Goal: Task Accomplishment & Management: Complete application form

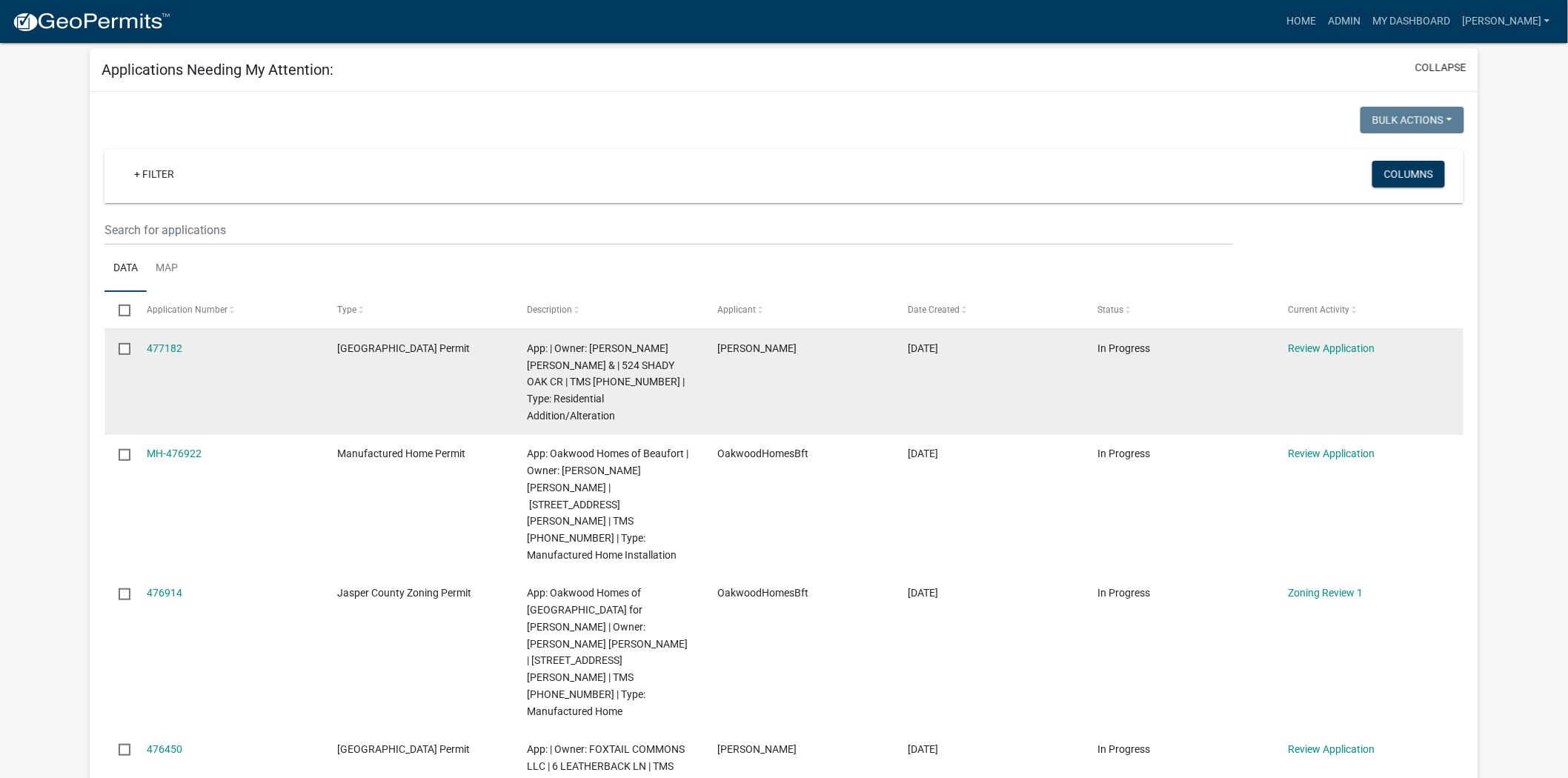
scroll to position [165, 0]
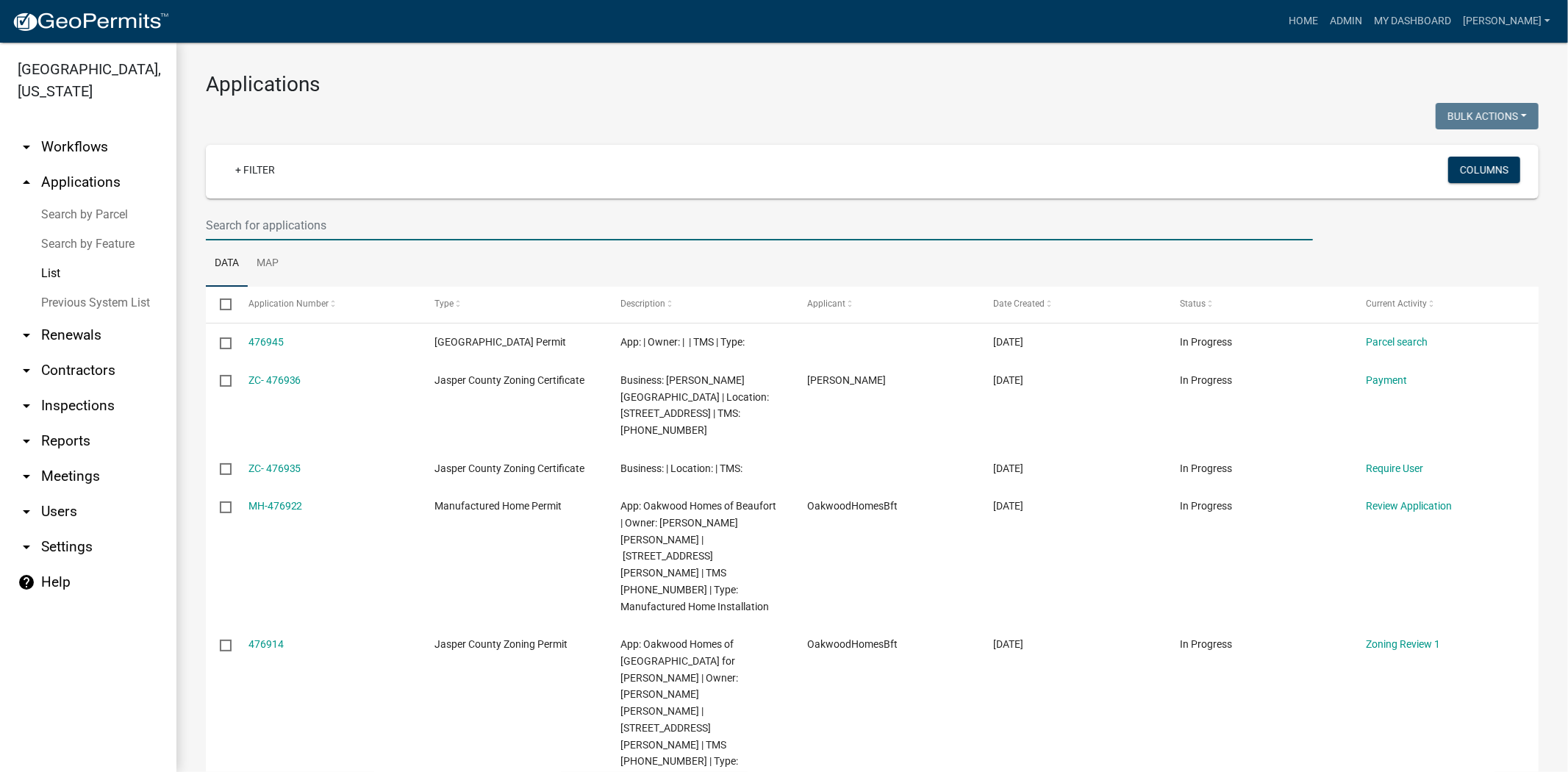
drag, startPoint x: 248, startPoint y: 225, endPoint x: 244, endPoint y: 216, distance: 9.8
click at [248, 225] on input "text" at bounding box center [759, 226] width 1107 height 30
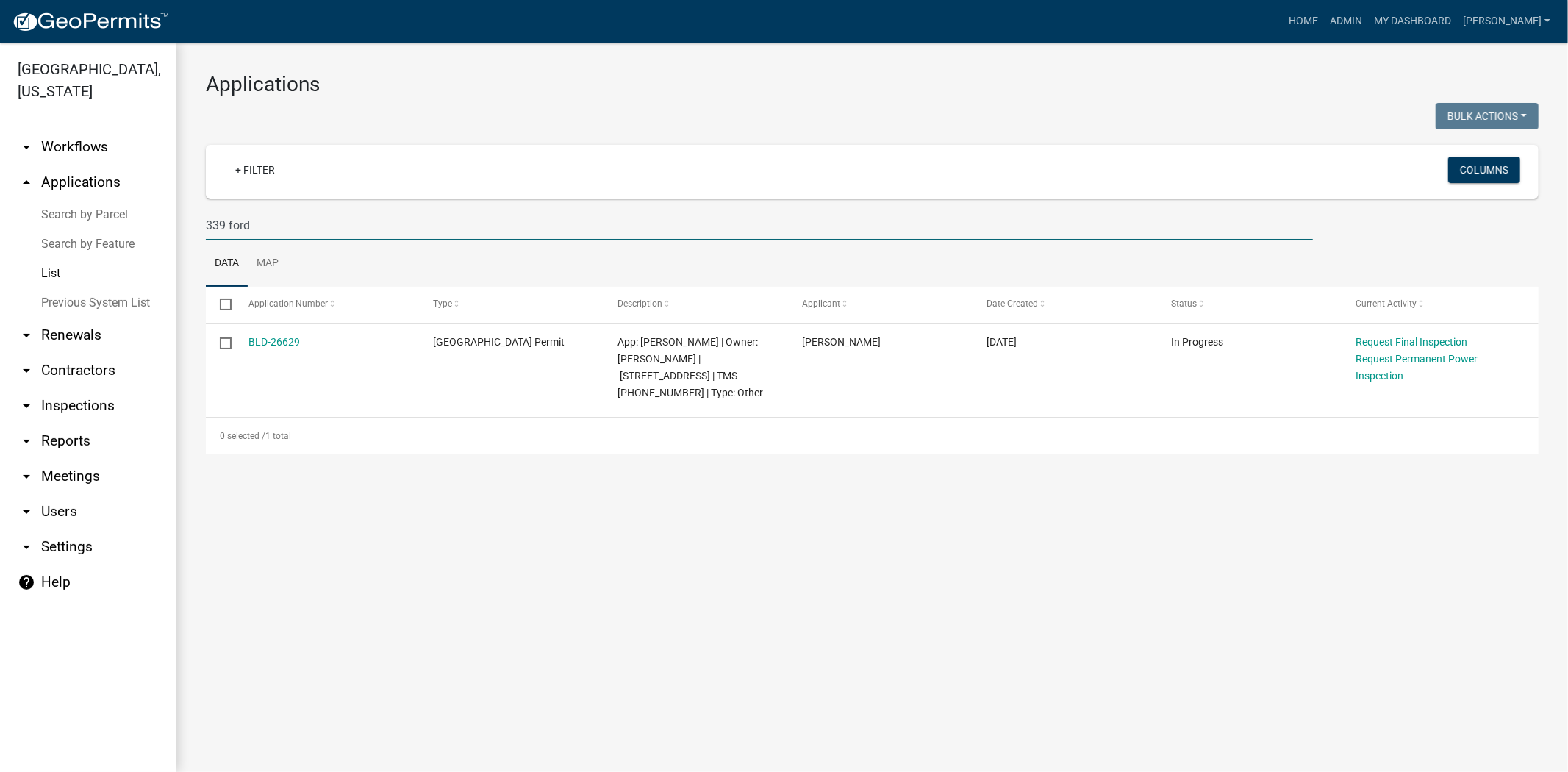
click at [302, 230] on input "339 ford" at bounding box center [759, 226] width 1107 height 30
type input "3"
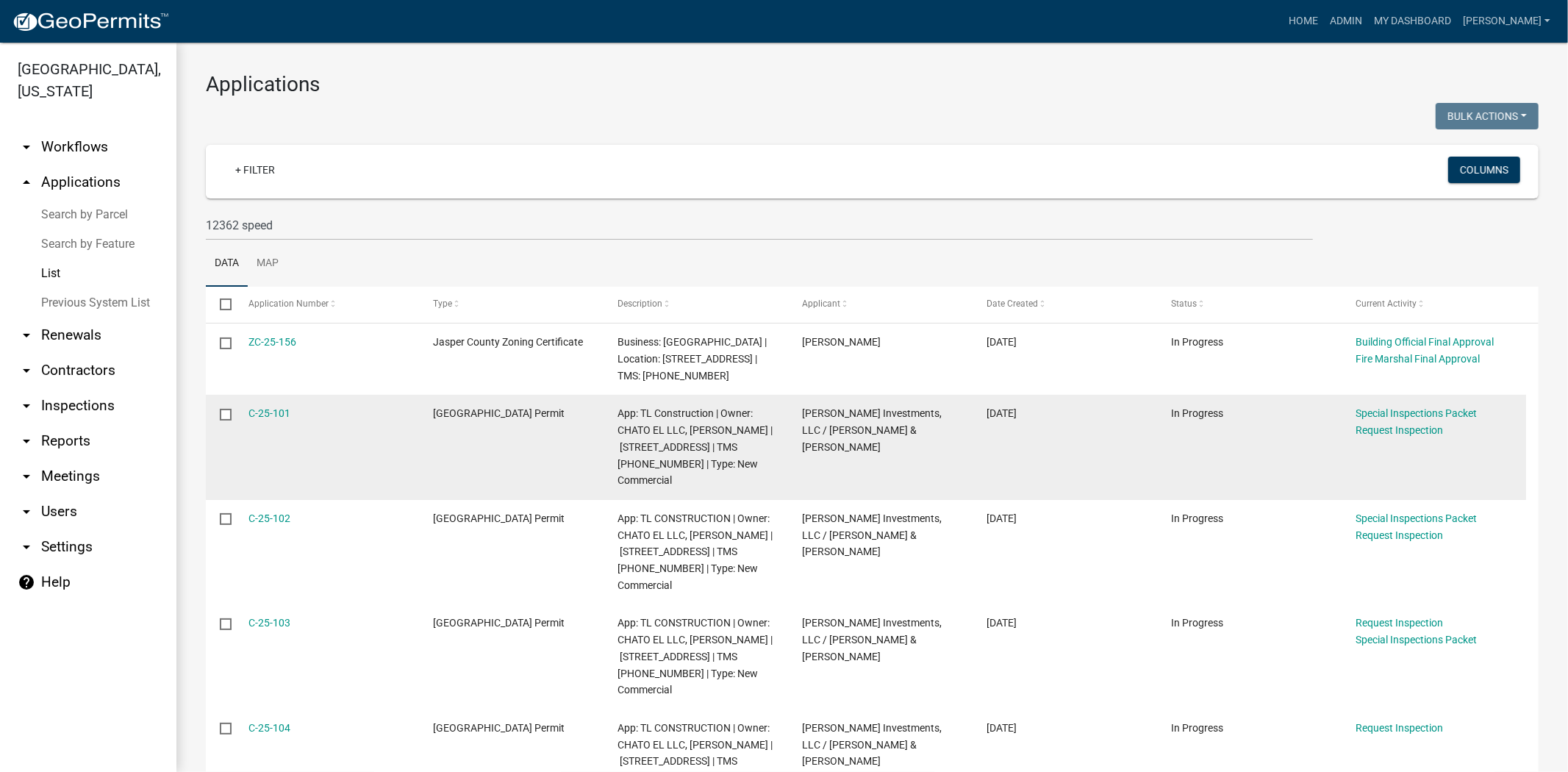
drag, startPoint x: 296, startPoint y: 414, endPoint x: 240, endPoint y: 407, distance: 56.4
click at [240, 407] on datatable-body-cell "C-25-101" at bounding box center [326, 447] width 185 height 105
copy link "C-25-101"
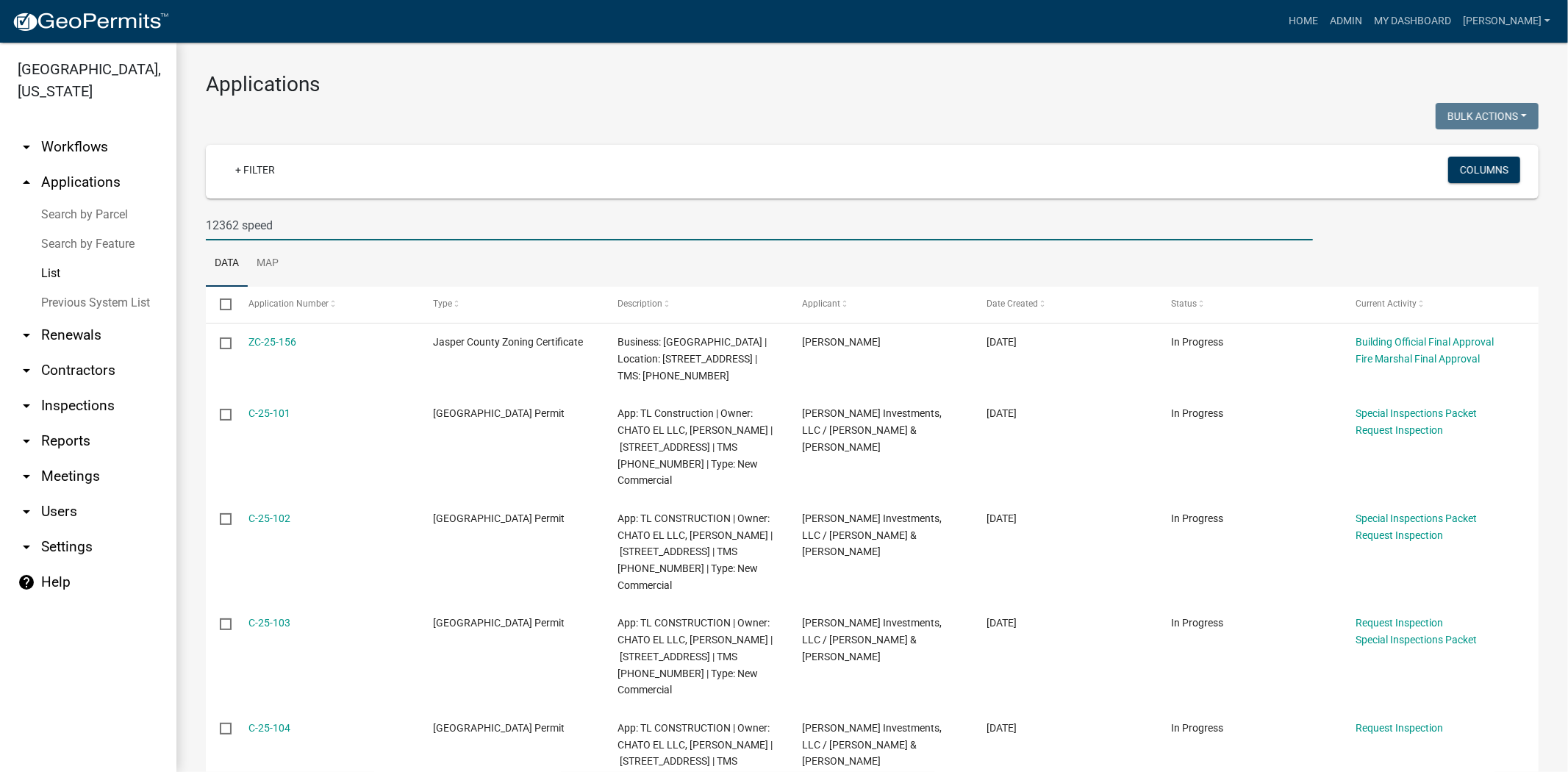
drag, startPoint x: 283, startPoint y: 226, endPoint x: 203, endPoint y: 224, distance: 80.0
click at [203, 224] on div "12362 speed" at bounding box center [759, 226] width 1129 height 30
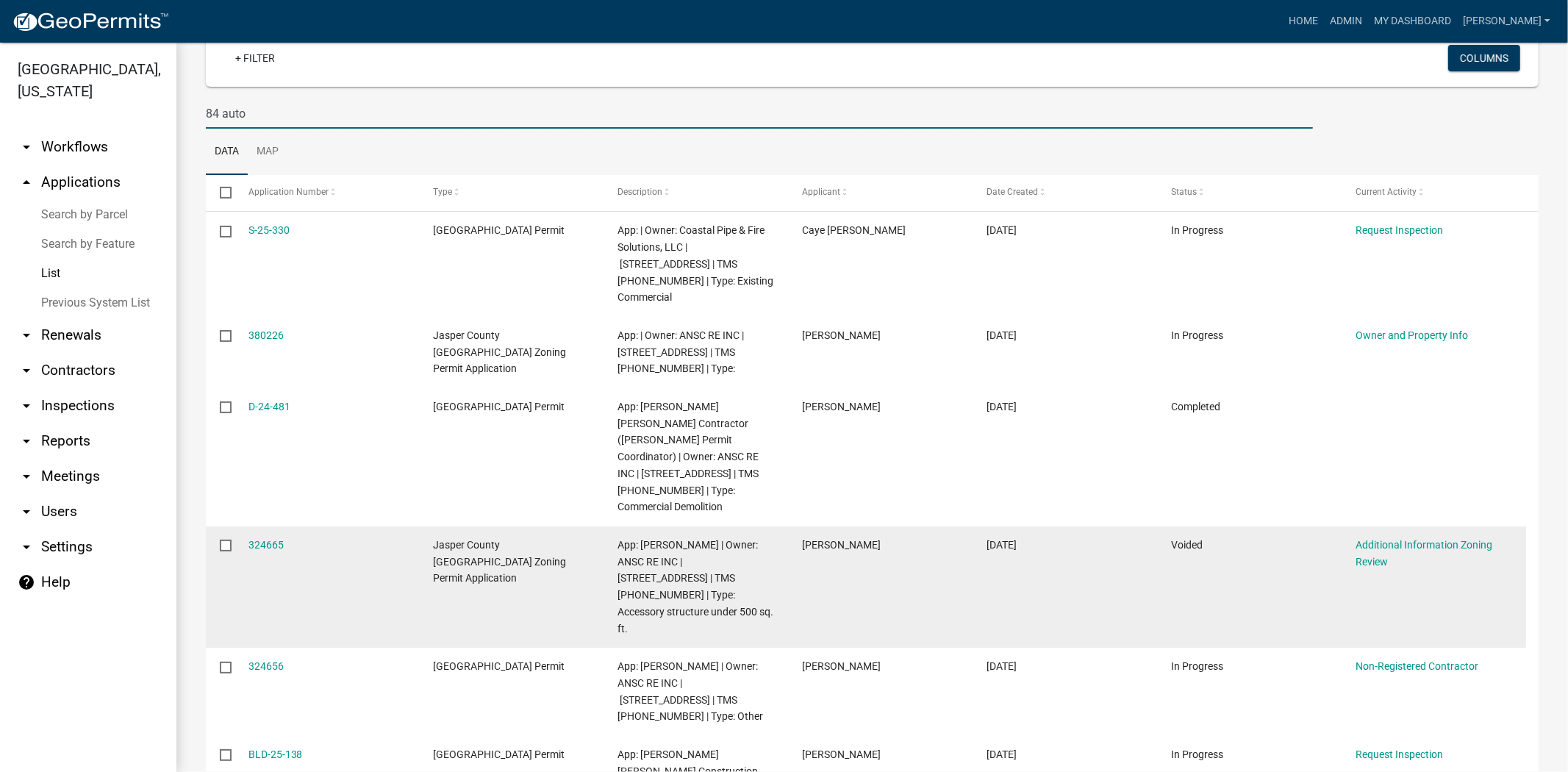
scroll to position [245, 0]
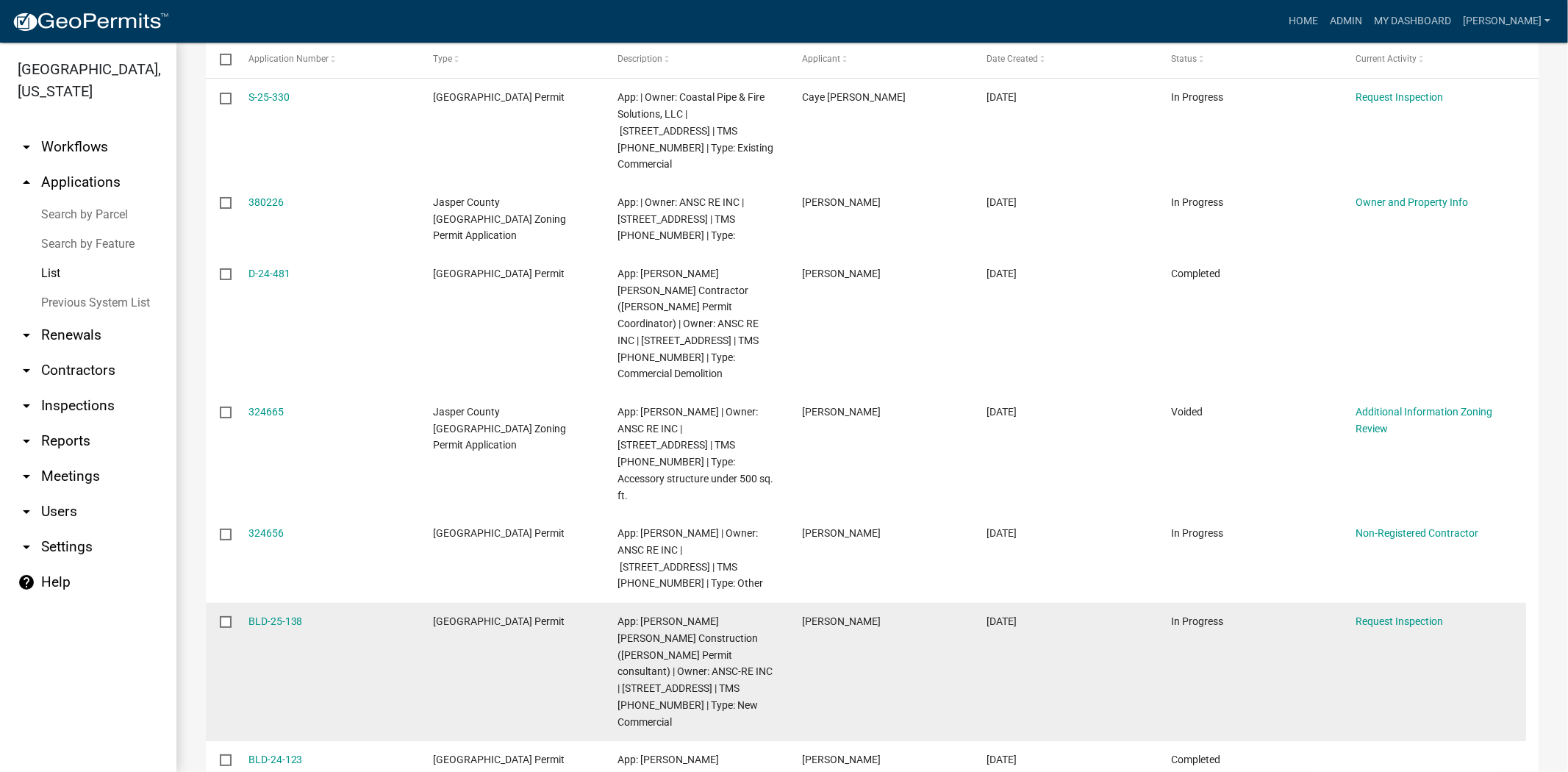
drag, startPoint x: 305, startPoint y: 571, endPoint x: 244, endPoint y: 568, distance: 61.1
click at [244, 603] on datatable-body-cell "BLD-25-138" at bounding box center [326, 672] width 185 height 138
copy link "BLD-25-138"
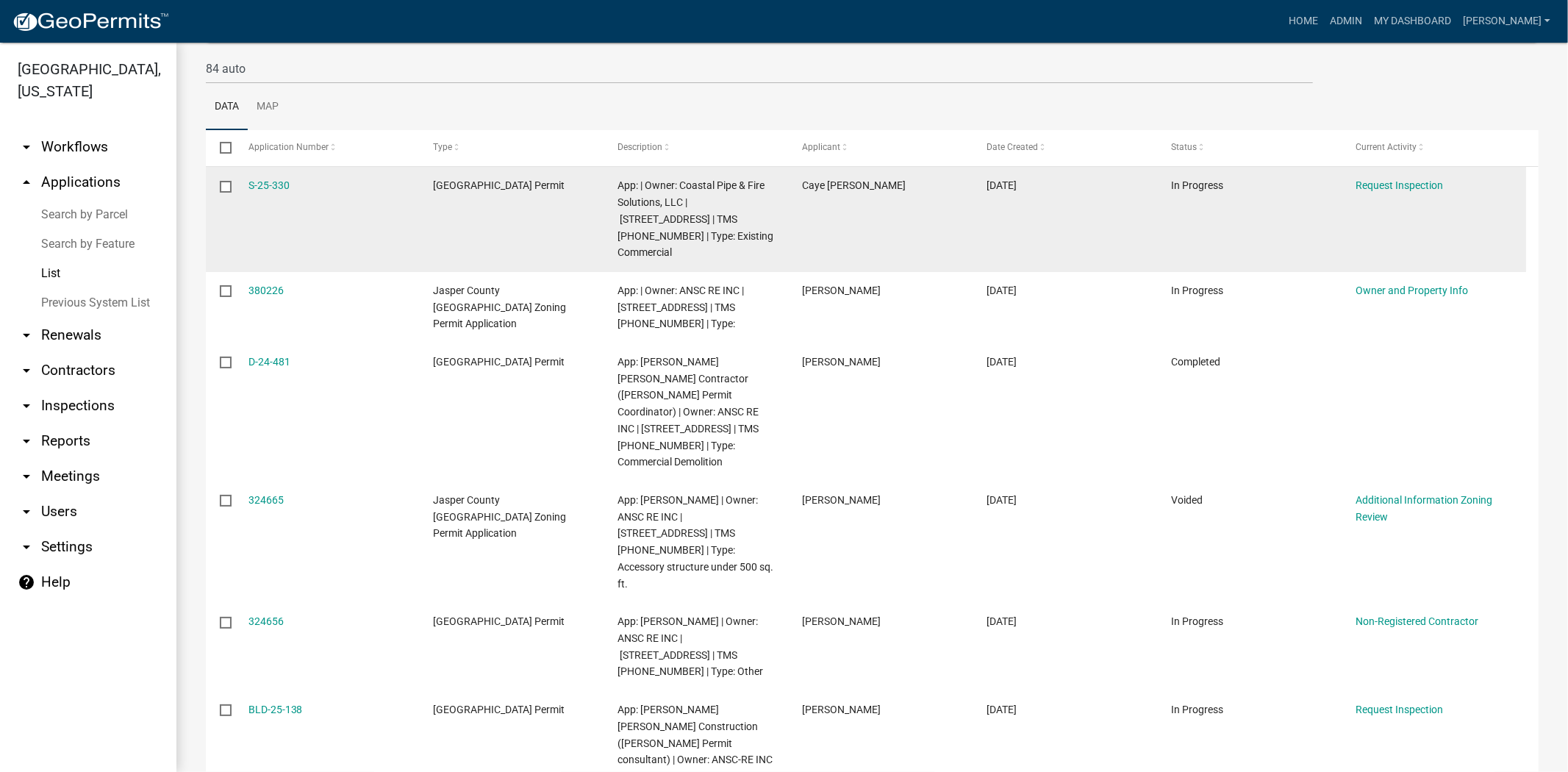
scroll to position [0, 0]
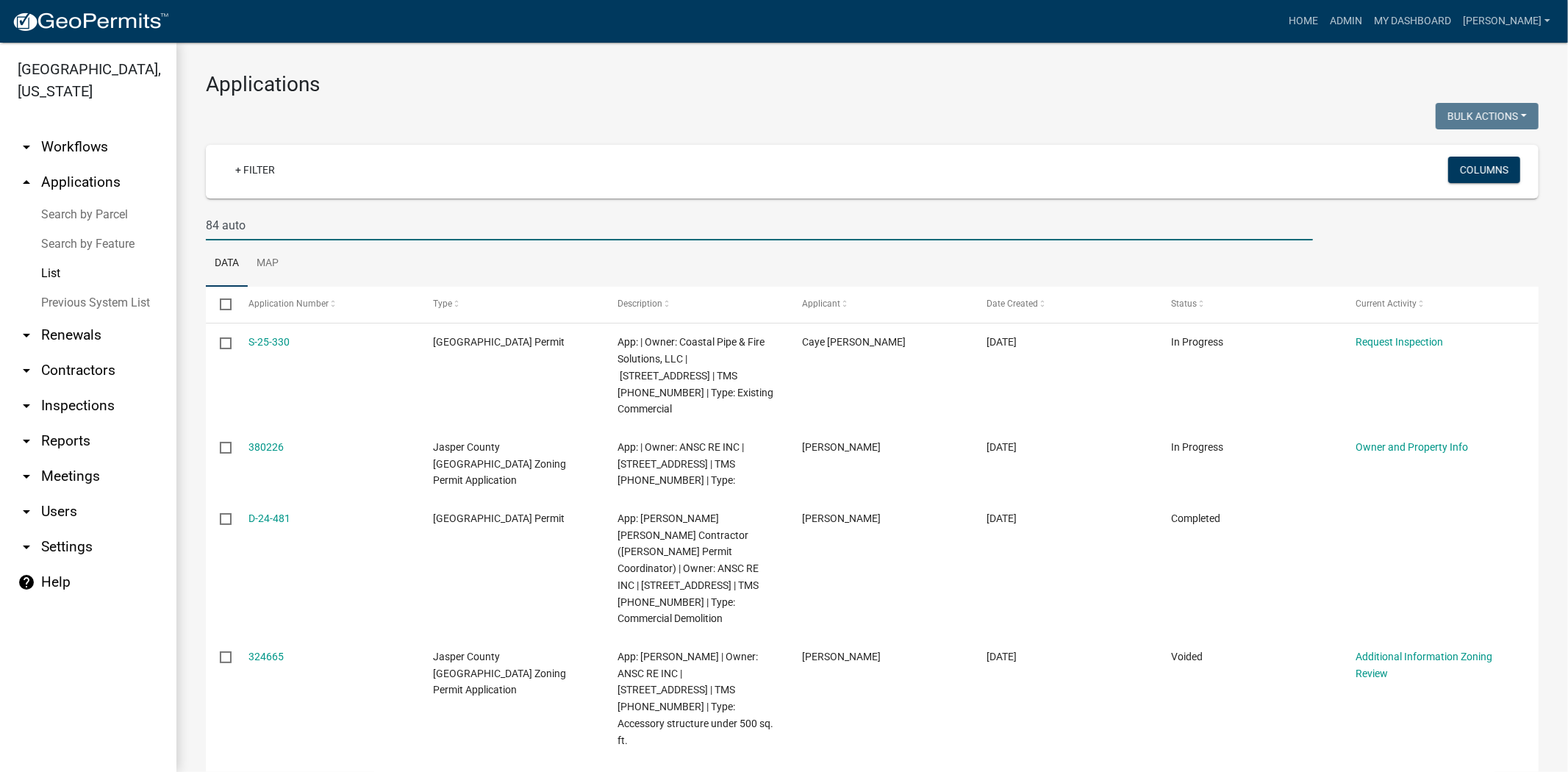
click at [276, 217] on input "84 auto" at bounding box center [759, 226] width 1107 height 30
type input "8"
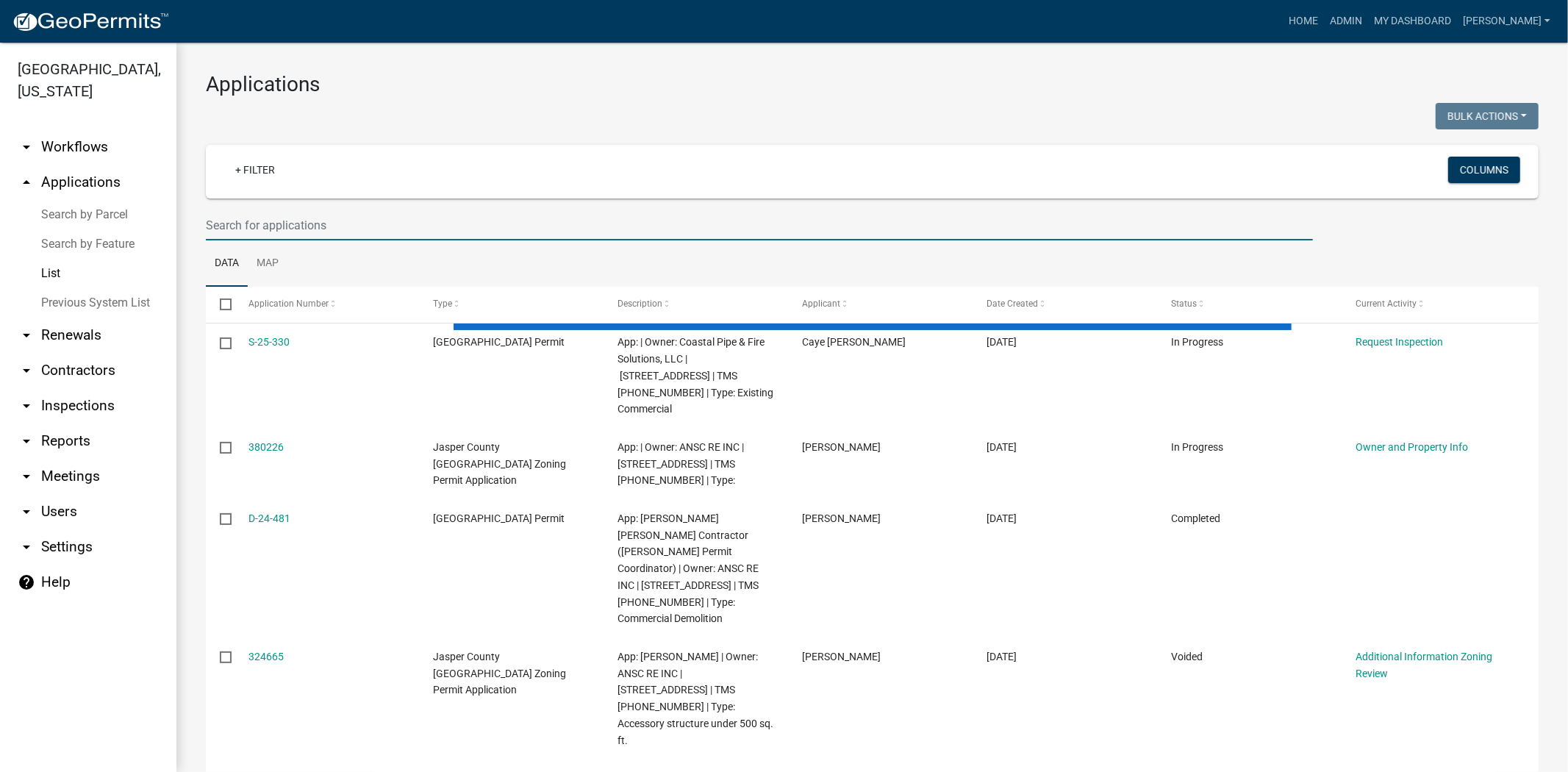
paste input "N-25-146"
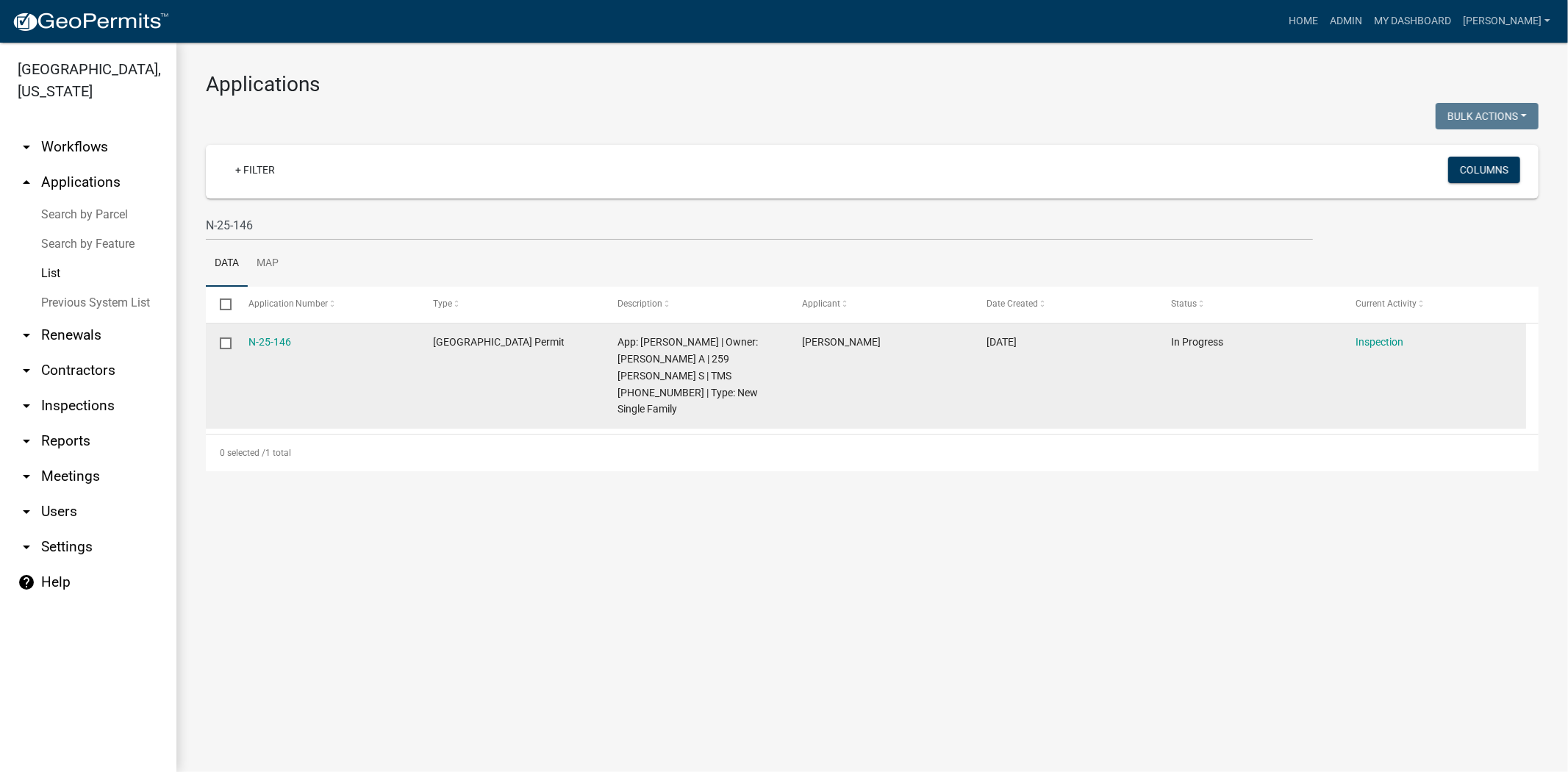
drag, startPoint x: 302, startPoint y: 344, endPoint x: 244, endPoint y: 342, distance: 58.0
click at [244, 342] on datatable-body-cell "N-25-146" at bounding box center [326, 376] width 185 height 105
copy link "N-25-146"
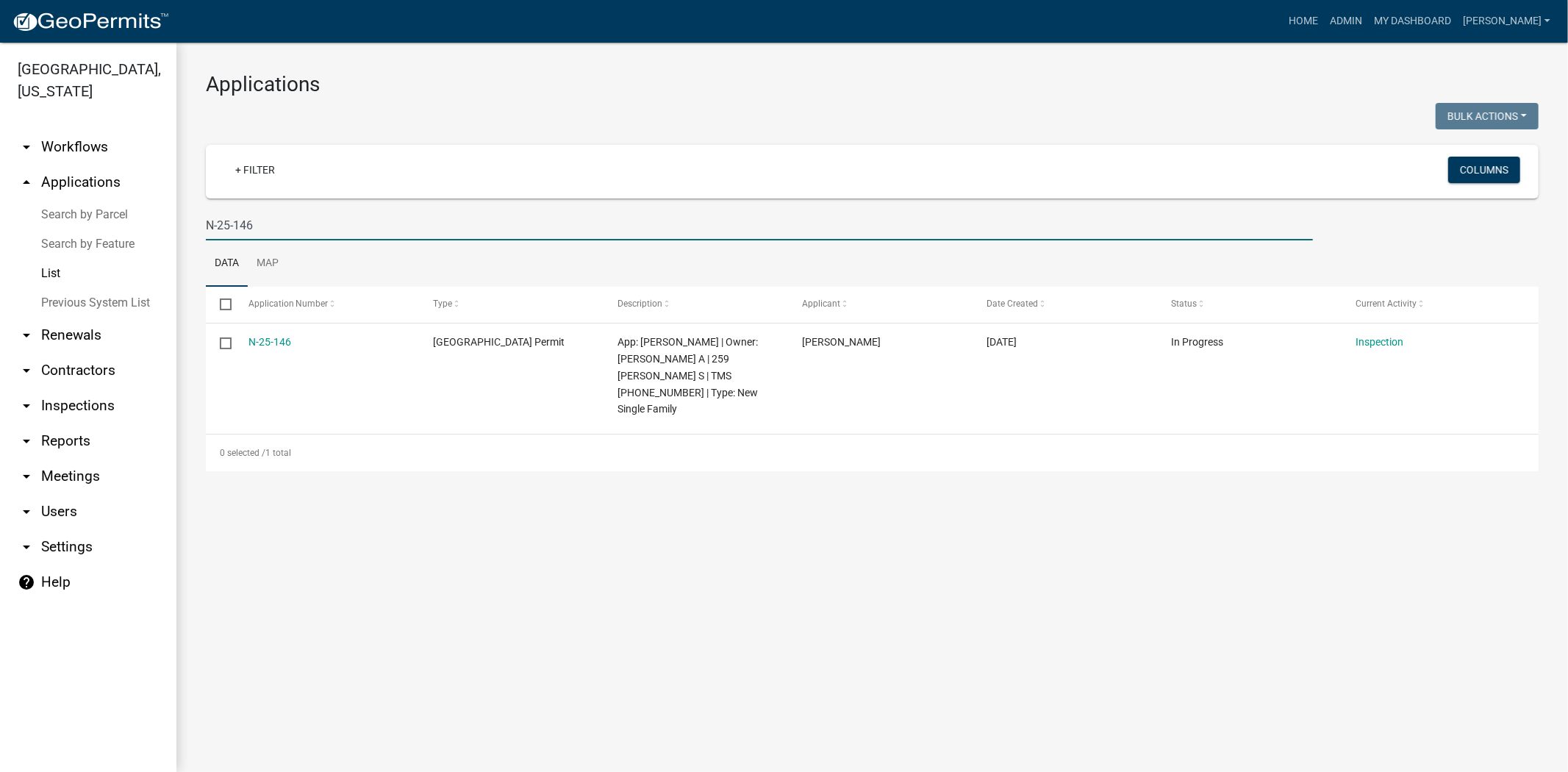
click at [267, 213] on input "N-25-146" at bounding box center [759, 226] width 1107 height 30
type input "N"
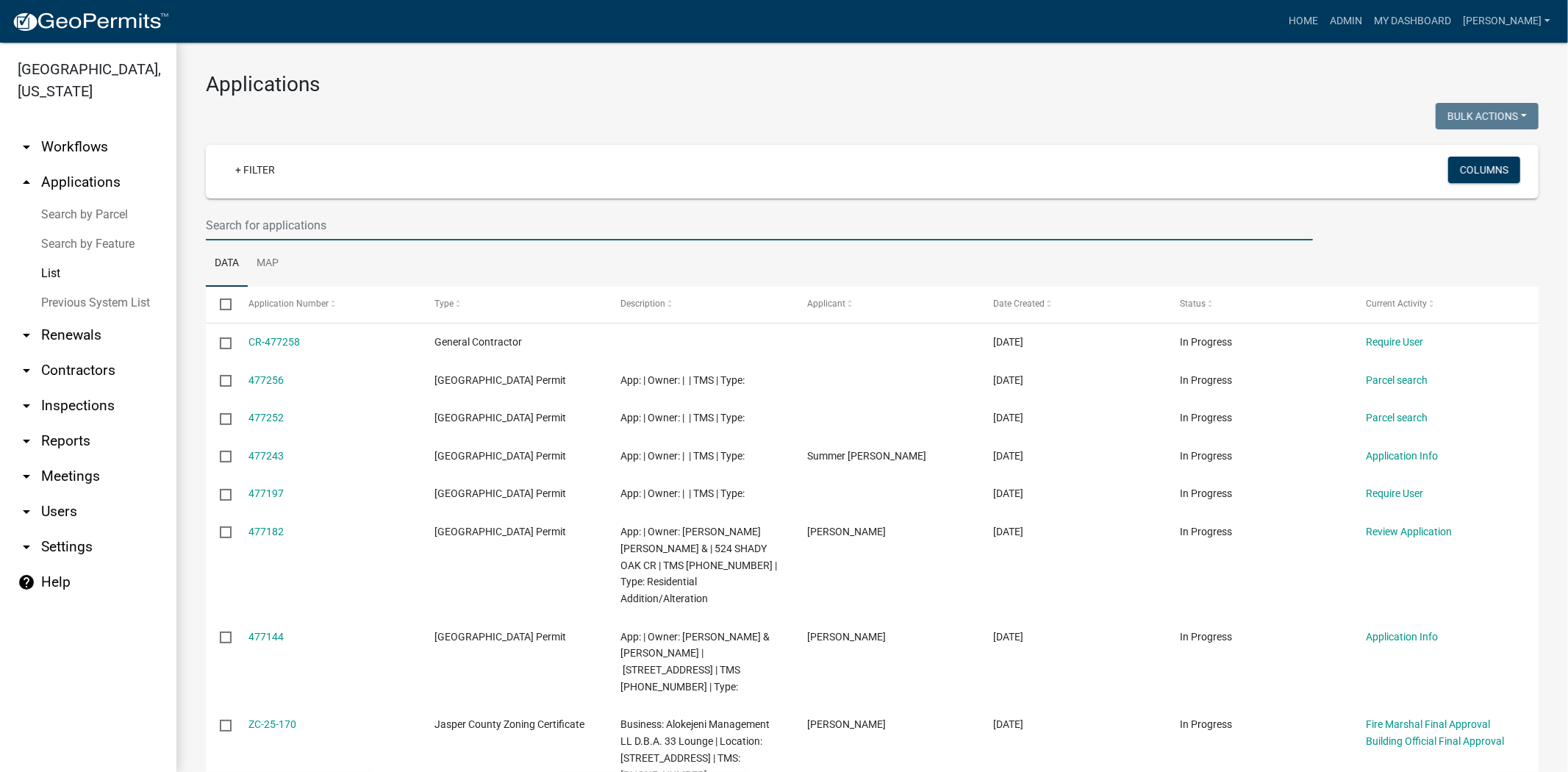
click at [384, 221] on input "text" at bounding box center [759, 226] width 1107 height 30
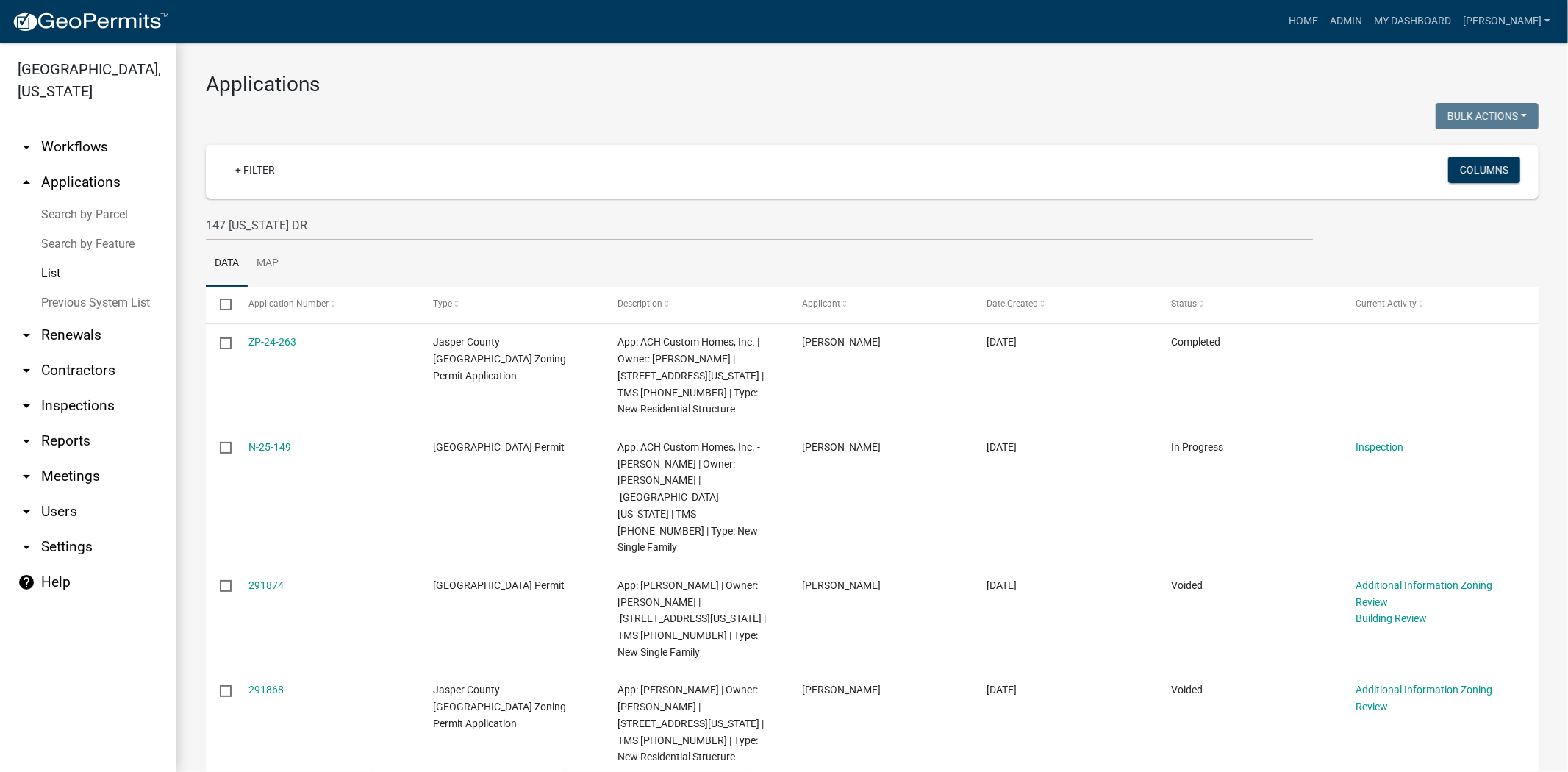
drag, startPoint x: 295, startPoint y: 447, endPoint x: 196, endPoint y: 449, distance: 99.0
click at [196, 449] on div "Applications Bulk Actions Void Expire Lock Withdraw + Filter Columns 147 FLORID…" at bounding box center [872, 577] width 1391 height 1071
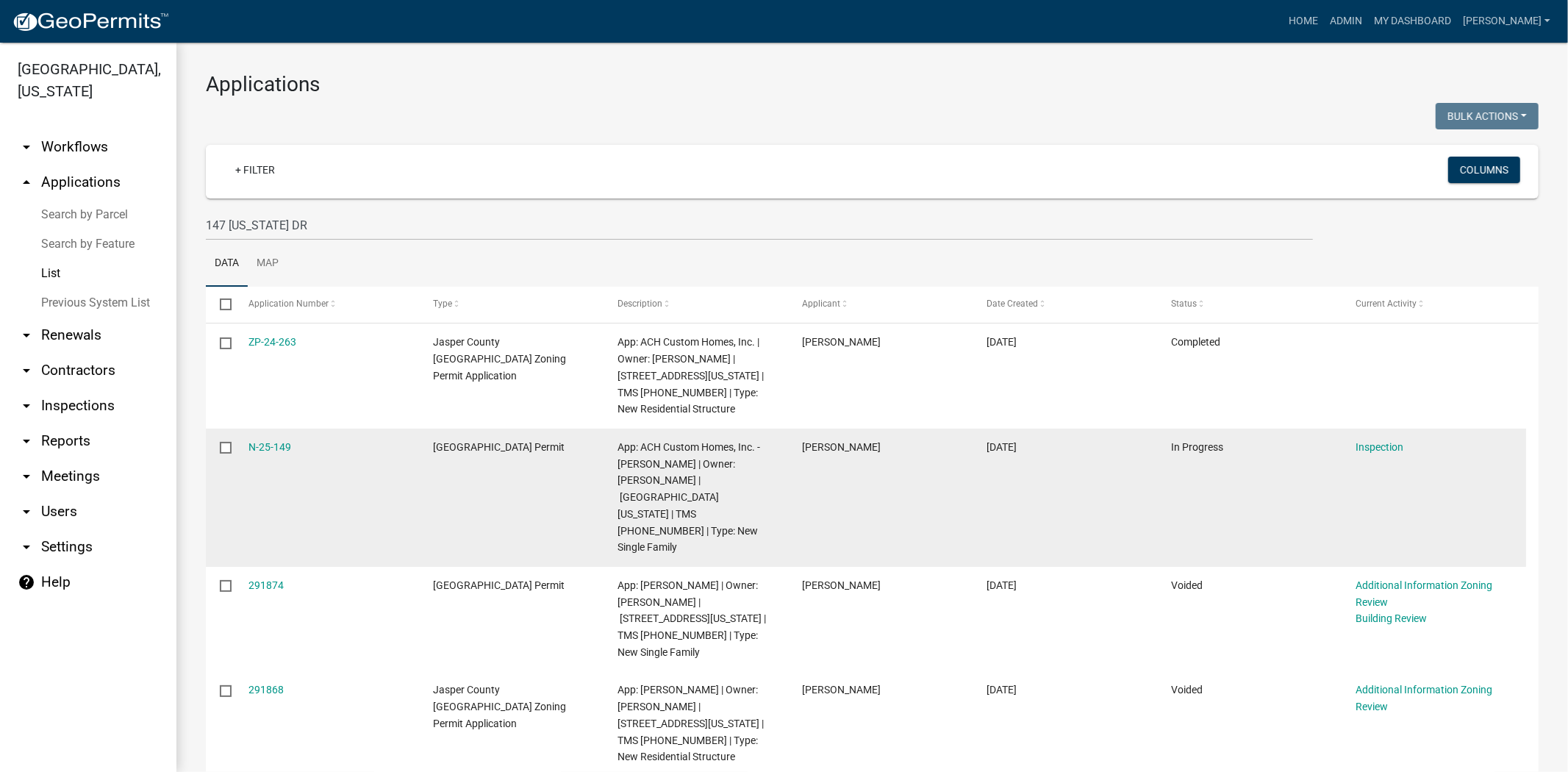
click at [336, 457] on datatable-body-cell "N-25-149" at bounding box center [326, 498] width 185 height 138
drag, startPoint x: 289, startPoint y: 444, endPoint x: 245, endPoint y: 444, distance: 44.0
click at [245, 444] on datatable-body-cell "N-25-149" at bounding box center [326, 498] width 185 height 138
copy link "N-25-149"
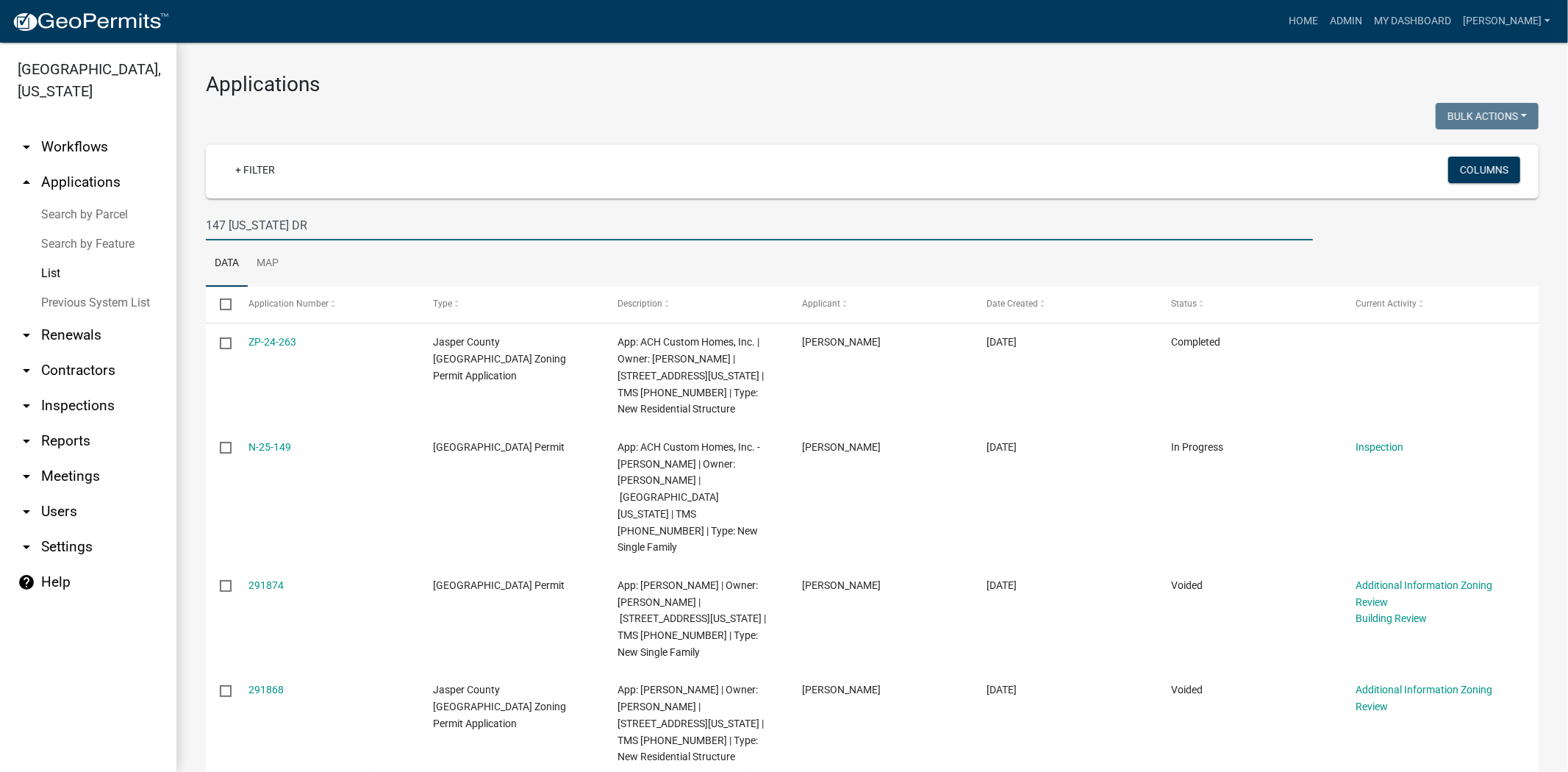
drag, startPoint x: 283, startPoint y: 217, endPoint x: 179, endPoint y: 221, distance: 104.1
click at [179, 221] on div "Applications Bulk Actions Void Expire Lock Withdraw + Filter Columns 147 FLORID…" at bounding box center [872, 577] width 1391 height 1071
paste input "BLD-25-338"
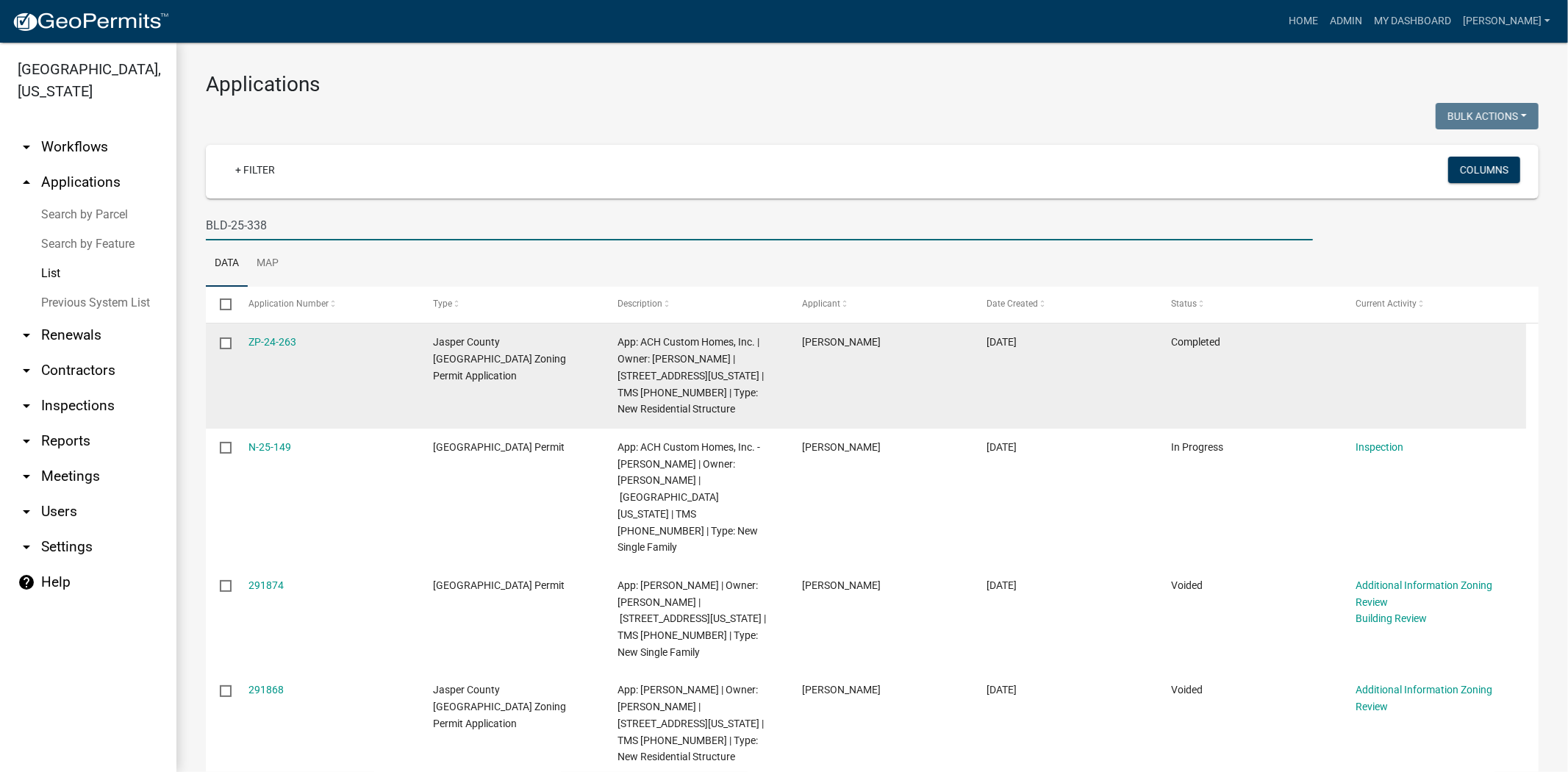
type input "BLD-25-338"
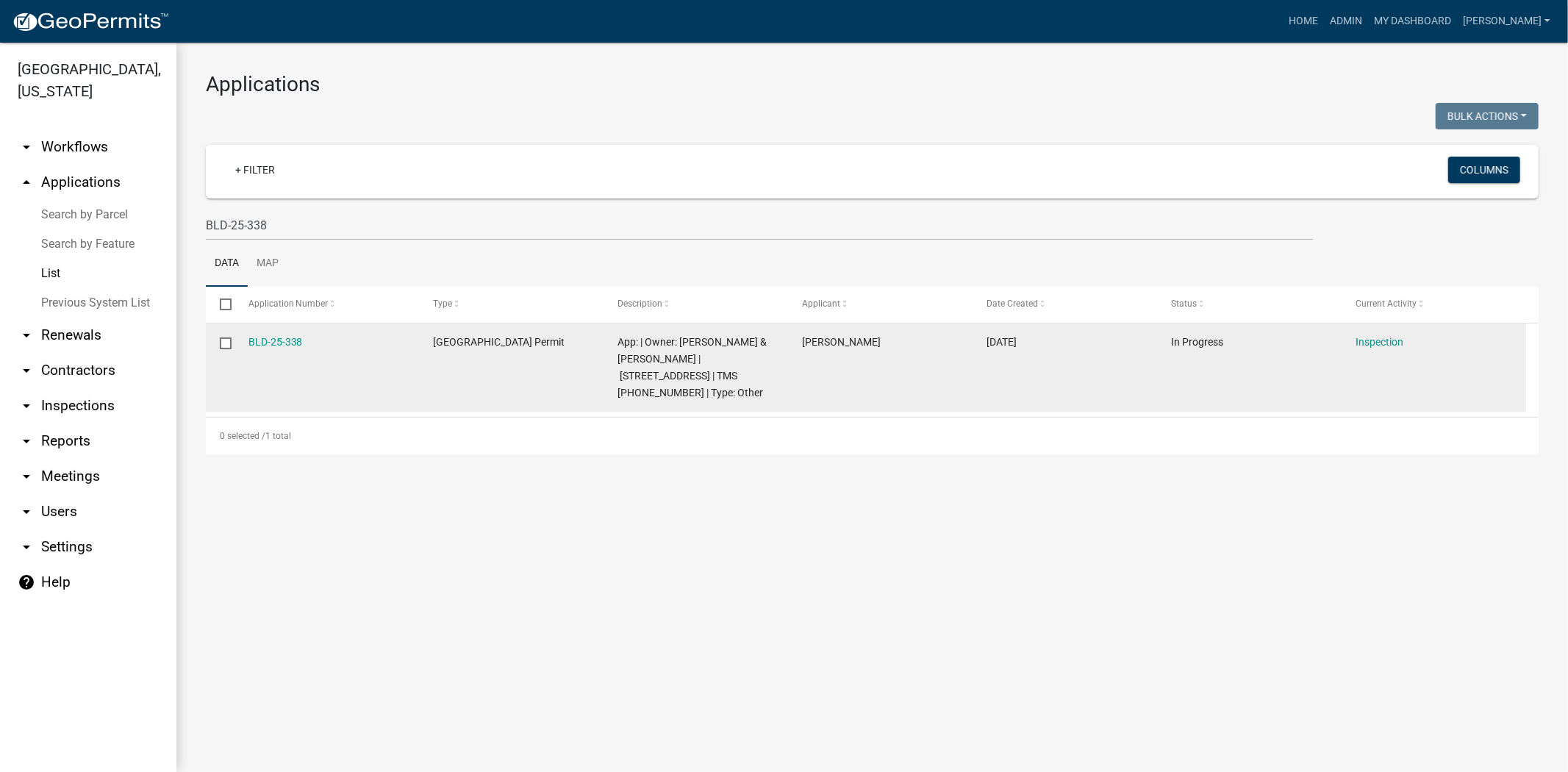
drag, startPoint x: 311, startPoint y: 342, endPoint x: 243, endPoint y: 344, distance: 68.0
click at [243, 344] on datatable-body-cell "BLD-25-338" at bounding box center [326, 367] width 185 height 88
copy link "BLD-25-338"
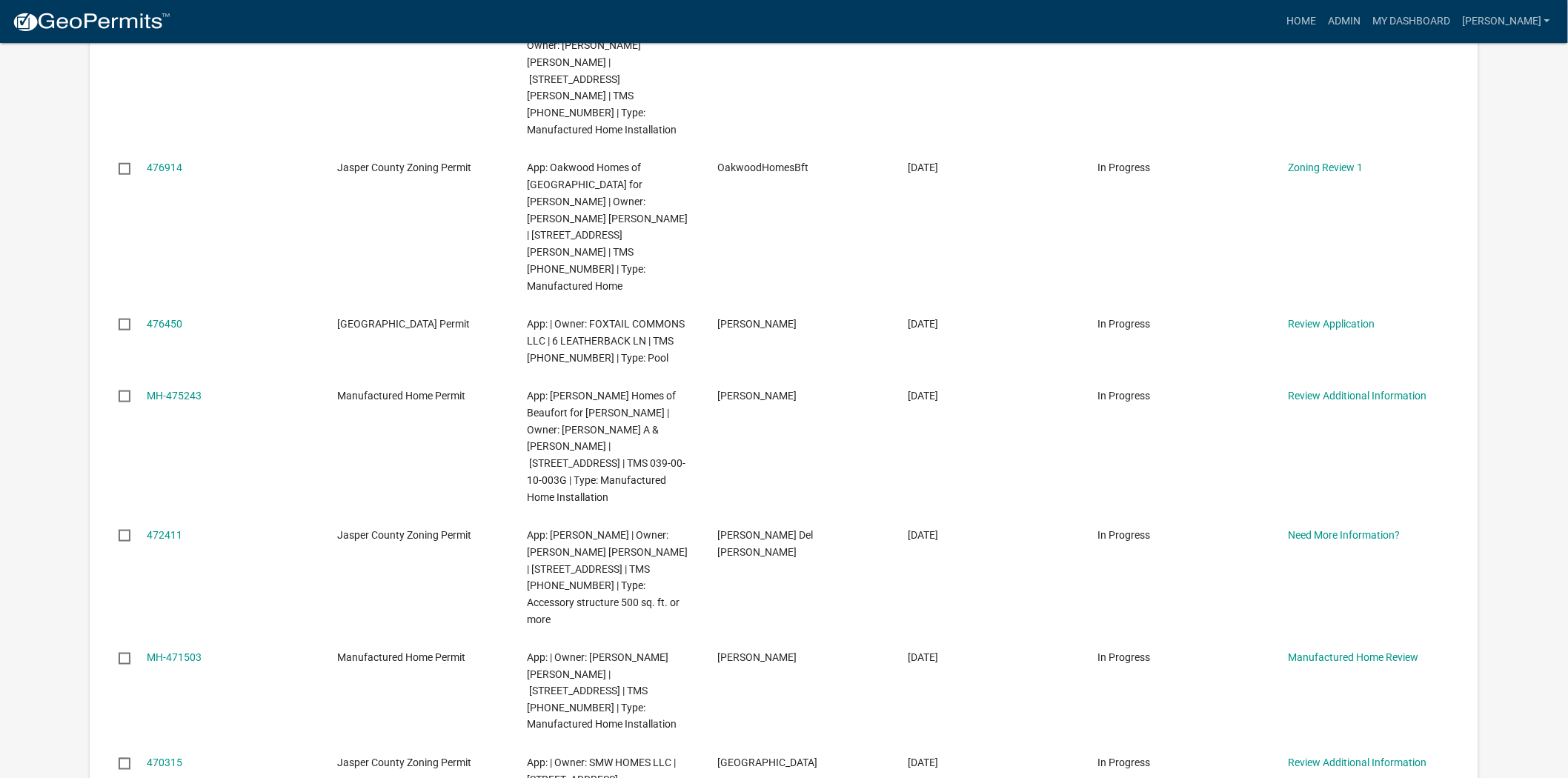
scroll to position [494, 0]
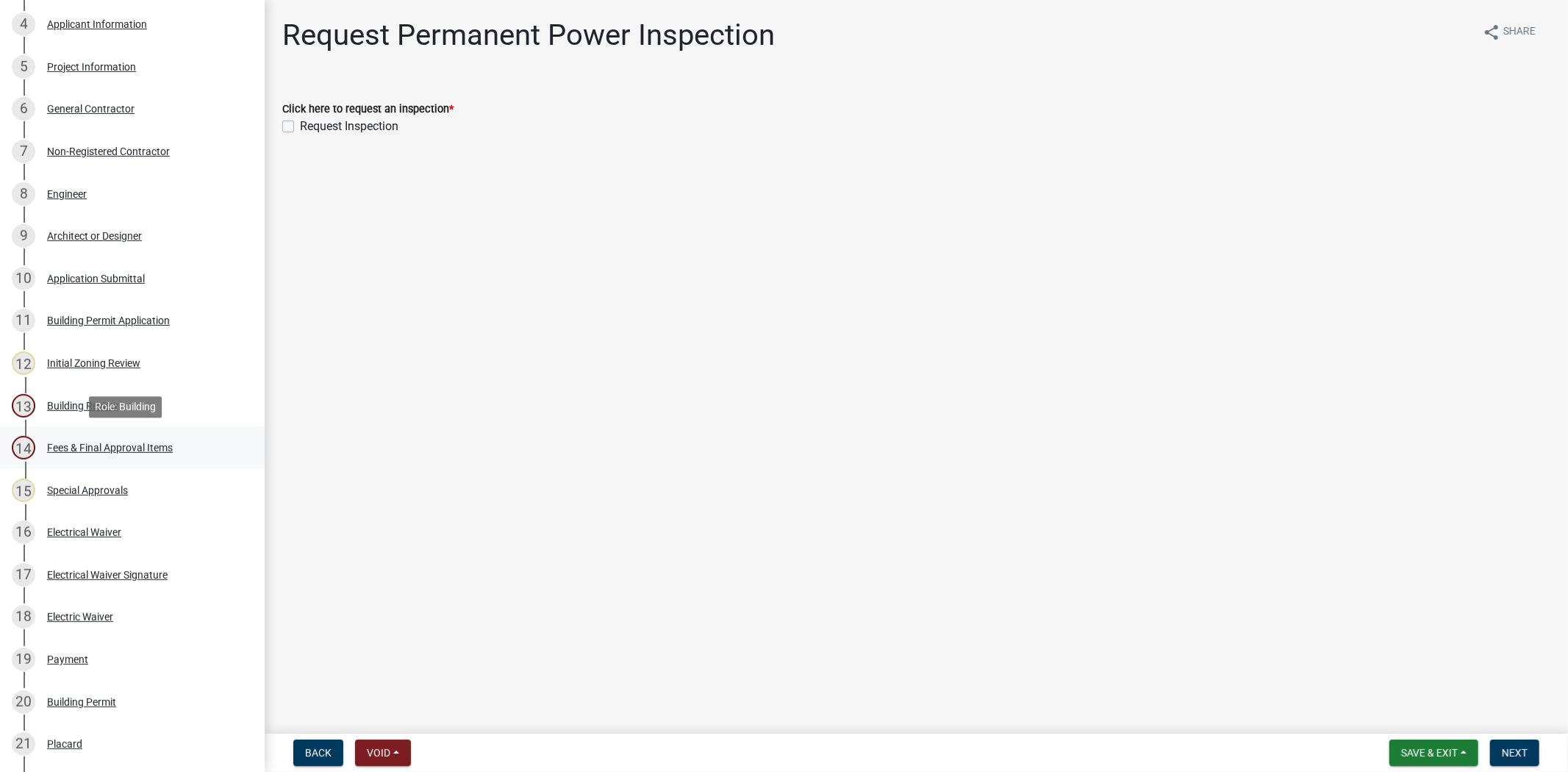
scroll to position [327, 0]
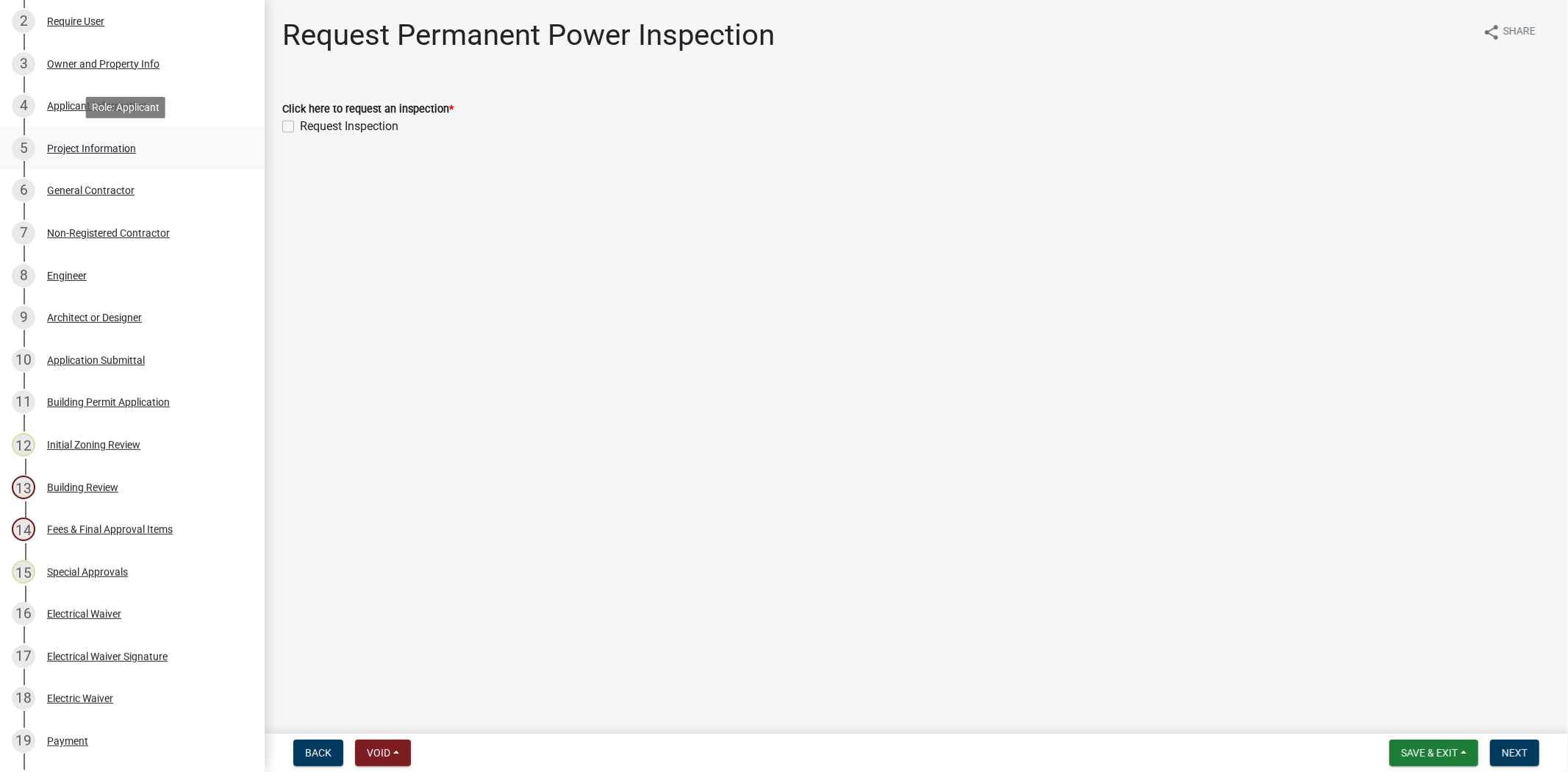
click at [78, 143] on div "Project Information" at bounding box center [91, 148] width 89 height 10
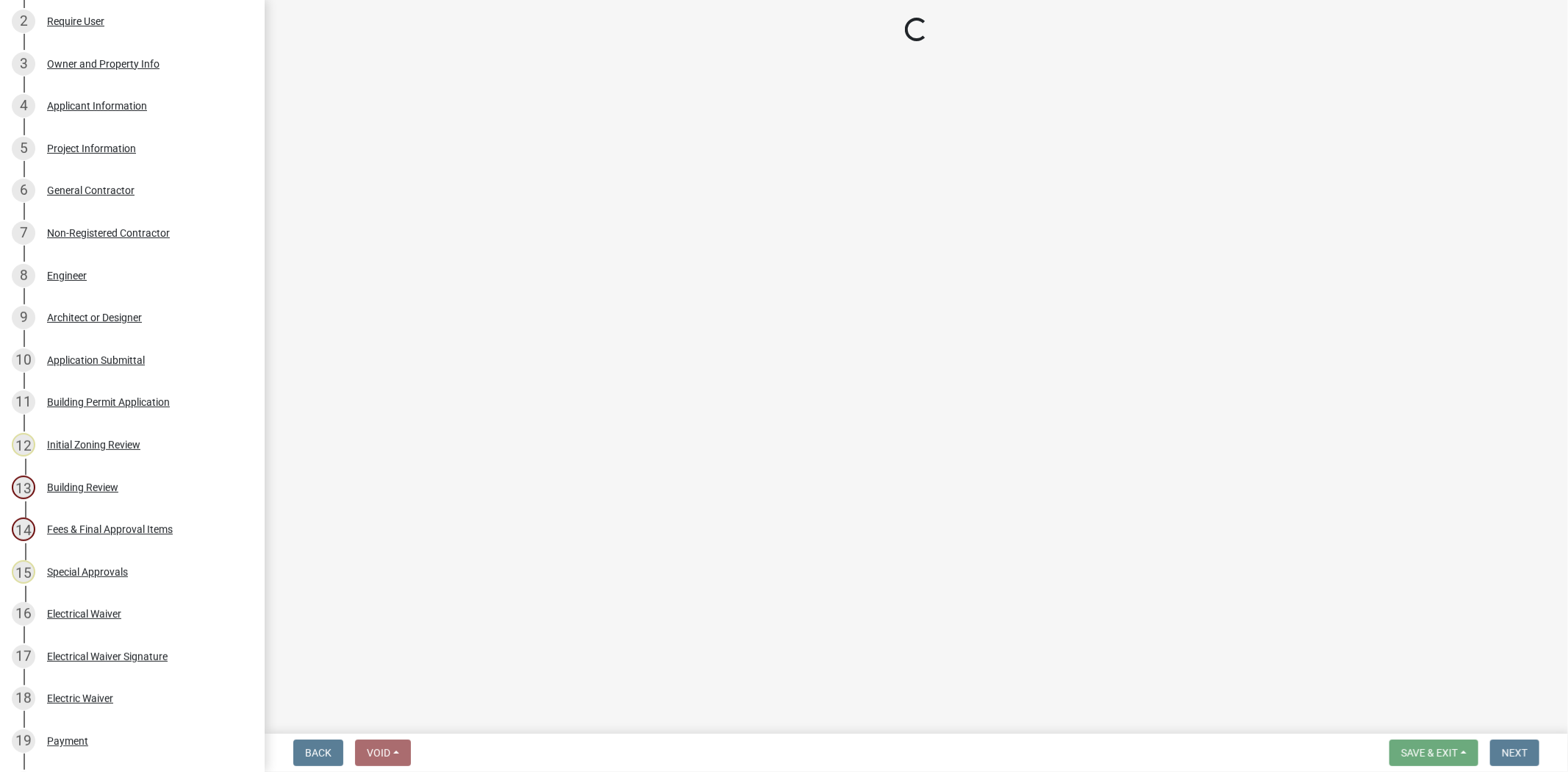
select select "171e5b6a-7fff-4de8-b151-841c281f40f2"
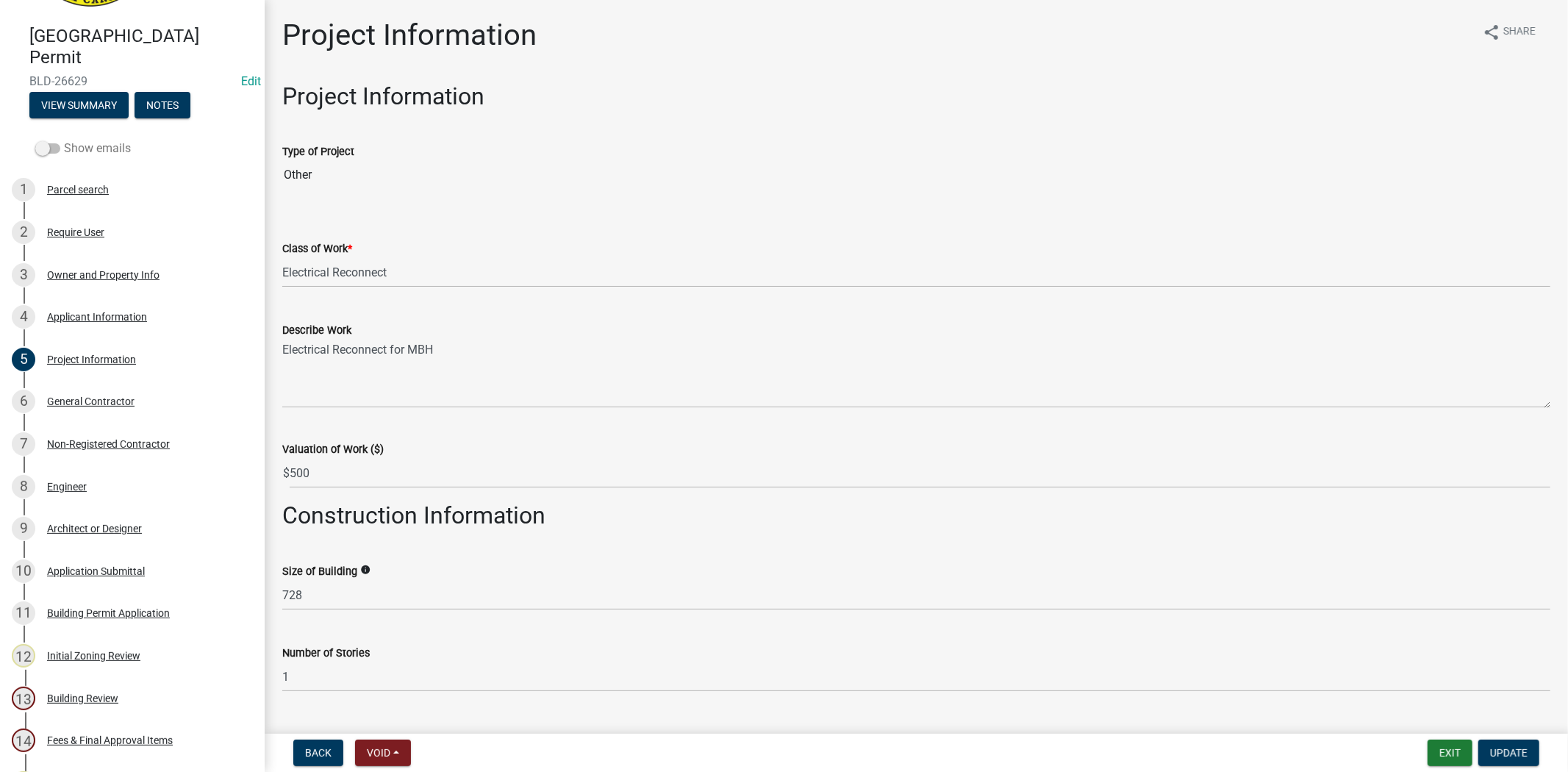
scroll to position [0, 0]
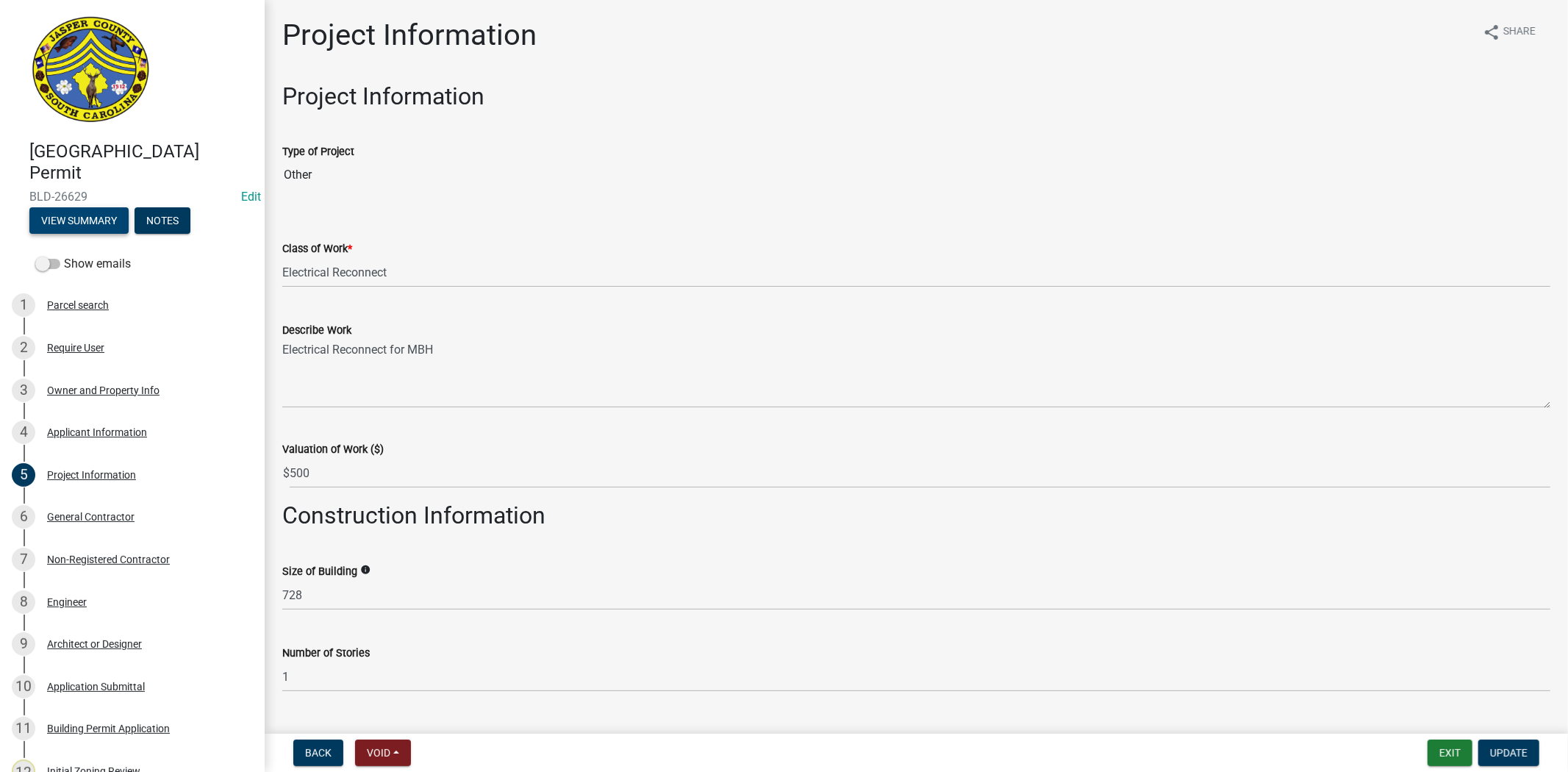
click at [100, 216] on button "View Summary" at bounding box center [79, 221] width 99 height 27
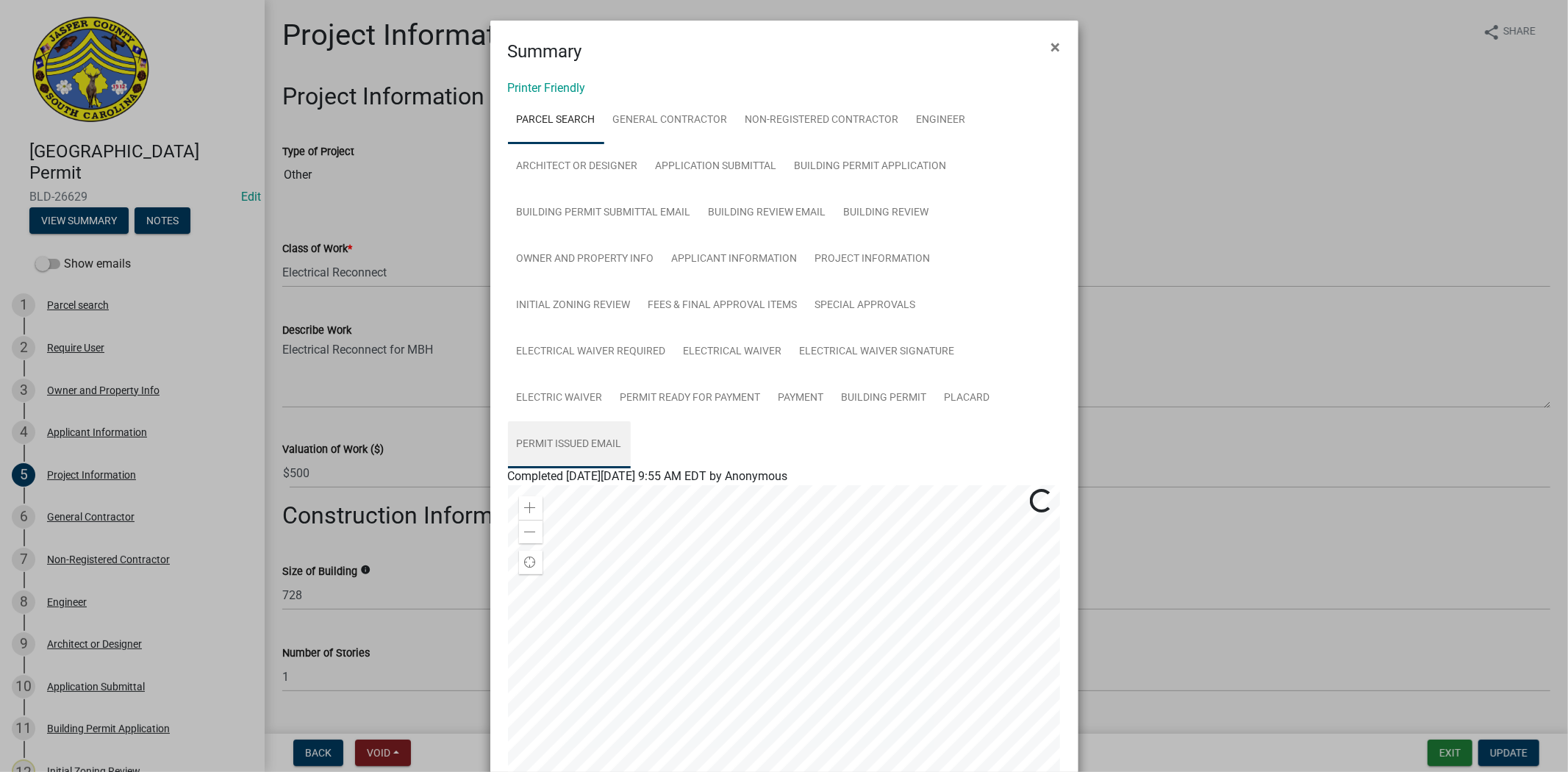
click at [573, 446] on link "Permit Issued Email" at bounding box center [569, 444] width 123 height 47
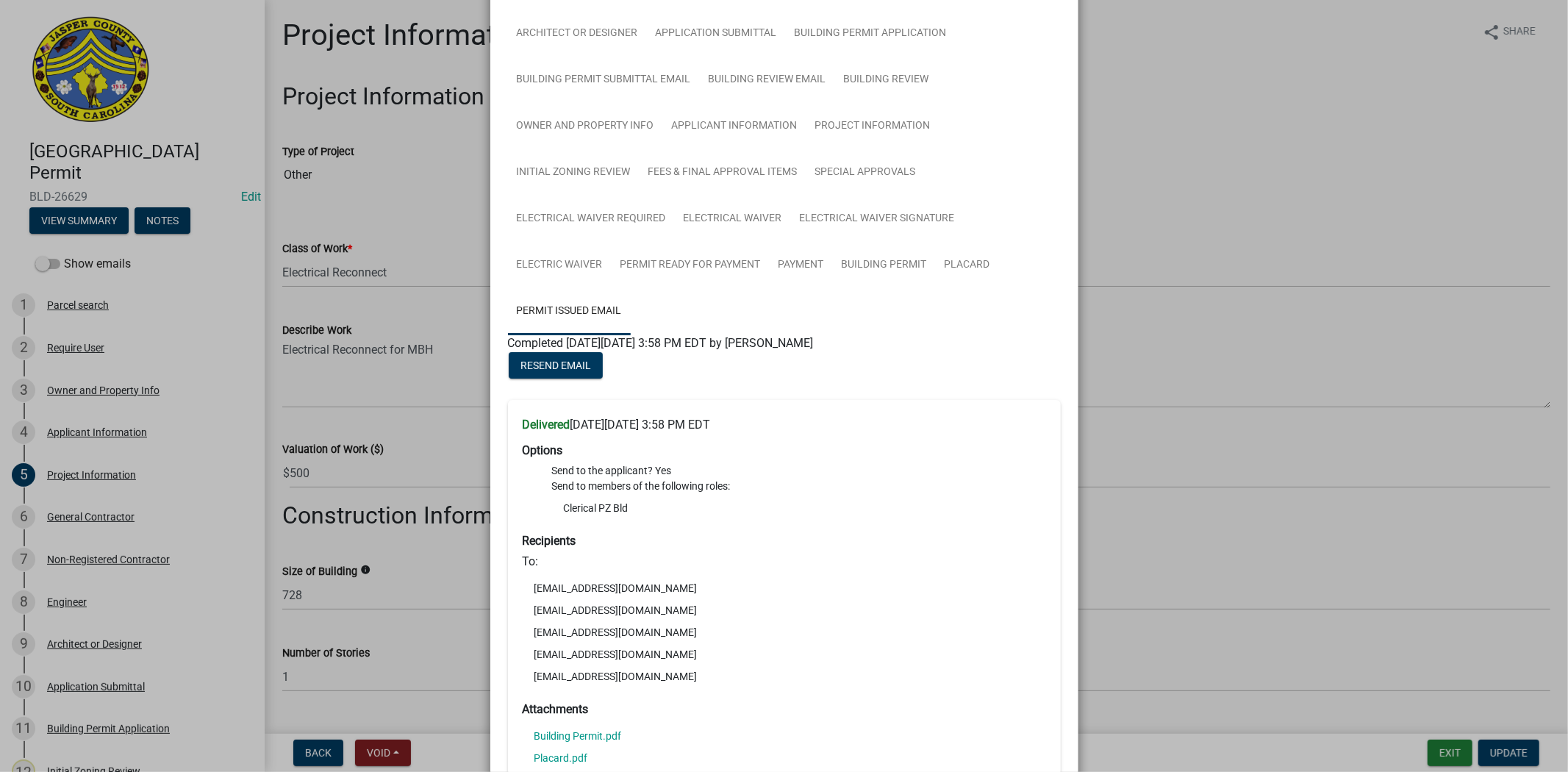
scroll to position [36, 0]
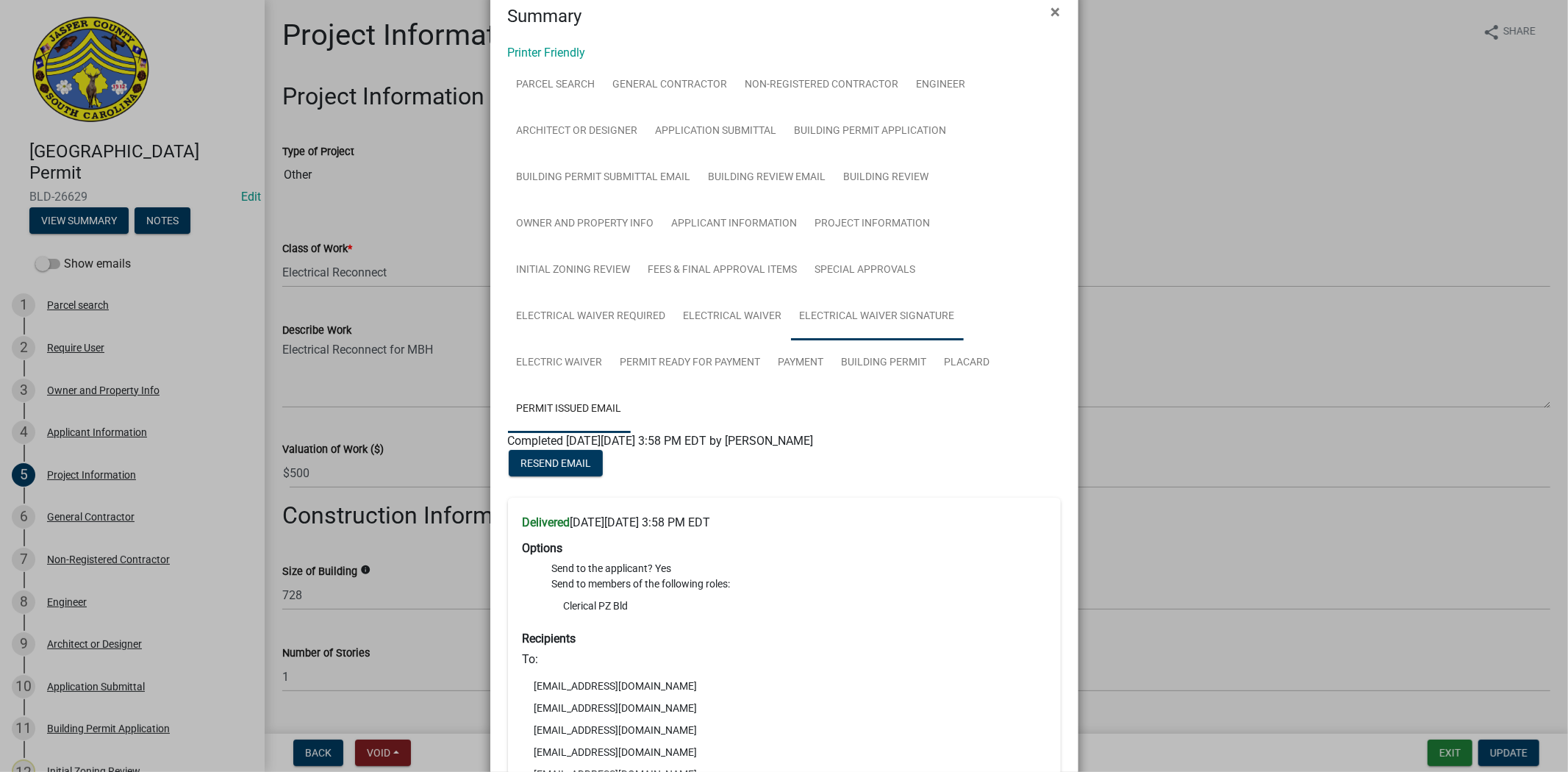
click at [850, 316] on link "Electrical Waiver Signature" at bounding box center [877, 317] width 172 height 47
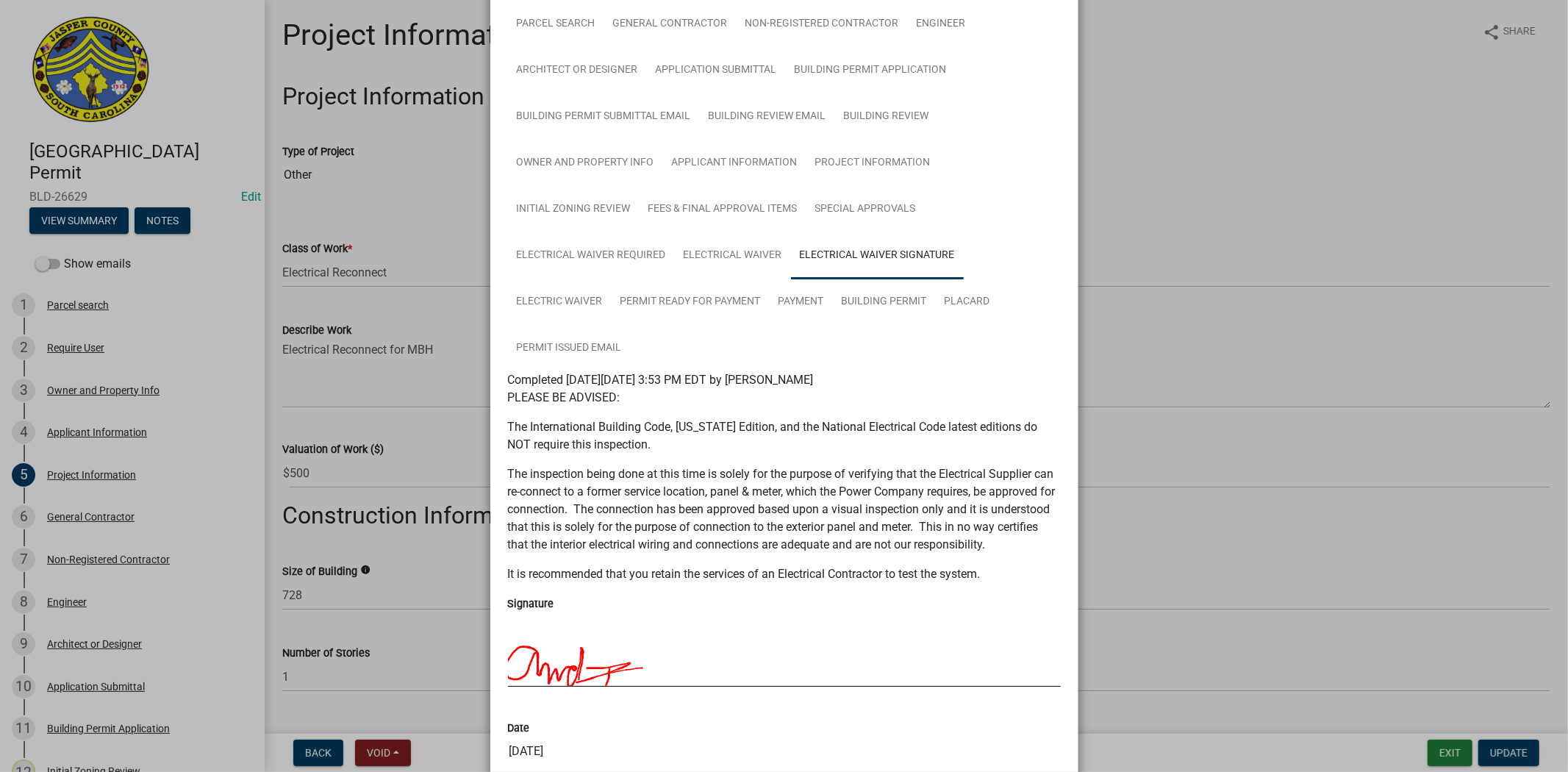
scroll to position [0, 0]
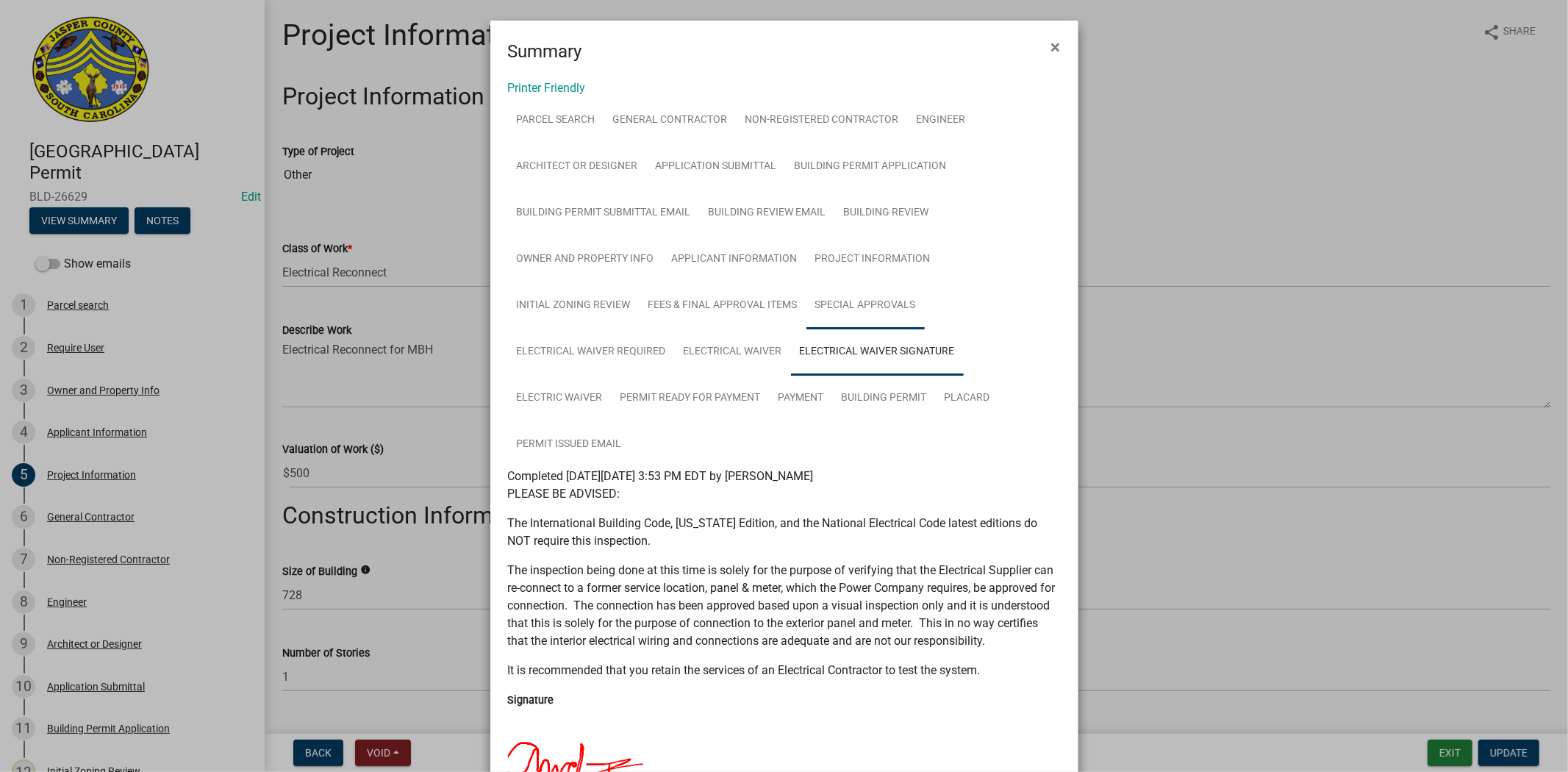
click at [877, 297] on link "Special Approvals" at bounding box center [865, 306] width 119 height 47
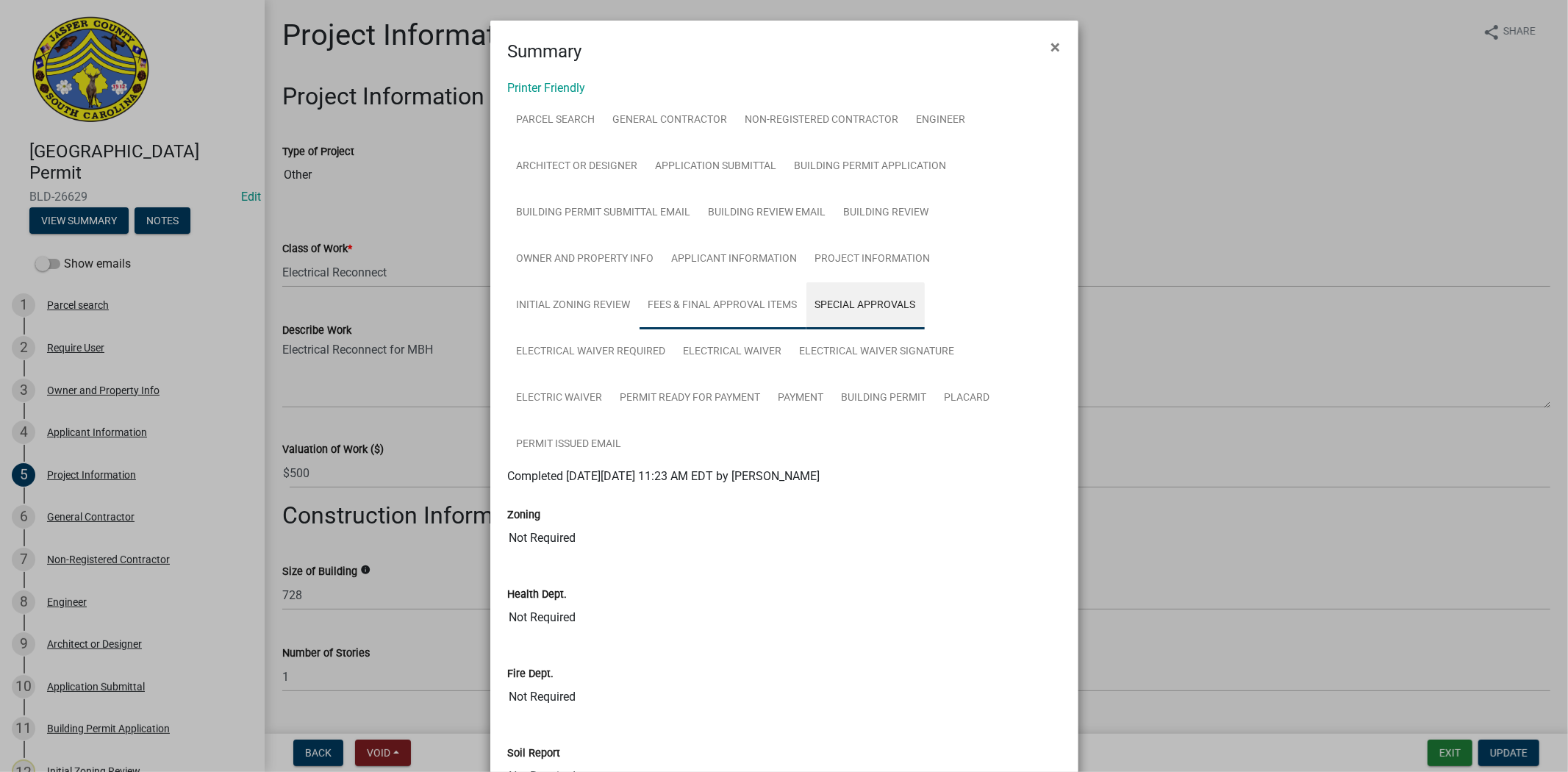
click at [692, 295] on link "Fees & Final Approval Items" at bounding box center [723, 306] width 167 height 47
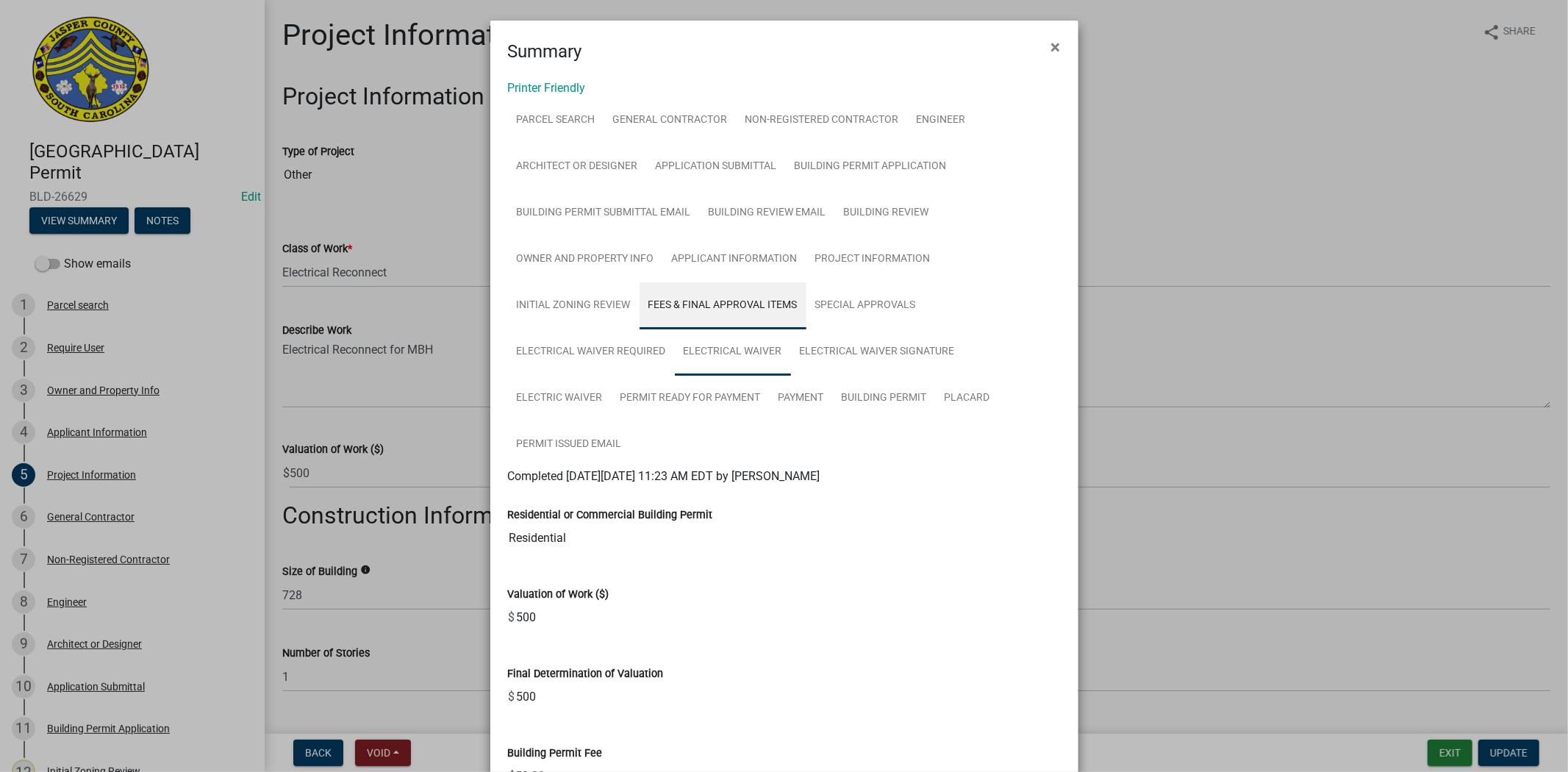
click at [699, 357] on link "Electrical Waiver" at bounding box center [733, 352] width 116 height 47
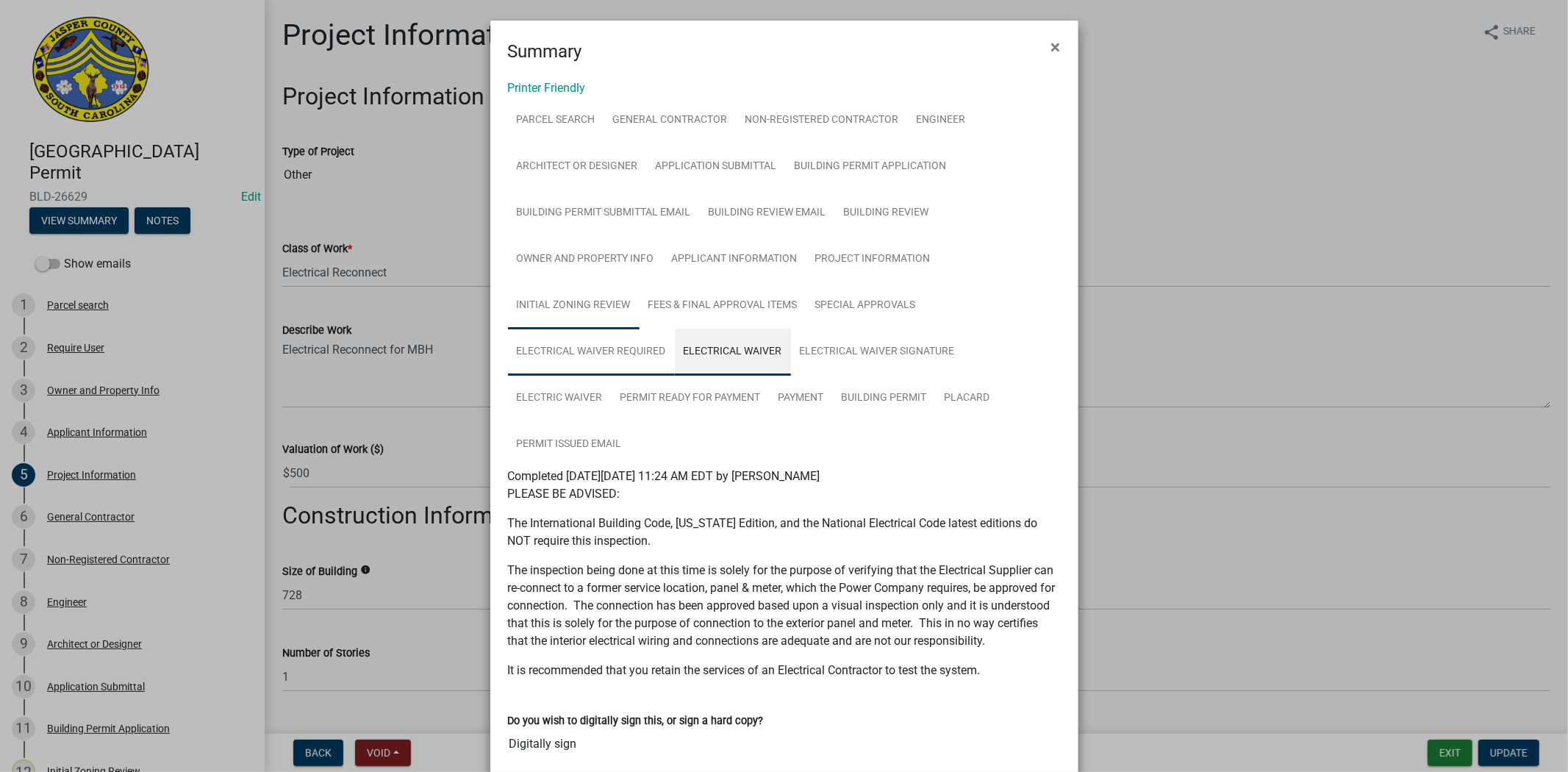
drag, startPoint x: 569, startPoint y: 348, endPoint x: 621, endPoint y: 299, distance: 71.4
click at [569, 349] on link "Electrical Waiver Required" at bounding box center [591, 352] width 167 height 47
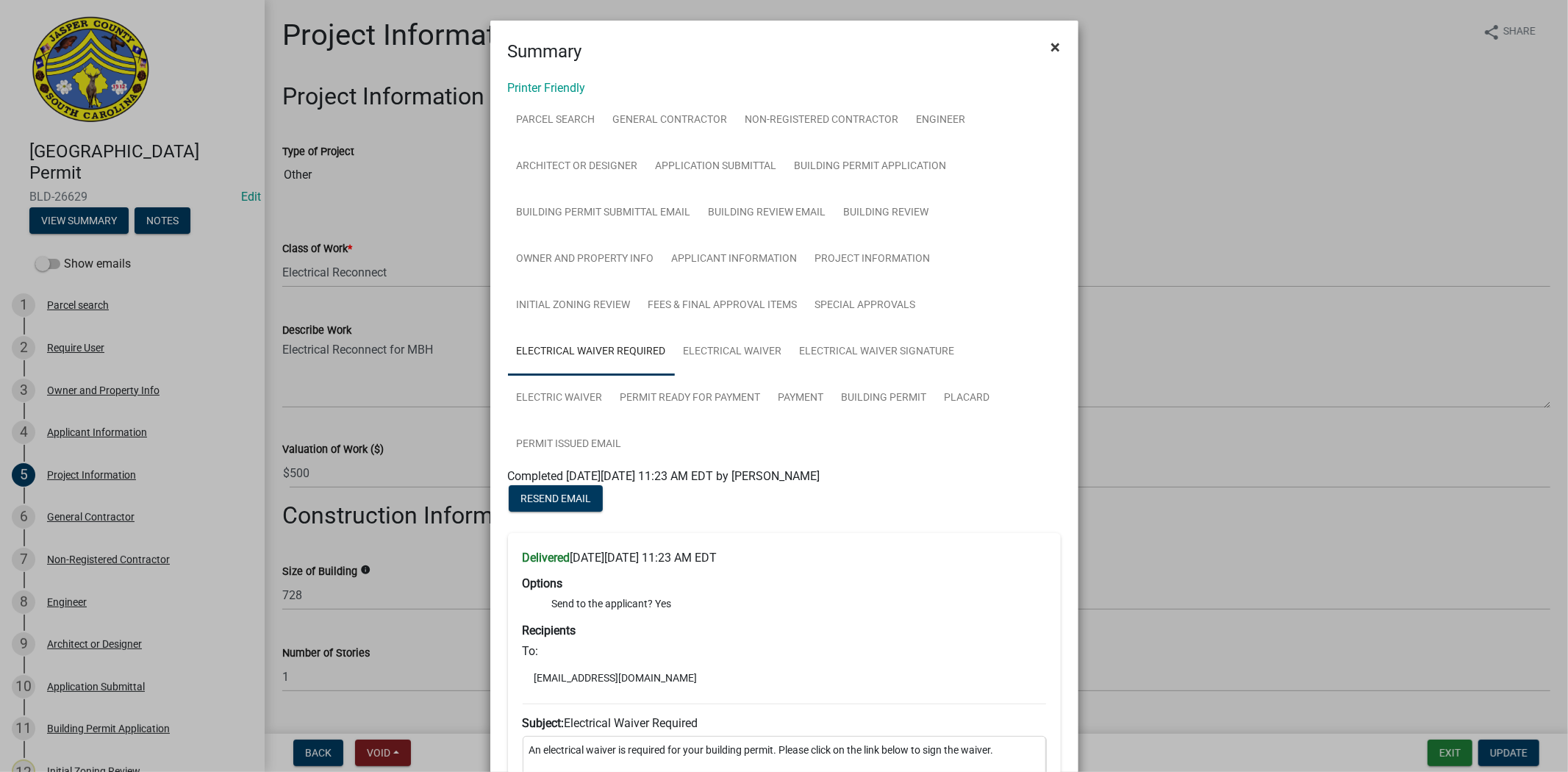
click at [1051, 46] on span "×" at bounding box center [1056, 46] width 10 height 21
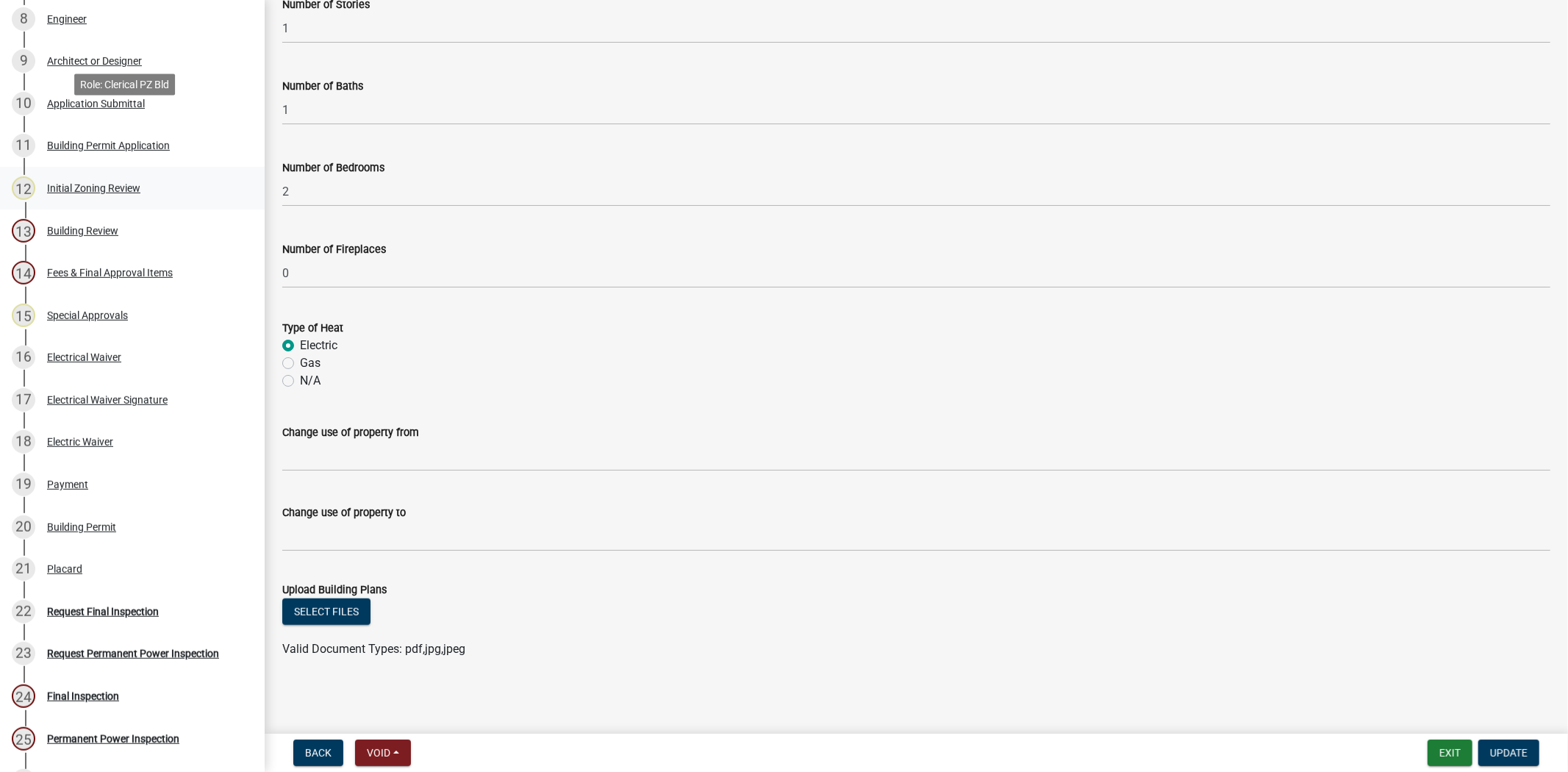
scroll to position [653, 0]
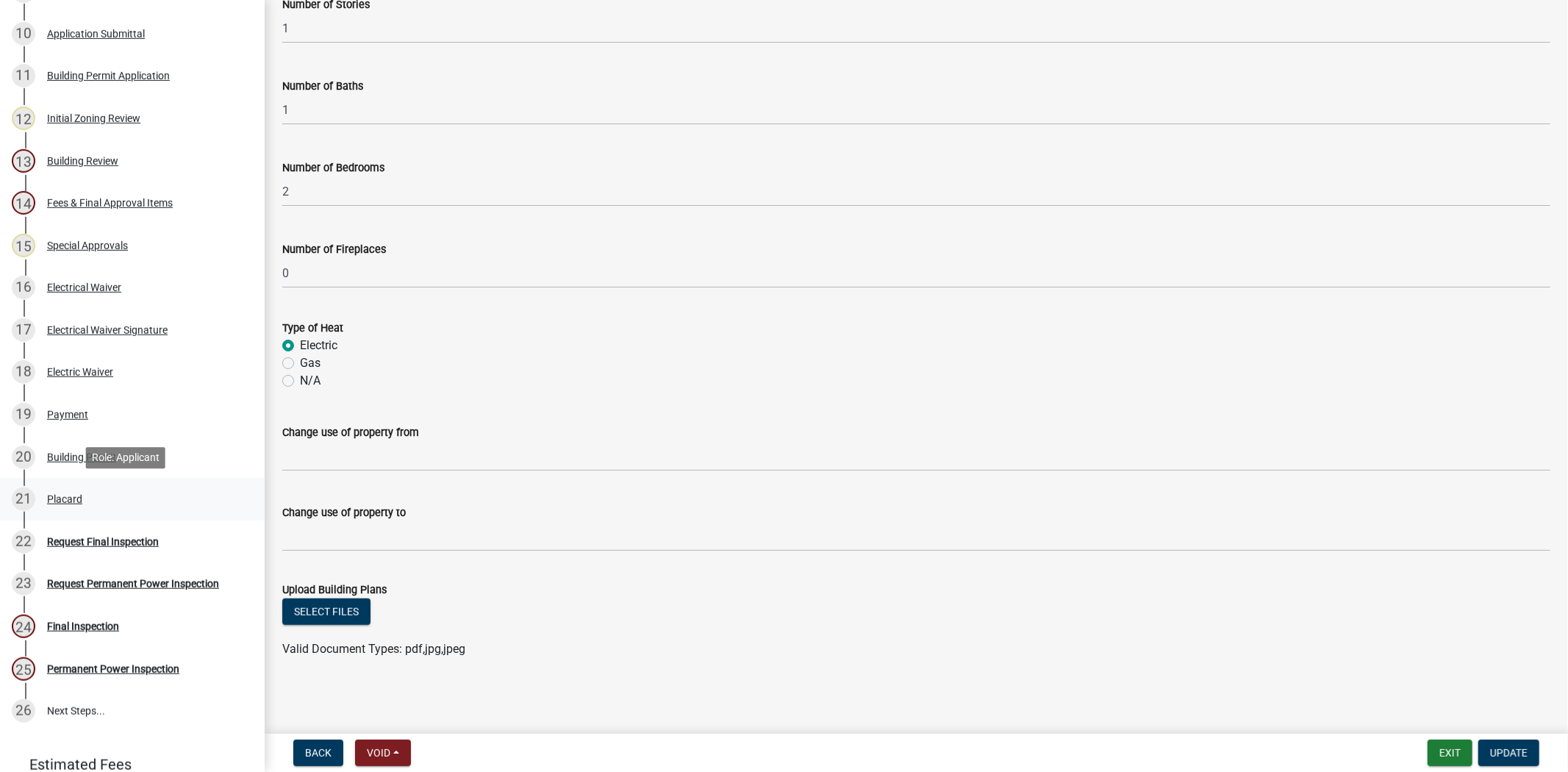
click at [116, 505] on div "21 Placard" at bounding box center [126, 499] width 230 height 23
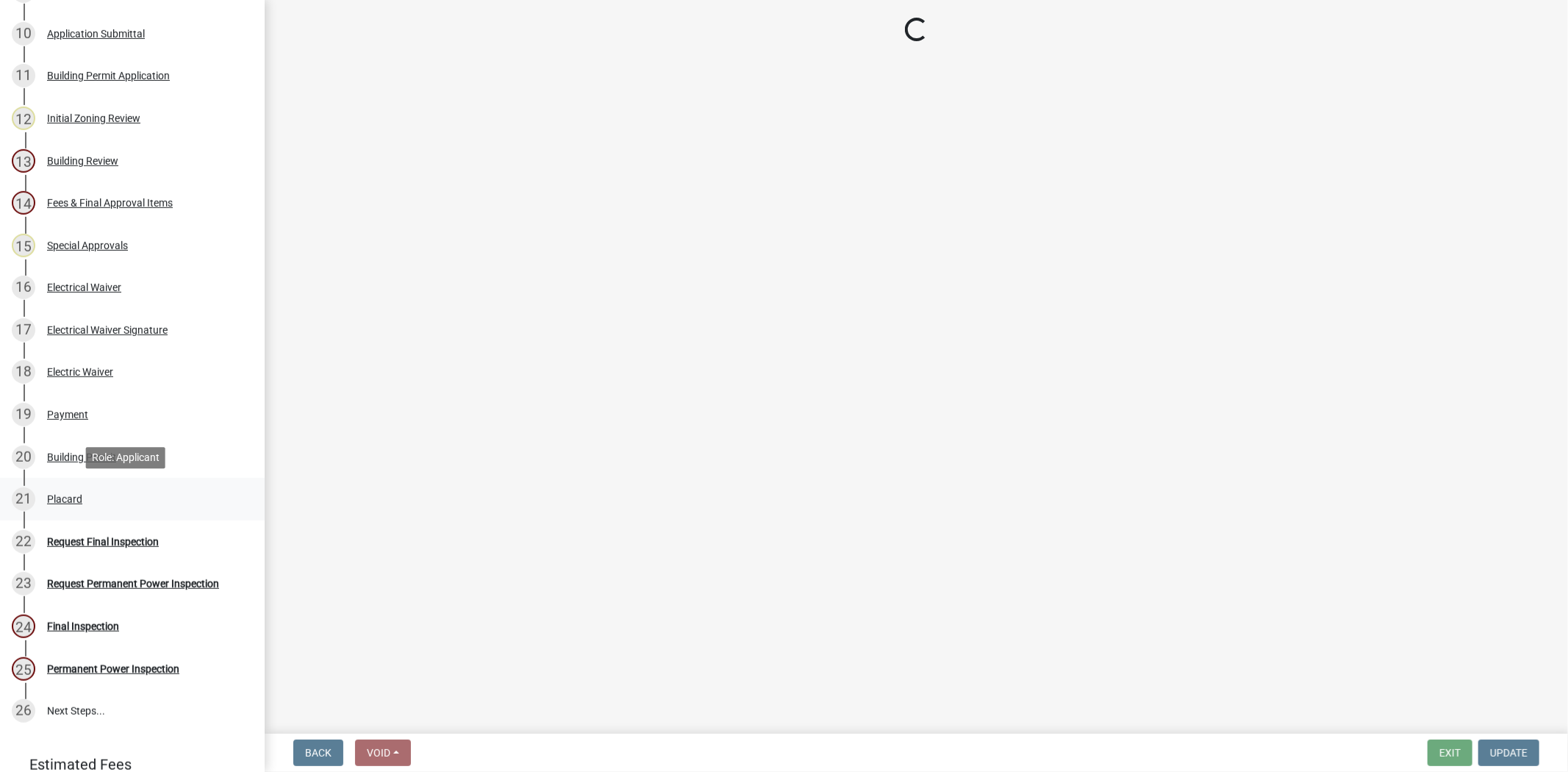
scroll to position [0, 0]
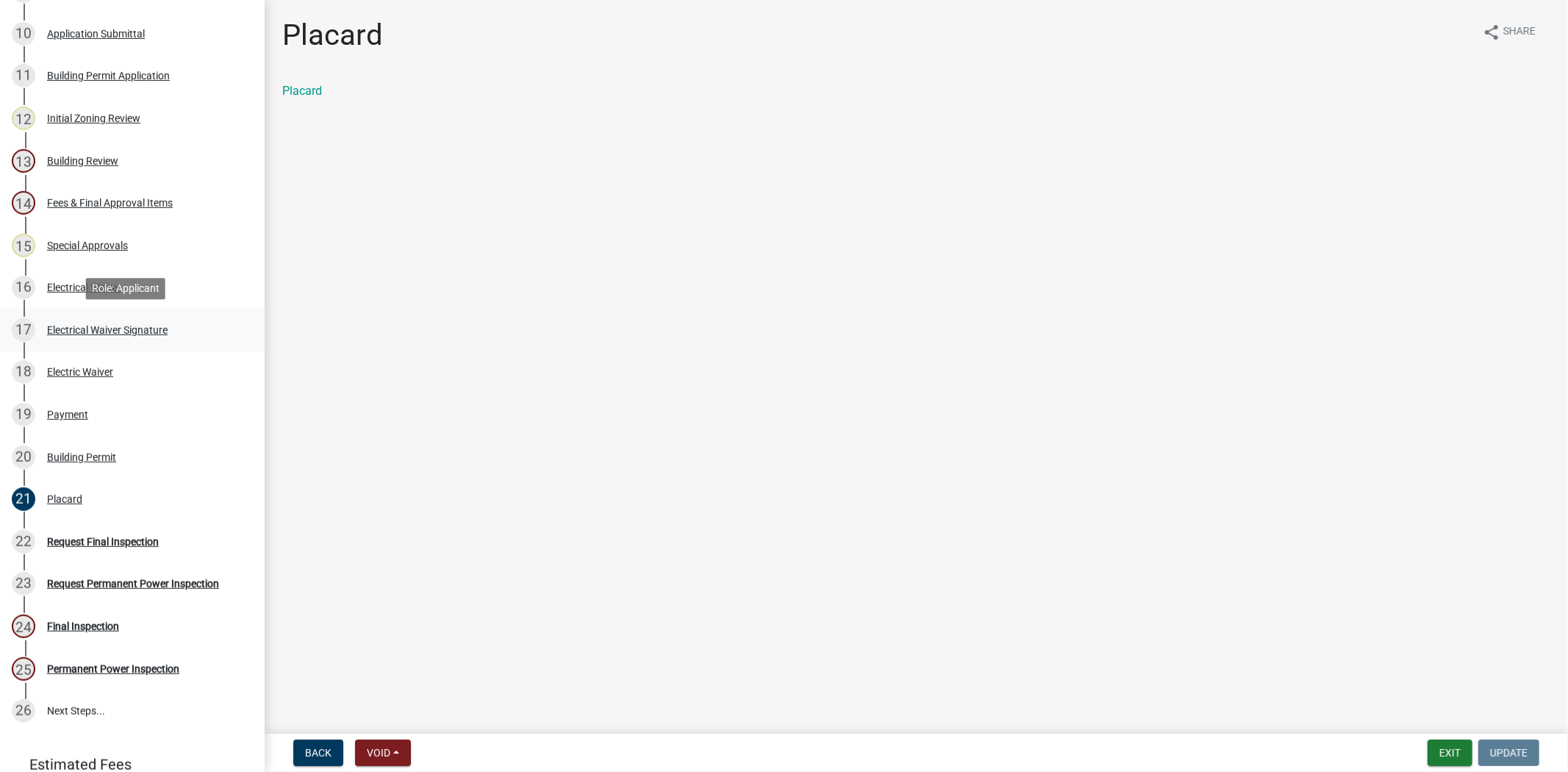
click at [68, 326] on div "Electrical Waiver Signature" at bounding box center [107, 330] width 120 height 10
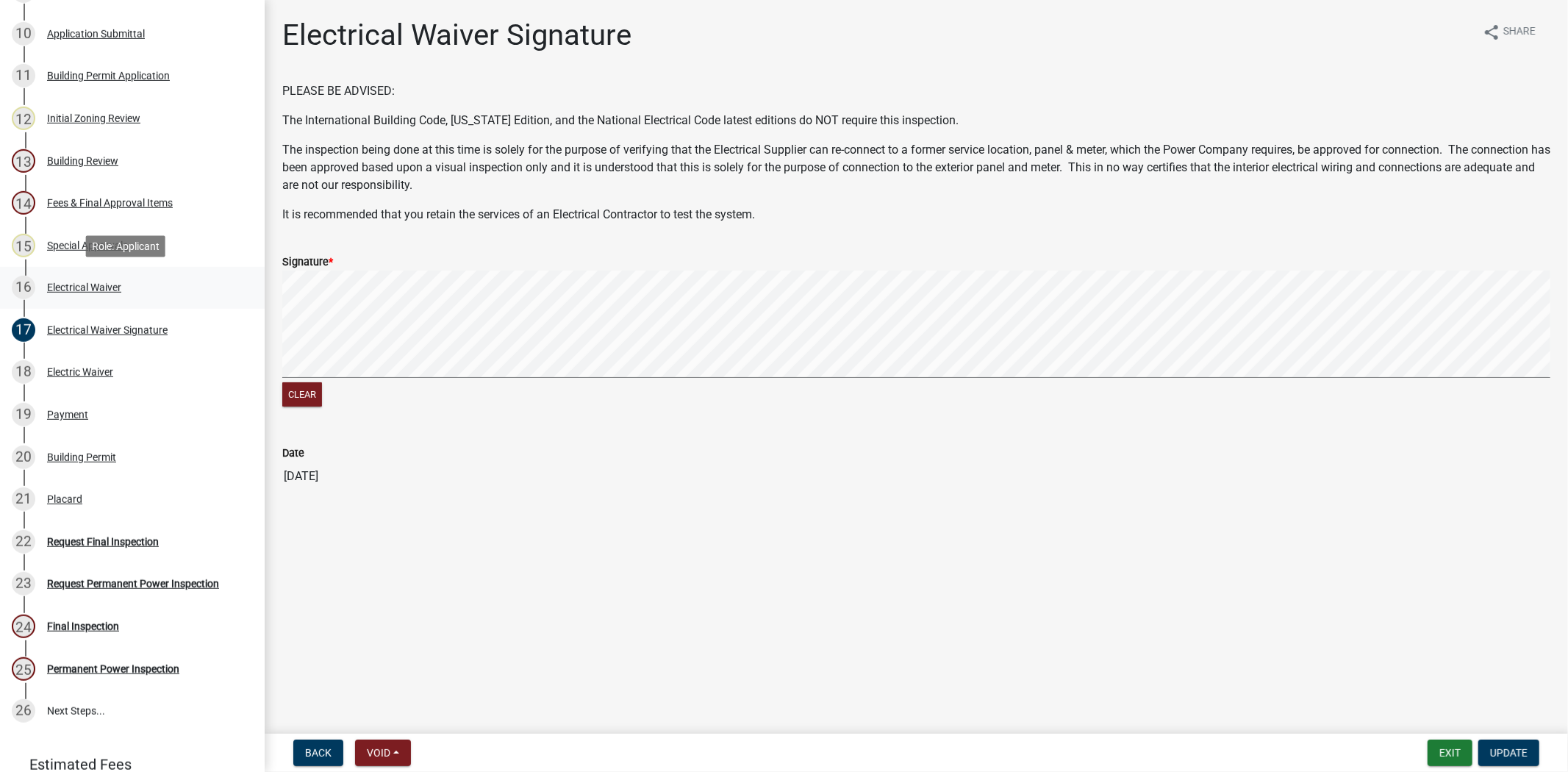
click at [70, 283] on div "Electrical Waiver" at bounding box center [85, 288] width 75 height 10
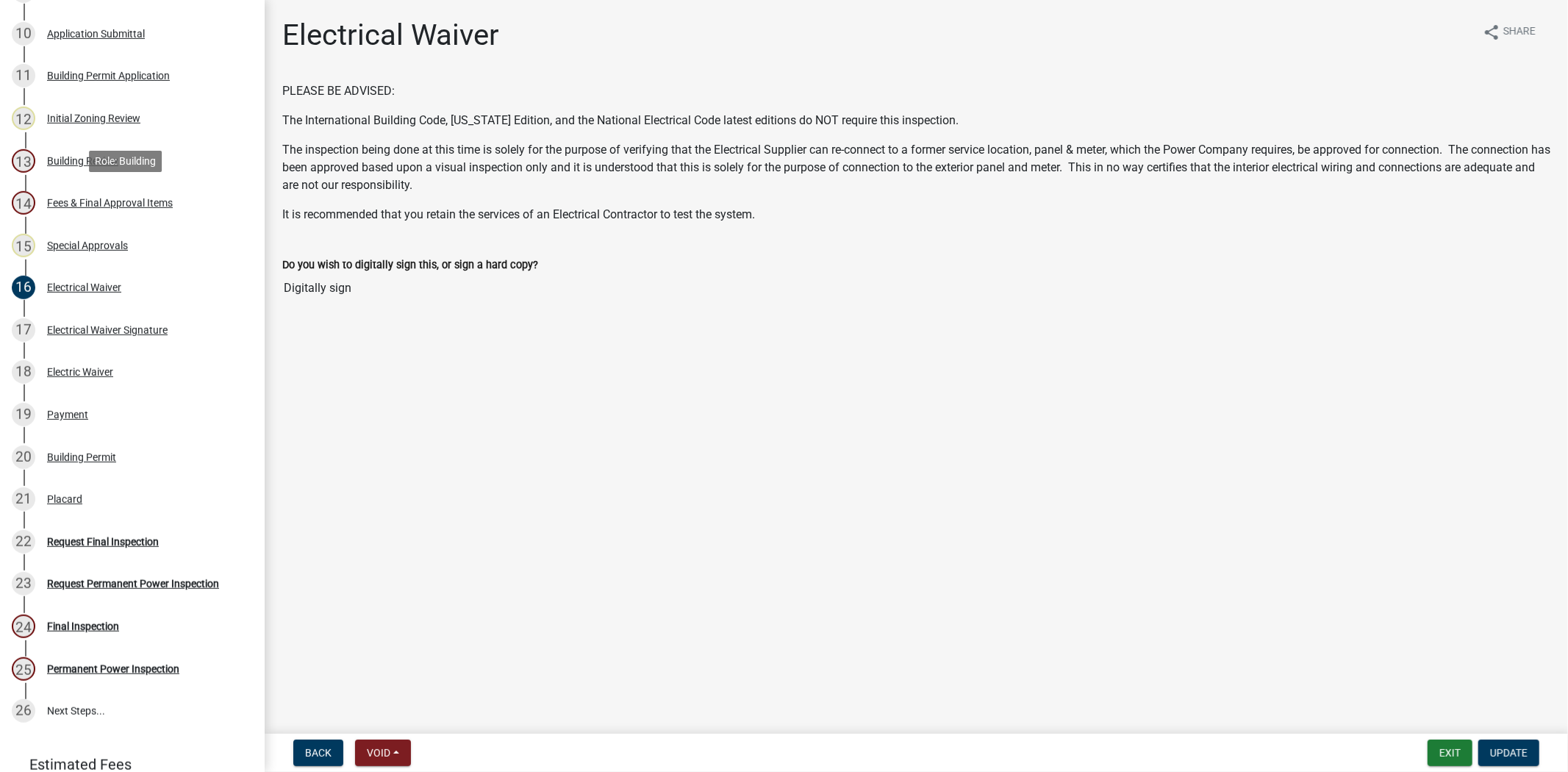
click at [88, 198] on div "Fees & Final Approval Items" at bounding box center [110, 203] width 126 height 10
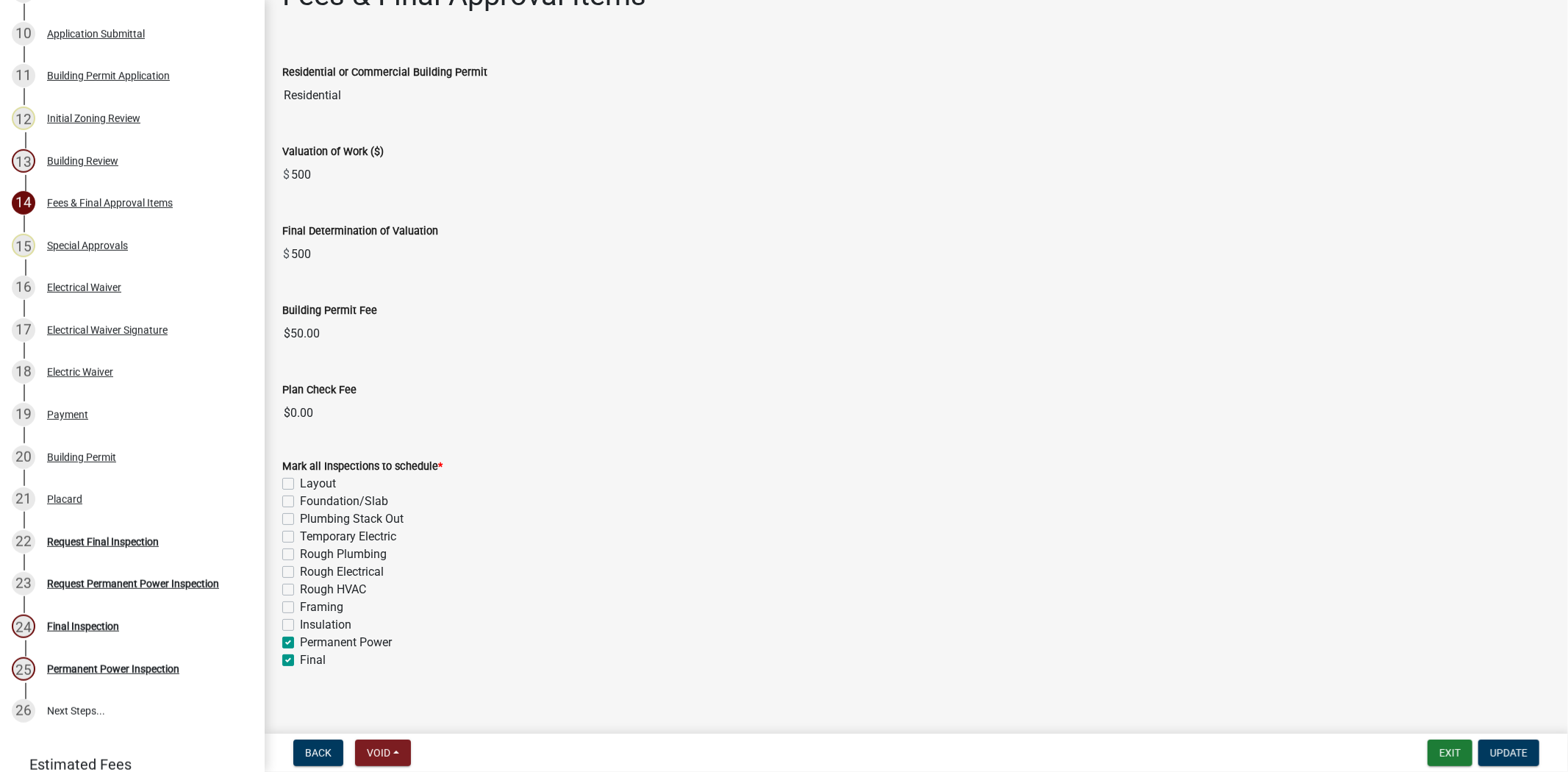
scroll to position [52, 0]
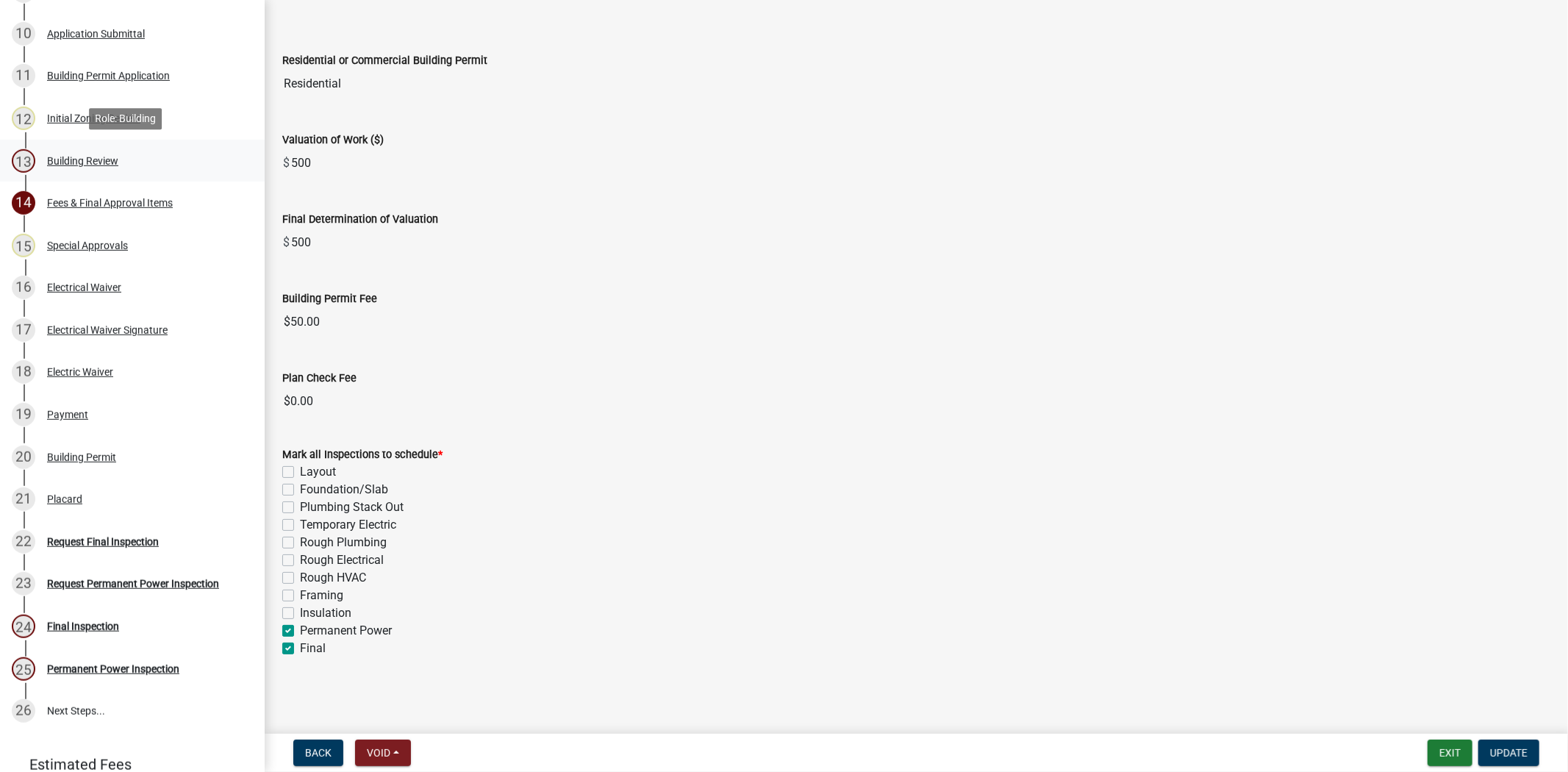
click at [95, 166] on div "13 Building Review" at bounding box center [126, 161] width 230 height 23
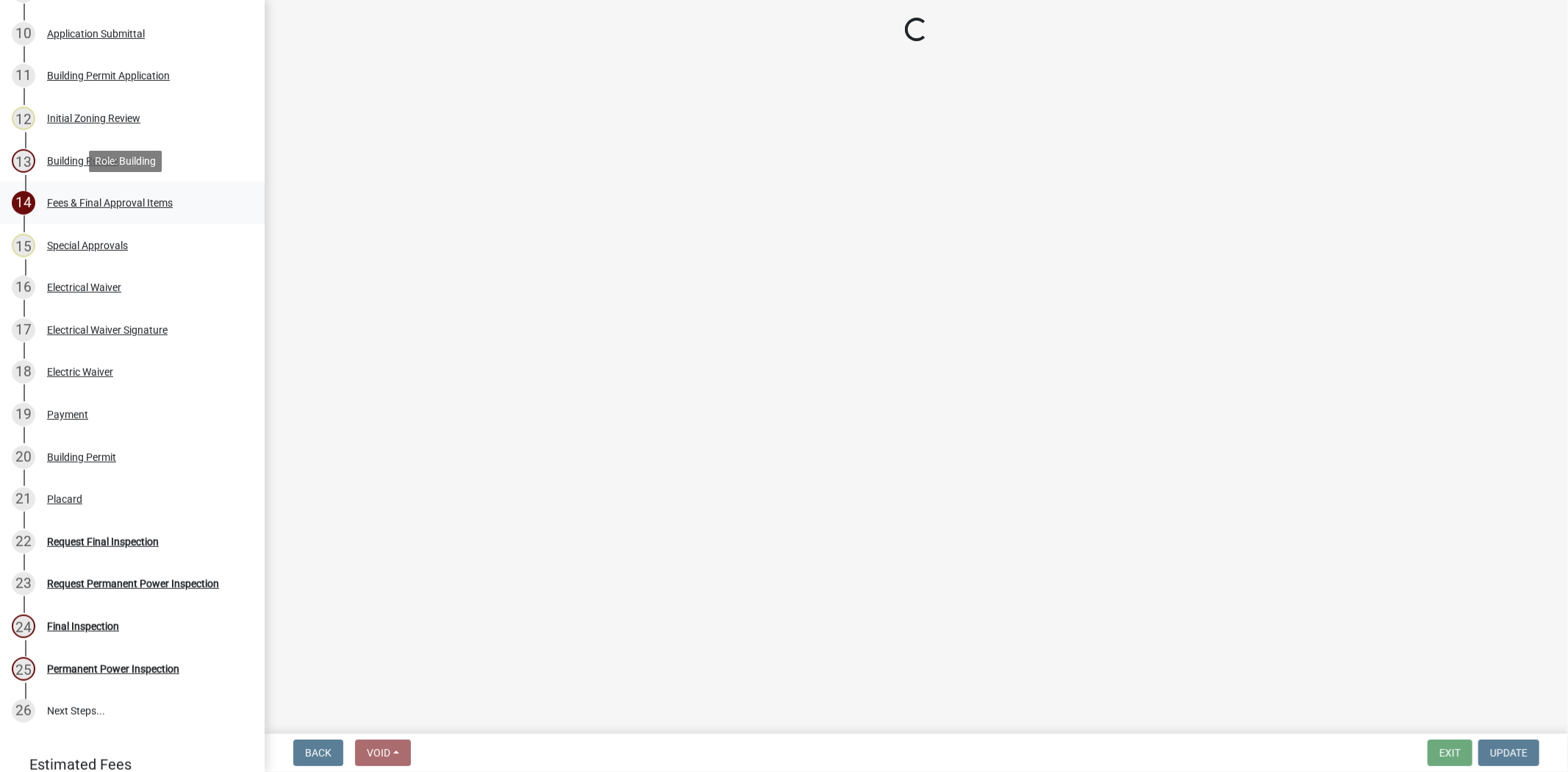
select select "5377c7cd-ae48-4ed2-bc38-366ad0c69dab"
select select "a775bd88-bb11-4979-9dc9-57cd65166191"
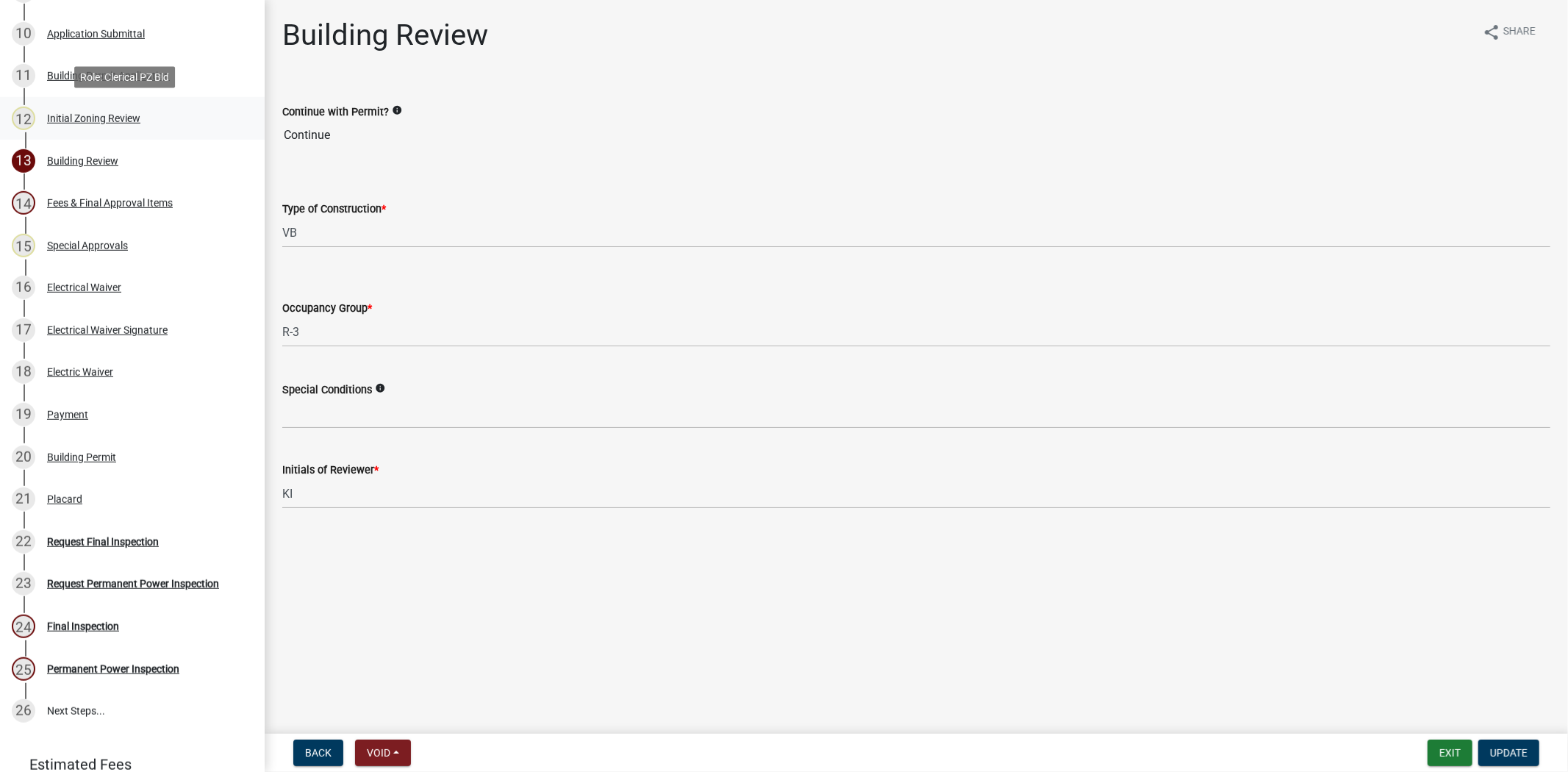
click at [166, 119] on div "12 Initial Zoning Review" at bounding box center [126, 119] width 230 height 23
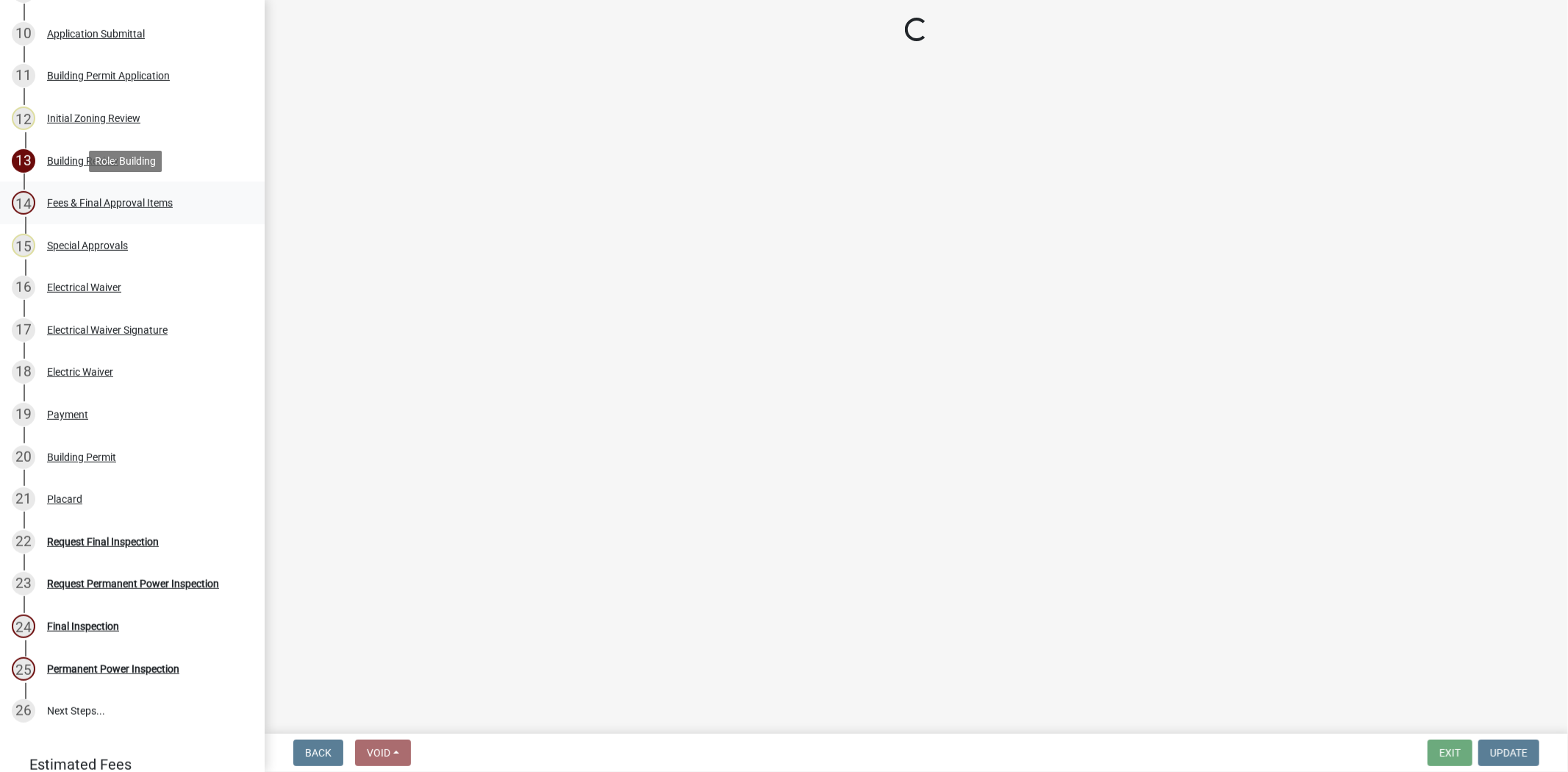
select select "61611ad6-14f2-499c-805c-58607f11e2fc"
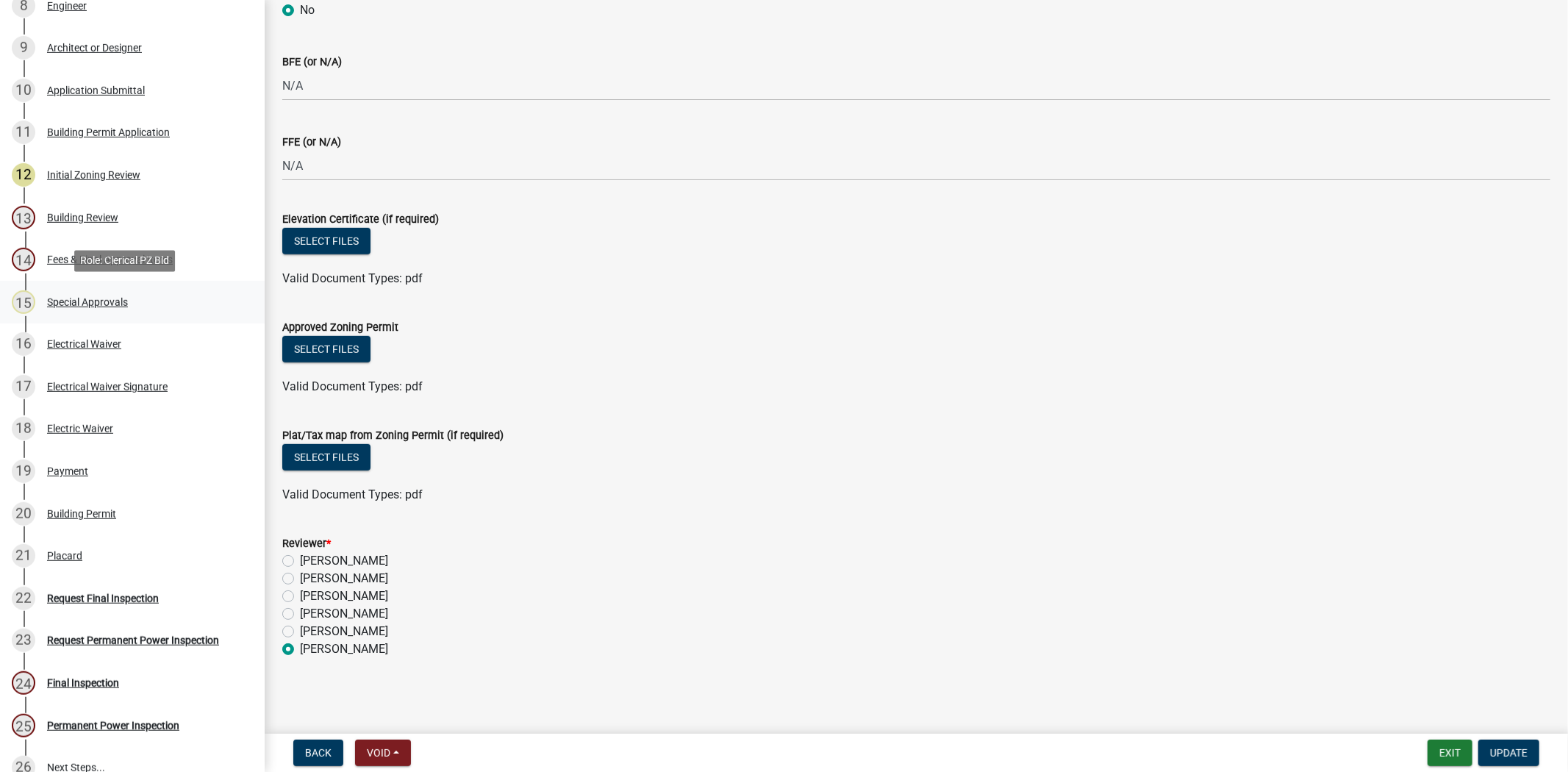
scroll to position [571, 0]
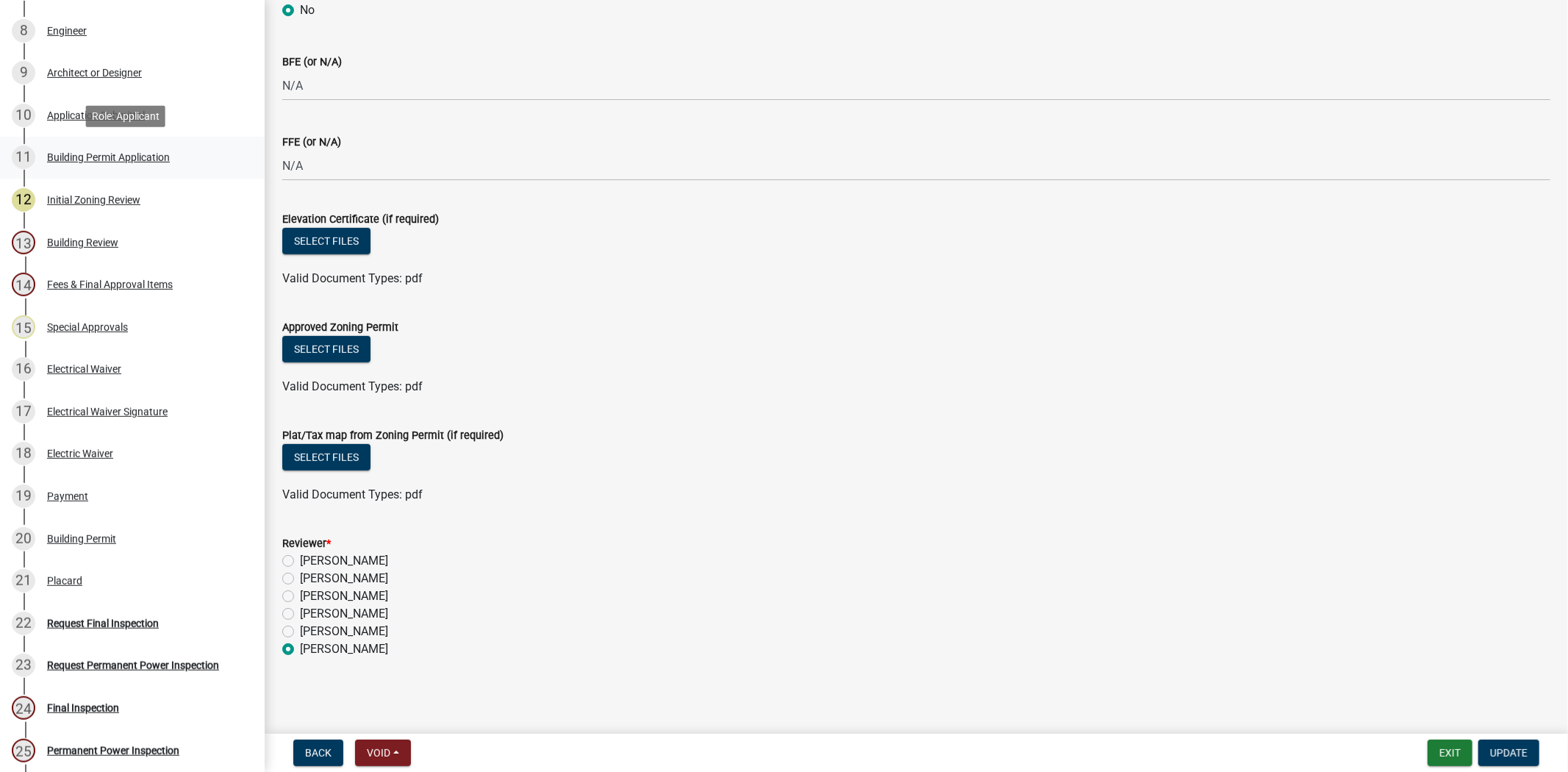
click at [50, 153] on div "Building Permit Application" at bounding box center [109, 158] width 123 height 10
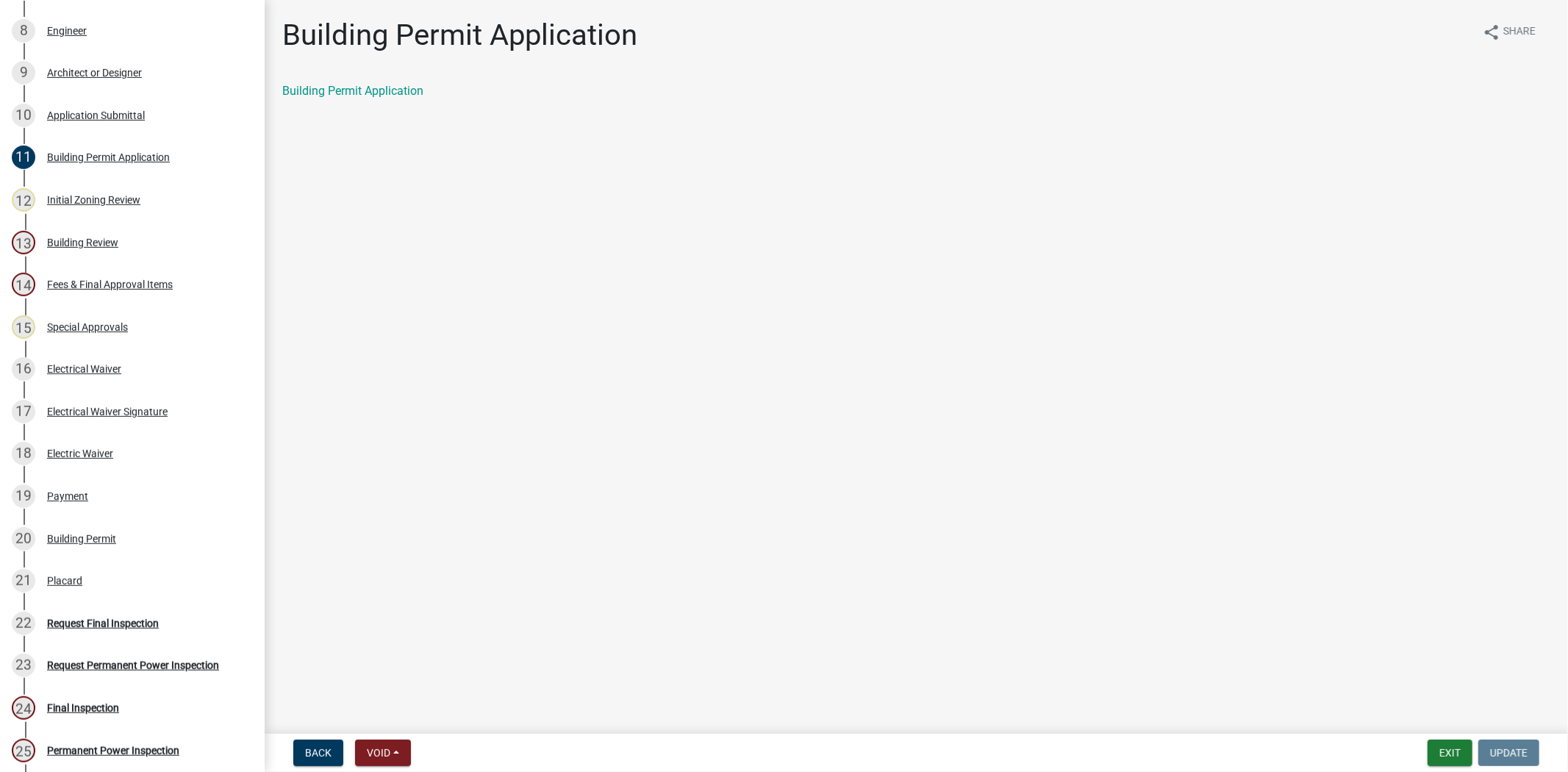
click at [86, 283] on div "Fees & Final Approval Items" at bounding box center [110, 284] width 126 height 10
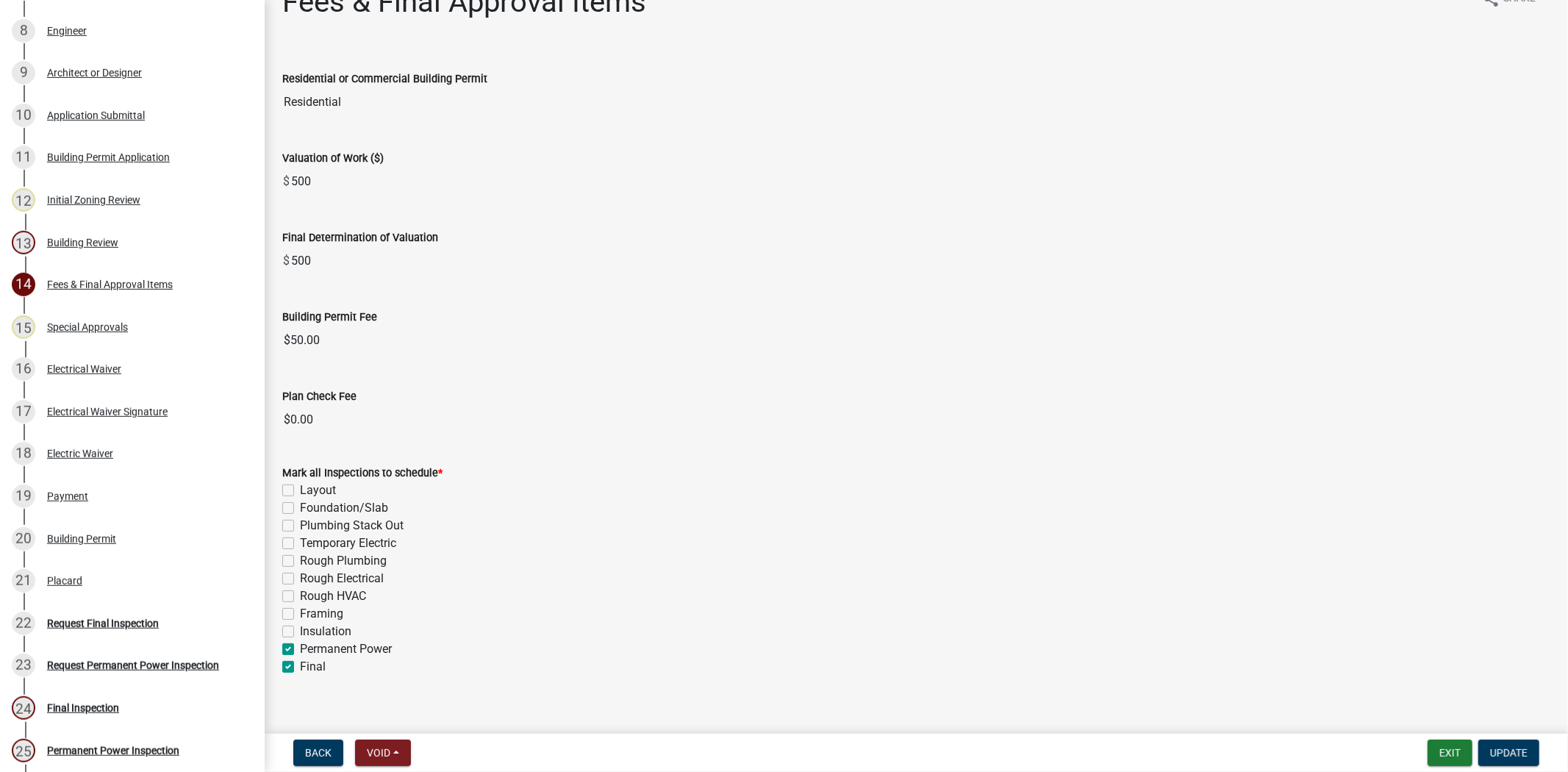
scroll to position [52, 0]
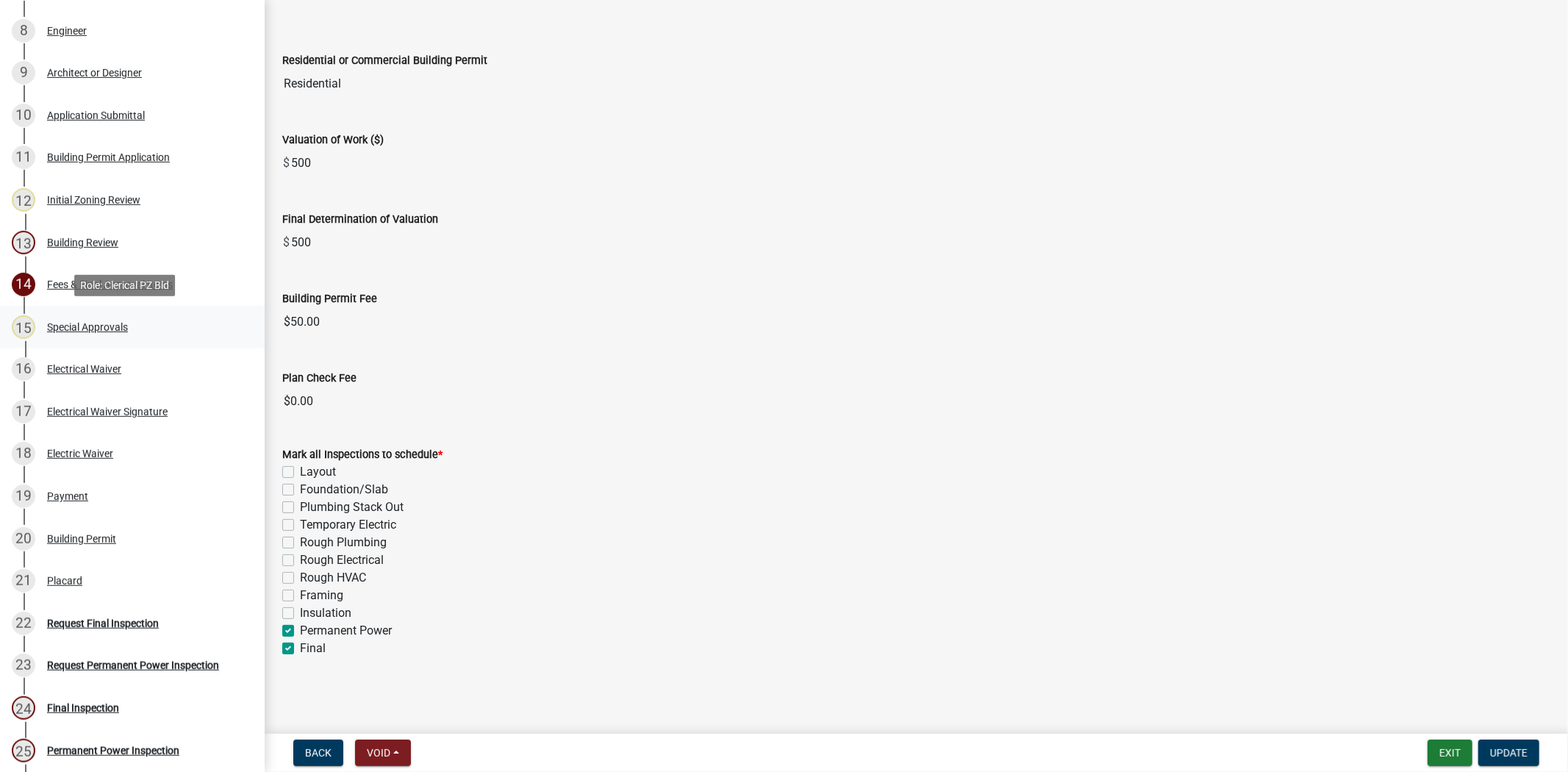
click at [122, 337] on div "15 Special Approvals" at bounding box center [126, 328] width 230 height 23
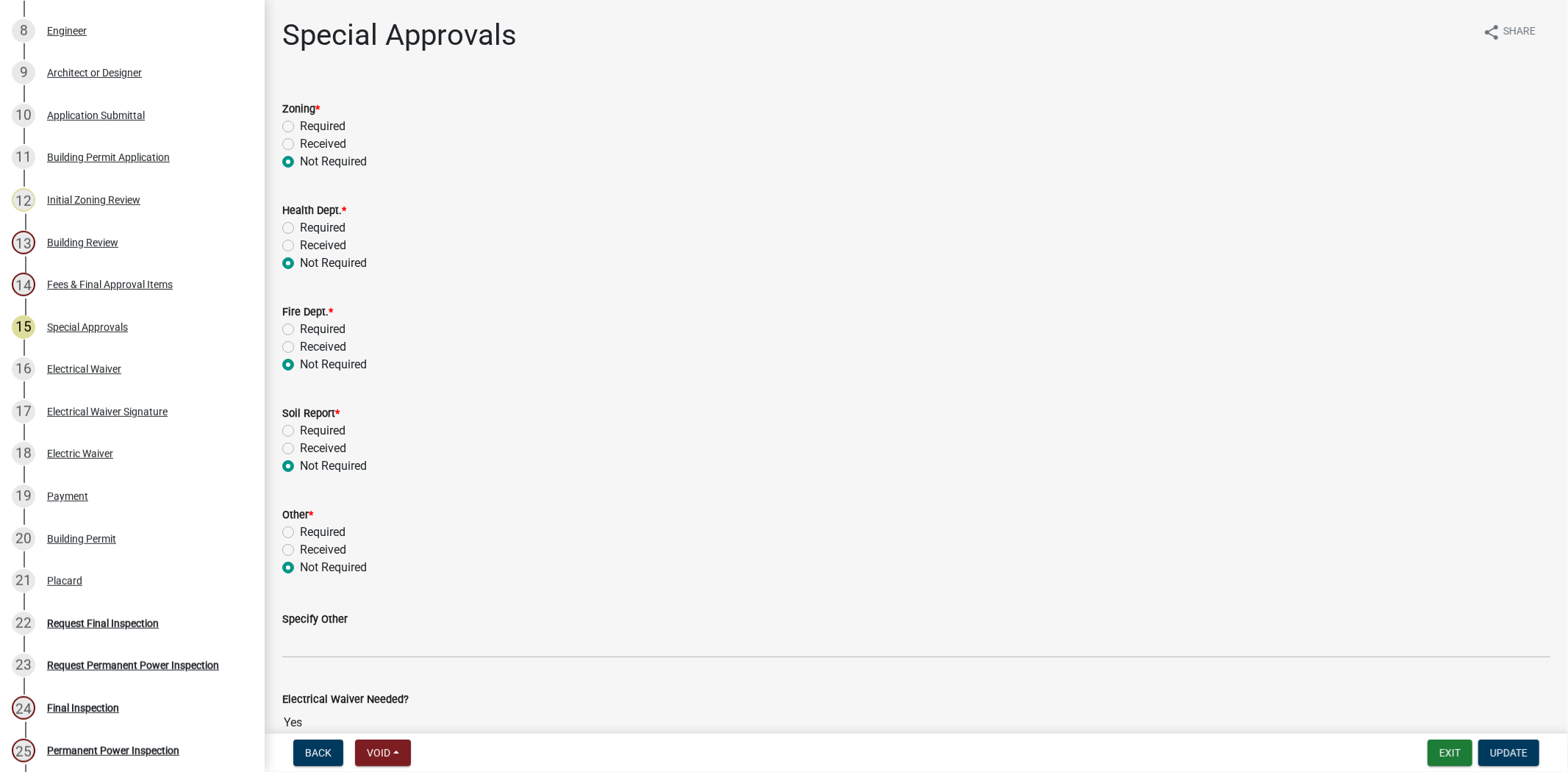
scroll to position [79, 0]
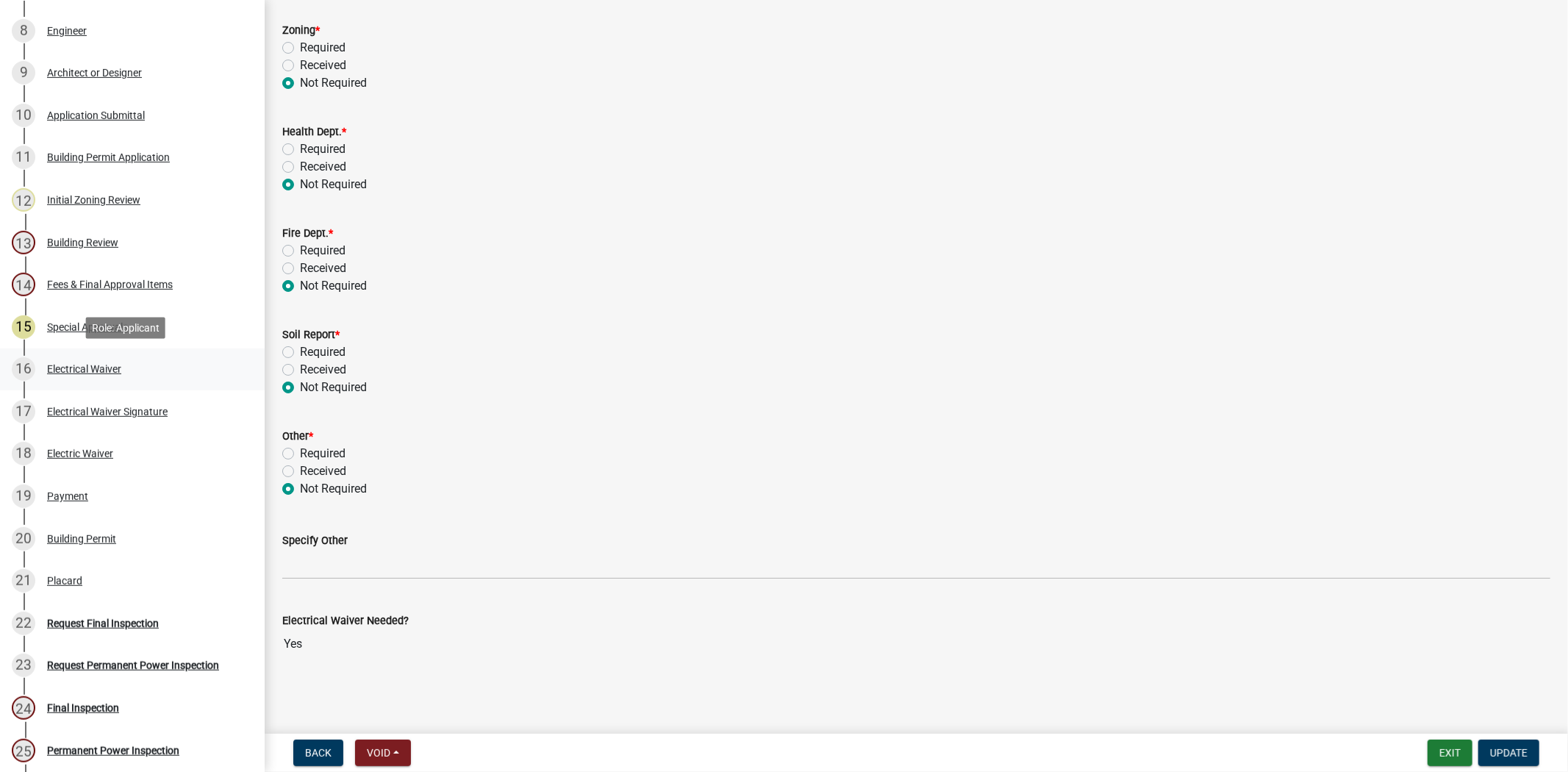
click at [129, 366] on div "16 Electrical Waiver" at bounding box center [126, 369] width 230 height 23
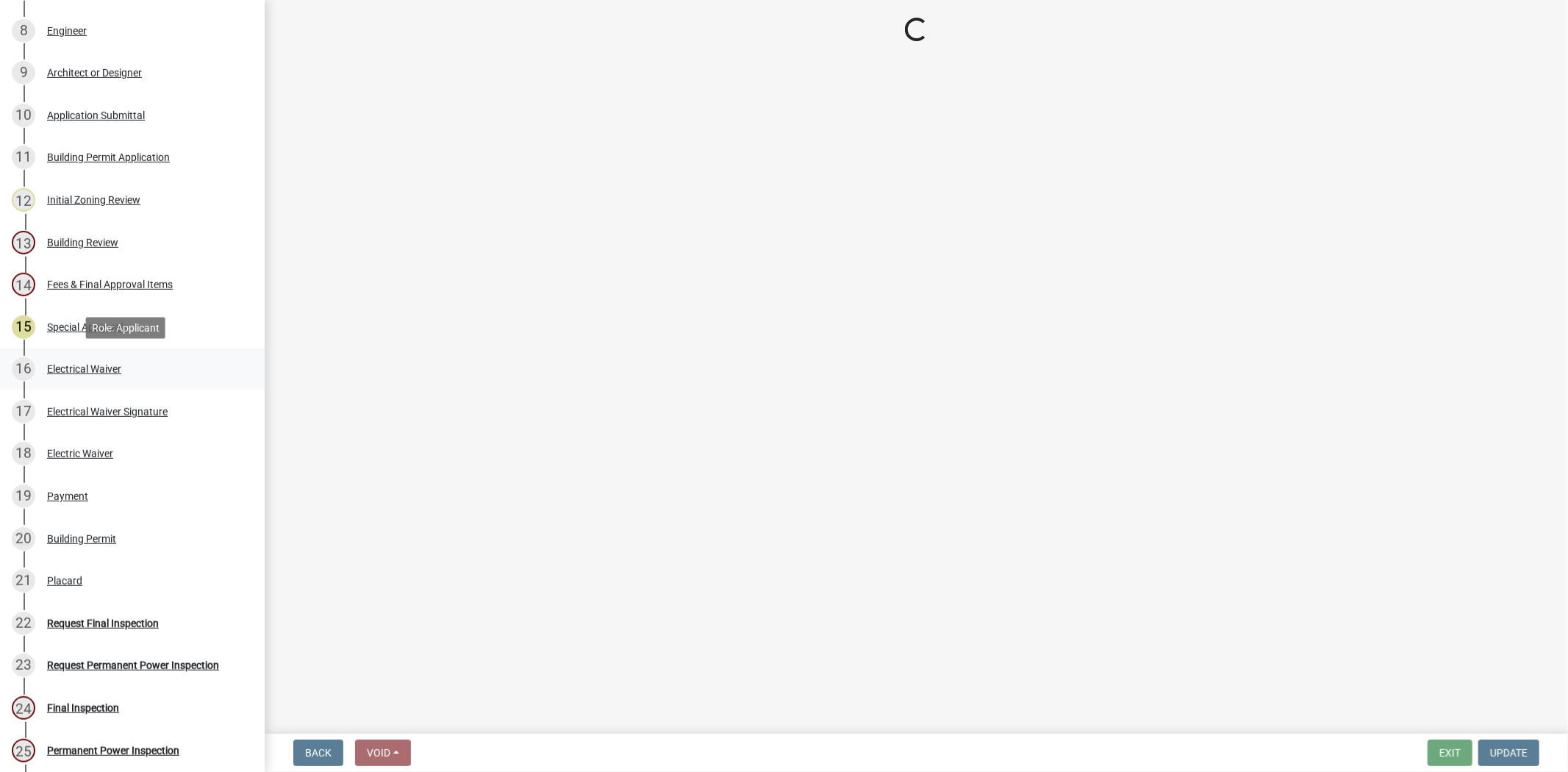
scroll to position [0, 0]
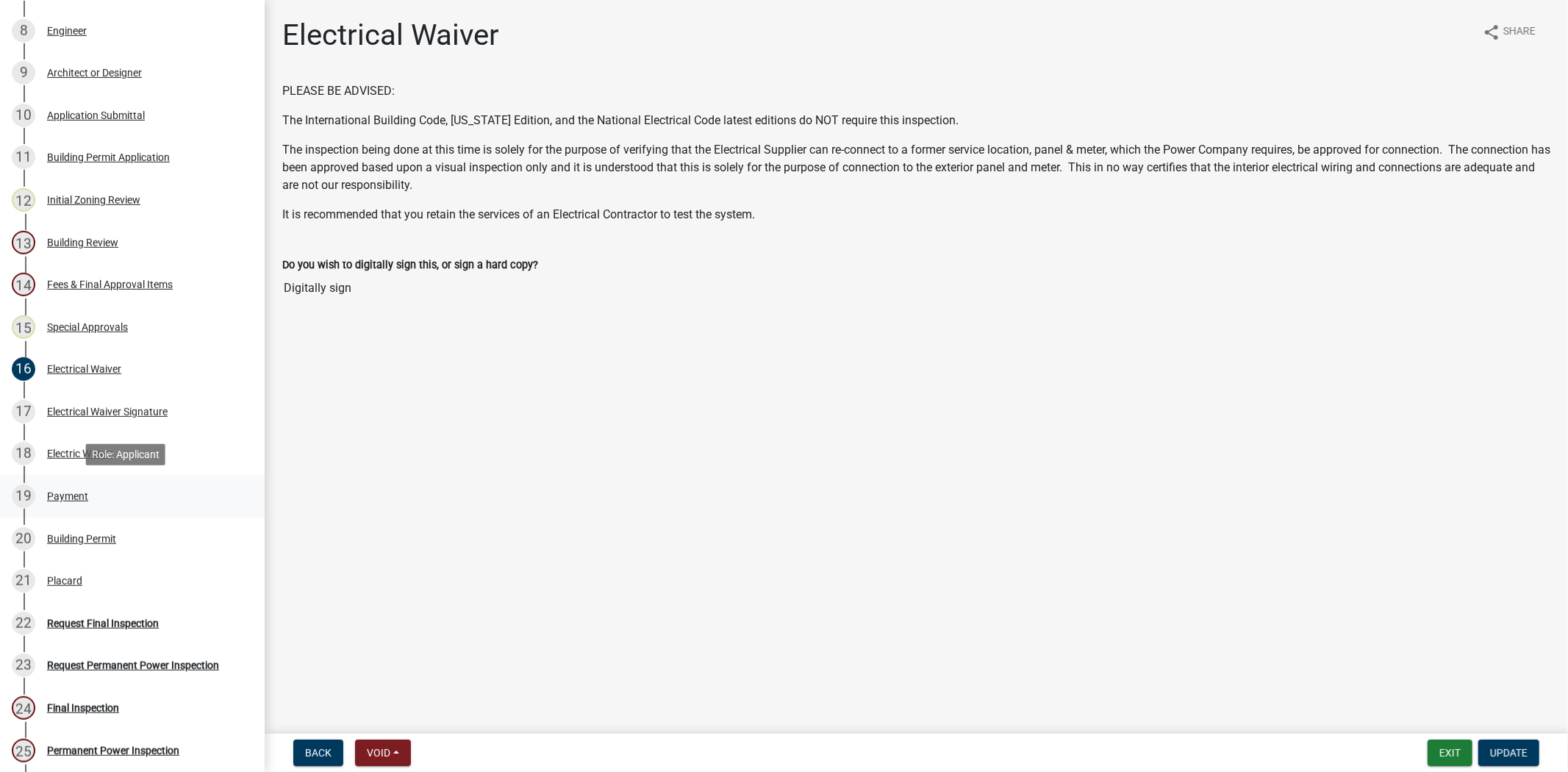
click at [104, 505] on div "19 Payment" at bounding box center [126, 497] width 230 height 23
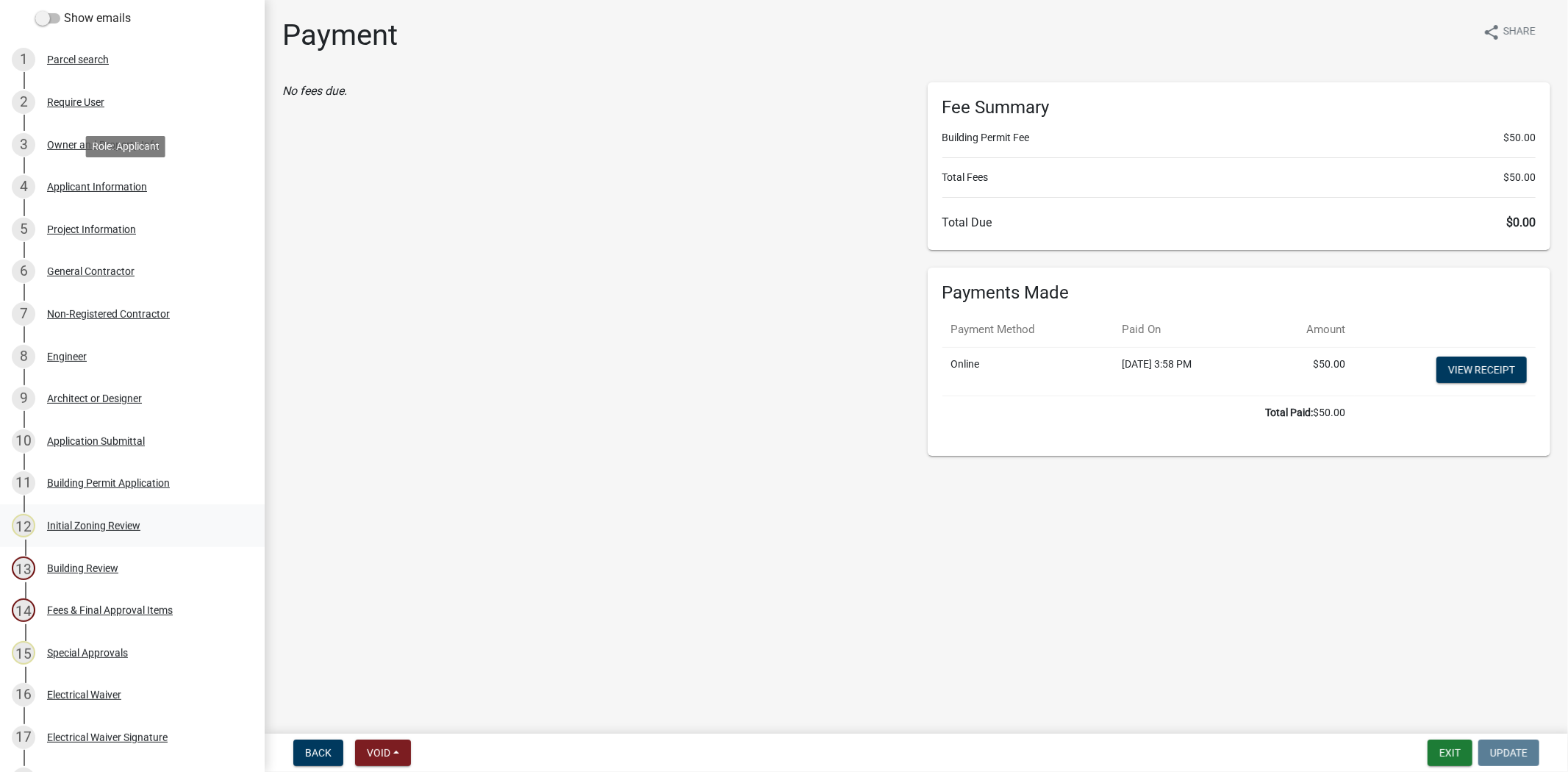
scroll to position [245, 0]
click at [69, 251] on link "6 General Contractor" at bounding box center [132, 272] width 264 height 42
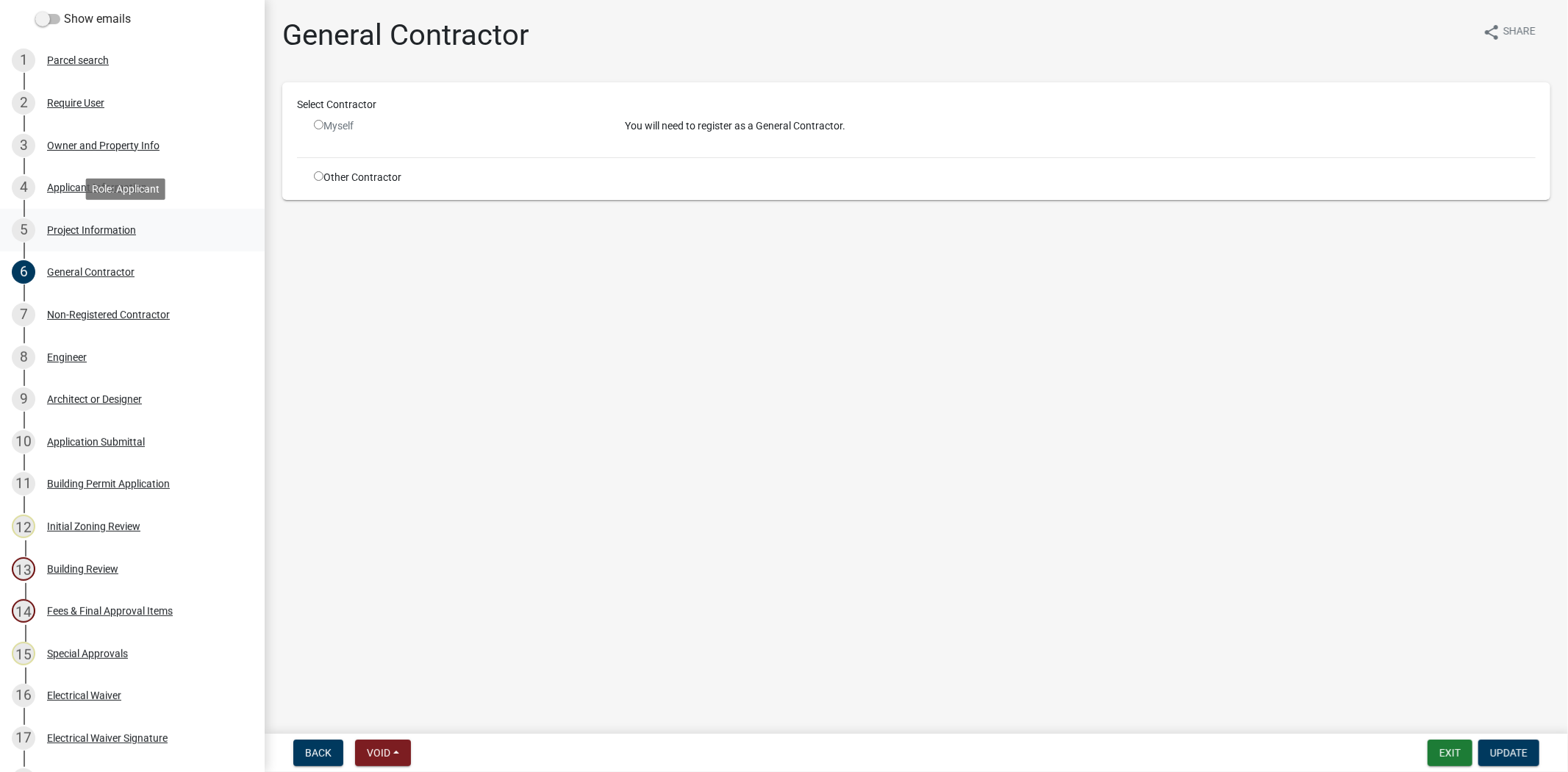
click at [80, 226] on div "Project Information" at bounding box center [91, 230] width 89 height 10
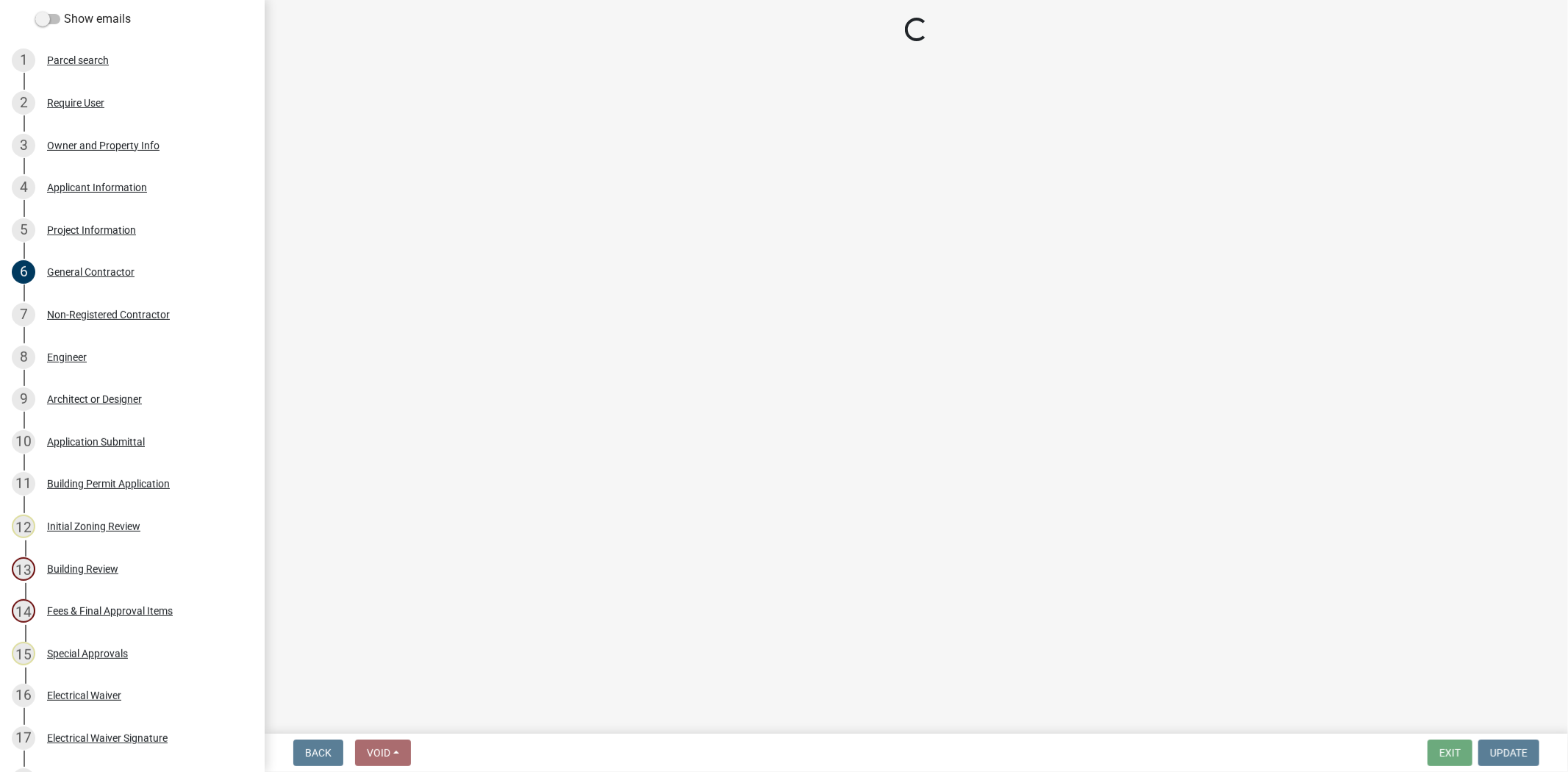
select select "171e5b6a-7fff-4de8-b151-841c281f40f2"
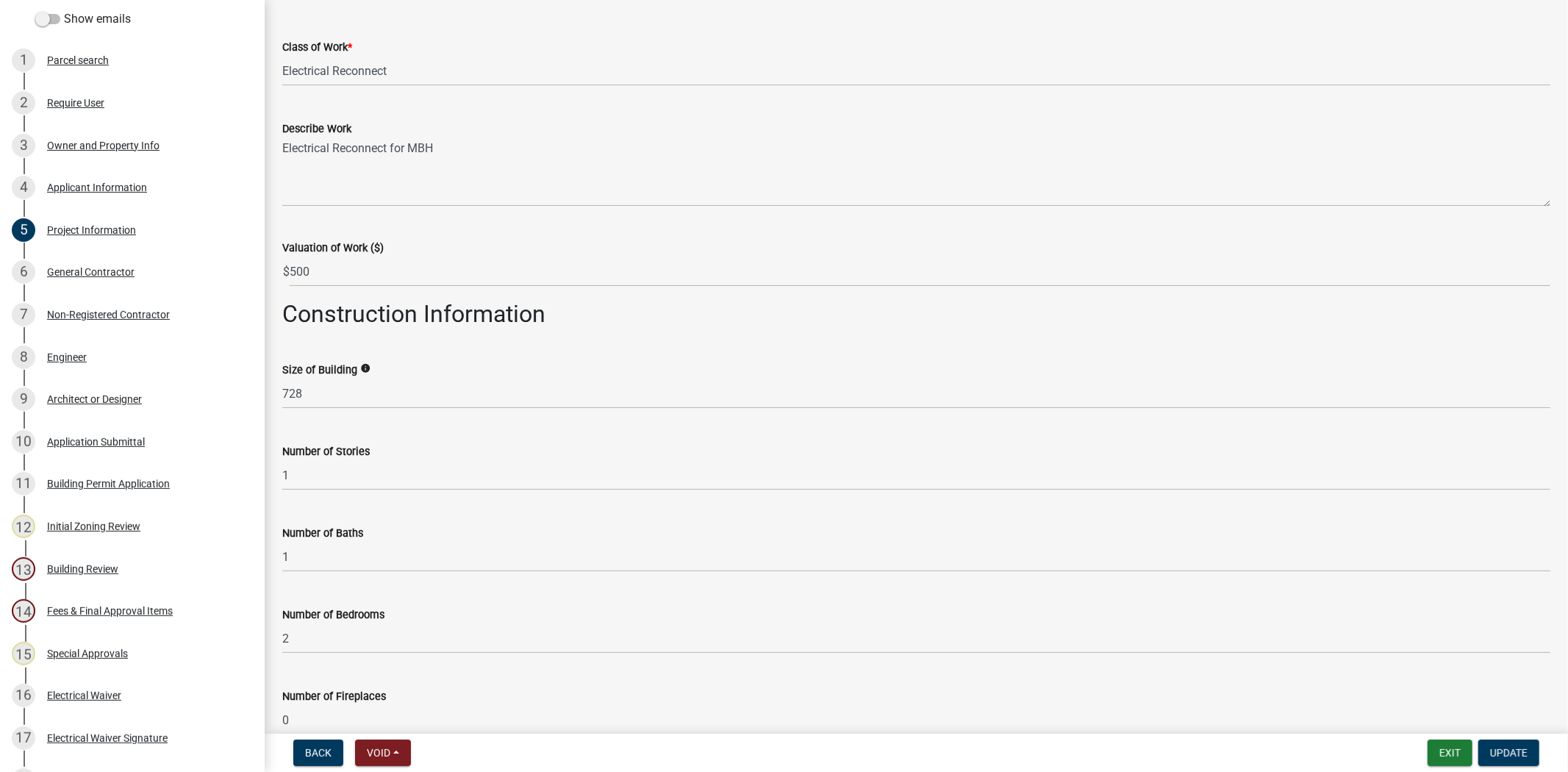
scroll to position [648, 0]
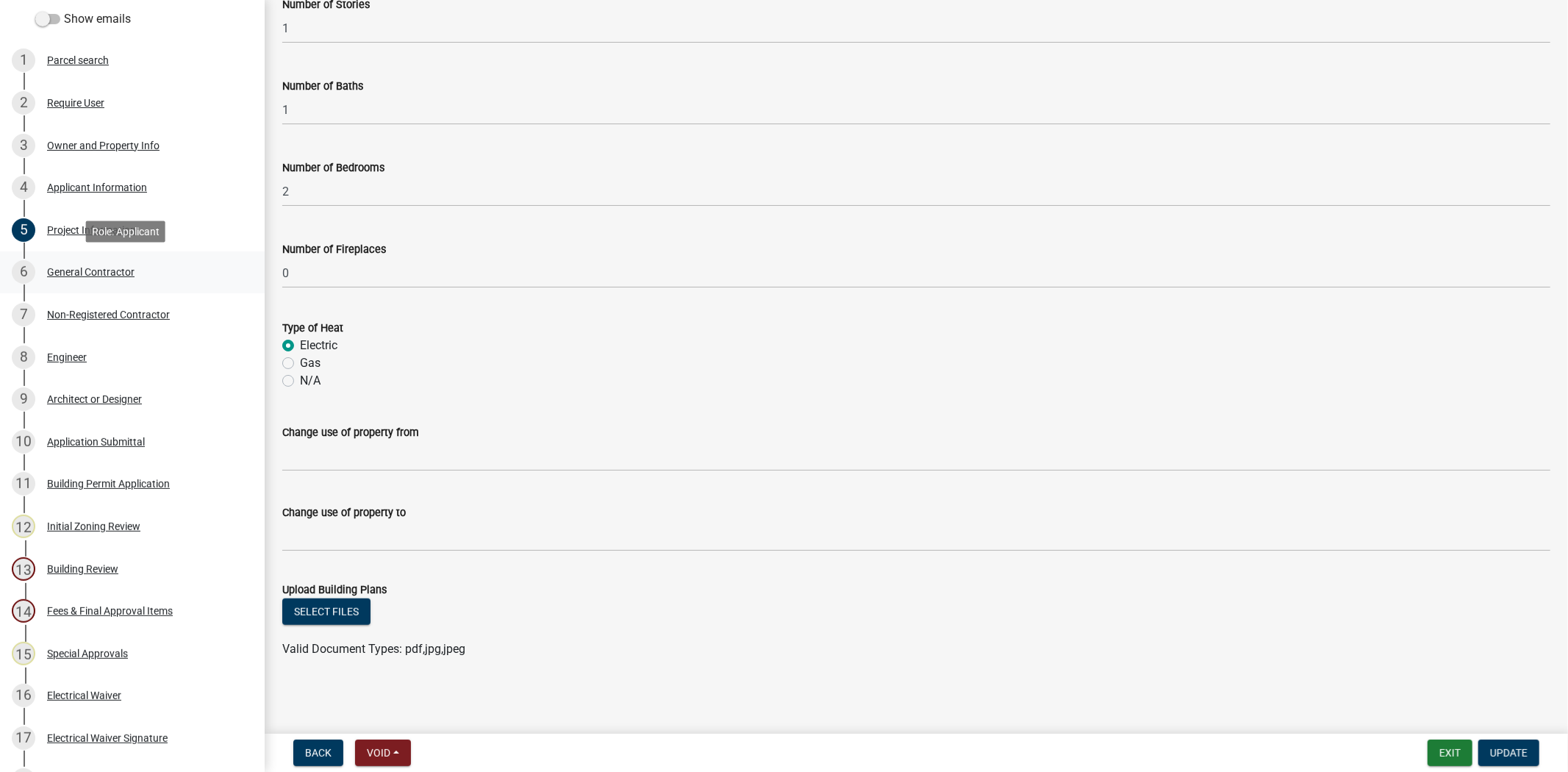
click at [99, 273] on div "General Contractor" at bounding box center [91, 272] width 88 height 10
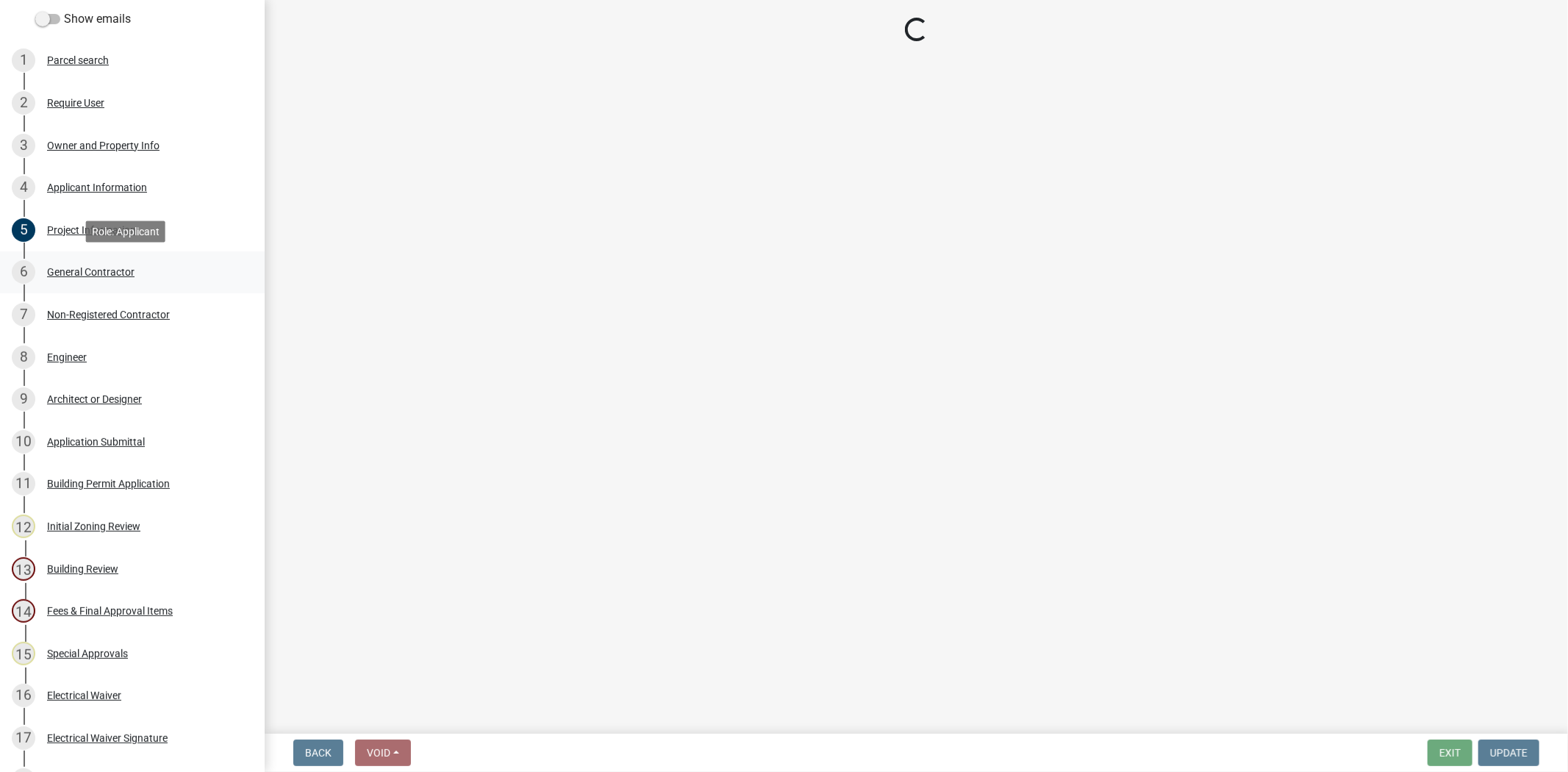
scroll to position [0, 0]
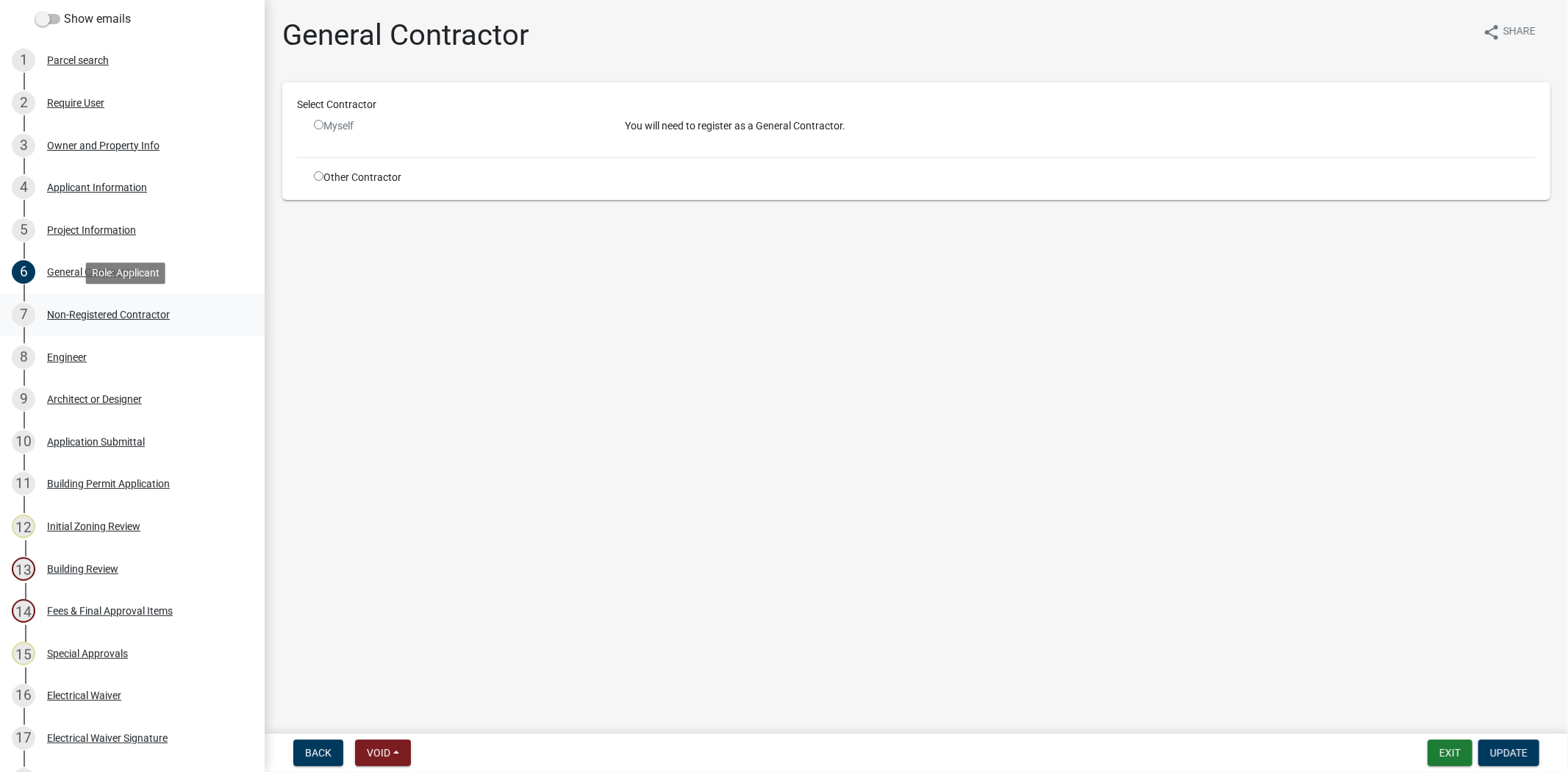
click at [91, 313] on div "Non-Registered Contractor" at bounding box center [109, 314] width 123 height 10
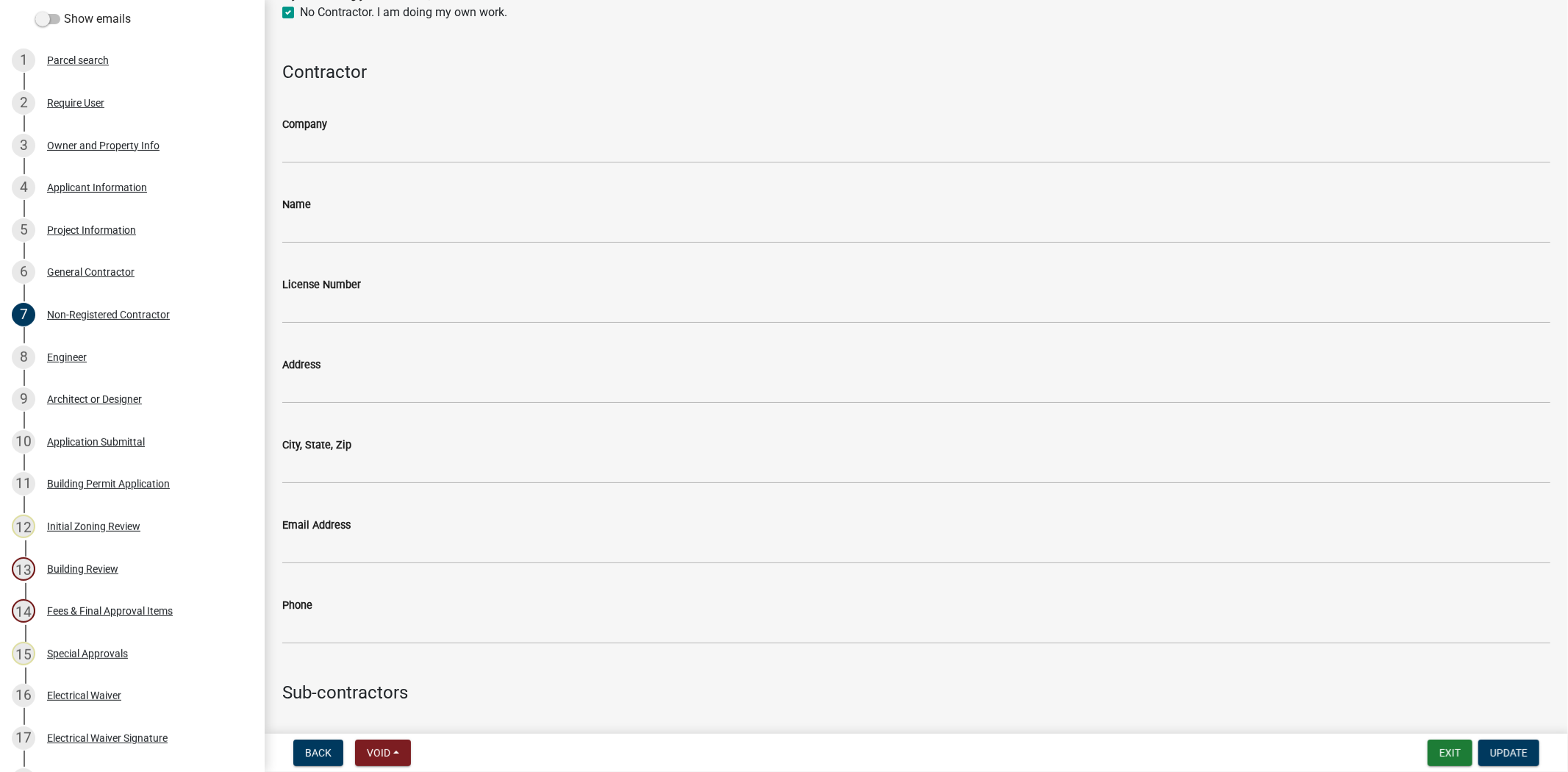
scroll to position [238, 0]
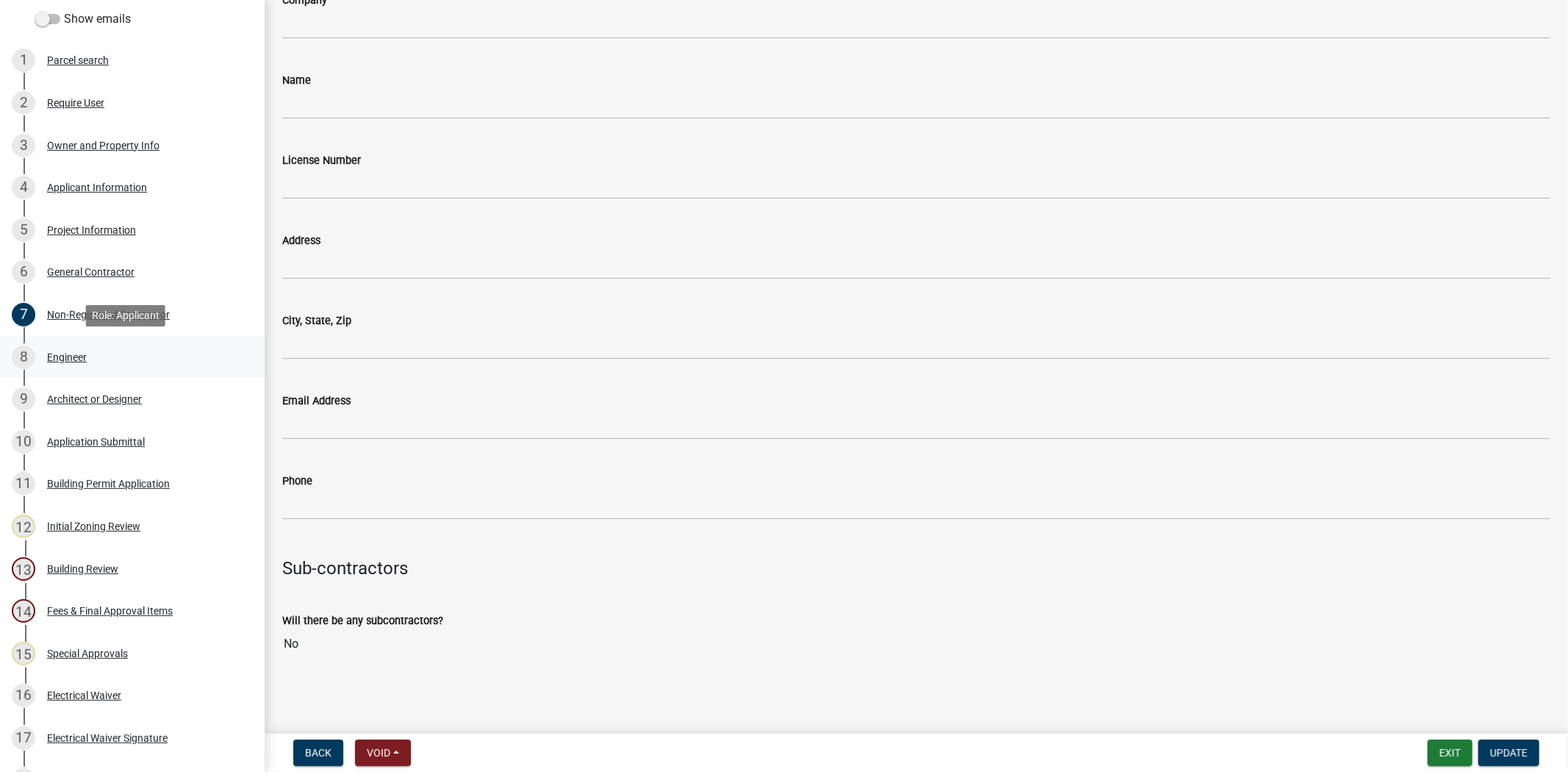
click at [87, 362] on div "8 Engineer" at bounding box center [126, 357] width 230 height 23
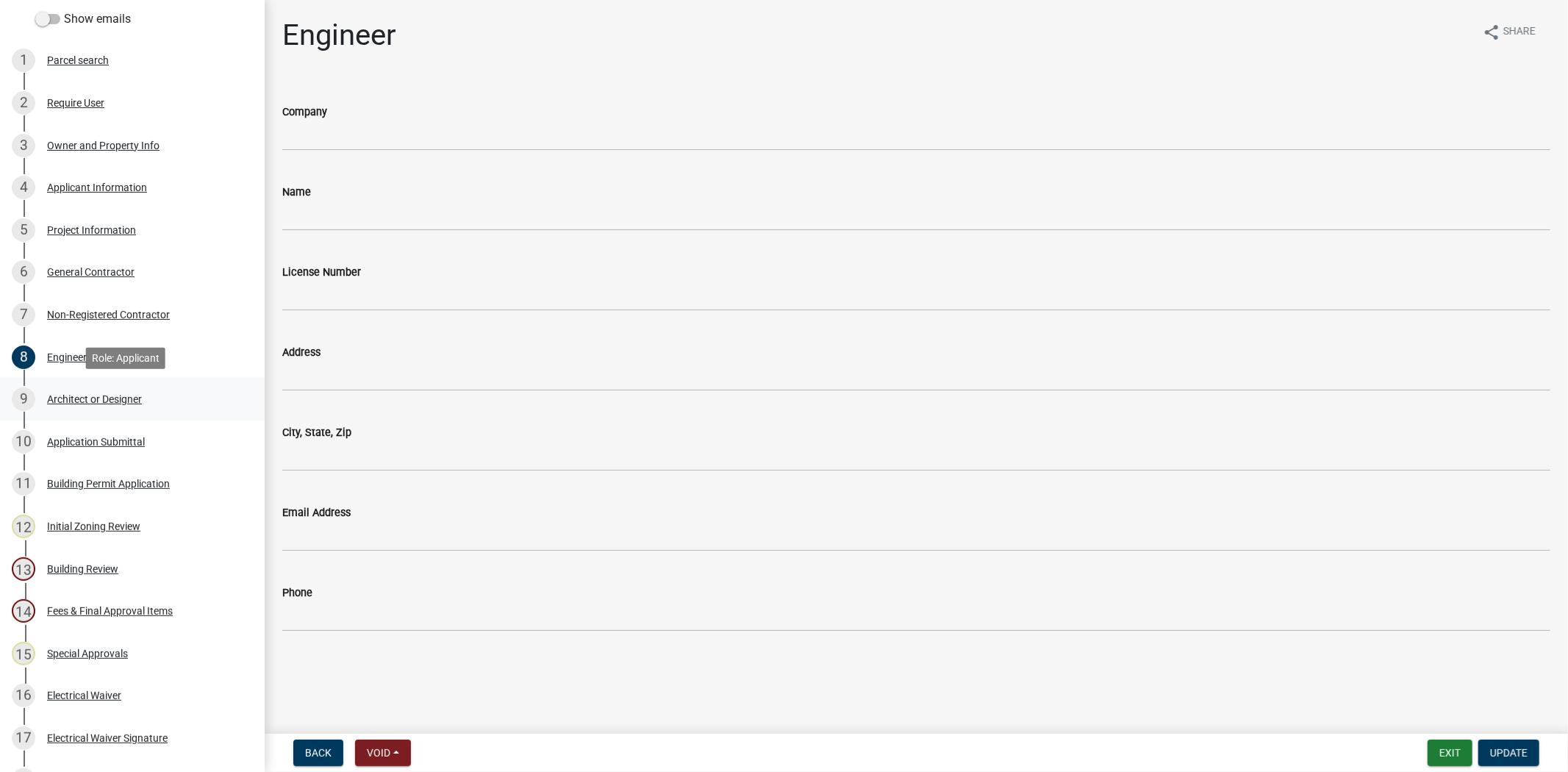
click at [75, 394] on div "Architect or Designer" at bounding box center [94, 399] width 94 height 10
click at [75, 446] on div "10 Application Submittal" at bounding box center [126, 442] width 230 height 23
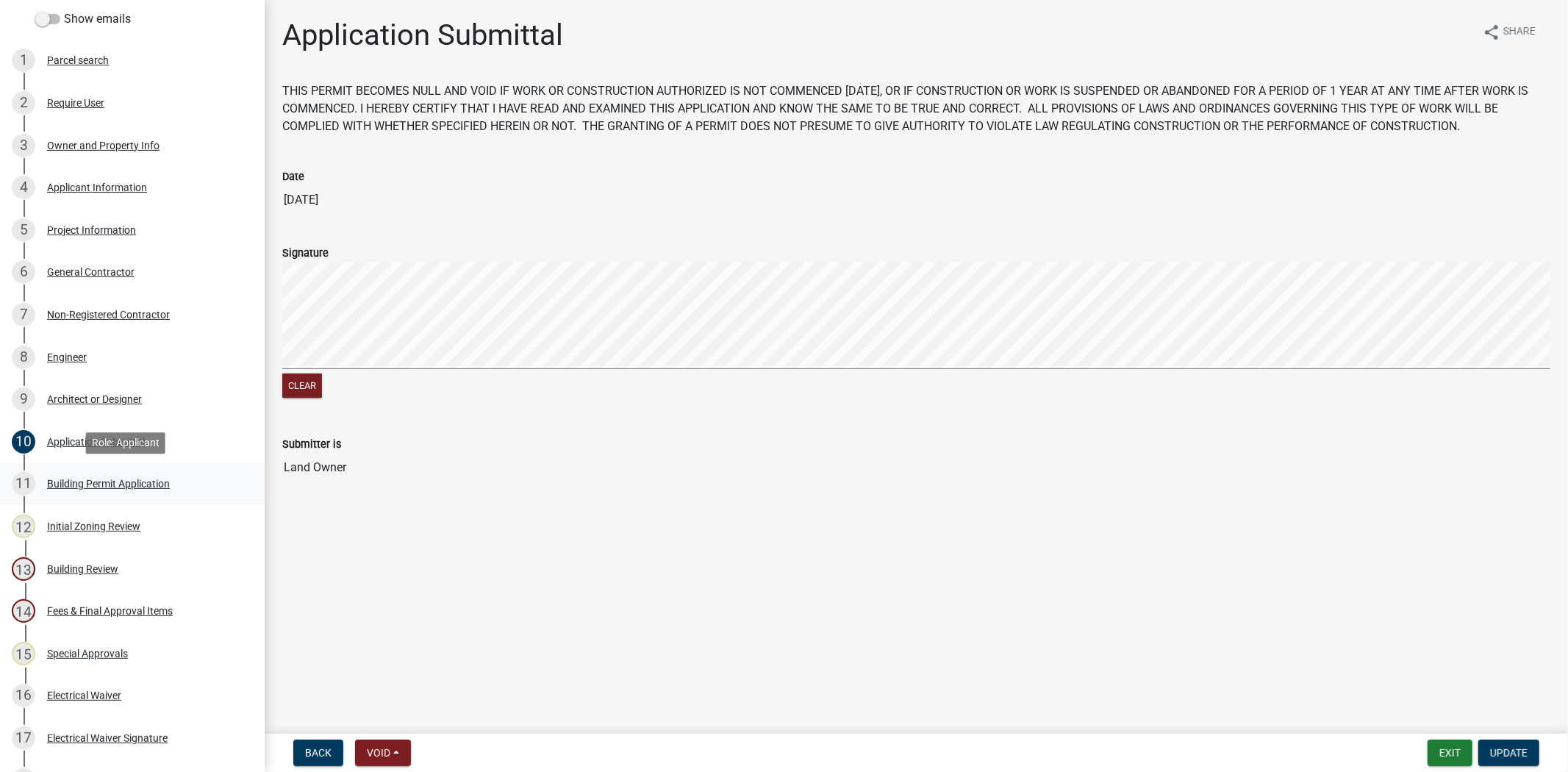
click at [107, 498] on link "11 Building Permit Application" at bounding box center [132, 484] width 264 height 42
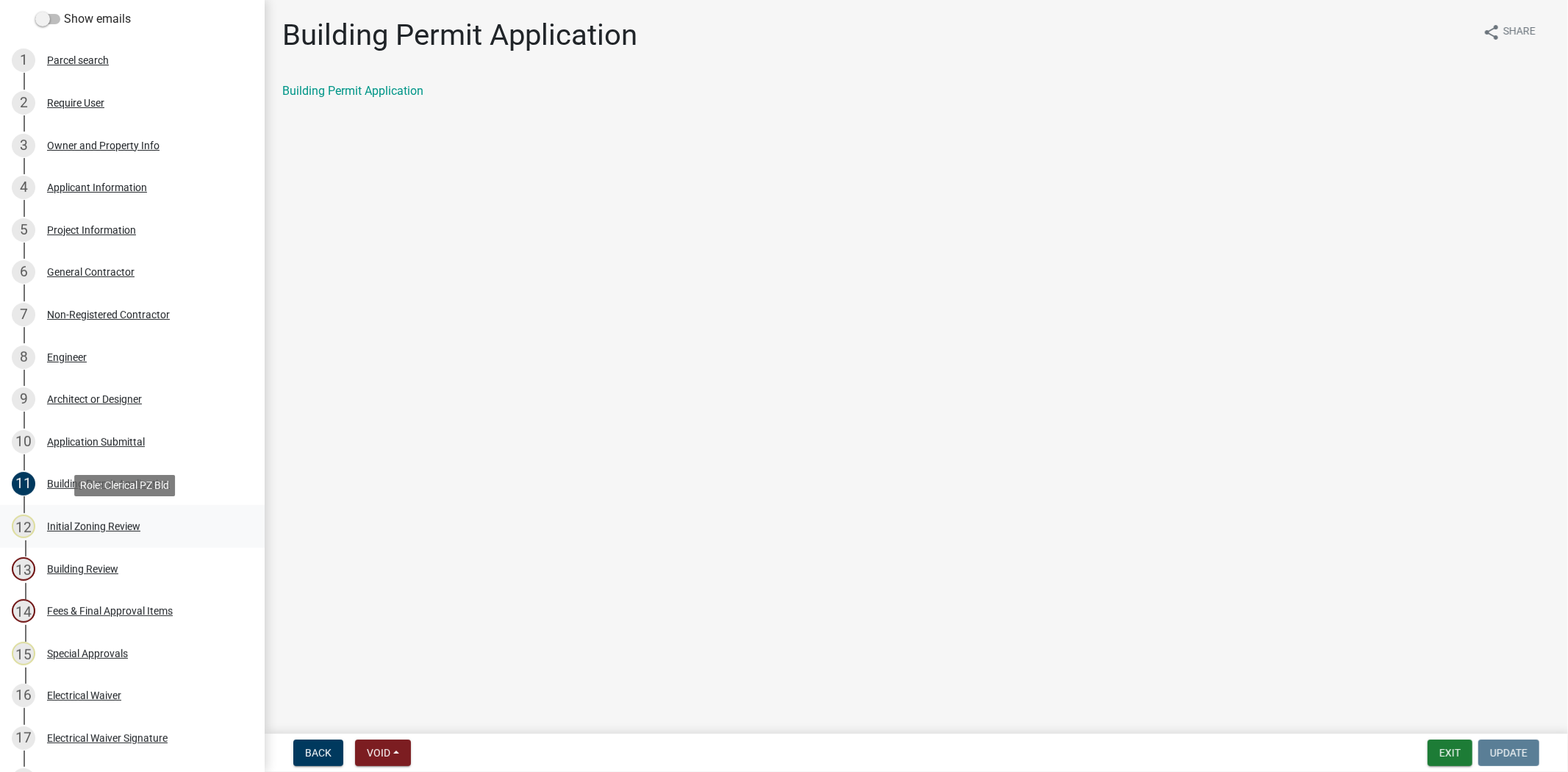
click at [101, 540] on link "12 Initial Zoning Review" at bounding box center [132, 526] width 264 height 42
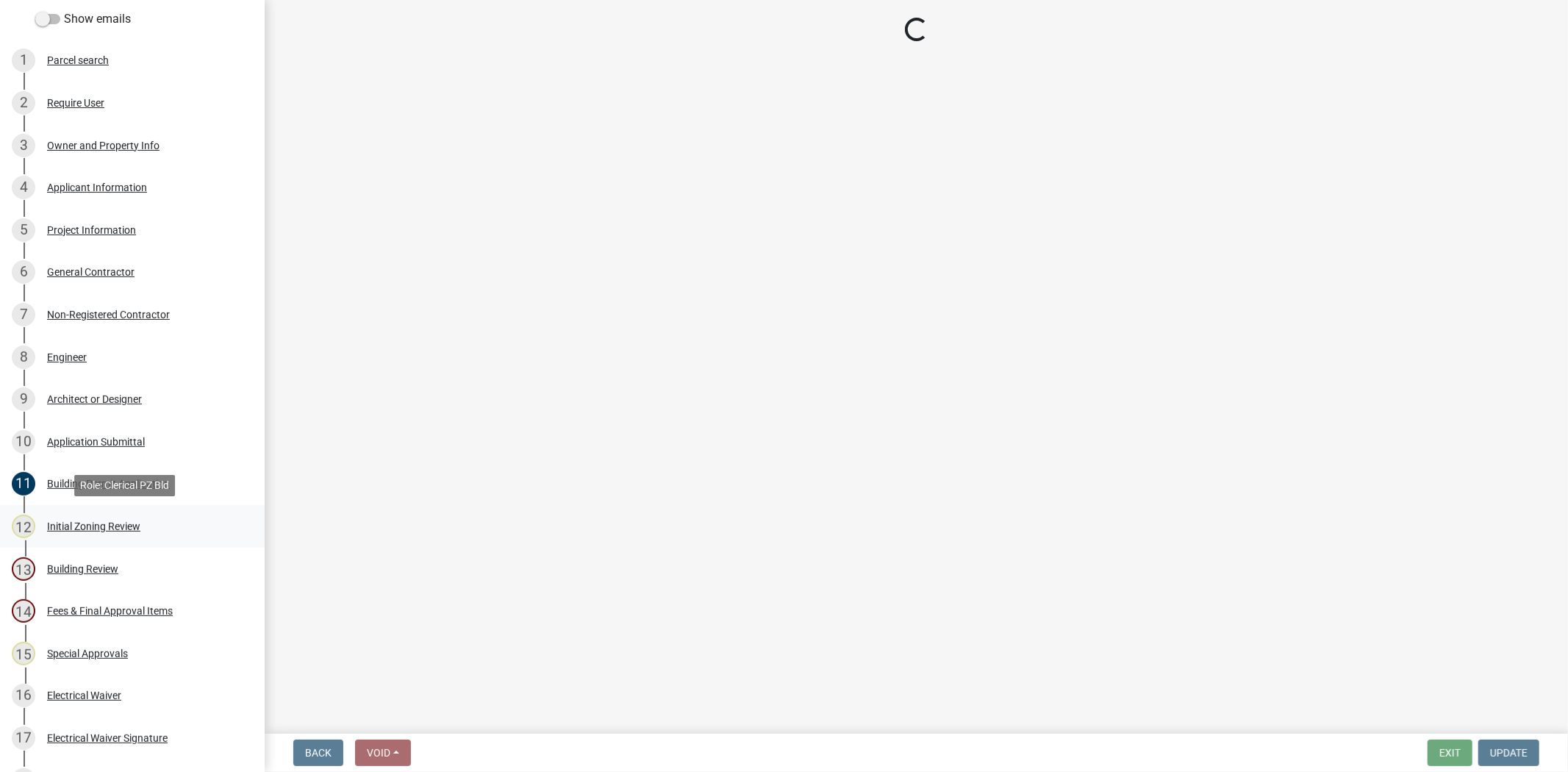
select select "61611ad6-14f2-499c-805c-58607f11e2fc"
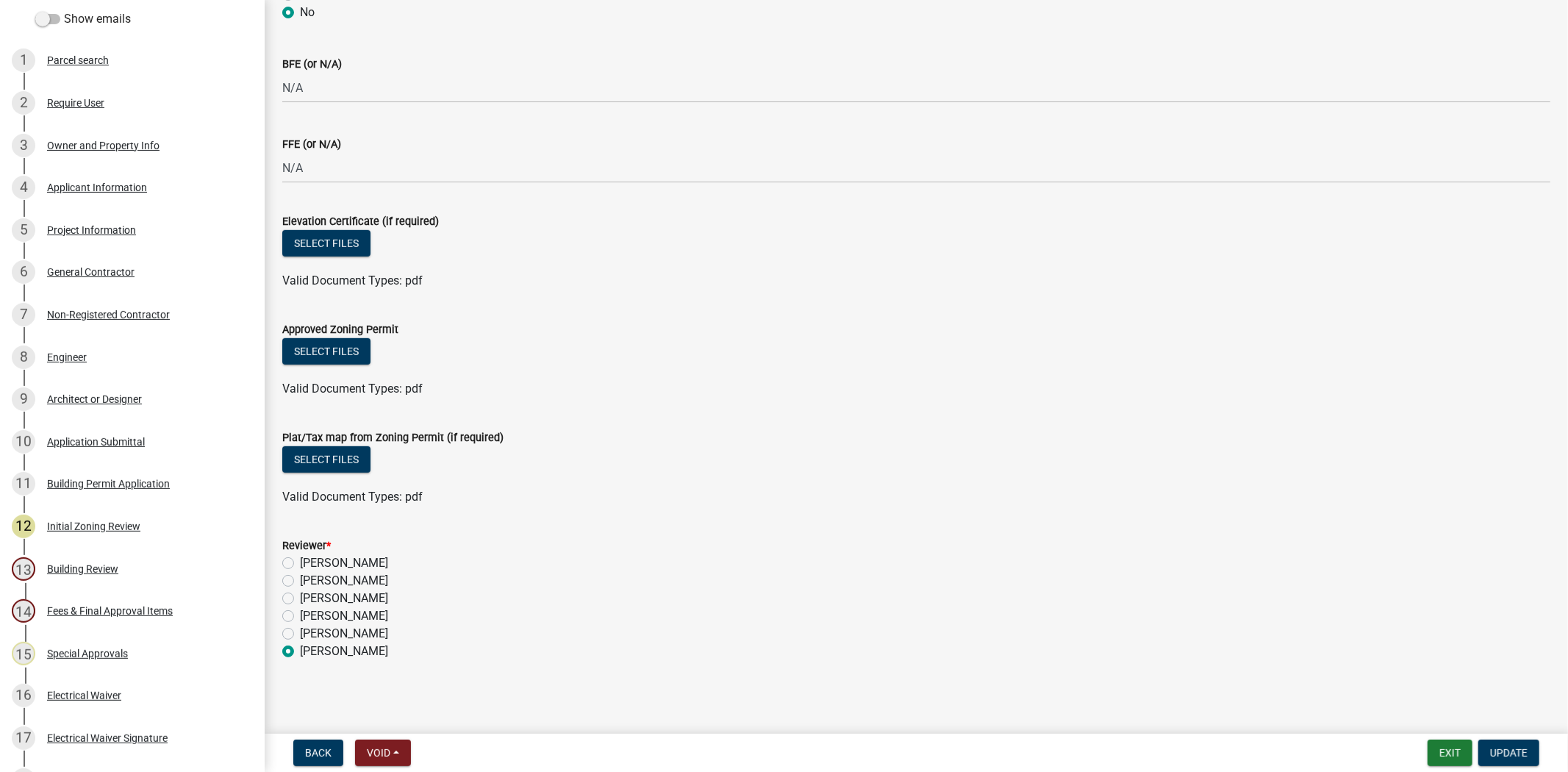
scroll to position [668, 0]
click at [148, 561] on div "13 Building Review" at bounding box center [126, 569] width 230 height 23
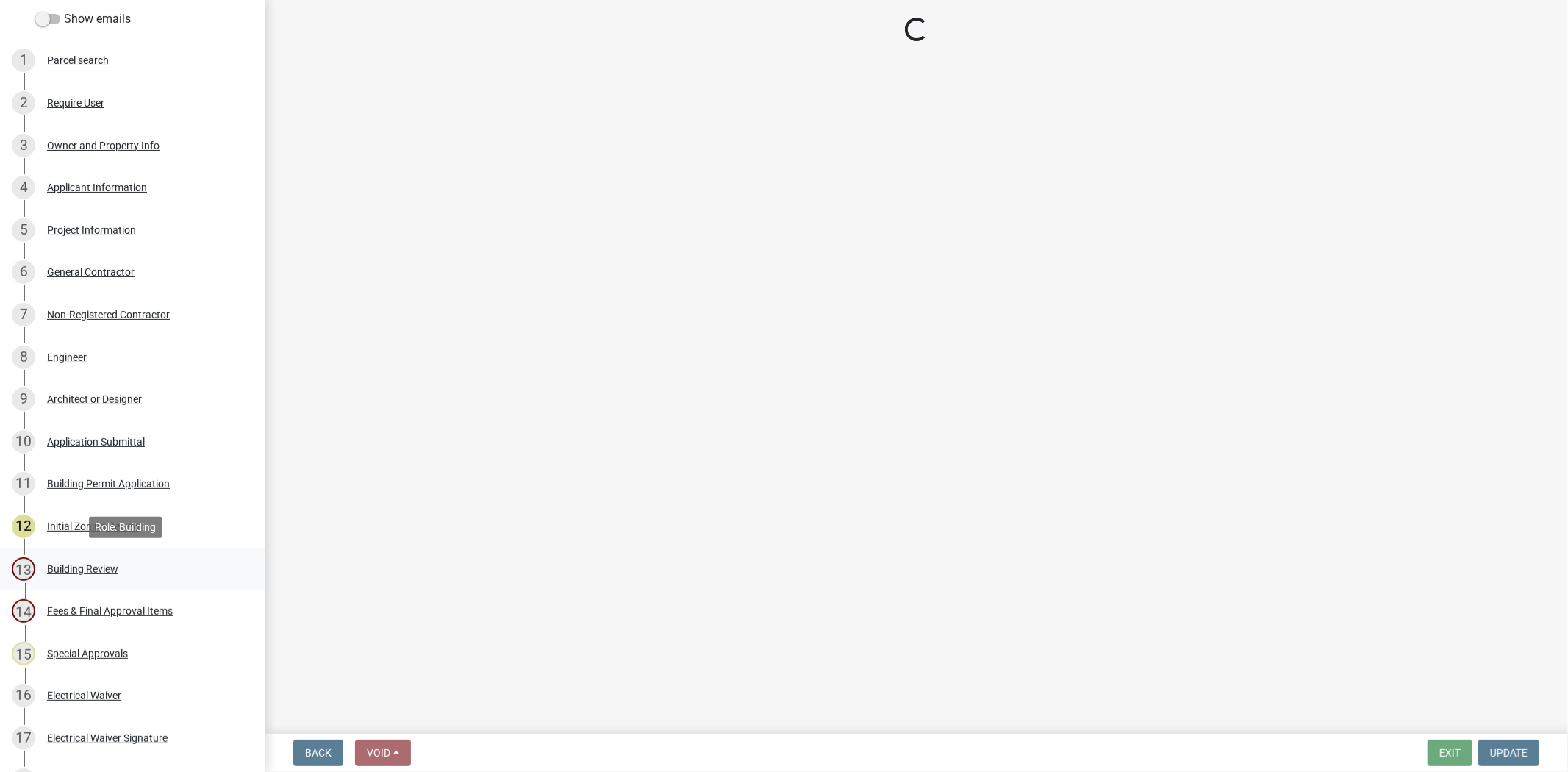
select select "5377c7cd-ae48-4ed2-bc38-366ad0c69dab"
select select "a775bd88-bb11-4979-9dc9-57cd65166191"
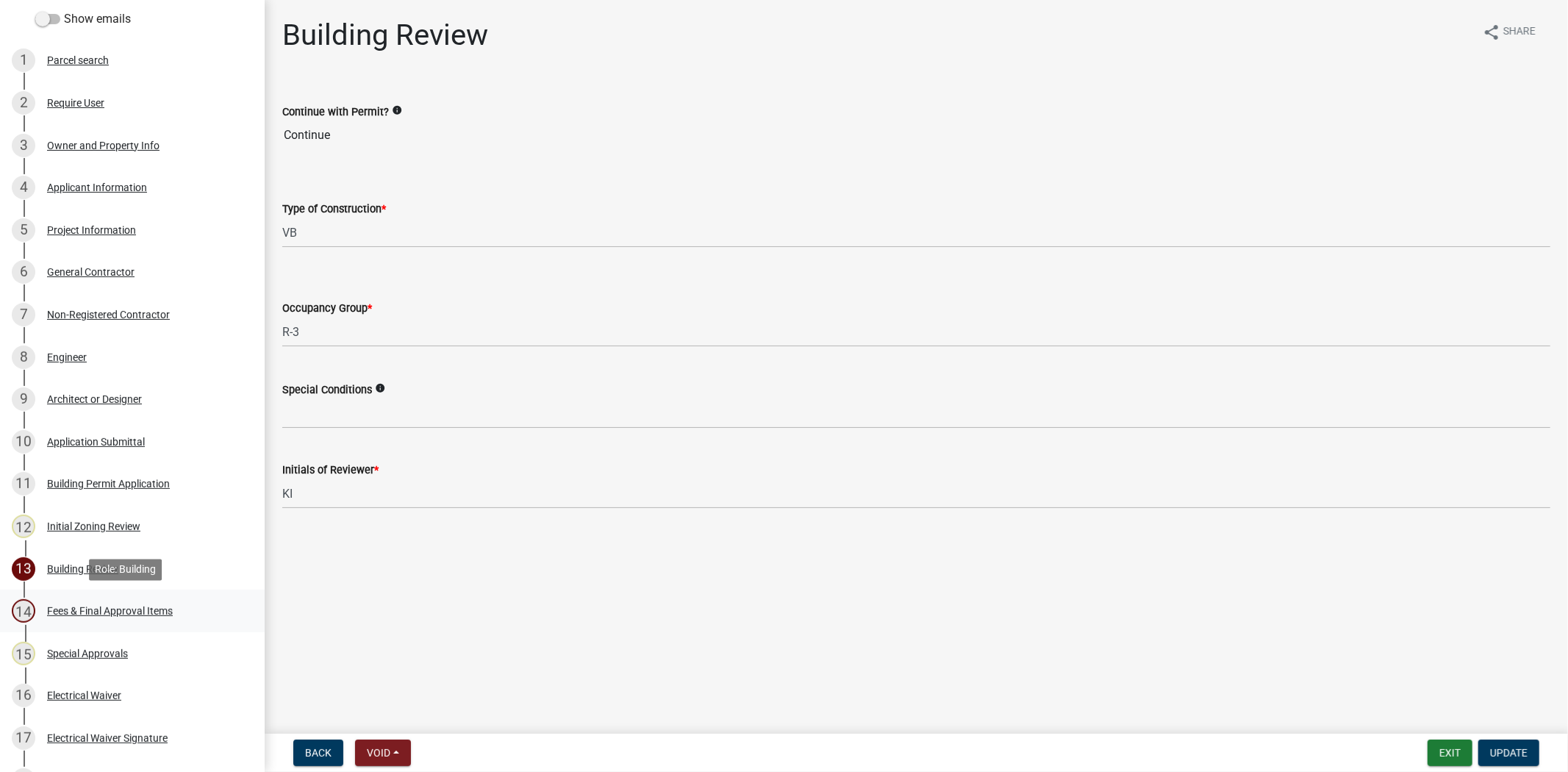
click at [75, 614] on div "Fees & Final Approval Items" at bounding box center [110, 611] width 126 height 10
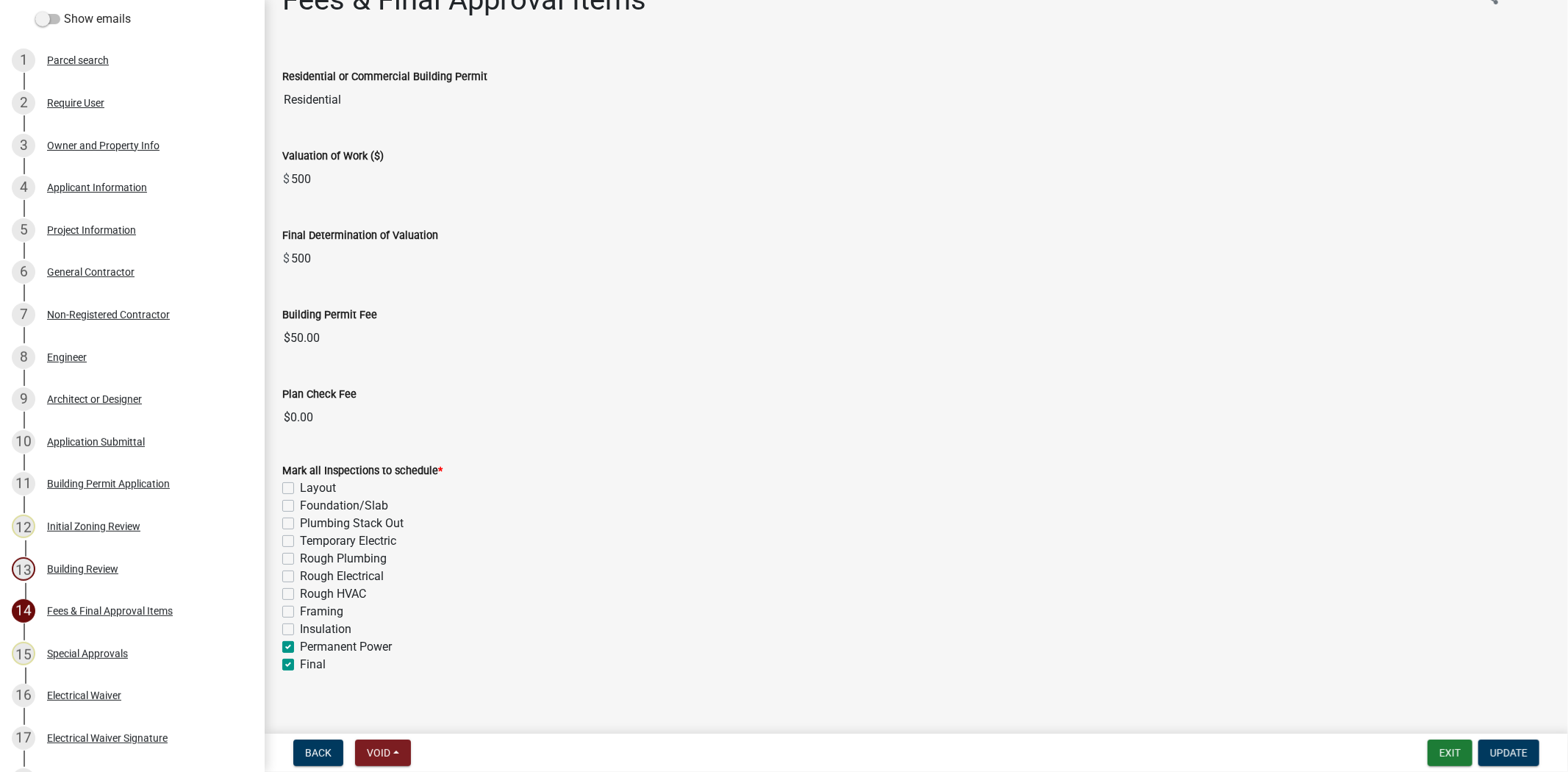
scroll to position [52, 0]
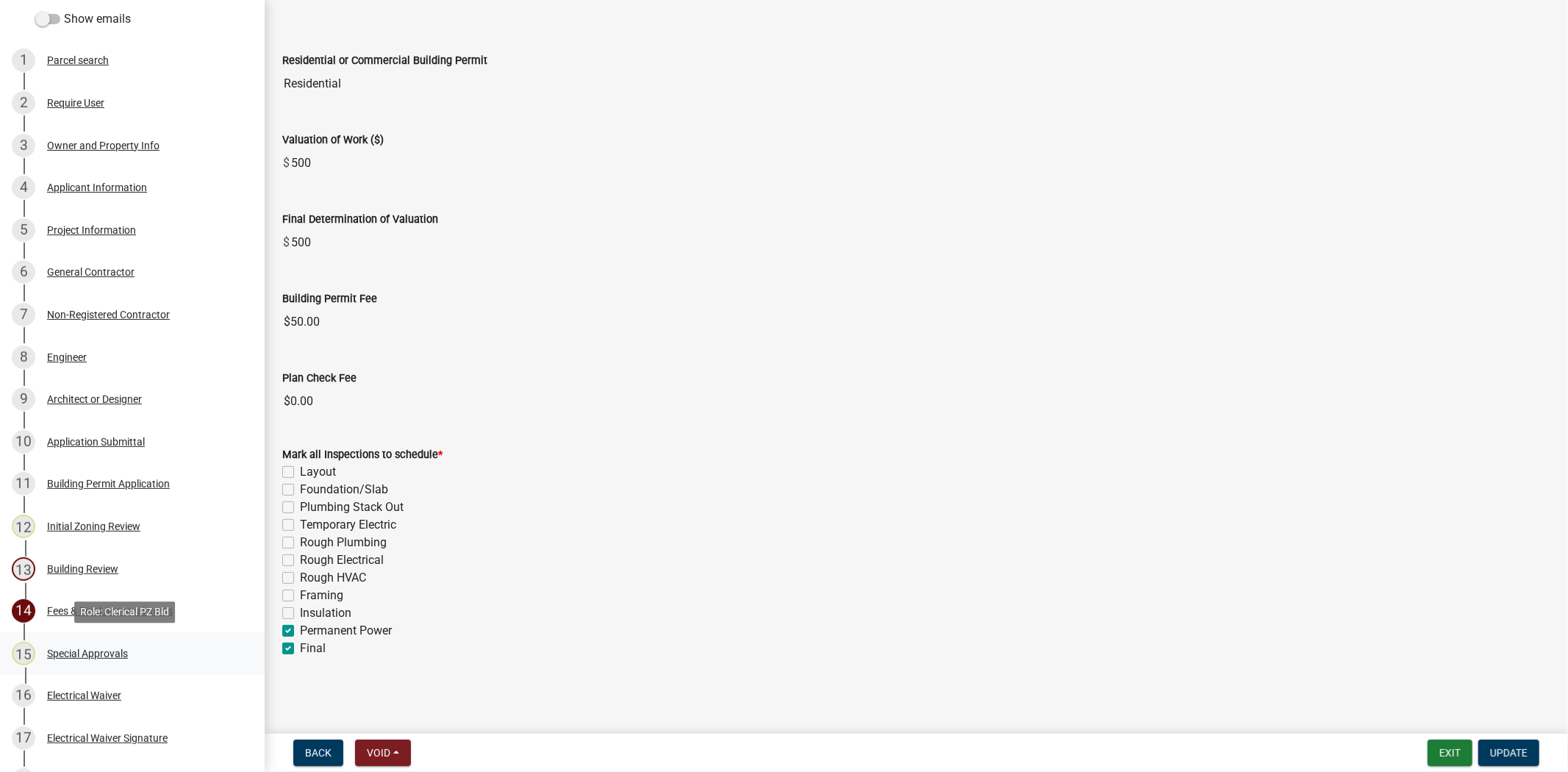
click at [108, 665] on link "15 Special Approvals" at bounding box center [132, 653] width 264 height 42
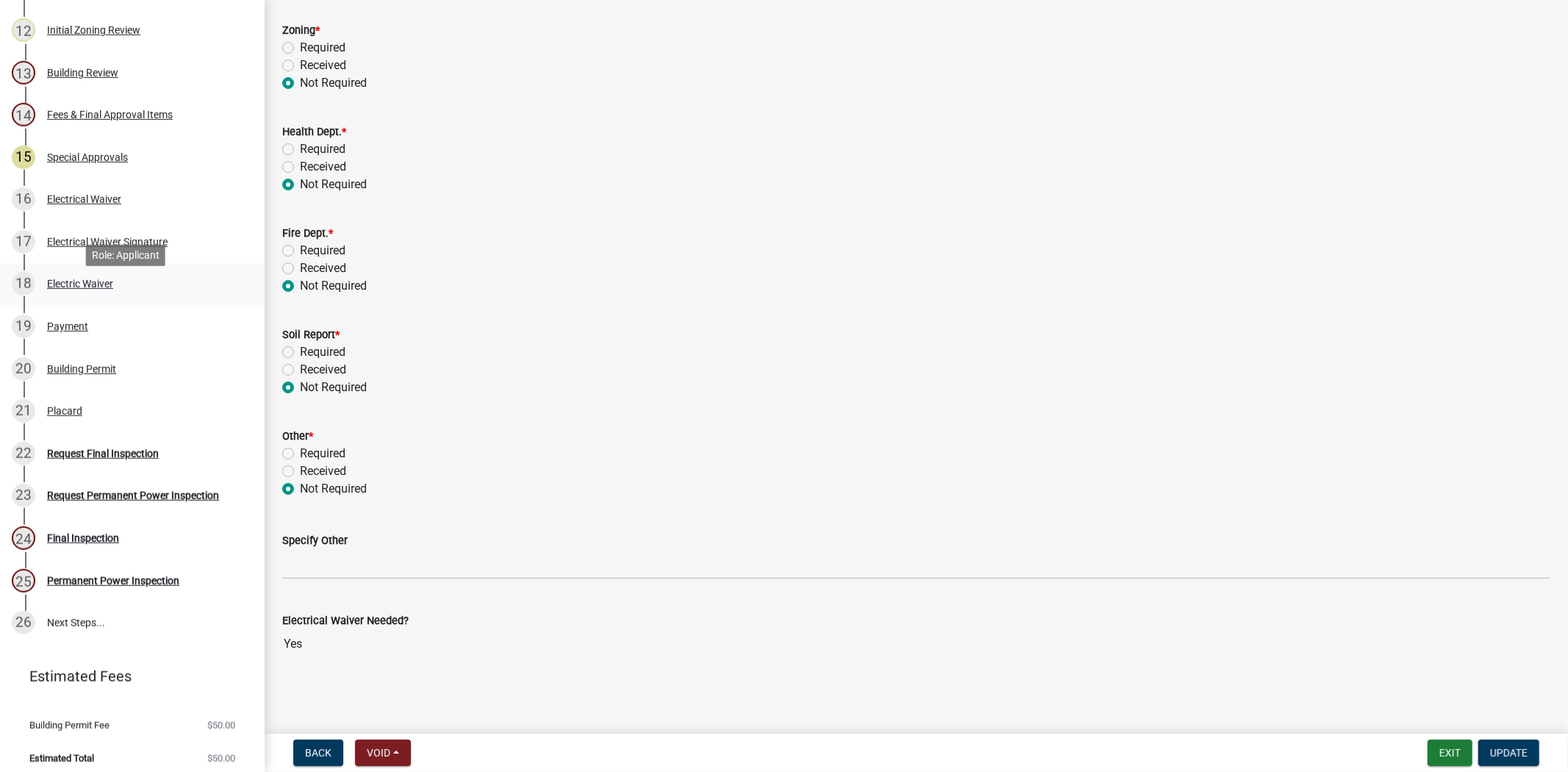
scroll to position [750, 0]
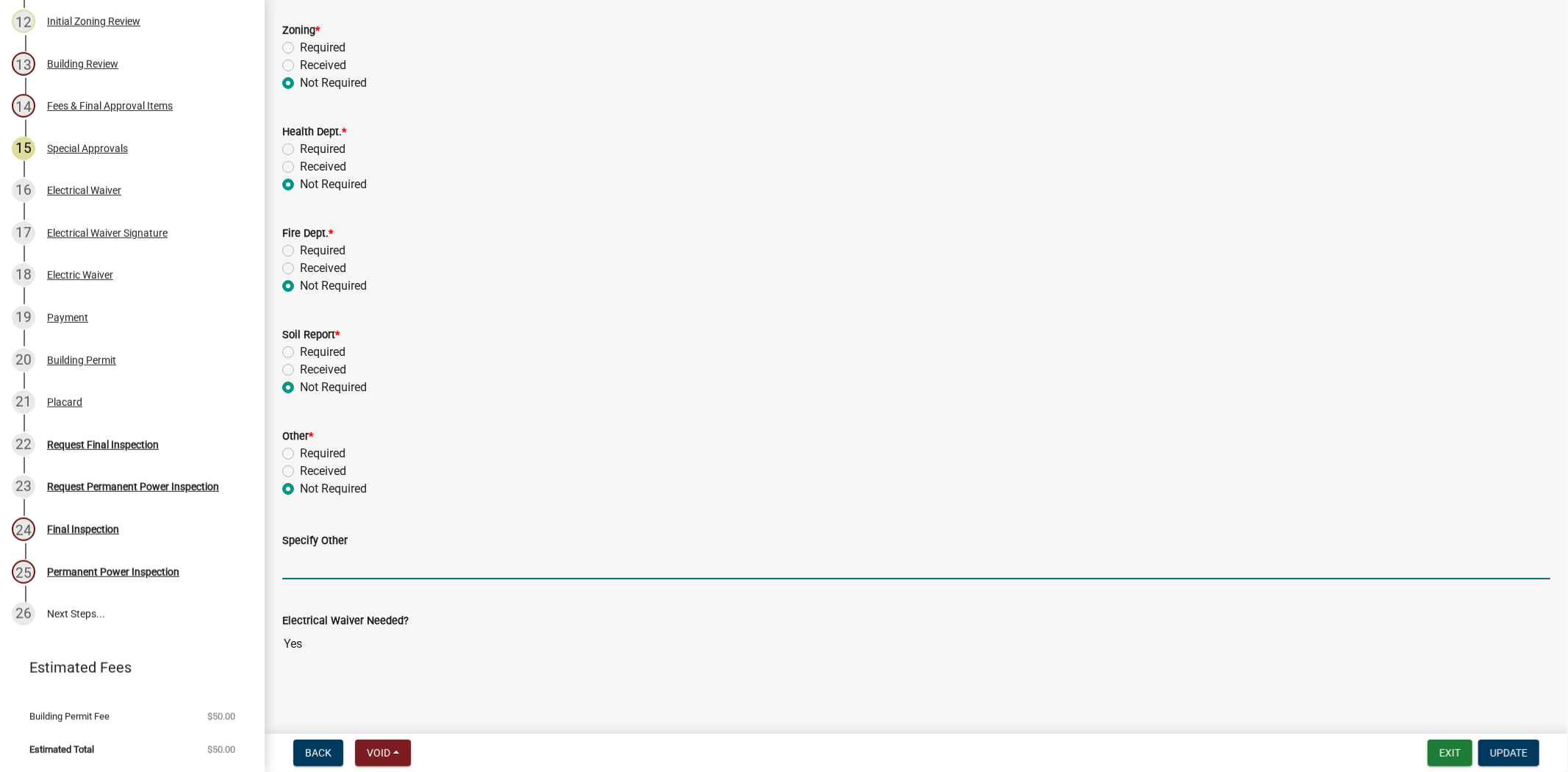
click at [339, 574] on input "Specify Other" at bounding box center [917, 565] width 1268 height 30
type input "p"
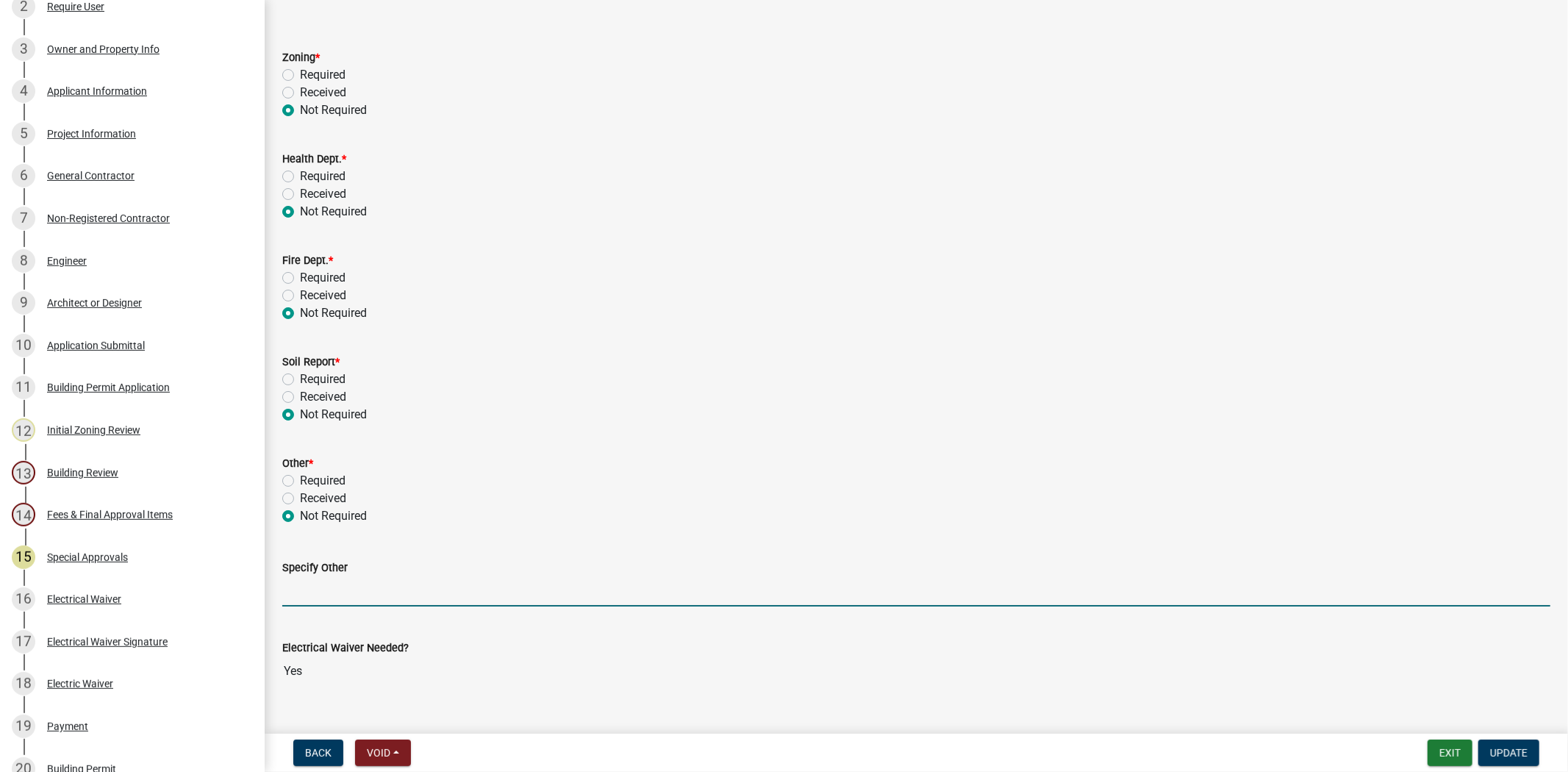
scroll to position [79, 0]
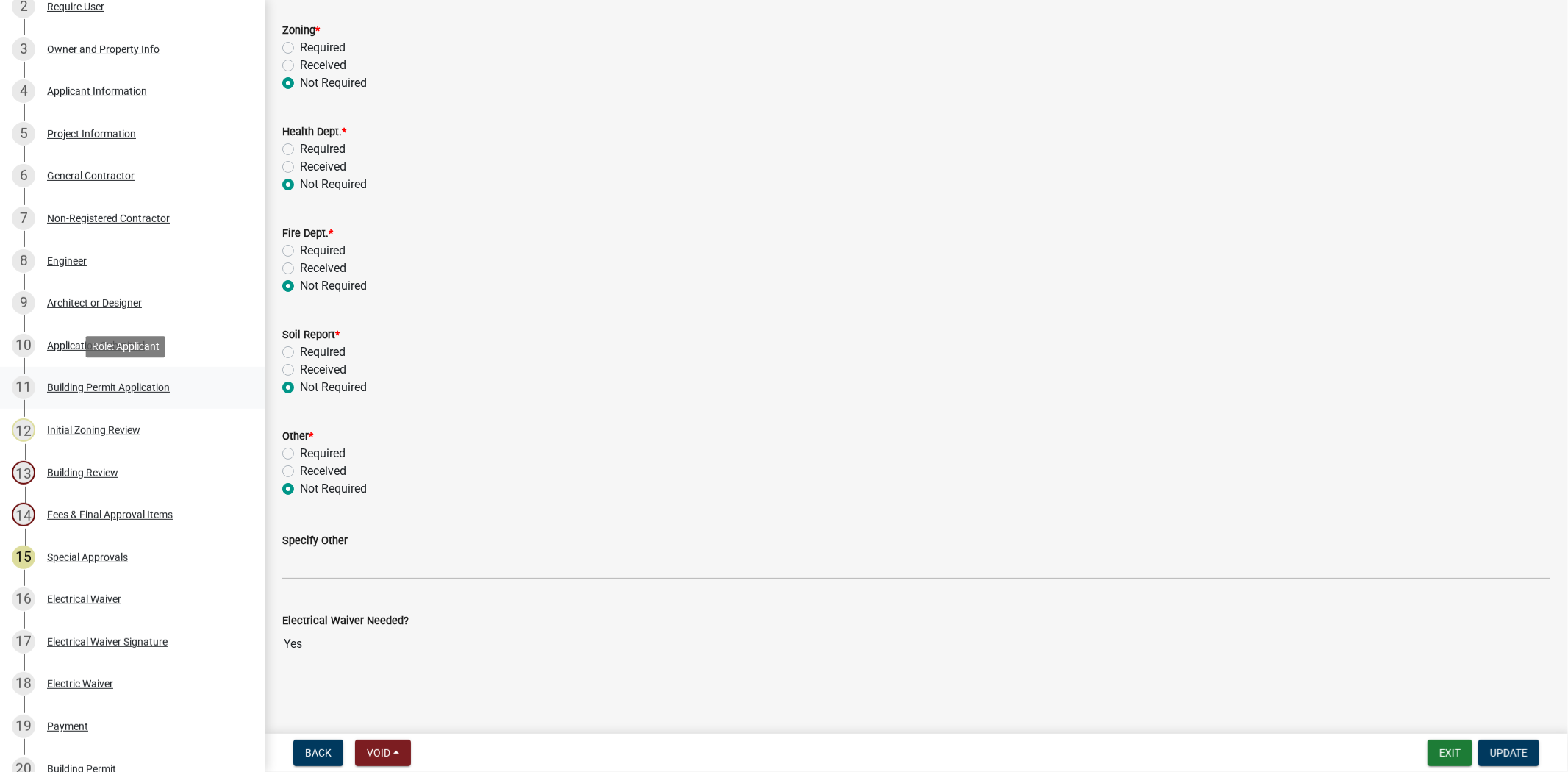
click at [123, 384] on div "Building Permit Application" at bounding box center [109, 387] width 123 height 10
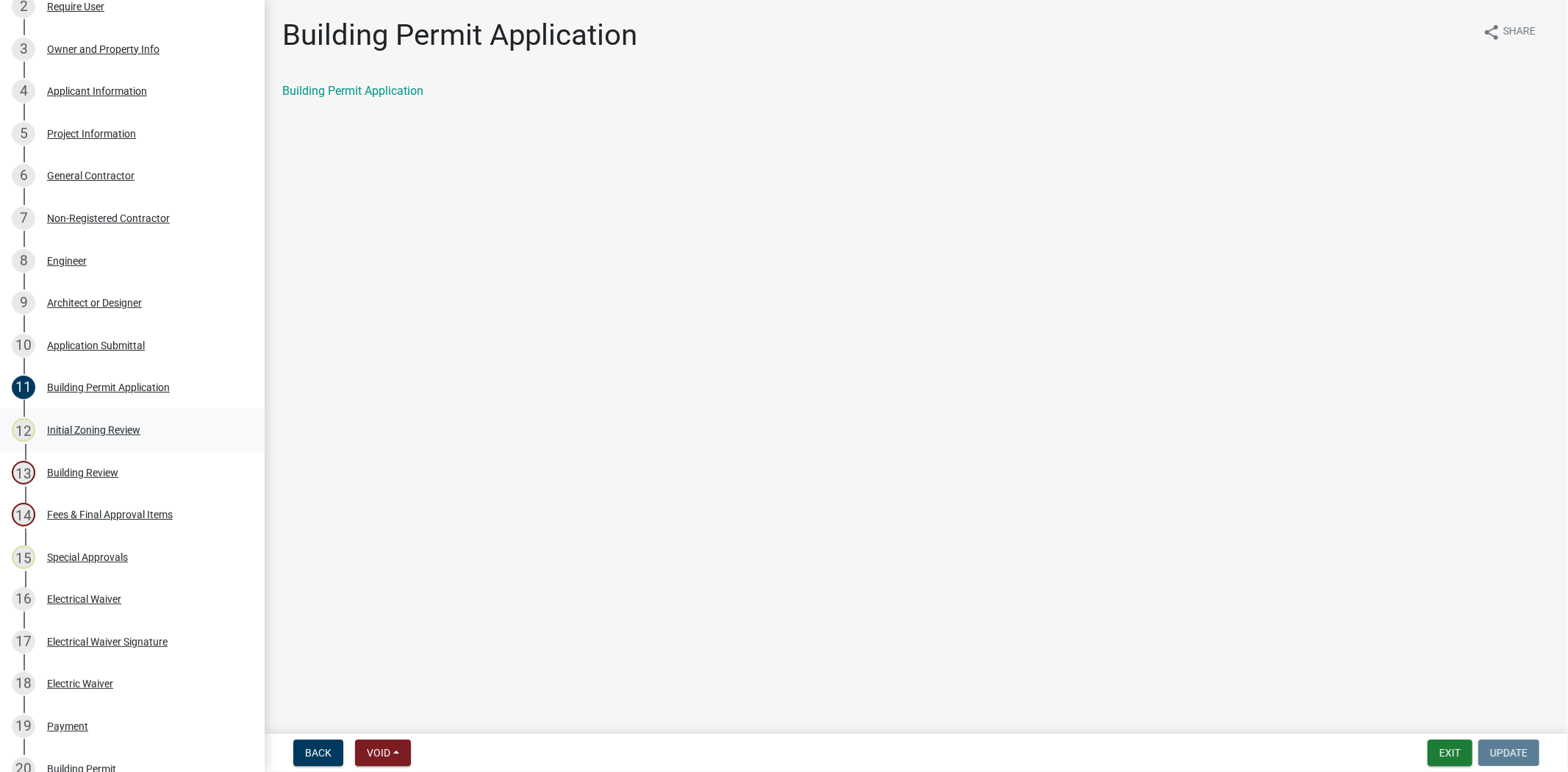
click at [101, 439] on div "12 Initial Zoning Review" at bounding box center [126, 430] width 230 height 23
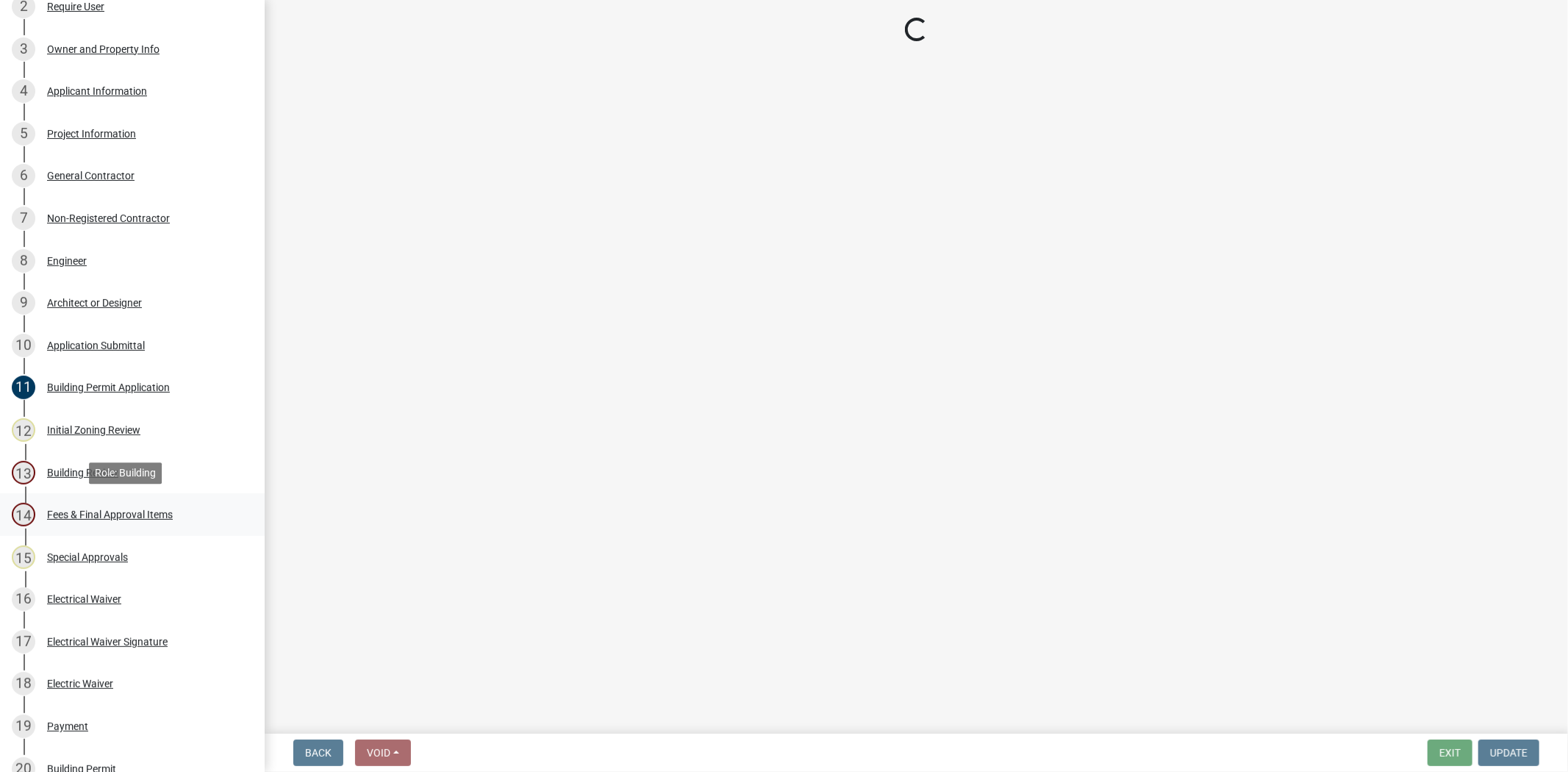
select select "61611ad6-14f2-499c-805c-58607f11e2fc"
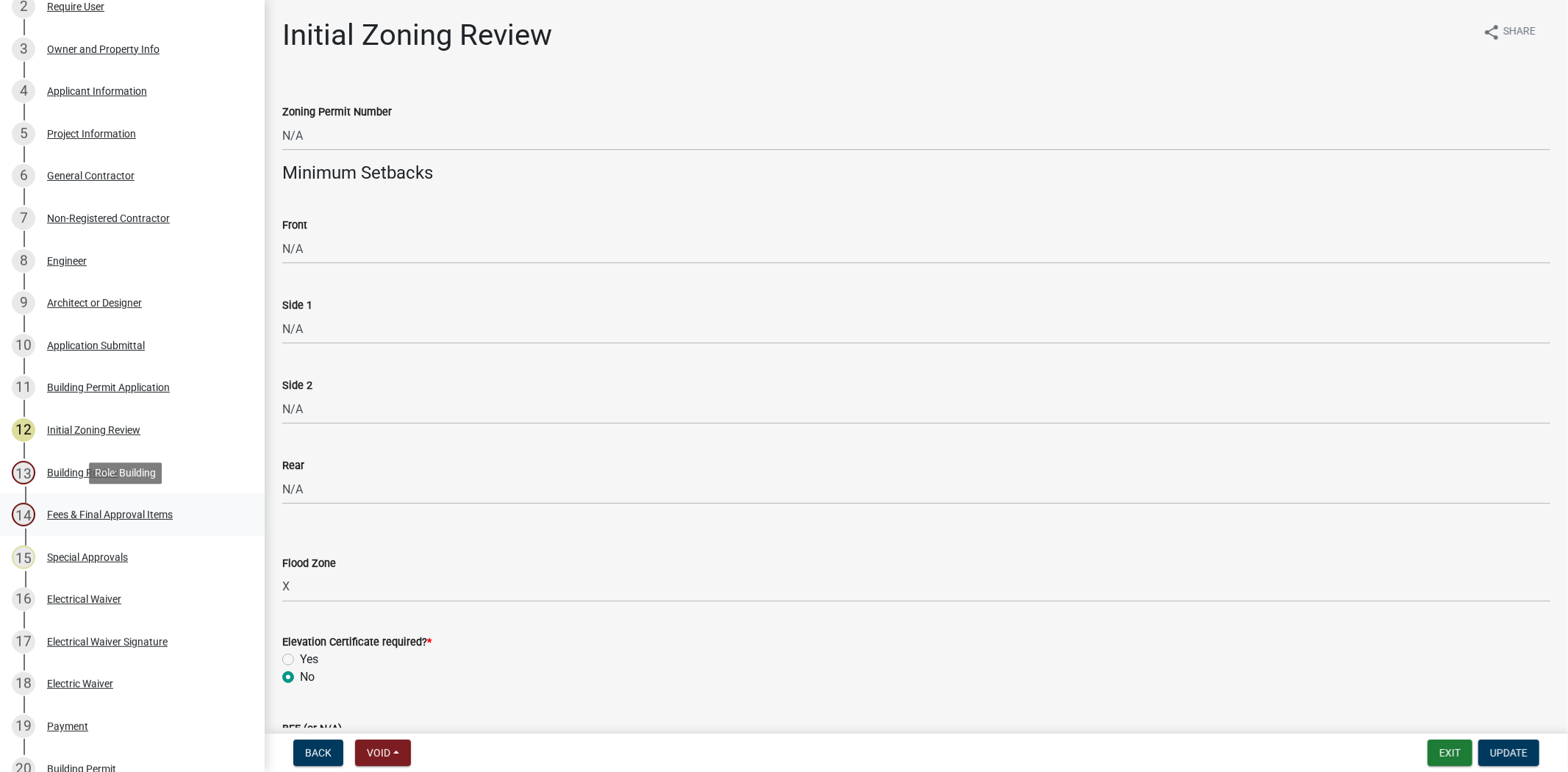
click at [118, 518] on div "Fees & Final Approval Items" at bounding box center [110, 515] width 126 height 10
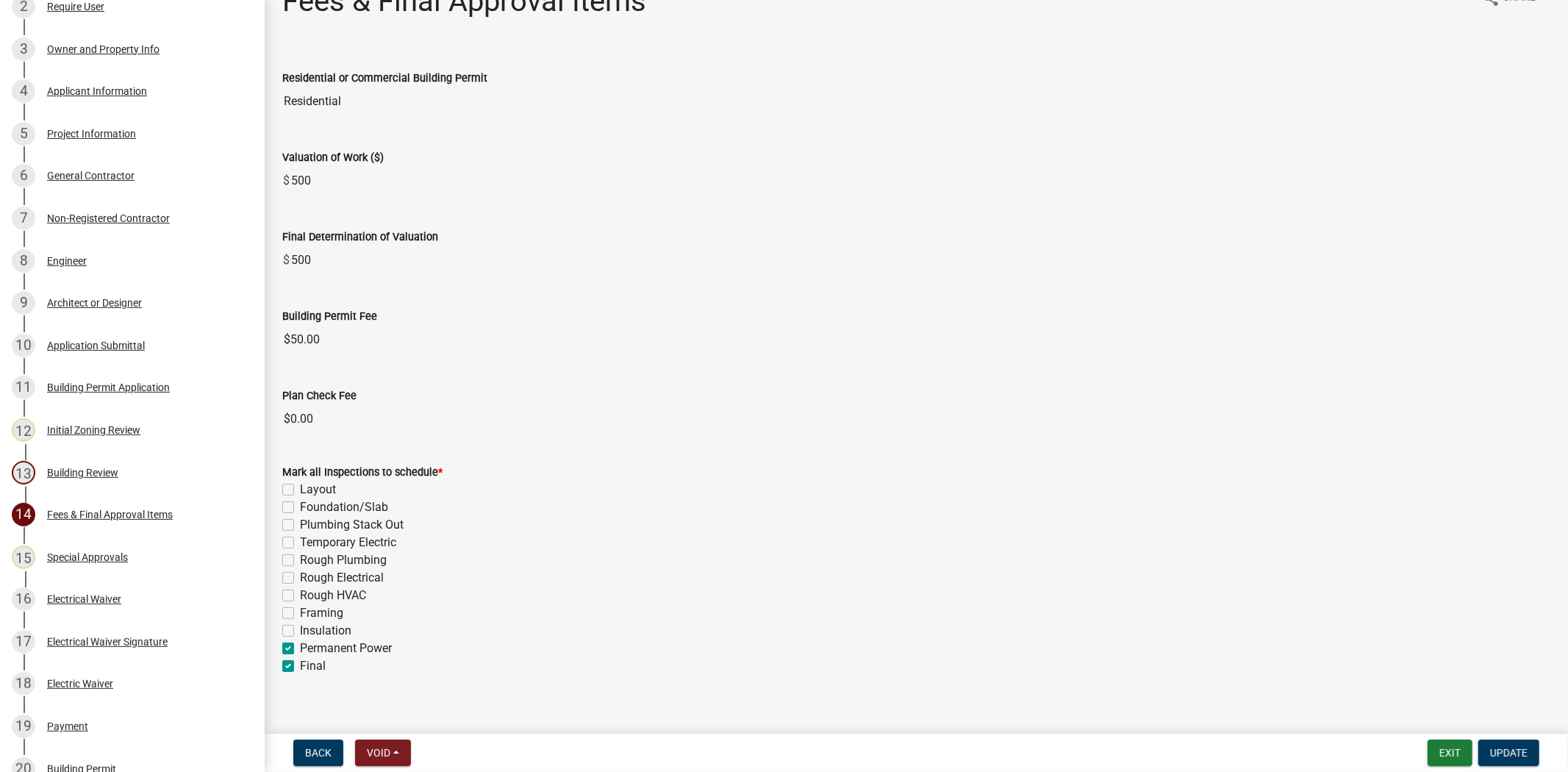
scroll to position [52, 0]
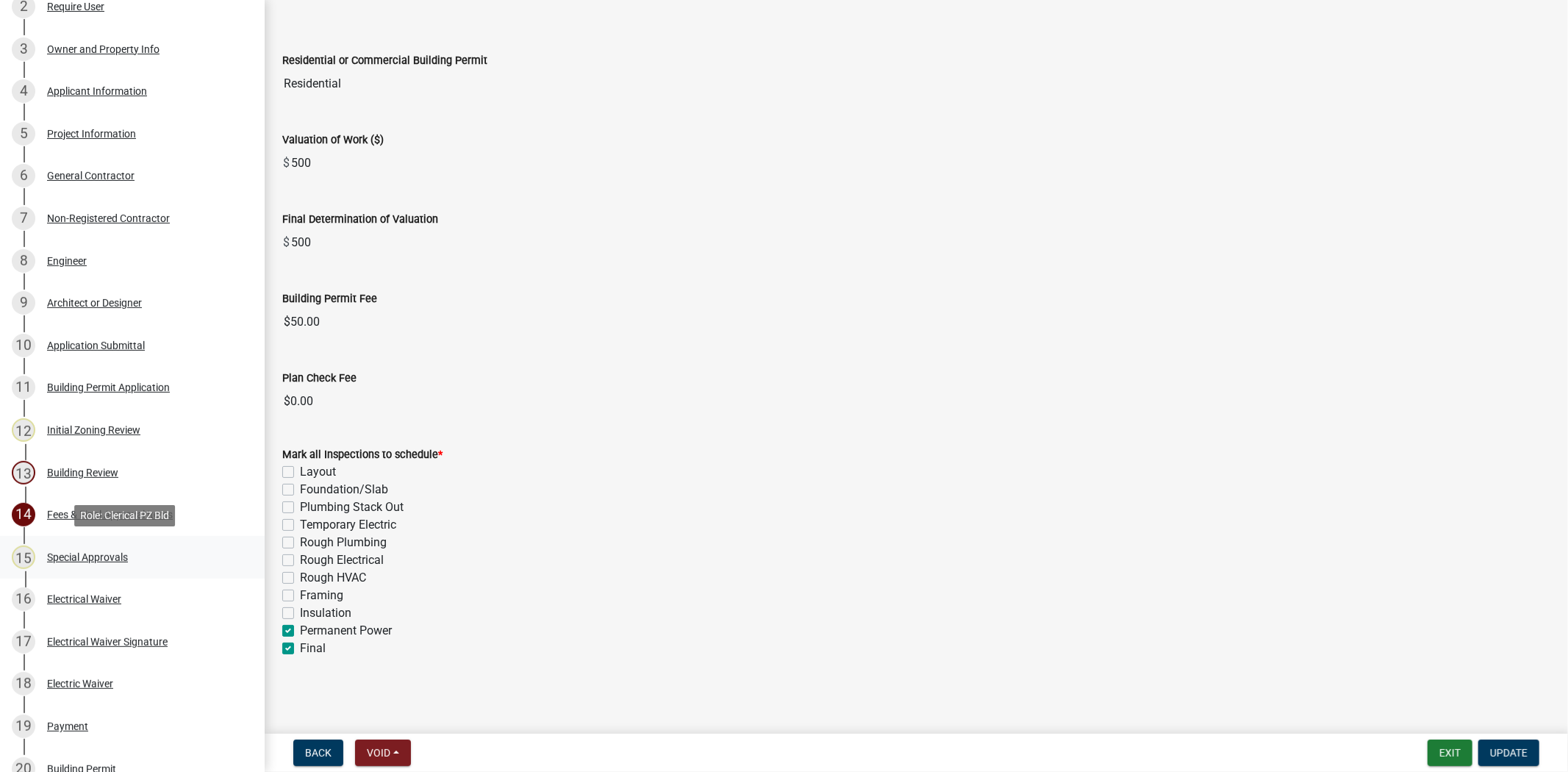
click at [104, 560] on div "Special Approvals" at bounding box center [88, 557] width 81 height 10
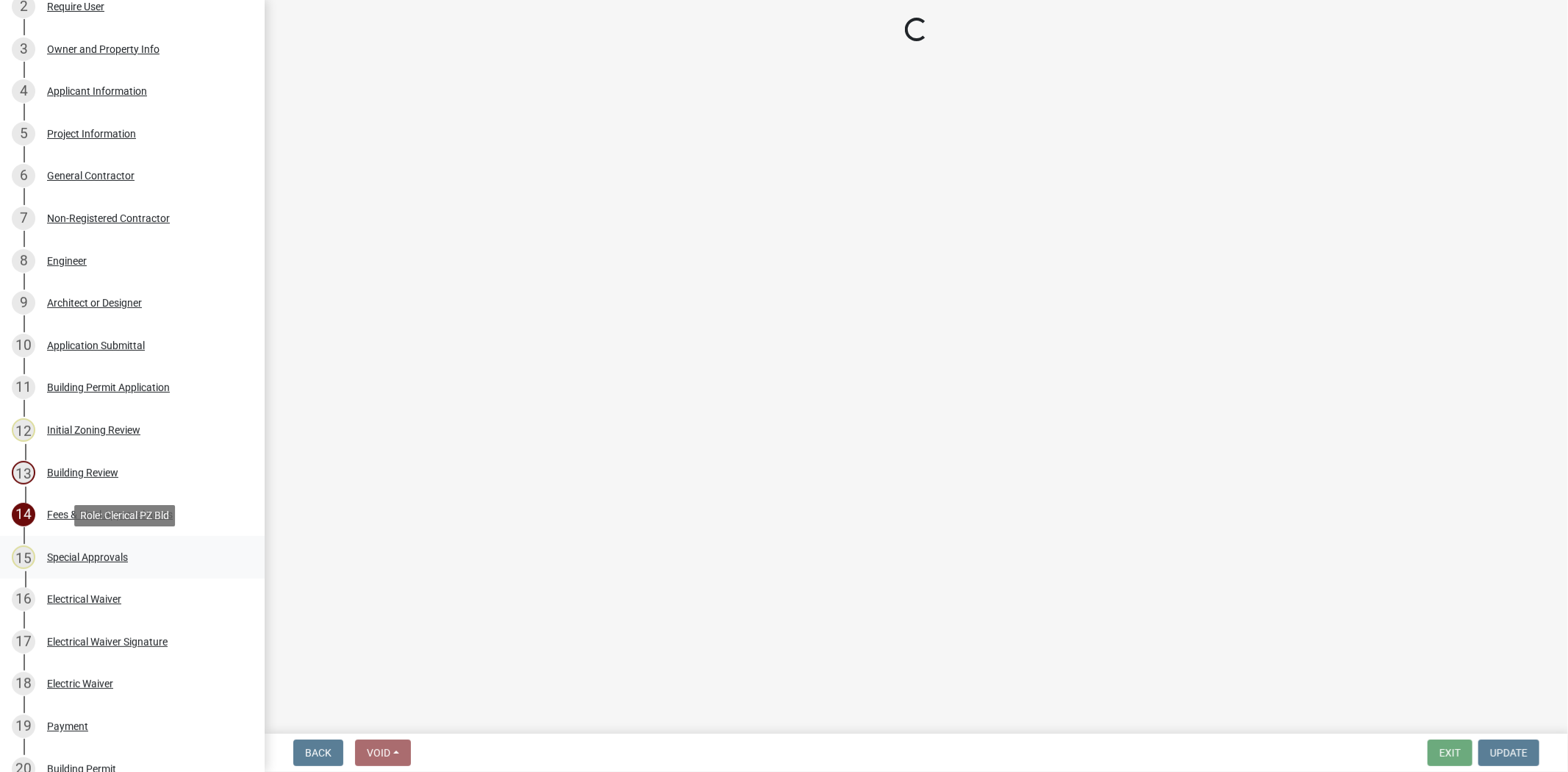
scroll to position [0, 0]
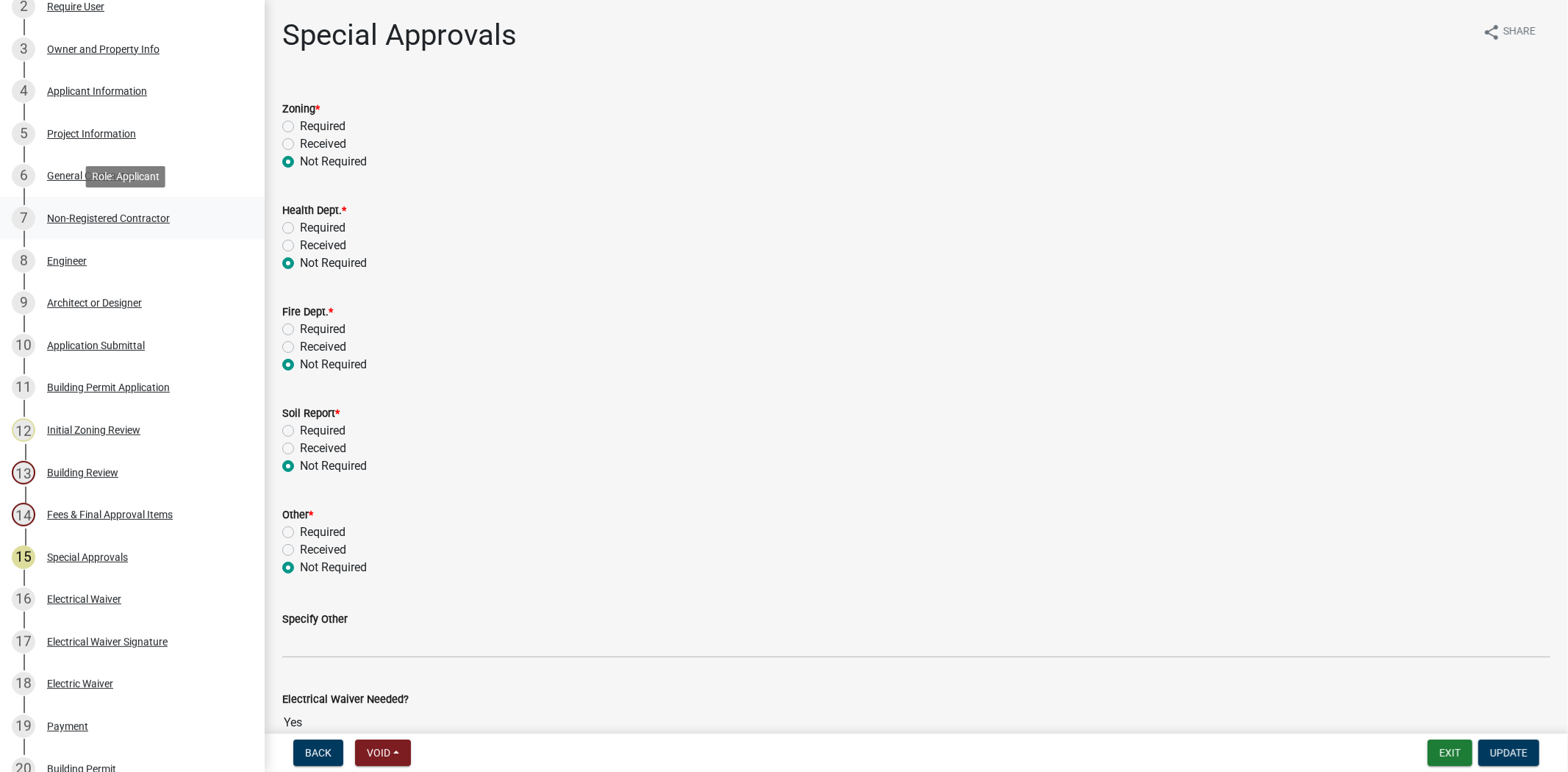
click at [111, 226] on div "7 Non-Registered Contractor" at bounding box center [126, 218] width 230 height 23
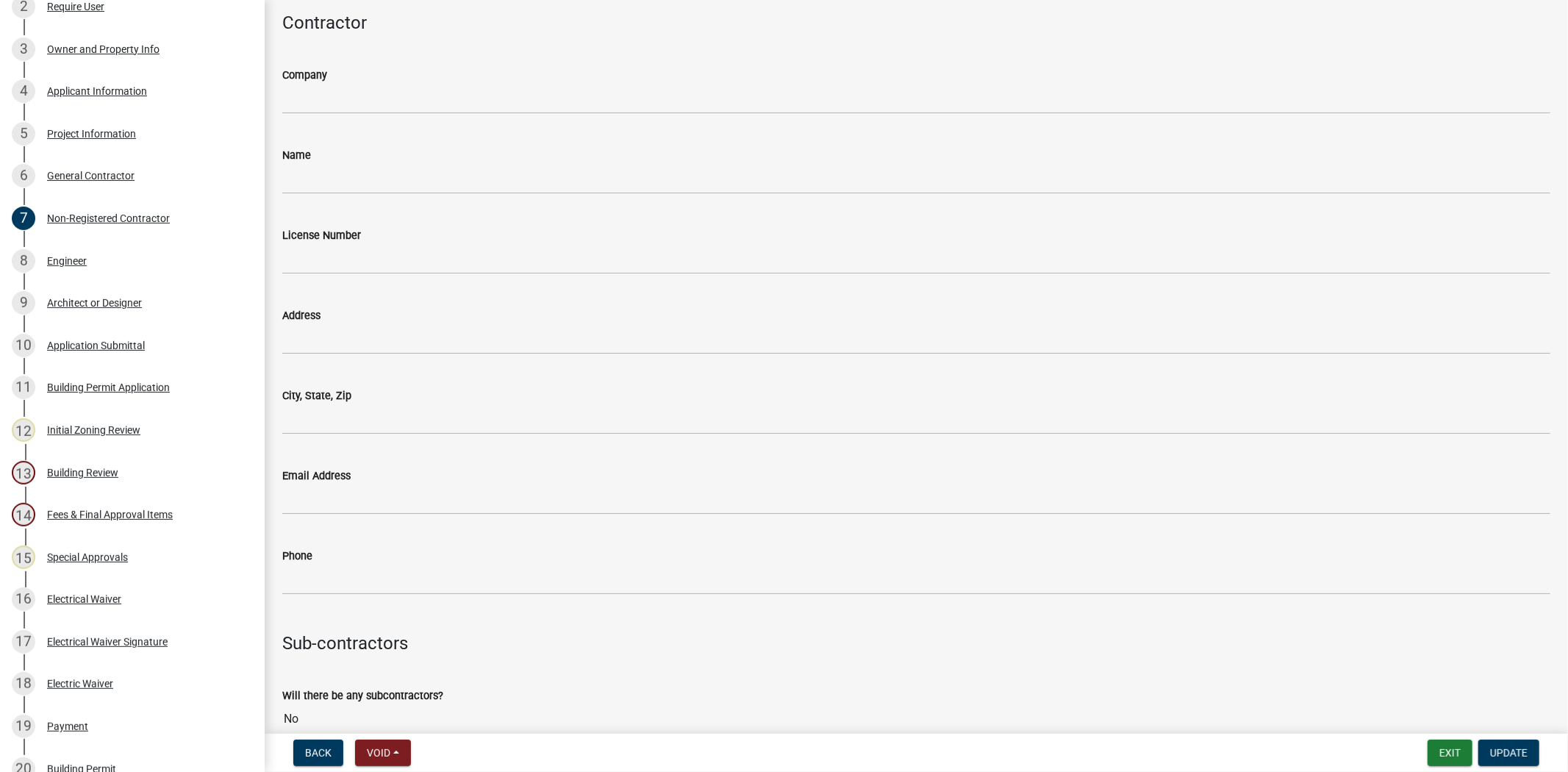
scroll to position [238, 0]
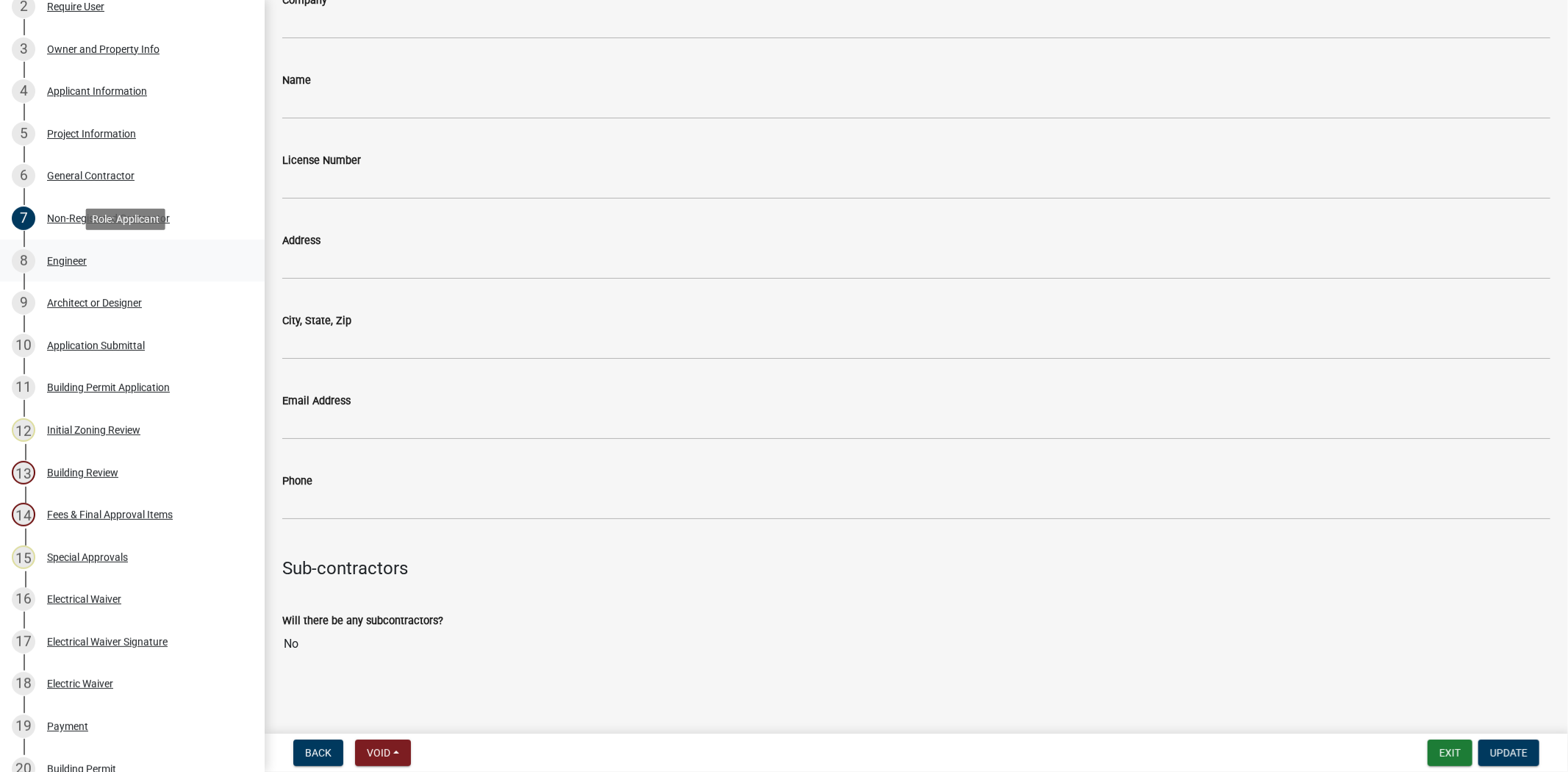
click at [93, 255] on div "8 Engineer" at bounding box center [126, 261] width 230 height 23
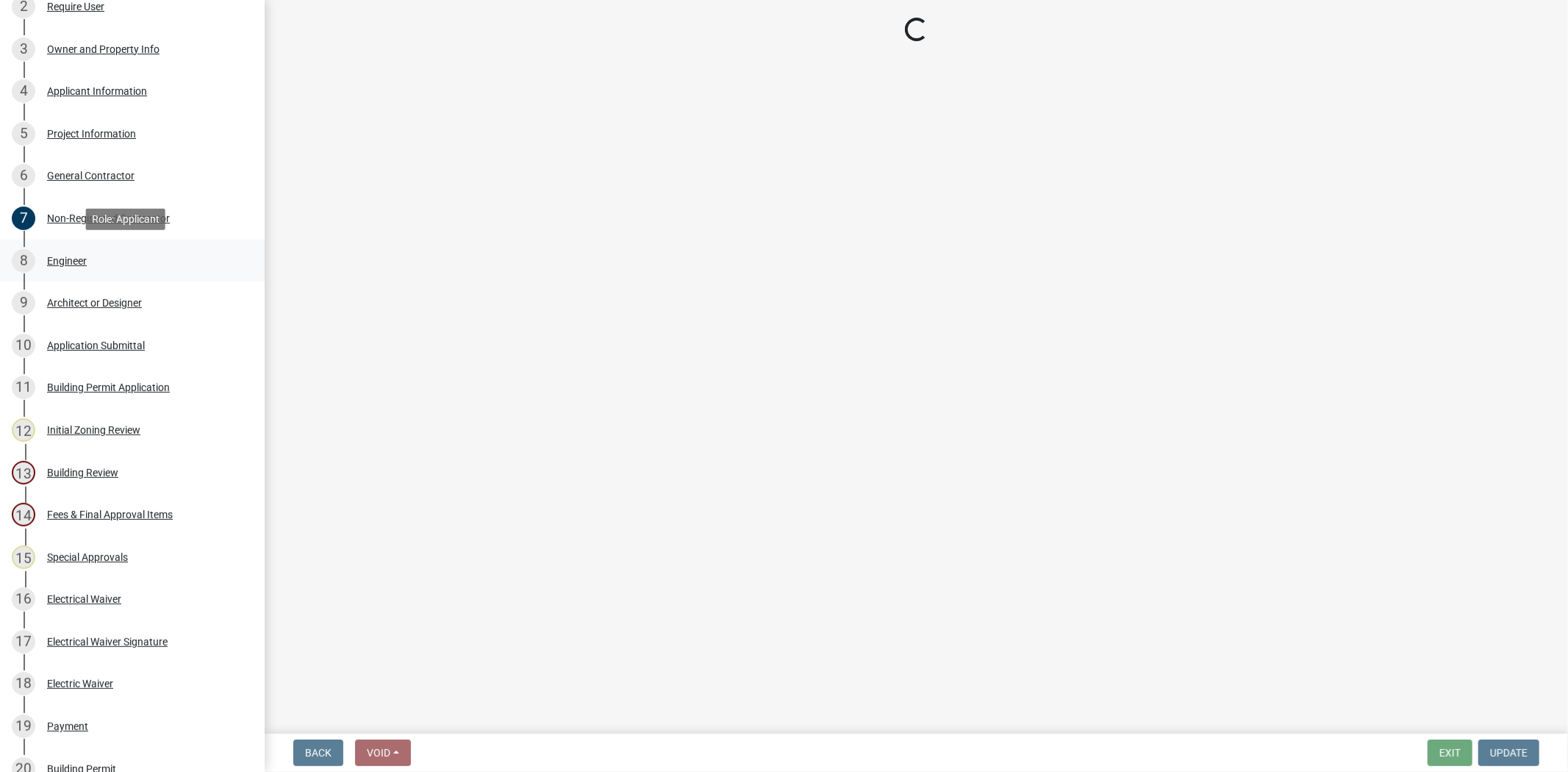
scroll to position [0, 0]
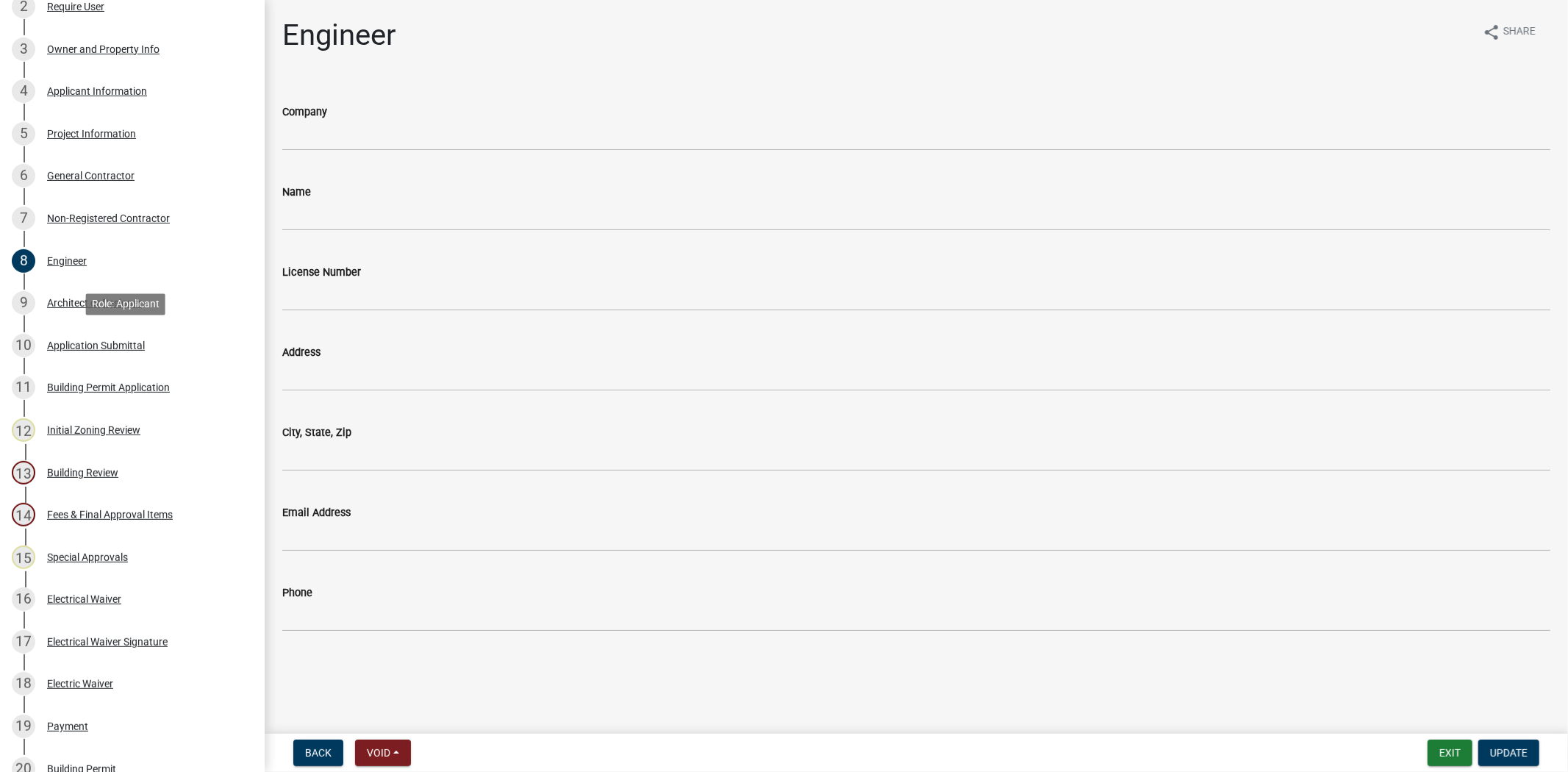
click at [147, 346] on div "10 Application Submittal" at bounding box center [126, 346] width 230 height 23
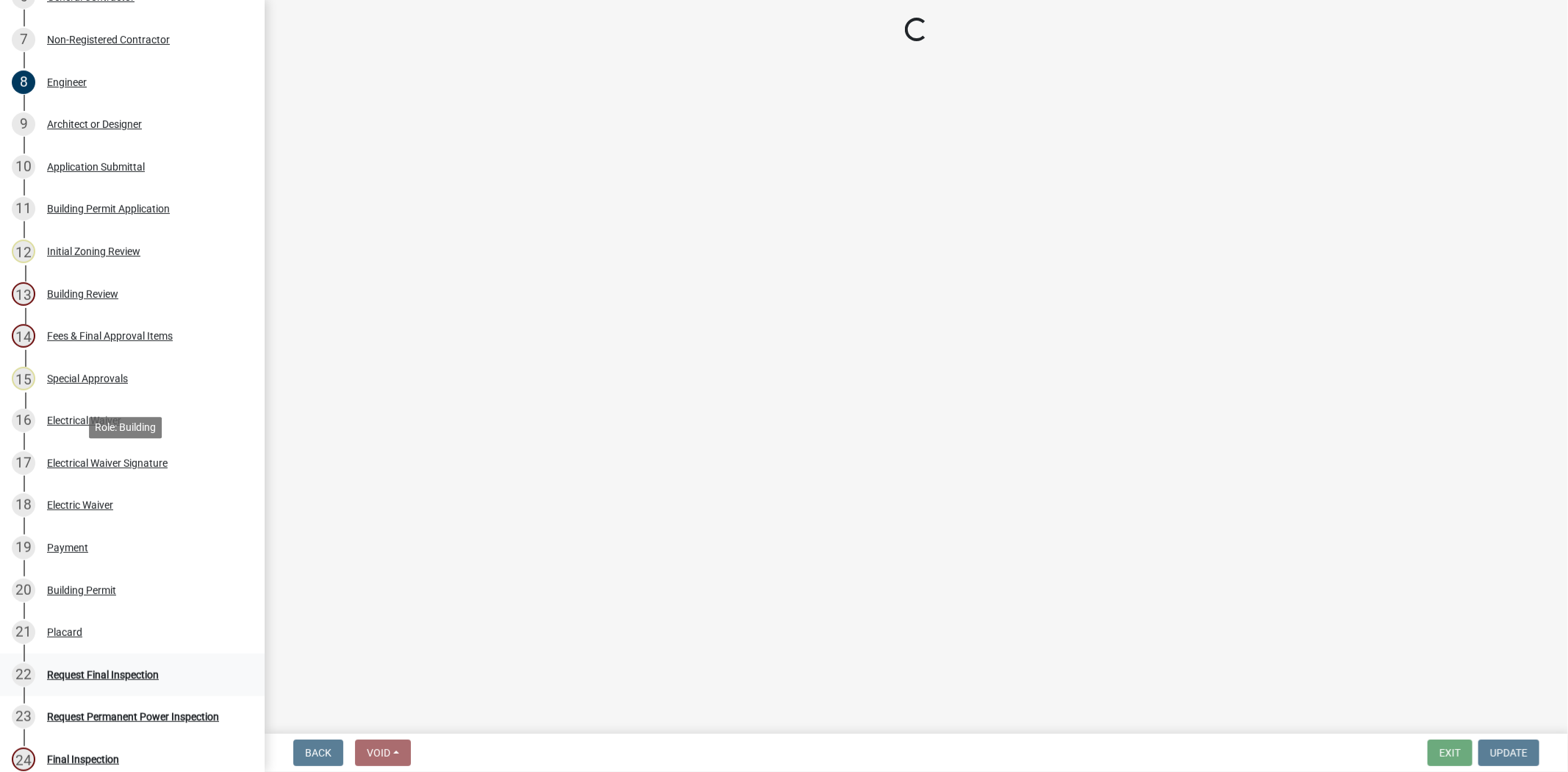
scroll to position [750, 0]
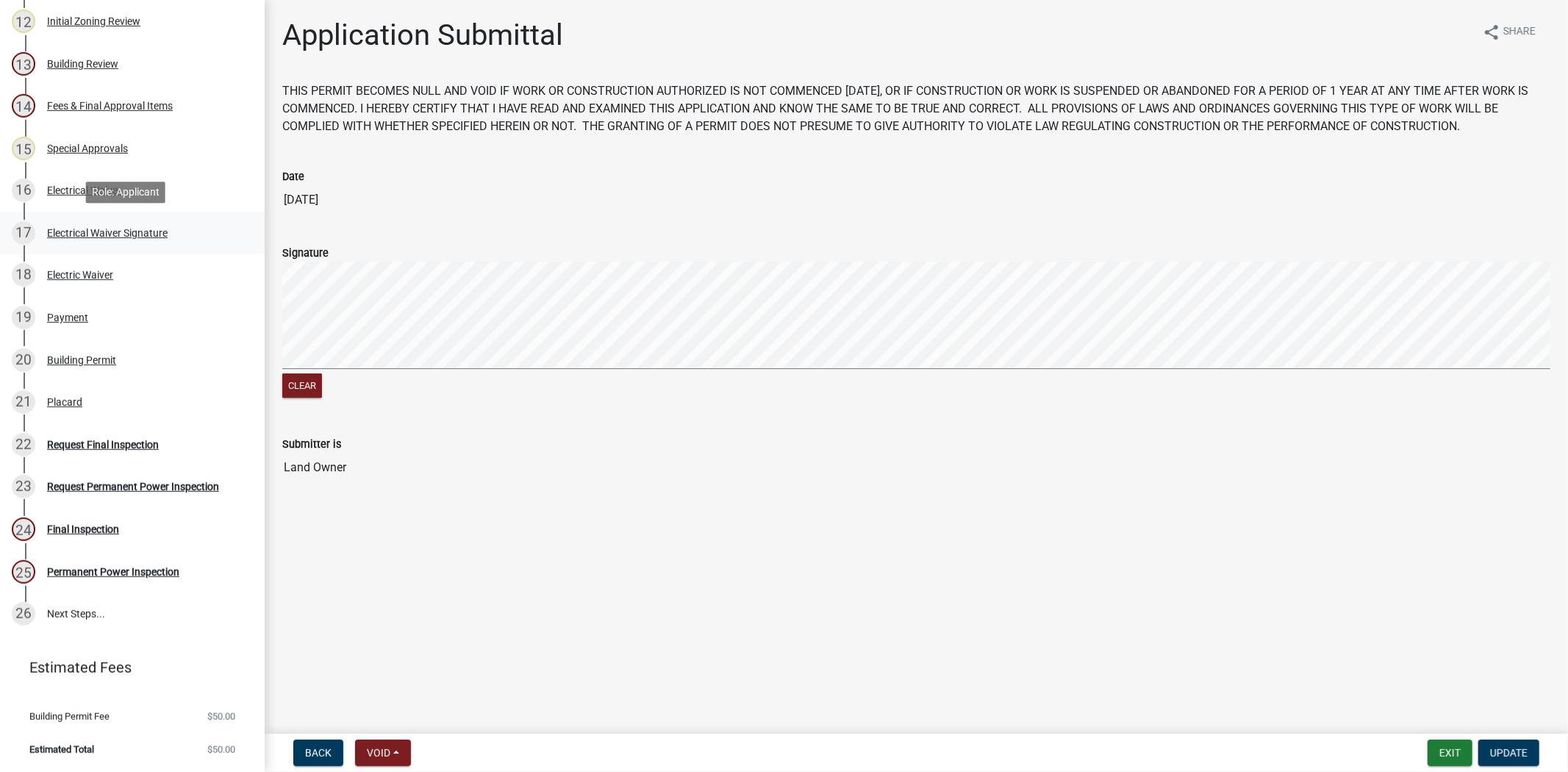
click at [131, 221] on div "17 Electrical Waiver Signature" at bounding box center [126, 233] width 230 height 23
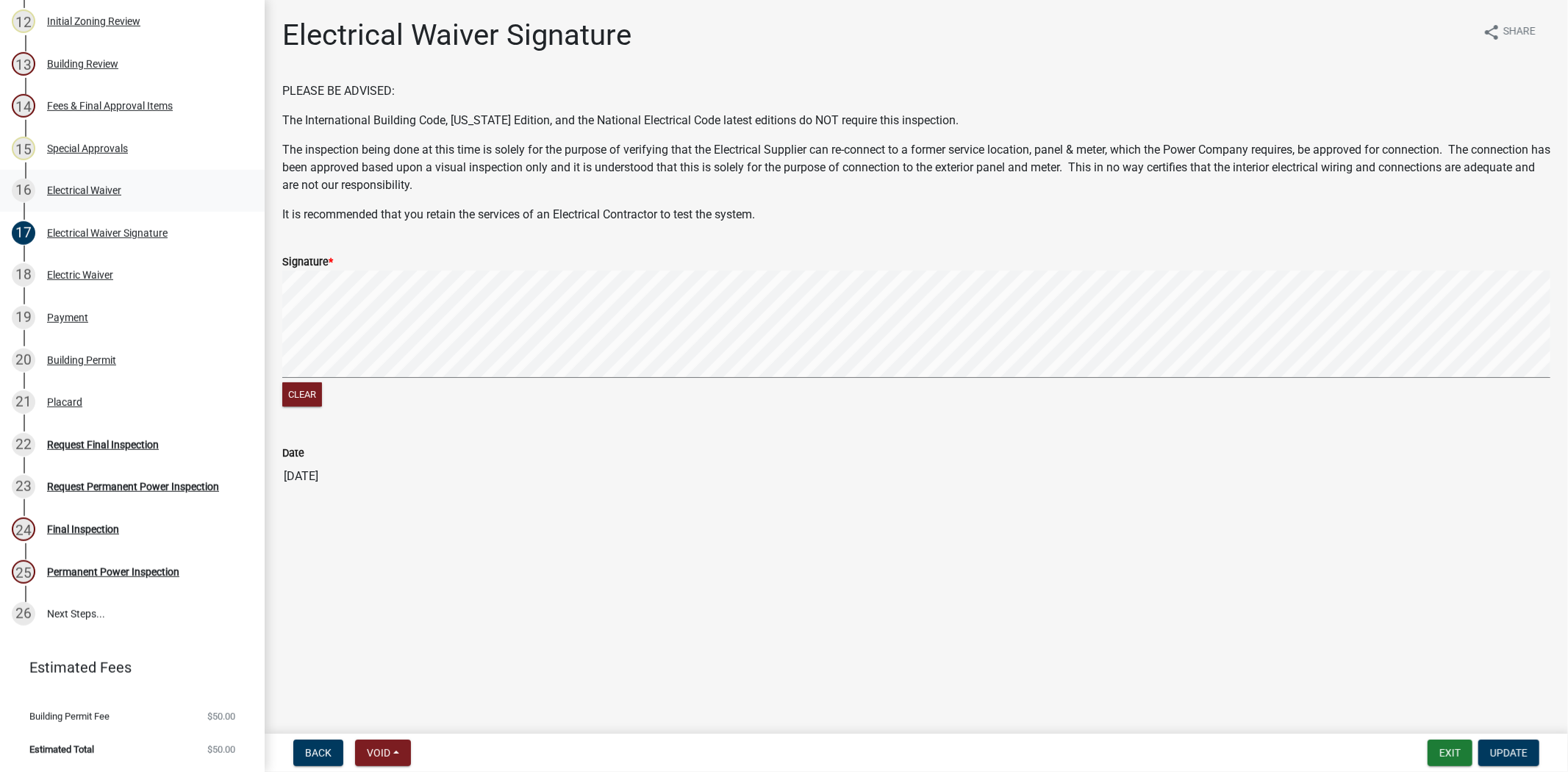
click at [118, 193] on div "Electrical Waiver" at bounding box center [85, 191] width 75 height 10
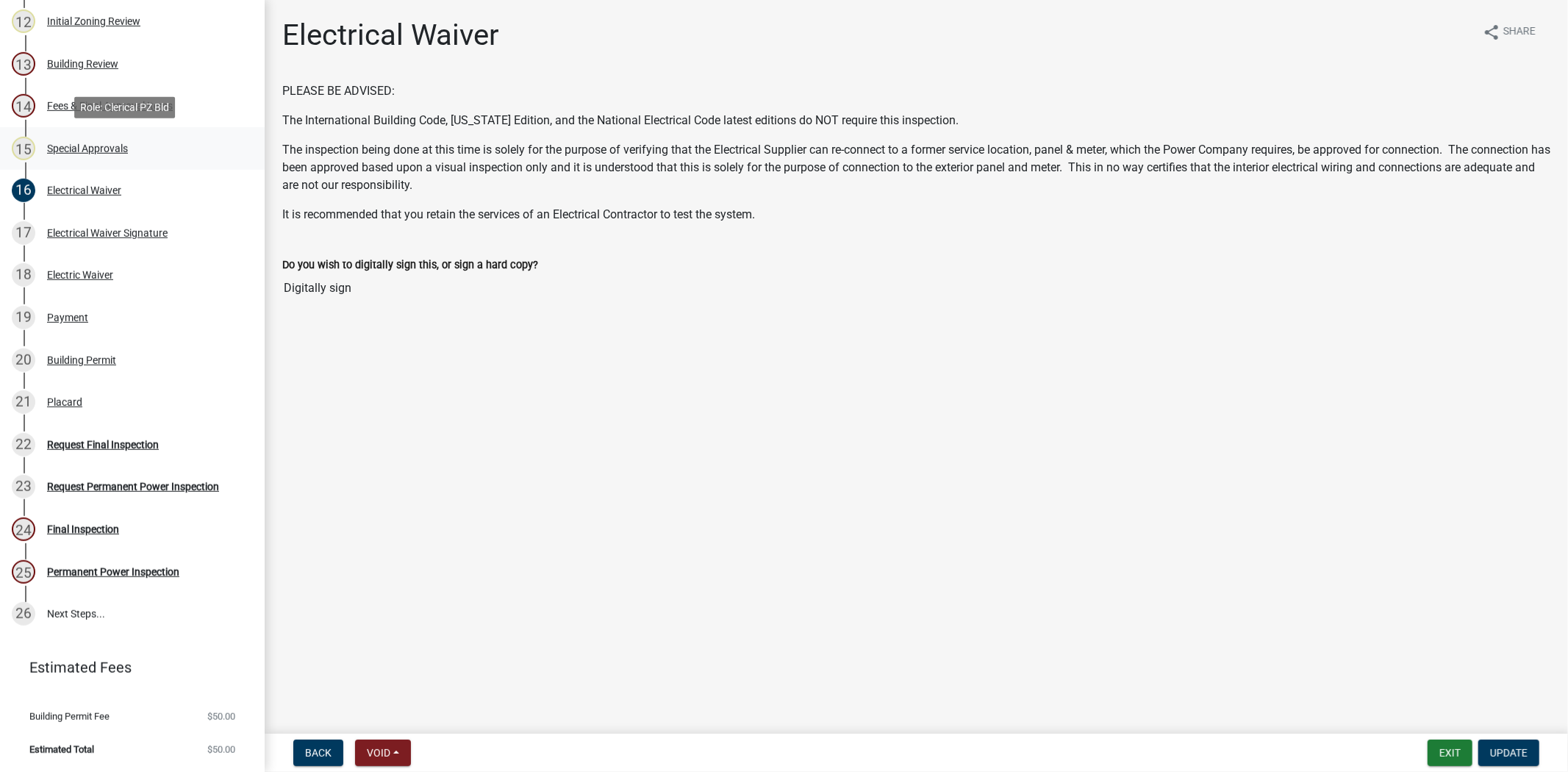
click at [101, 140] on div "15 Special Approvals" at bounding box center [126, 148] width 230 height 23
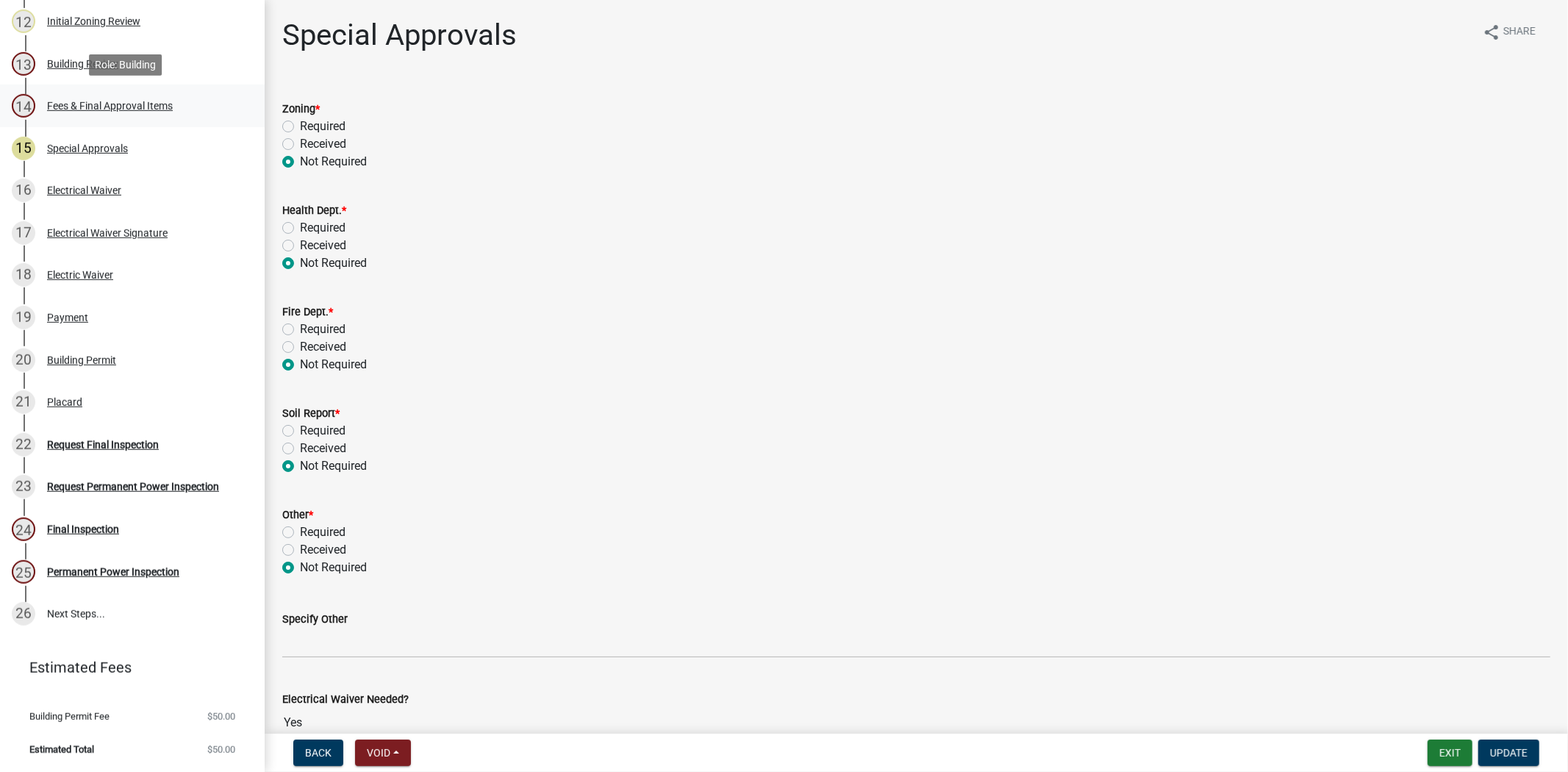
click at [97, 101] on div "Fees & Final Approval Items" at bounding box center [110, 106] width 126 height 10
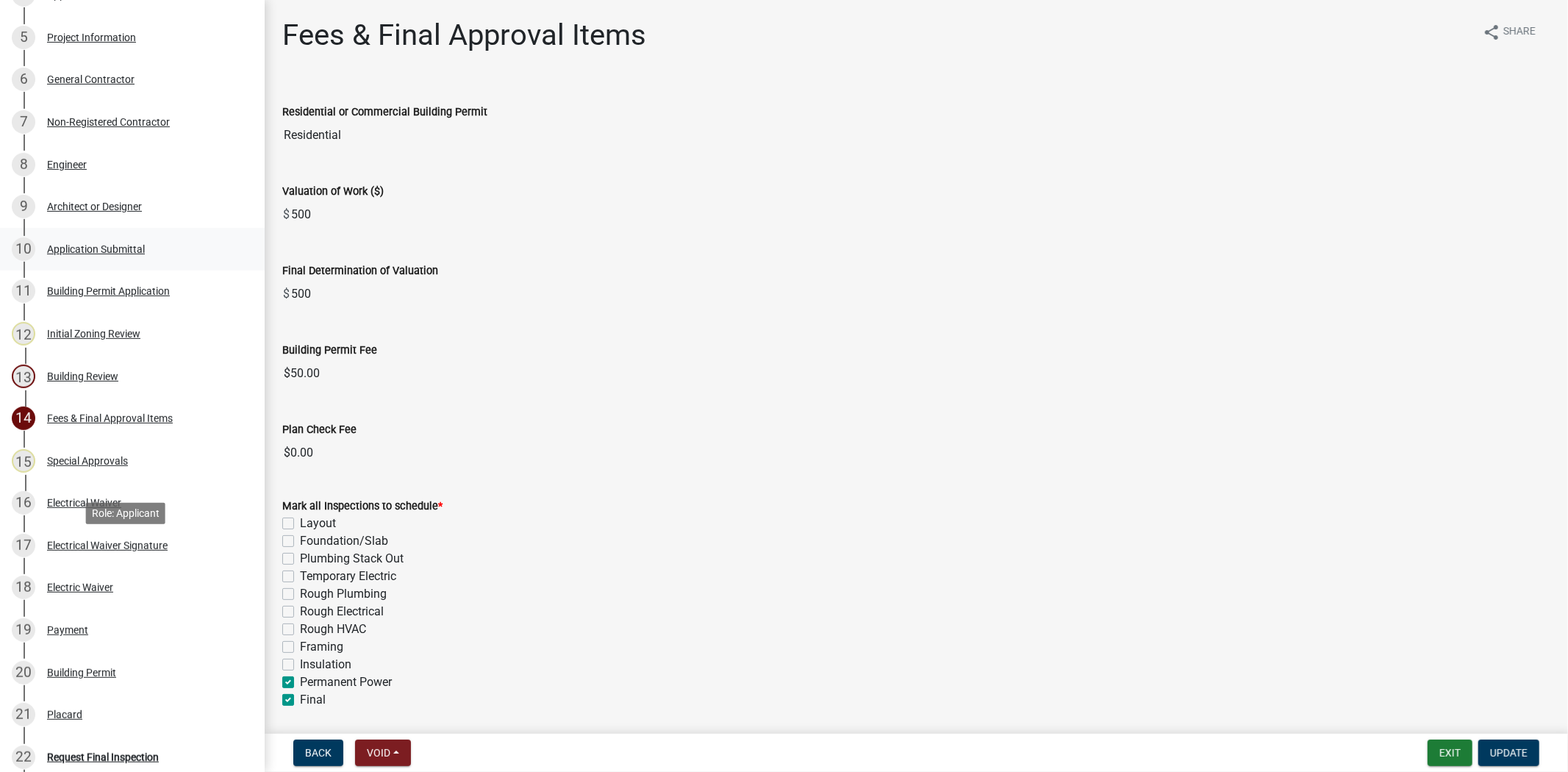
scroll to position [342, 0]
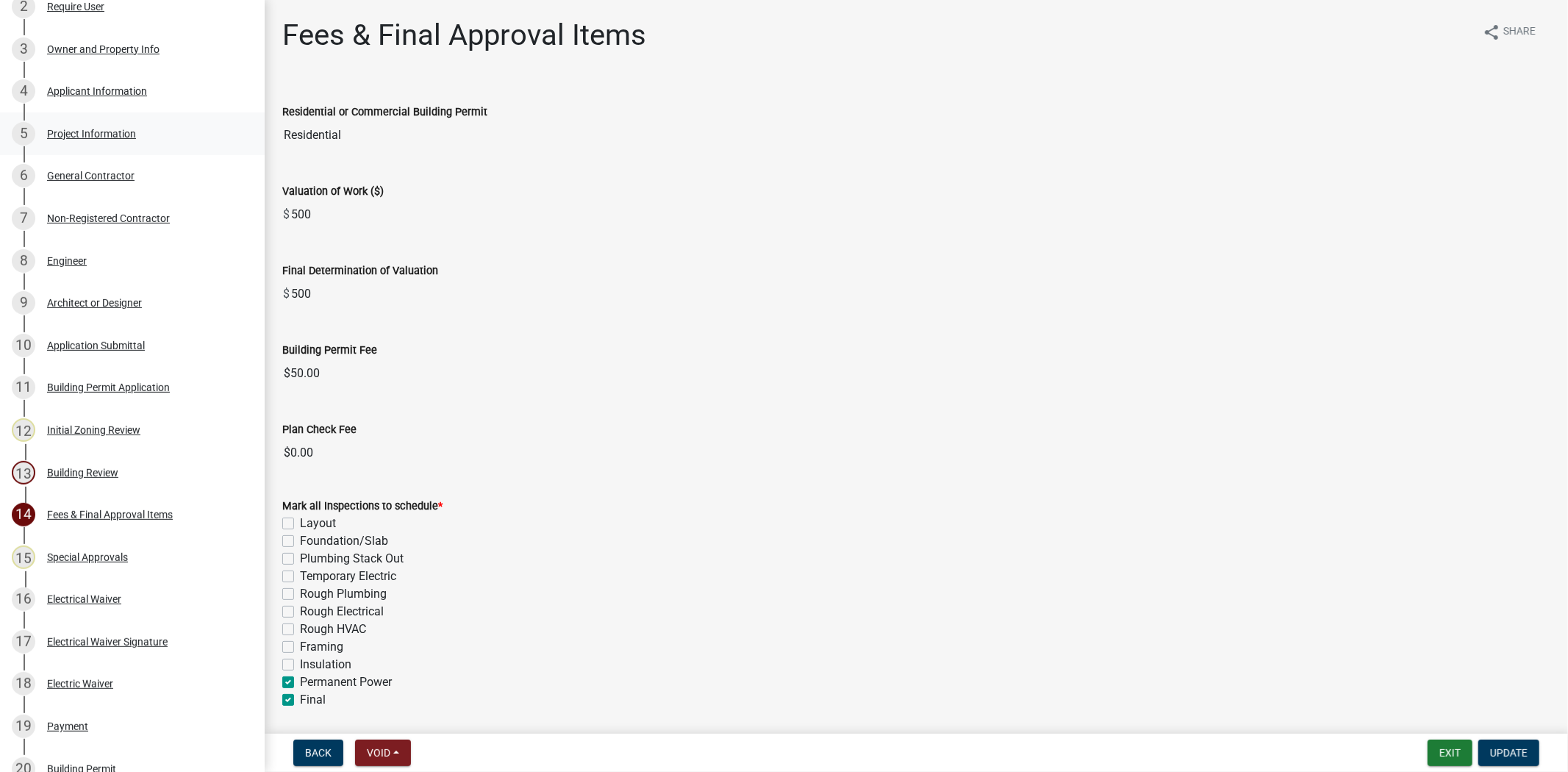
click at [135, 114] on link "5 Project Information" at bounding box center [132, 134] width 264 height 42
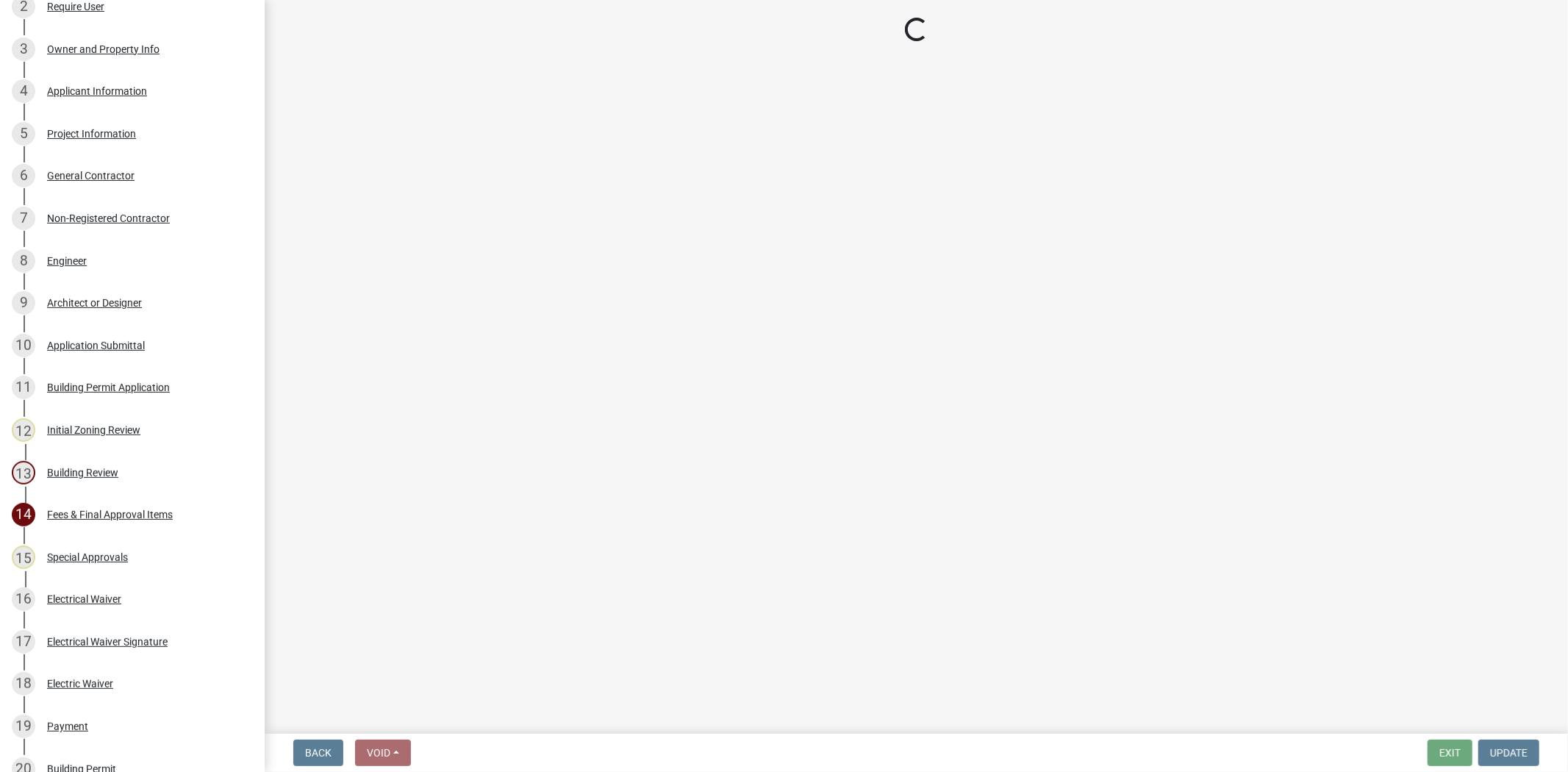
select select "171e5b6a-7fff-4de8-b151-841c281f40f2"
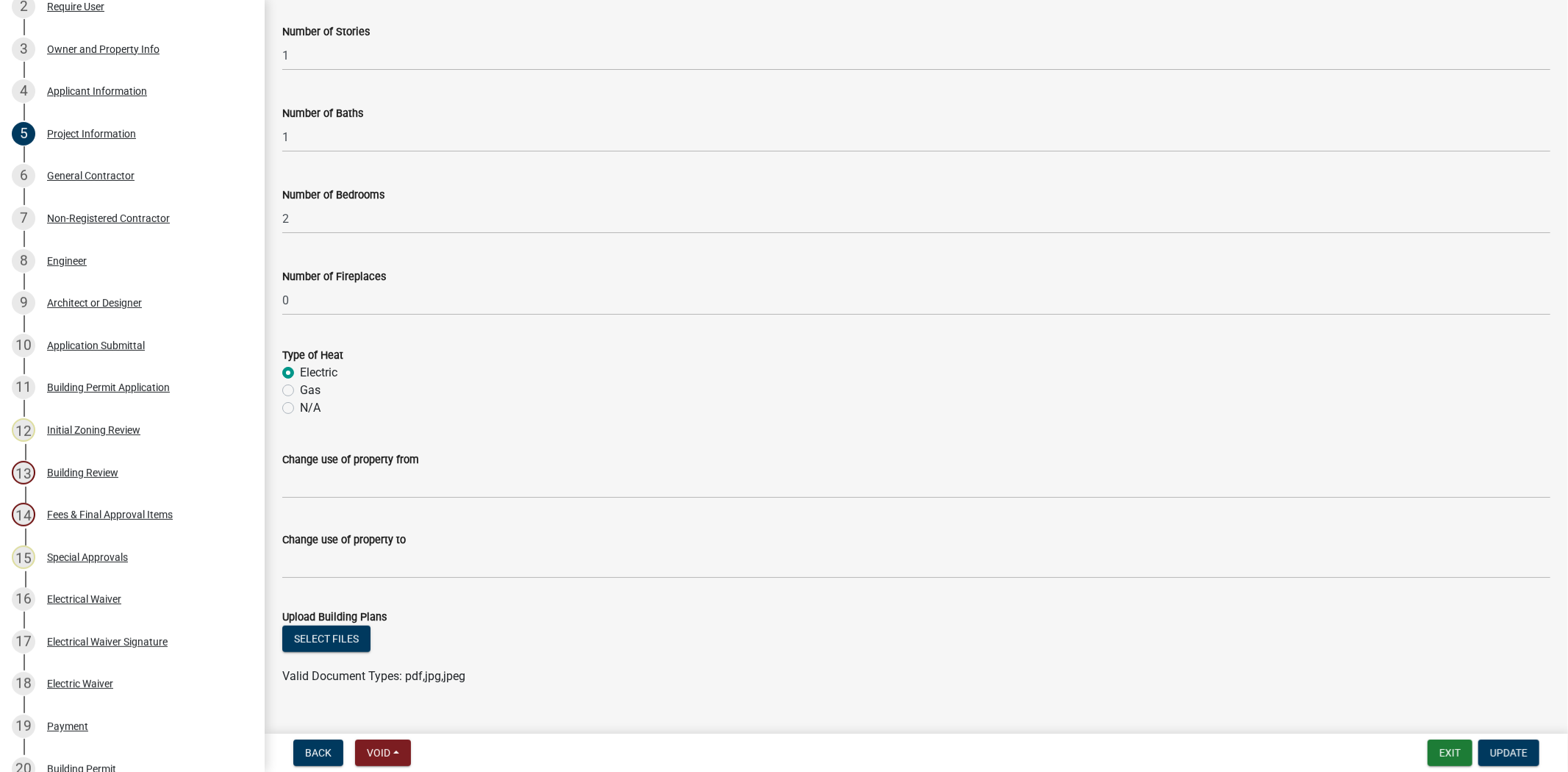
scroll to position [648, 0]
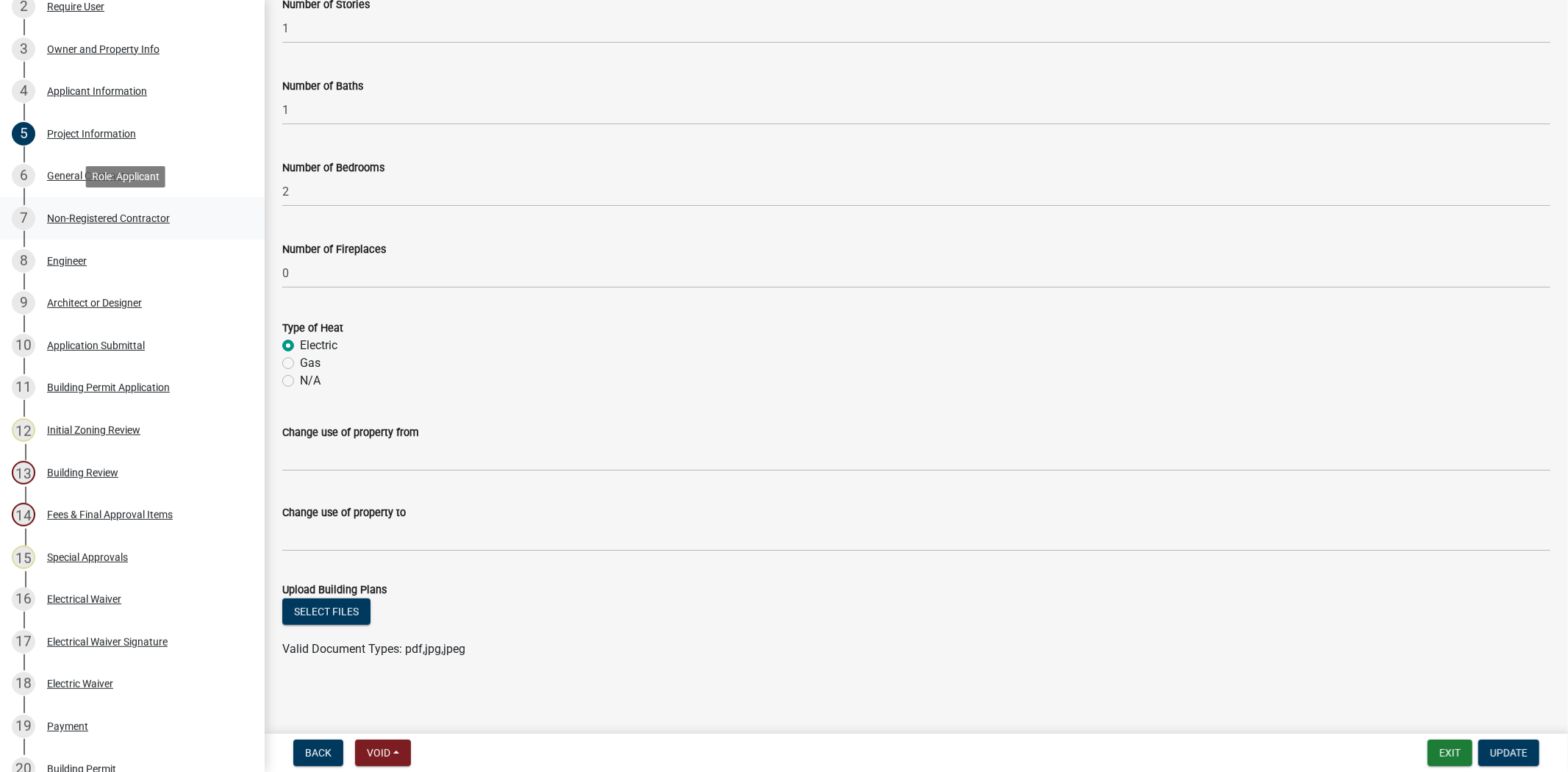
click at [126, 222] on div "Non-Registered Contractor" at bounding box center [109, 218] width 123 height 10
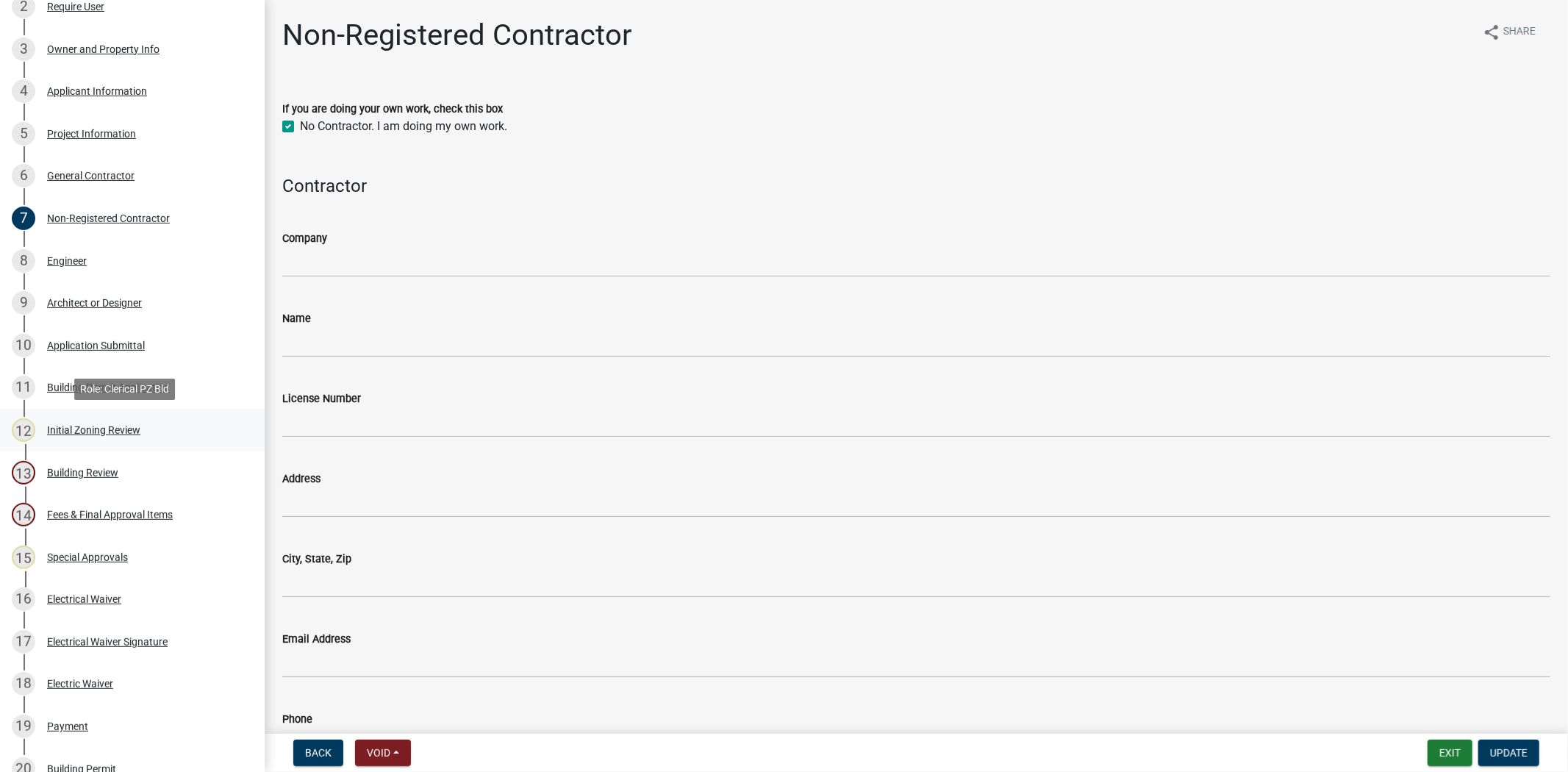
click at [96, 433] on div "Initial Zoning Review" at bounding box center [94, 430] width 94 height 10
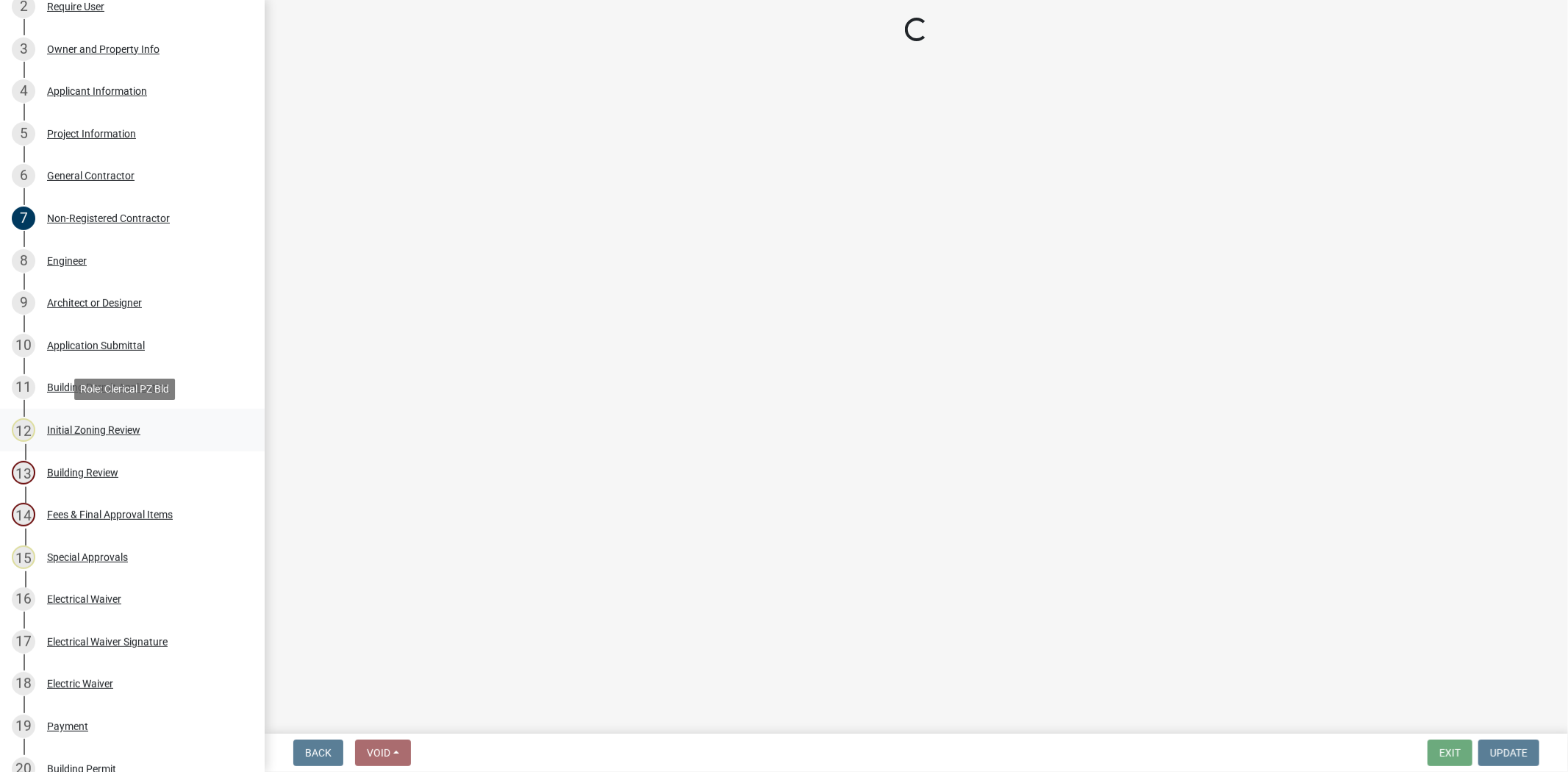
select select "61611ad6-14f2-499c-805c-58607f11e2fc"
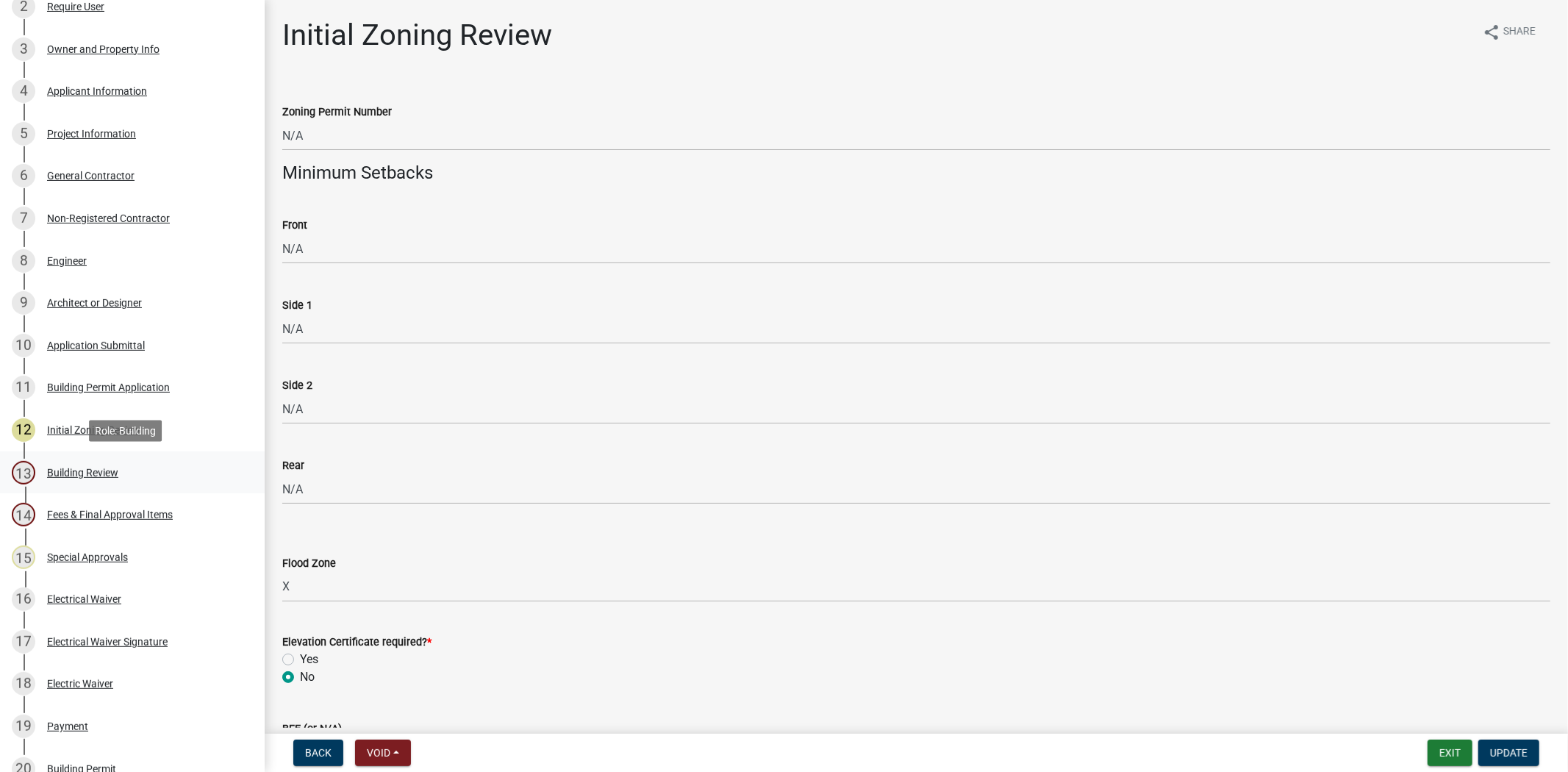
click at [114, 464] on div "13 Building Review" at bounding box center [126, 473] width 230 height 23
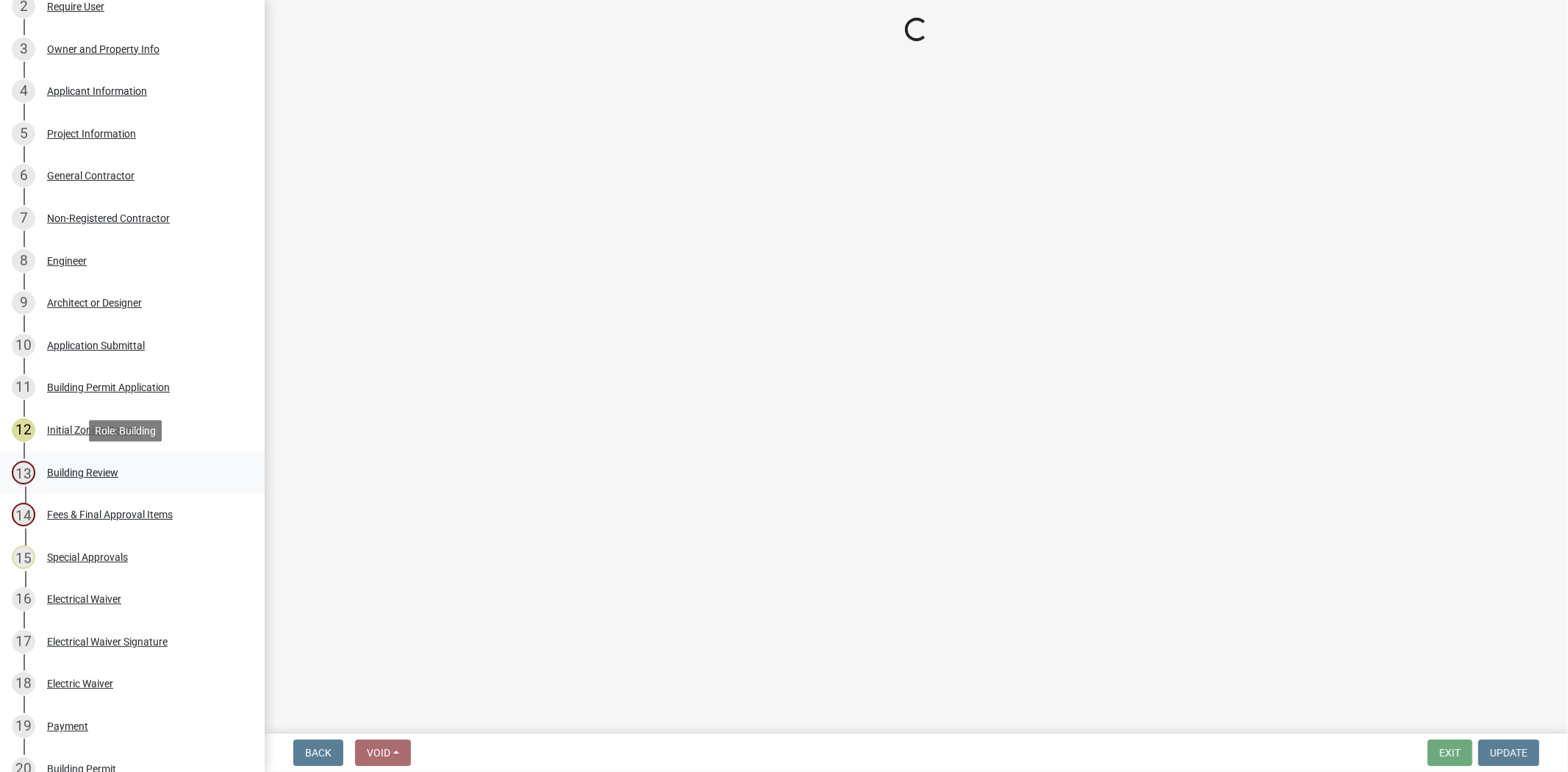
select select "5377c7cd-ae48-4ed2-bc38-366ad0c69dab"
select select "a775bd88-bb11-4979-9dc9-57cd65166191"
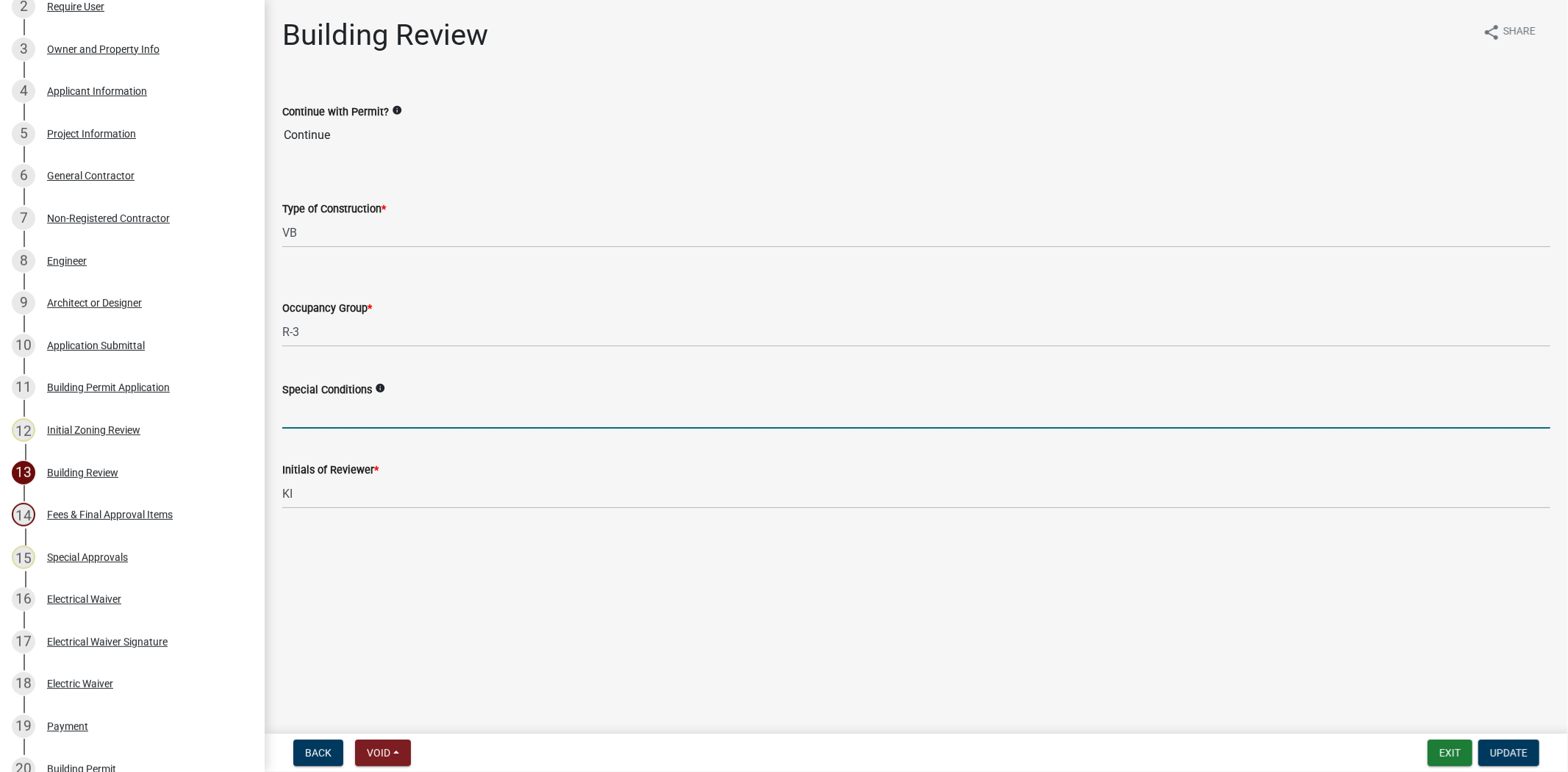
click at [359, 423] on input "Special Conditions" at bounding box center [917, 414] width 1268 height 30
type input "permit renewal 09/11/2025"
click at [1529, 750] on button "Update" at bounding box center [1509, 753] width 61 height 27
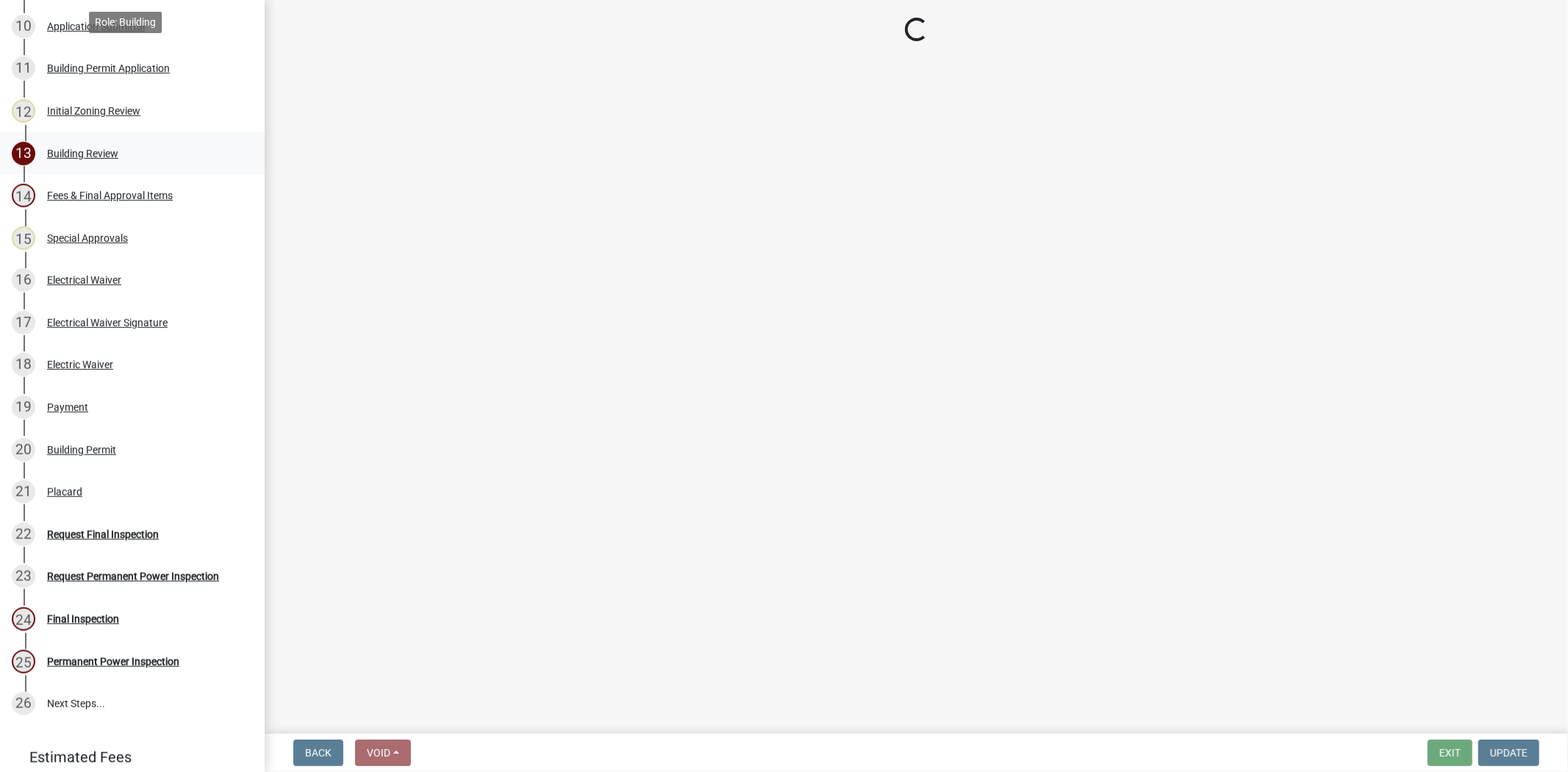
scroll to position [750, 0]
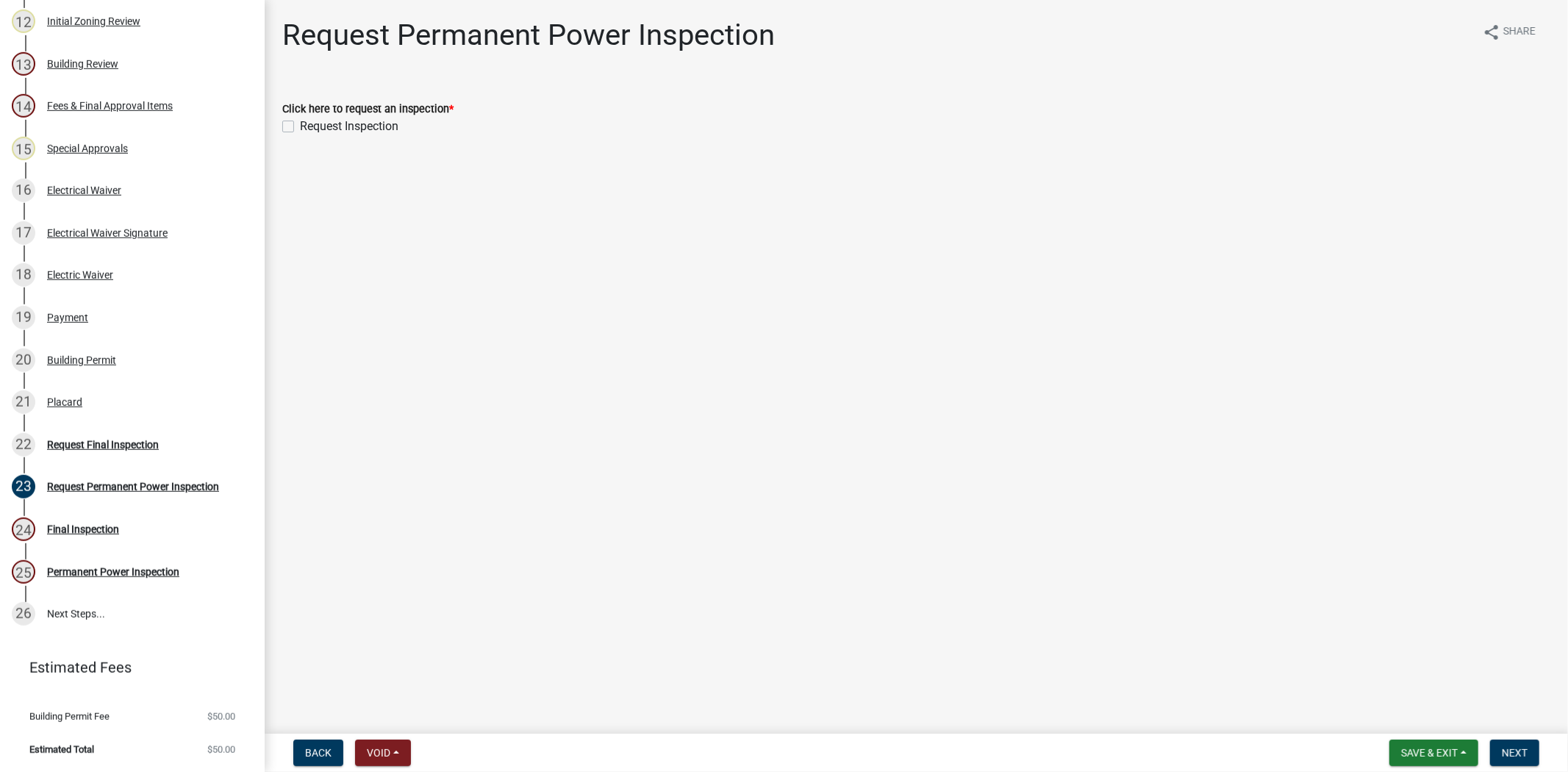
click at [300, 124] on label "Request Inspection" at bounding box center [349, 126] width 99 height 17
click at [300, 124] on input "Request Inspection" at bounding box center [305, 123] width 10 height 10
checkbox input "true"
click at [1523, 752] on span "Next" at bounding box center [1514, 753] width 26 height 12
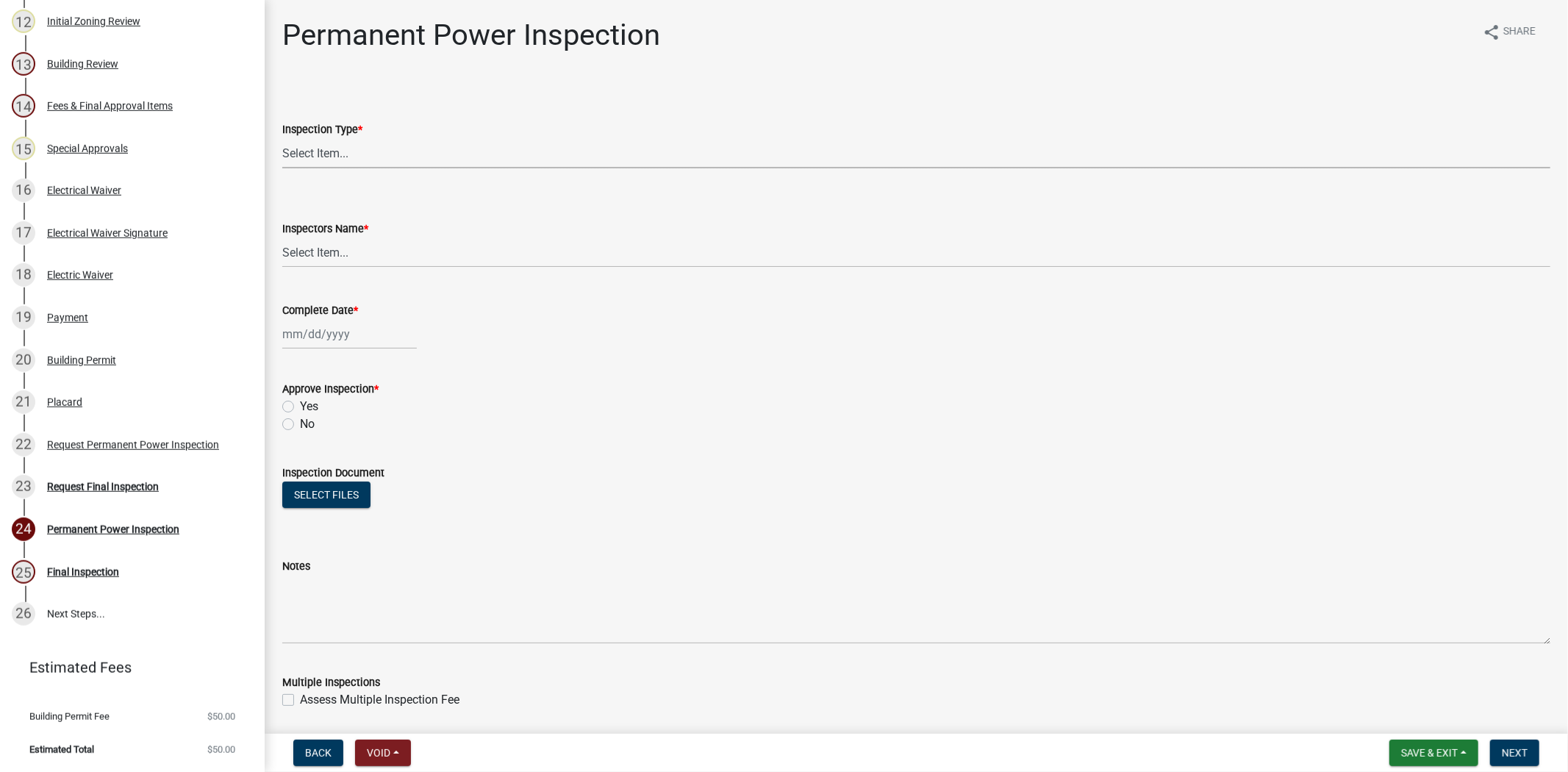
click at [315, 154] on select "Select Item... Permanent Power" at bounding box center [917, 153] width 1268 height 30
click at [283, 138] on select "Select Item... Permanent Power" at bounding box center [917, 153] width 1268 height 30
select select "4abb0fdf-c685-45f2-819b-efd1038f0ef0"
click at [307, 256] on select "Select Item... jcorwin@jaspercounty.gov (John Corwin ) rcampbell (Ryan Campbell)" at bounding box center [917, 253] width 1268 height 30
select select "acf36c91-87ca-4b19-8dd2-91b45068efa1"
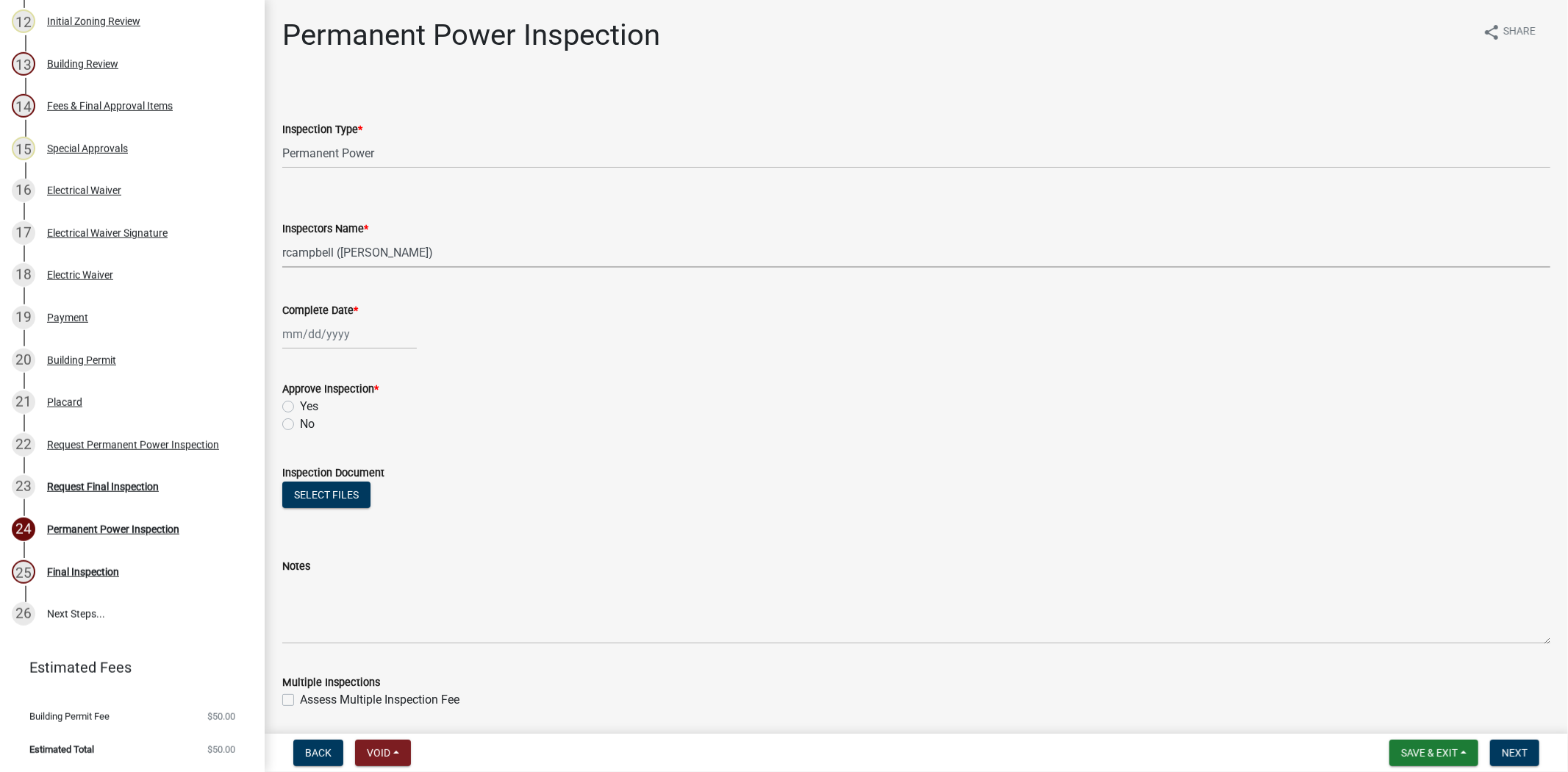
click at [283, 238] on select "Select Item... jcorwin@jaspercounty.gov (John Corwin ) rcampbell (Ryan Campbell)" at bounding box center [917, 253] width 1268 height 30
click at [311, 336] on div at bounding box center [350, 334] width 134 height 30
select select "9"
select select "2025"
click at [361, 432] on div "11" at bounding box center [367, 435] width 23 height 23
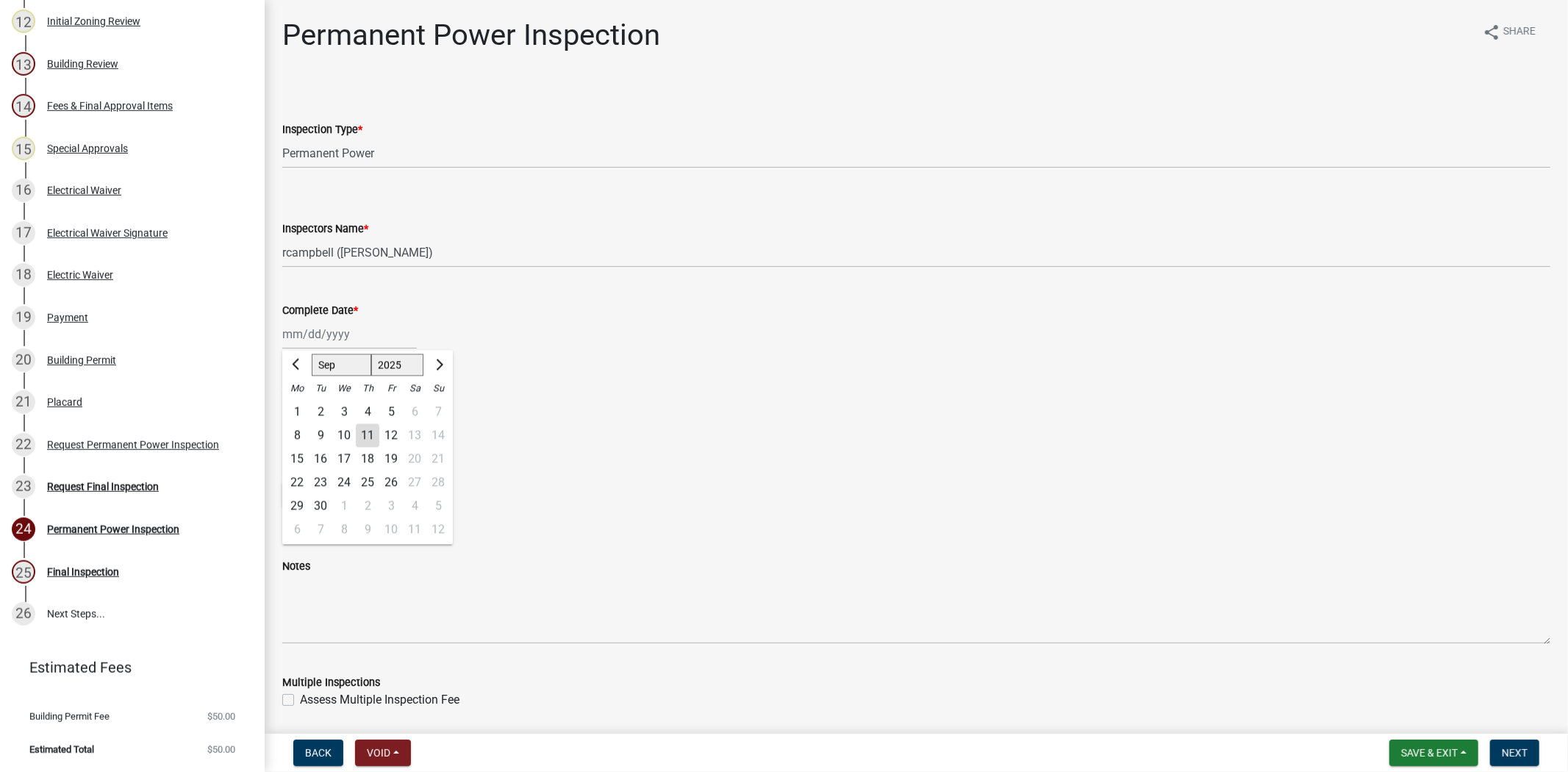
type input "09/11/2025"
click at [300, 424] on label "No" at bounding box center [307, 424] width 15 height 17
click at [300, 424] on input "No" at bounding box center [305, 420] width 10 height 10
radio input "true"
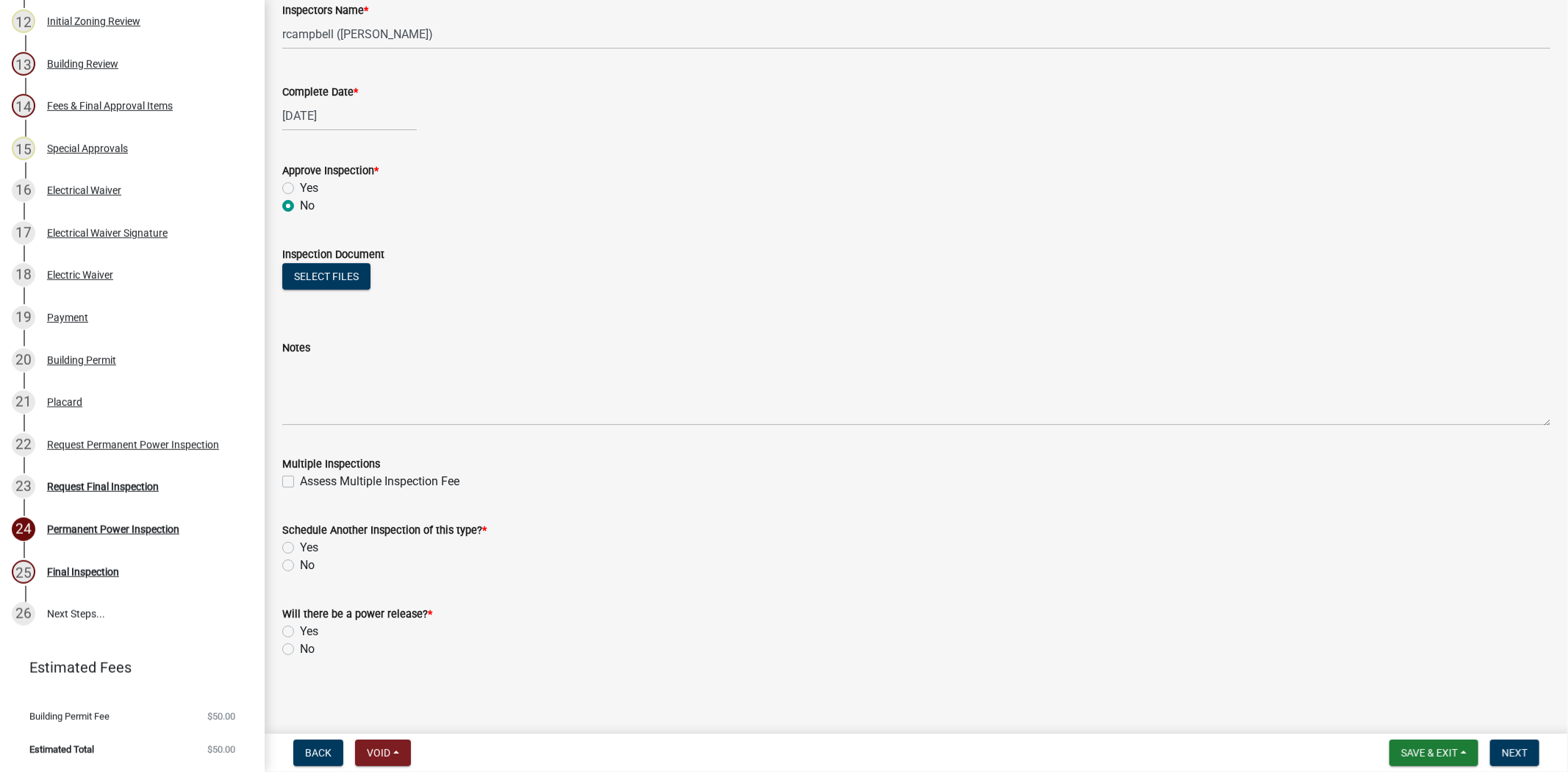
click at [295, 480] on div "Assess Multiple Inspection Fee" at bounding box center [917, 481] width 1268 height 17
click at [300, 480] on label "Assess Multiple Inspection Fee" at bounding box center [380, 481] width 159 height 17
click at [300, 480] on input "Assess Multiple Inspection Fee" at bounding box center [305, 478] width 10 height 10
checkbox input "true"
click at [300, 545] on label "Yes" at bounding box center [309, 547] width 18 height 17
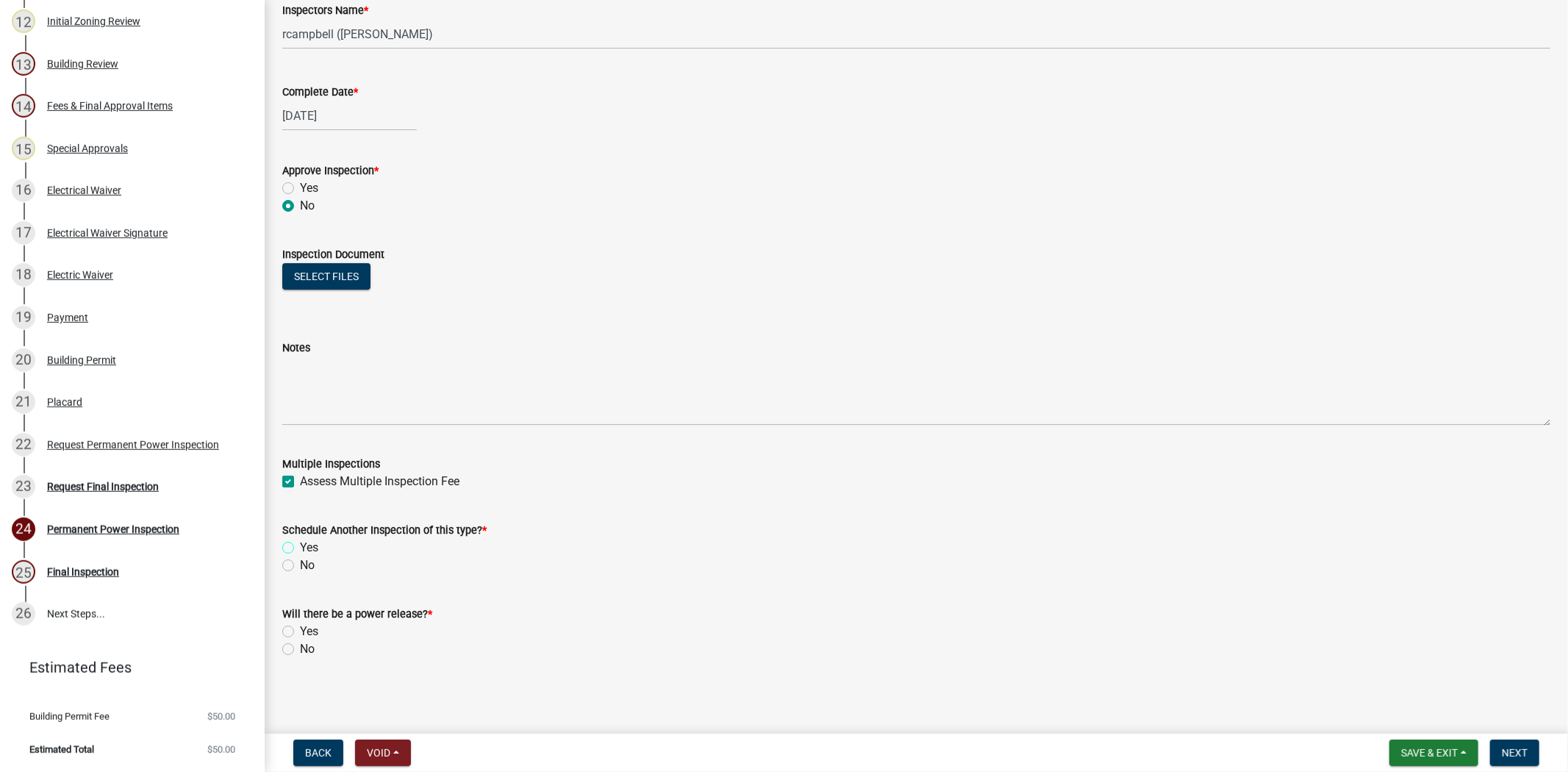
click at [300, 545] on input "Yes" at bounding box center [305, 544] width 10 height 10
radio input "true"
click at [300, 650] on label "No" at bounding box center [307, 649] width 15 height 17
click at [300, 650] on input "No" at bounding box center [305, 646] width 10 height 10
radio input "true"
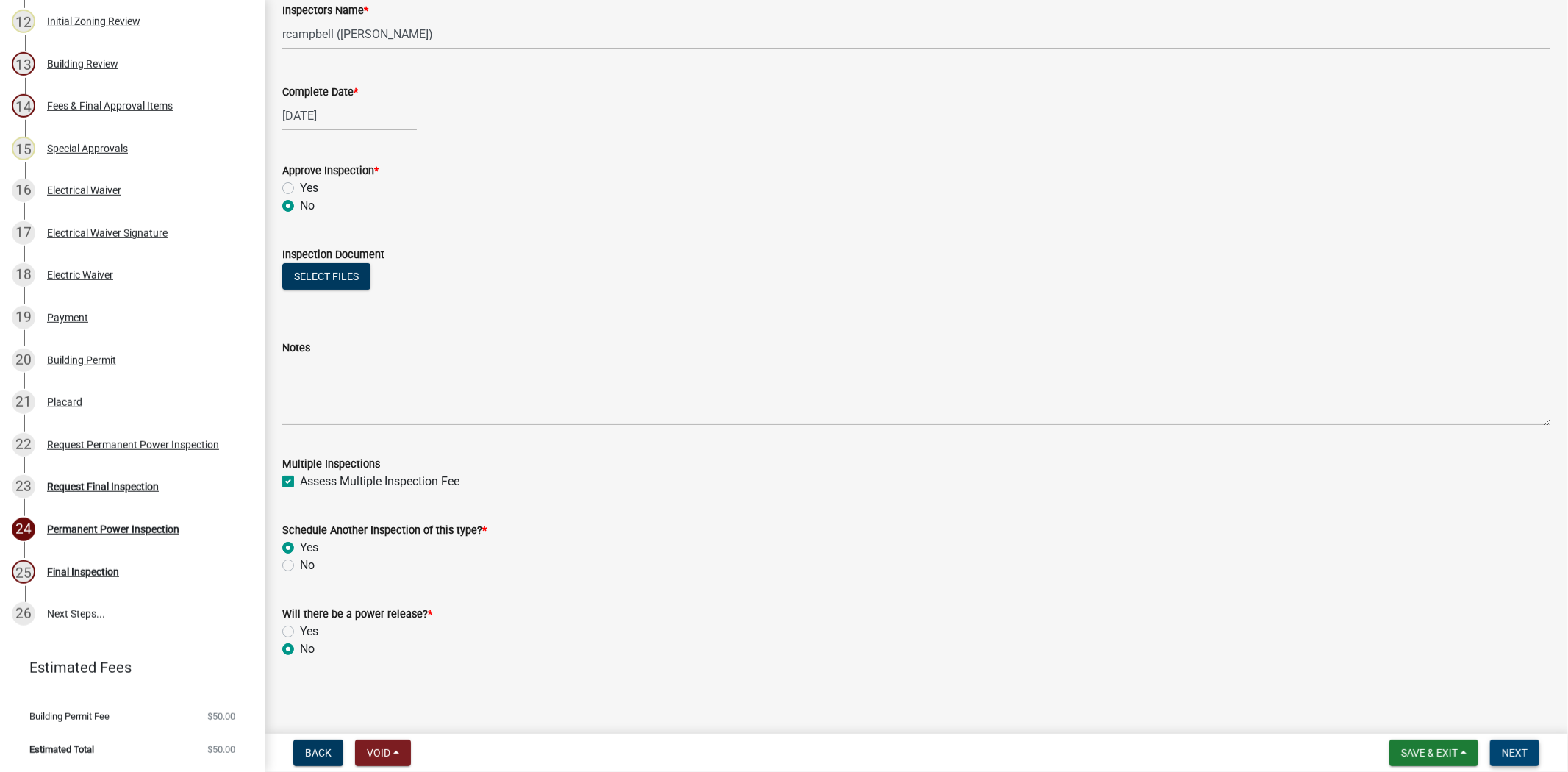
click at [1532, 758] on button "Next" at bounding box center [1514, 753] width 49 height 27
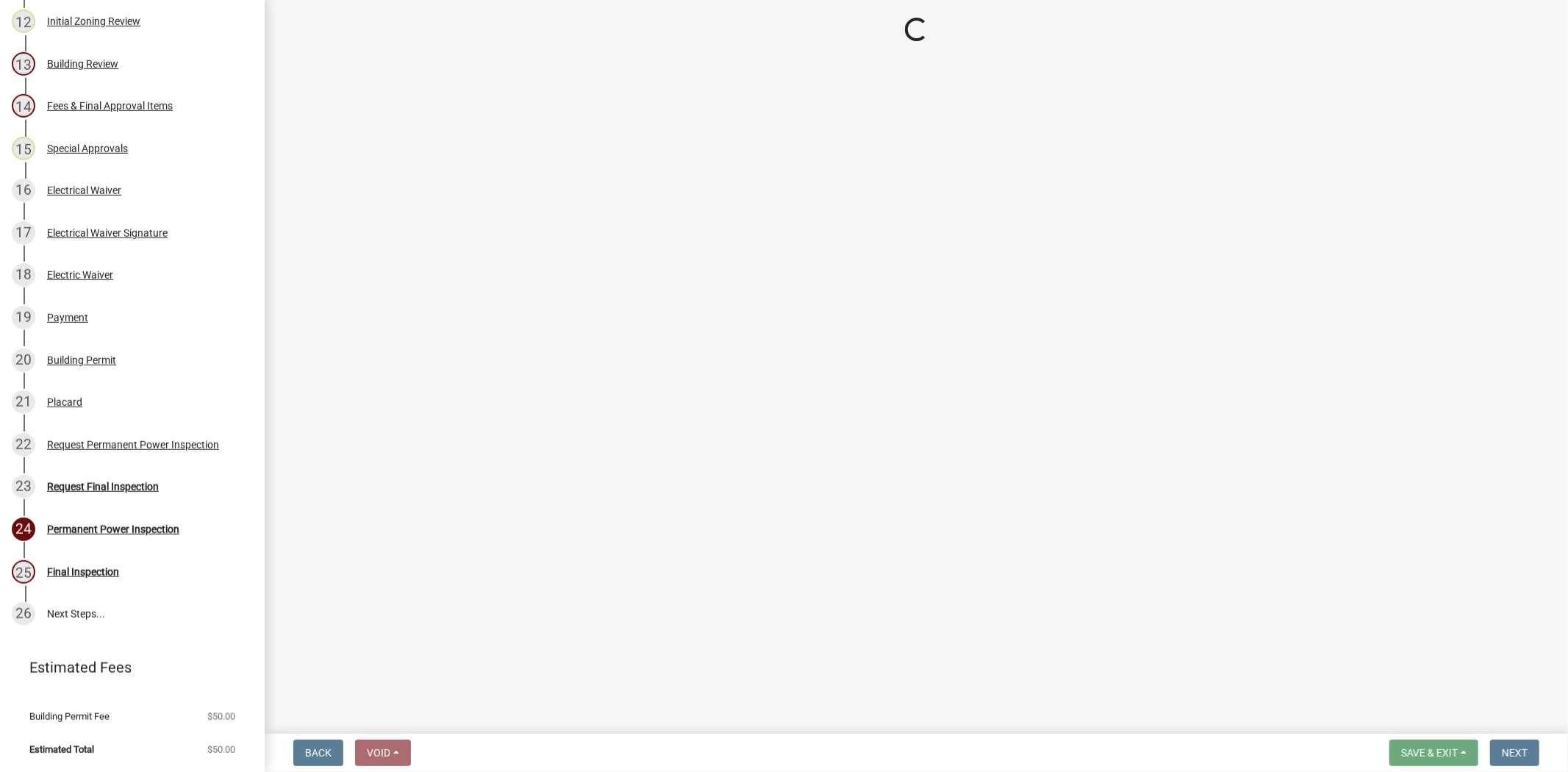
scroll to position [876, 0]
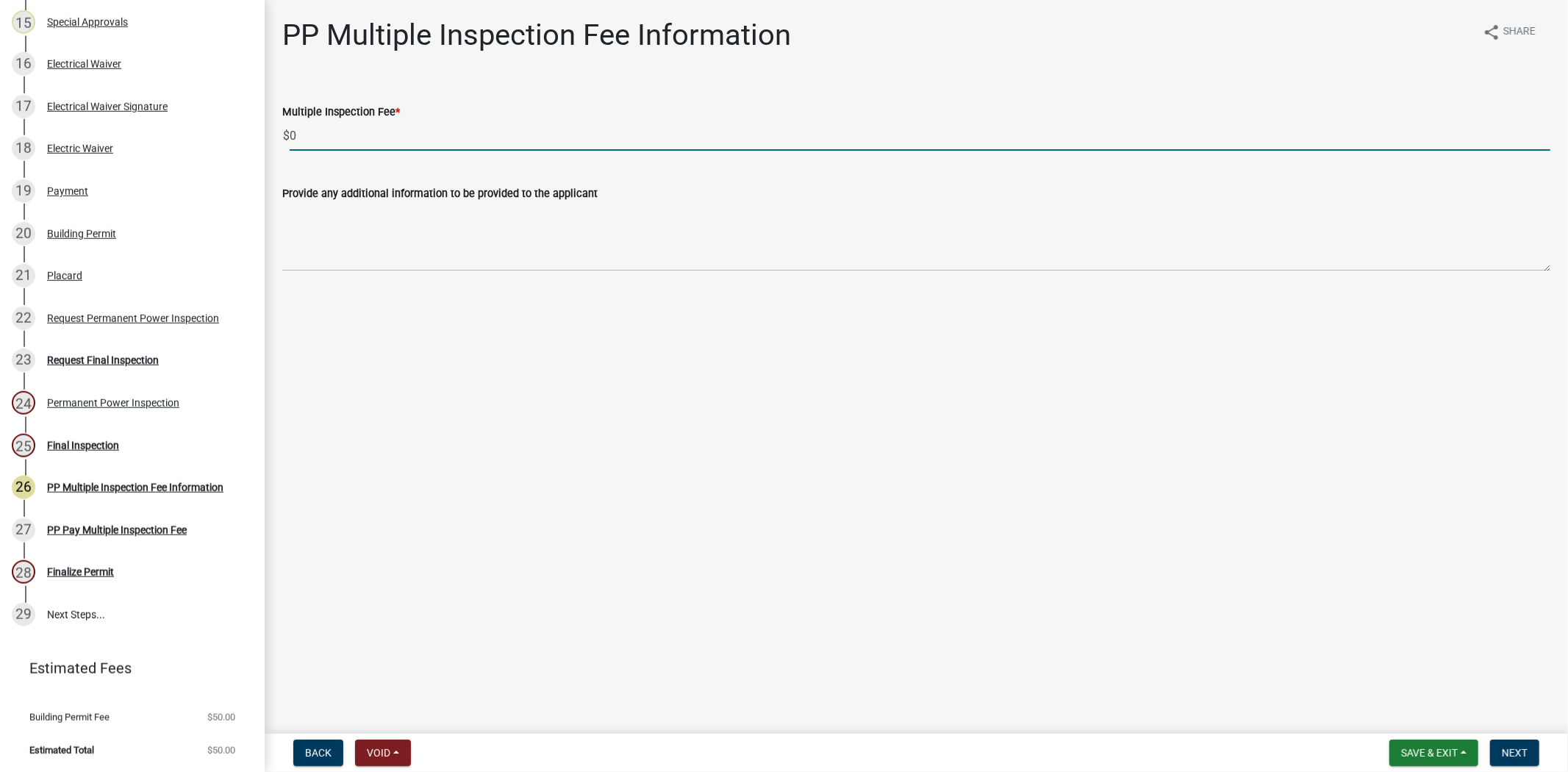
click at [311, 140] on input "0" at bounding box center [919, 135] width 1261 height 30
type input "50"
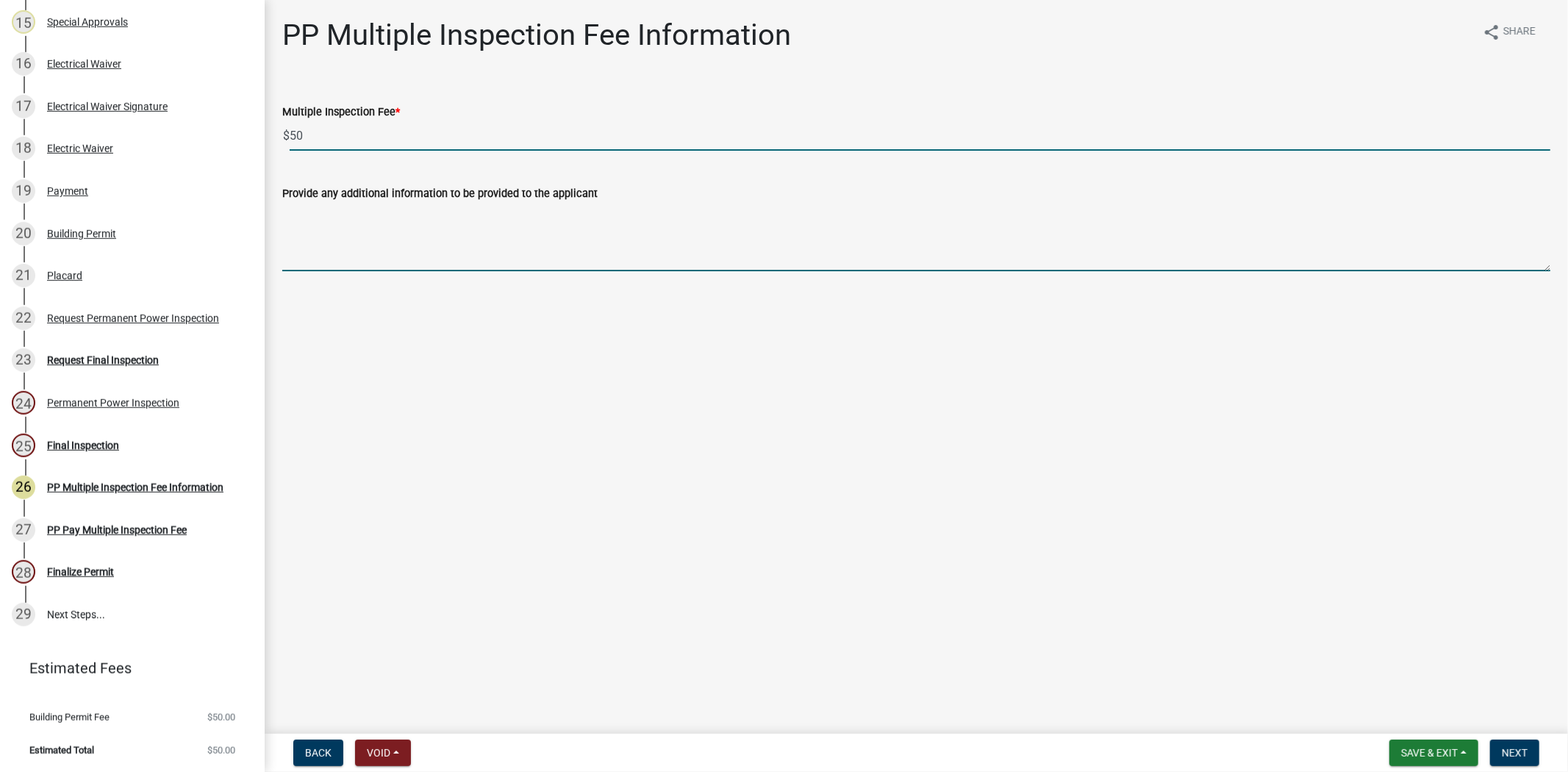
click at [307, 254] on textarea "Provide any additional information to be provided to the applicant" at bounding box center [917, 236] width 1268 height 69
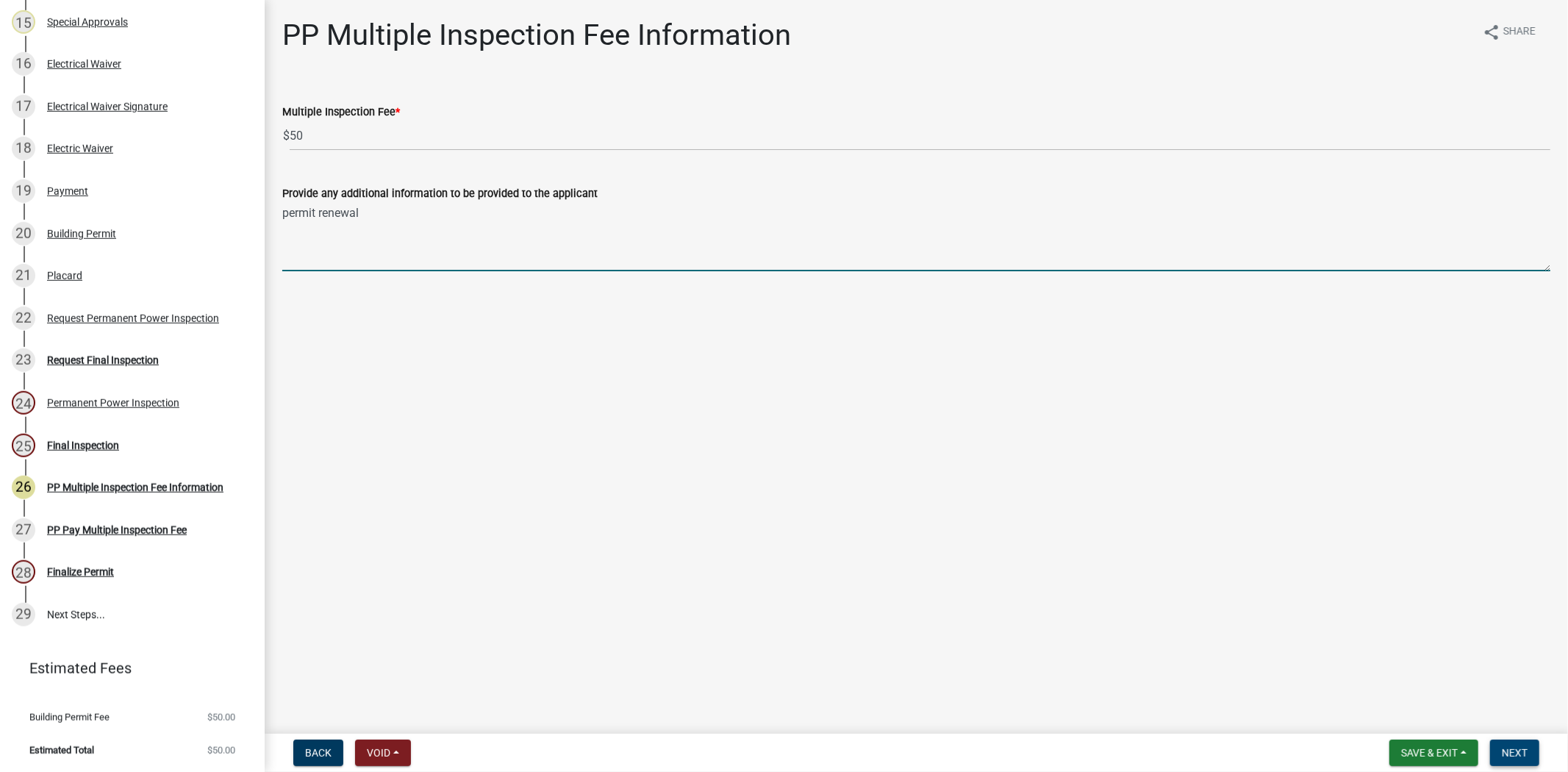
type textarea "permit renewal"
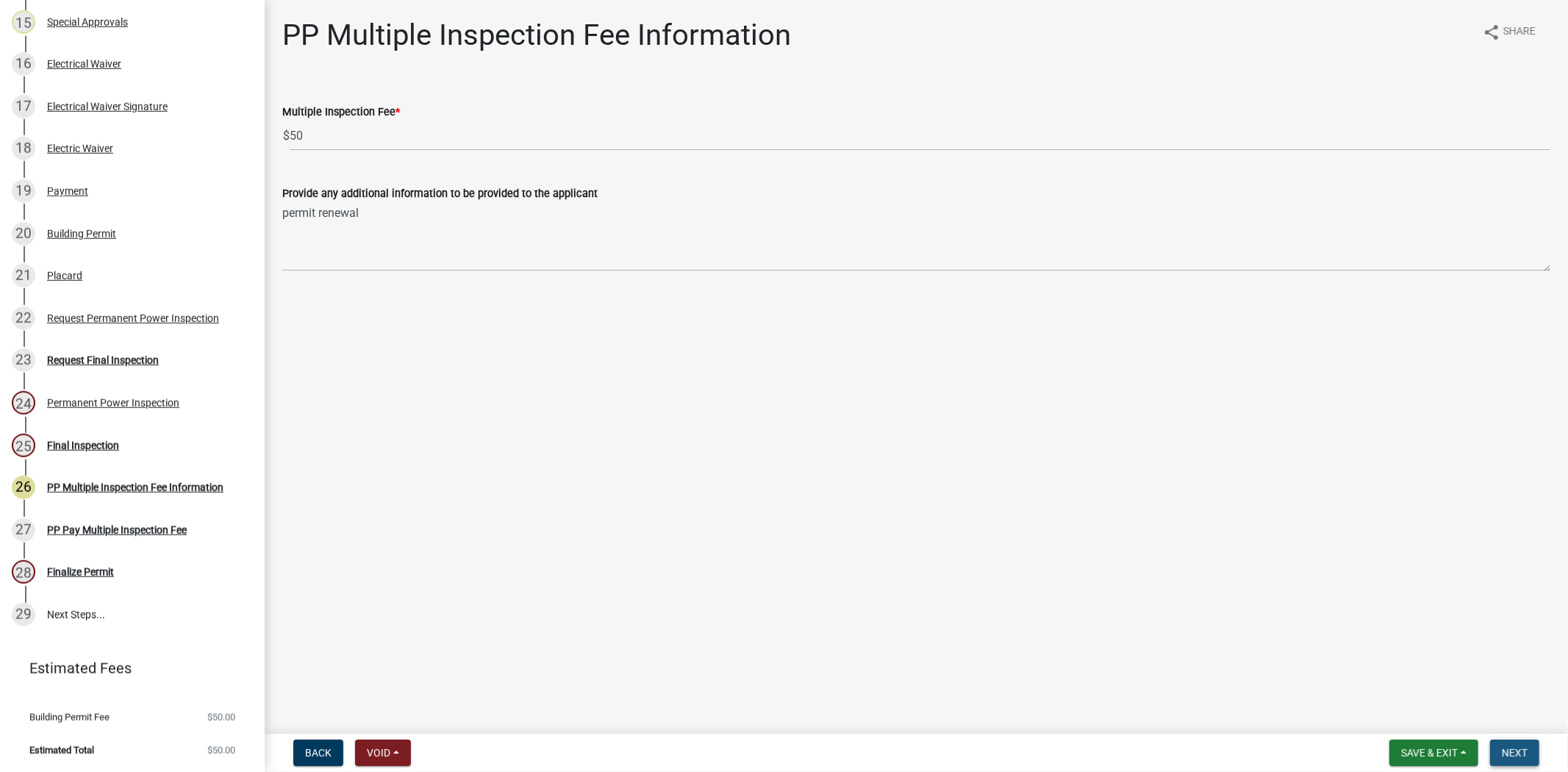
click at [1526, 749] on span "Next" at bounding box center [1514, 753] width 26 height 12
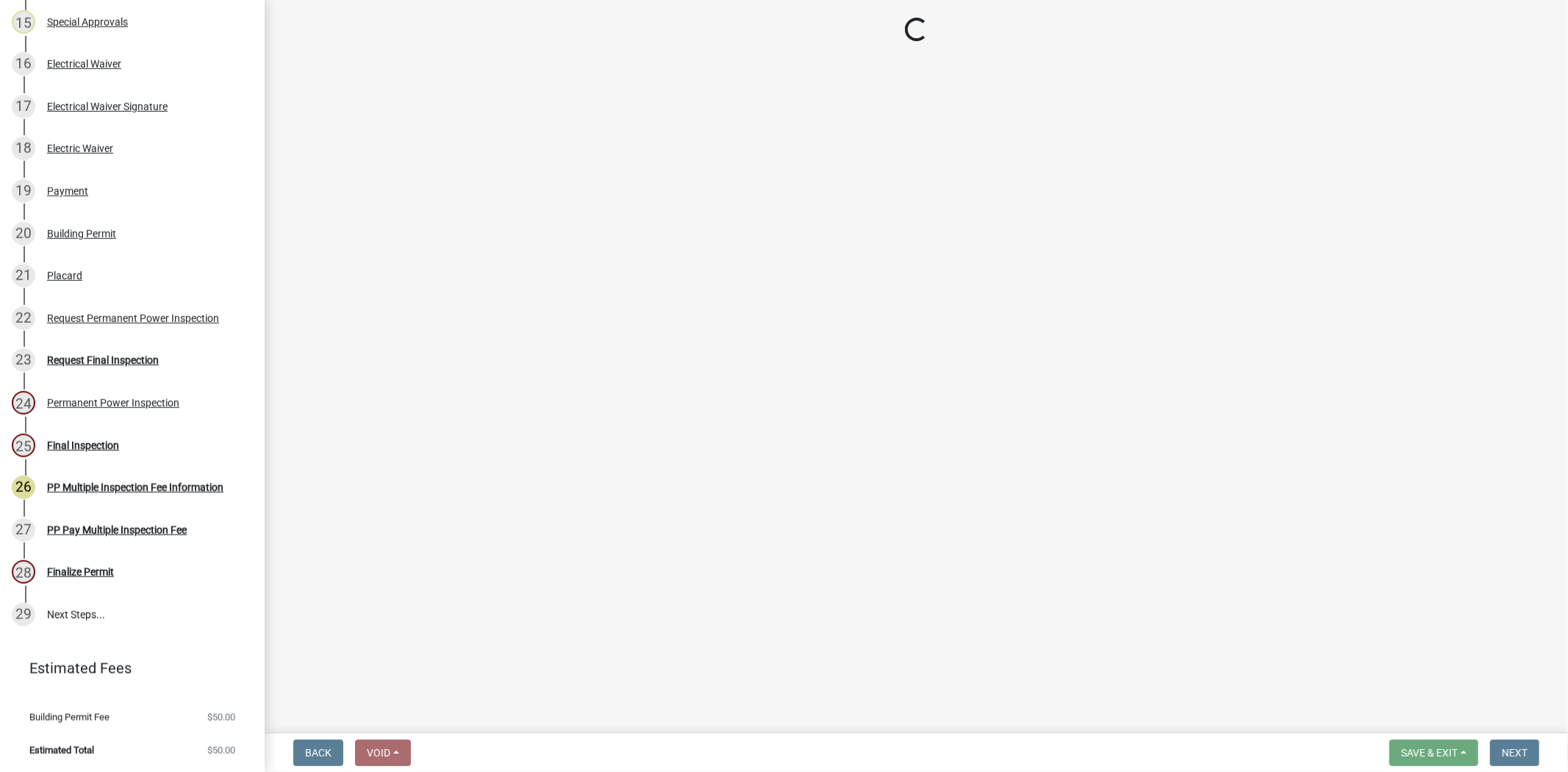
select select "3: 3"
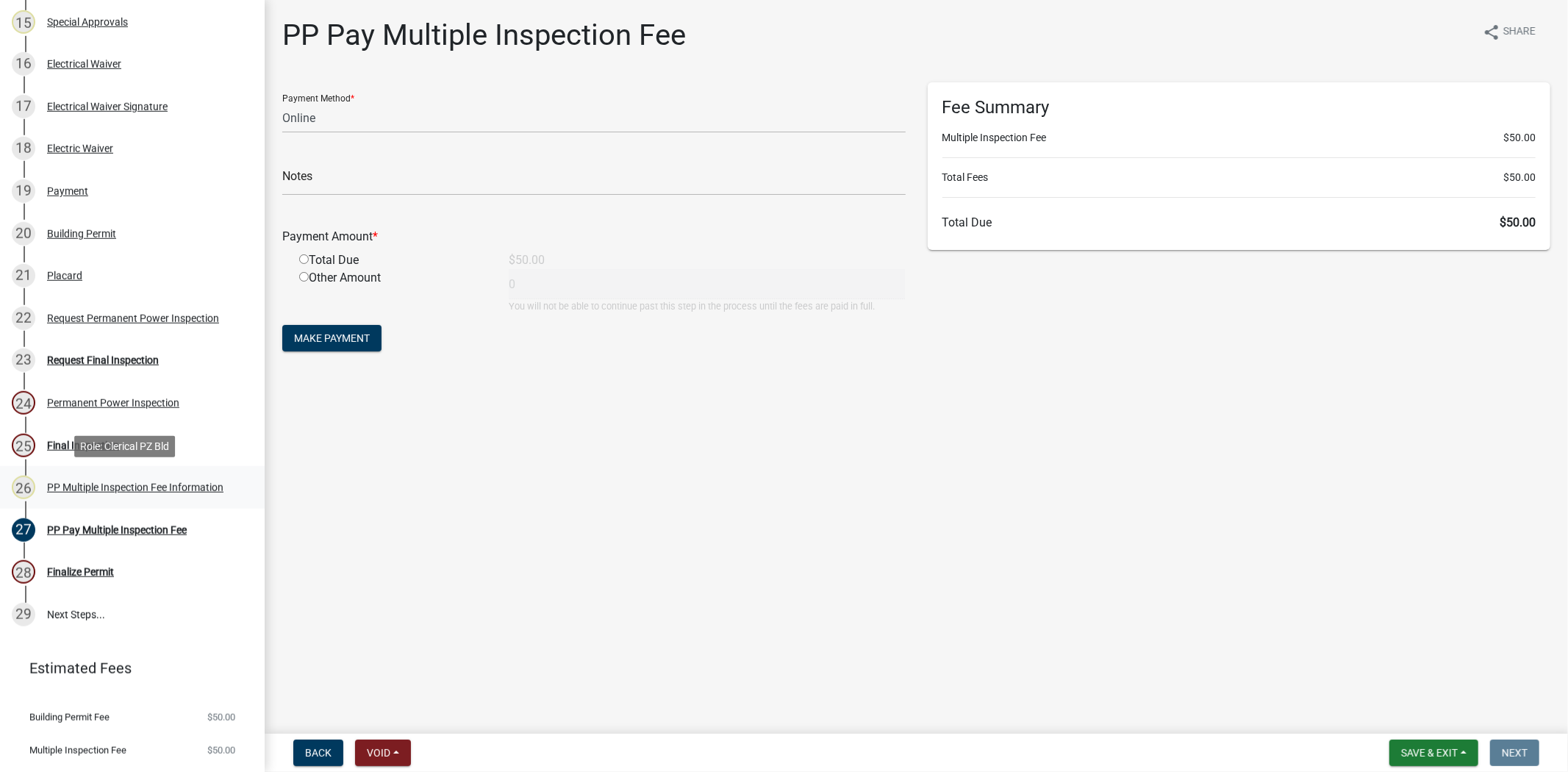
click at [93, 478] on div "26 PP Multiple Inspection Fee Information" at bounding box center [126, 488] width 230 height 23
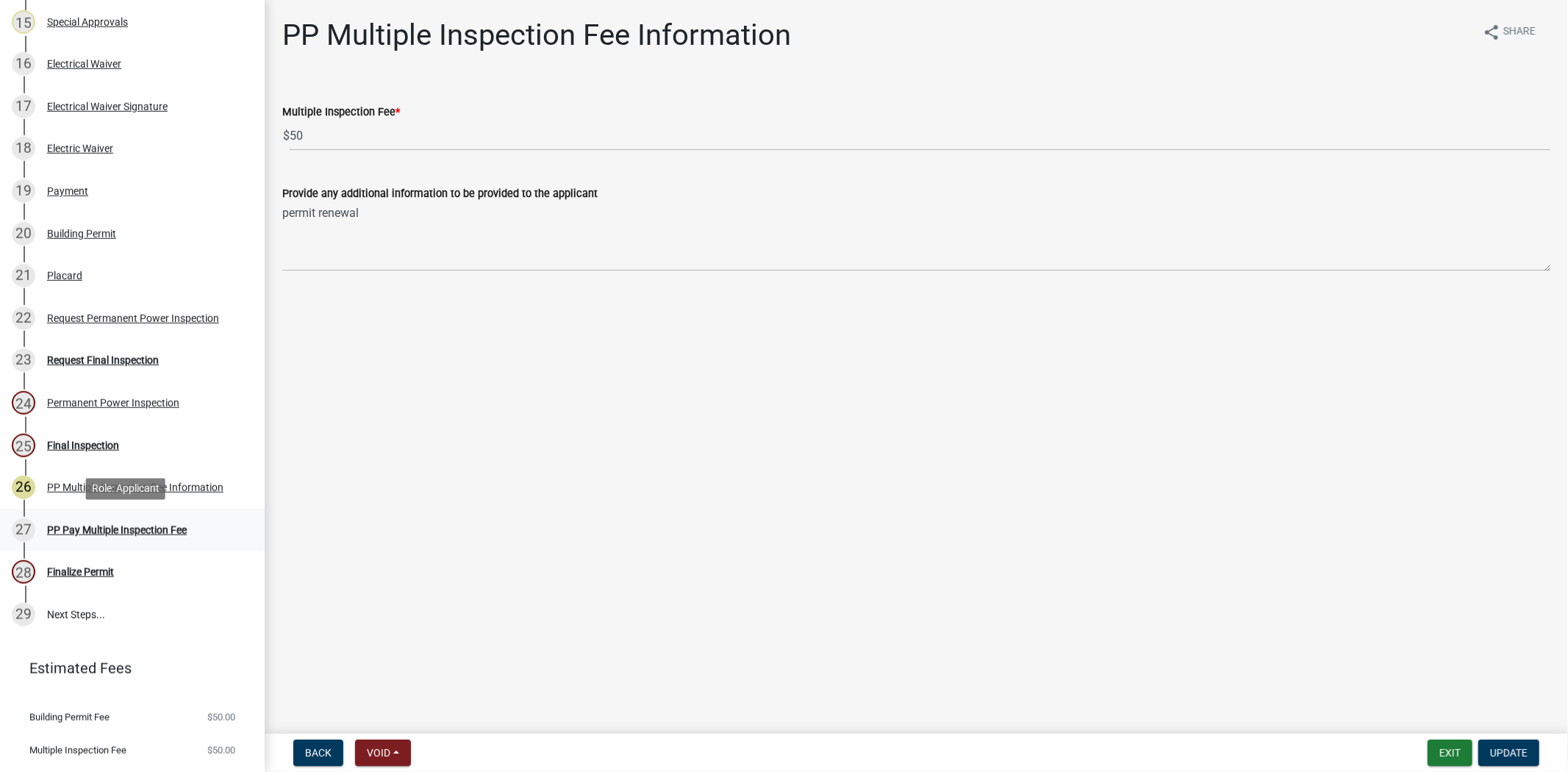
click at [101, 534] on div "PP Pay Multiple Inspection Fee" at bounding box center [117, 530] width 140 height 10
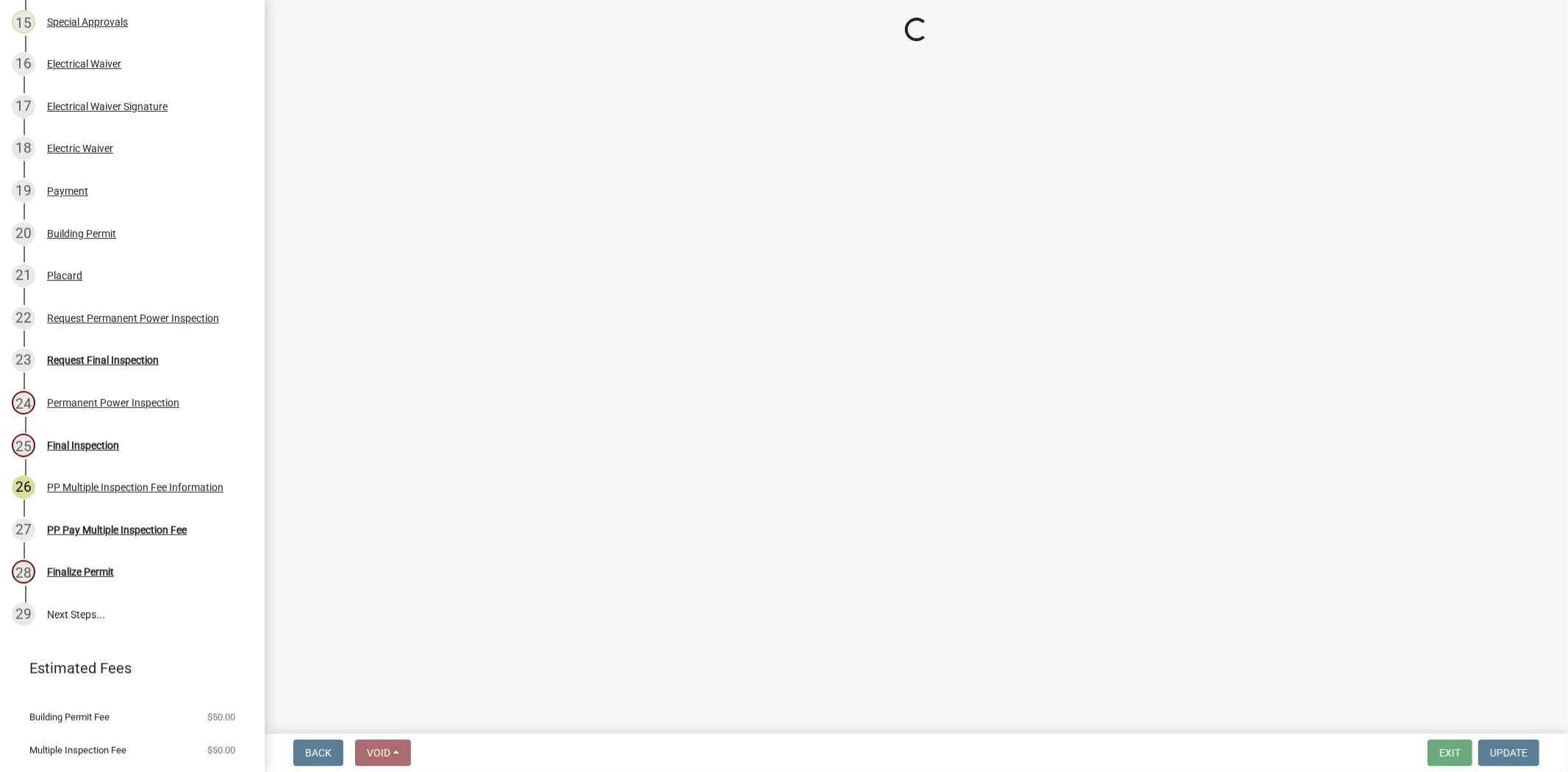
select select "3: 3"
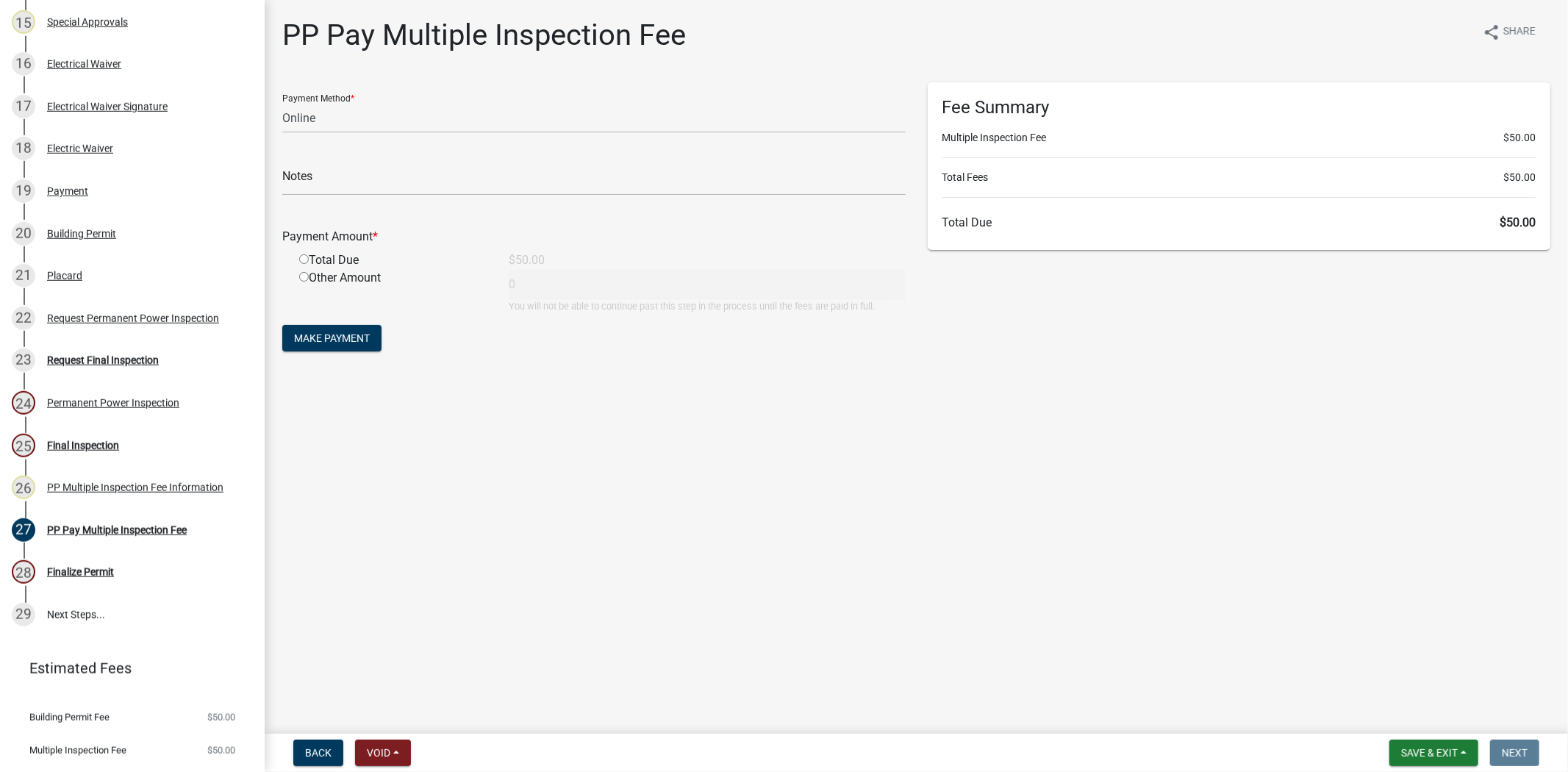
click at [305, 257] on input "radio" at bounding box center [304, 260] width 10 height 10
radio input "true"
type input "50"
click at [316, 333] on span "Make Payment" at bounding box center [332, 338] width 75 height 12
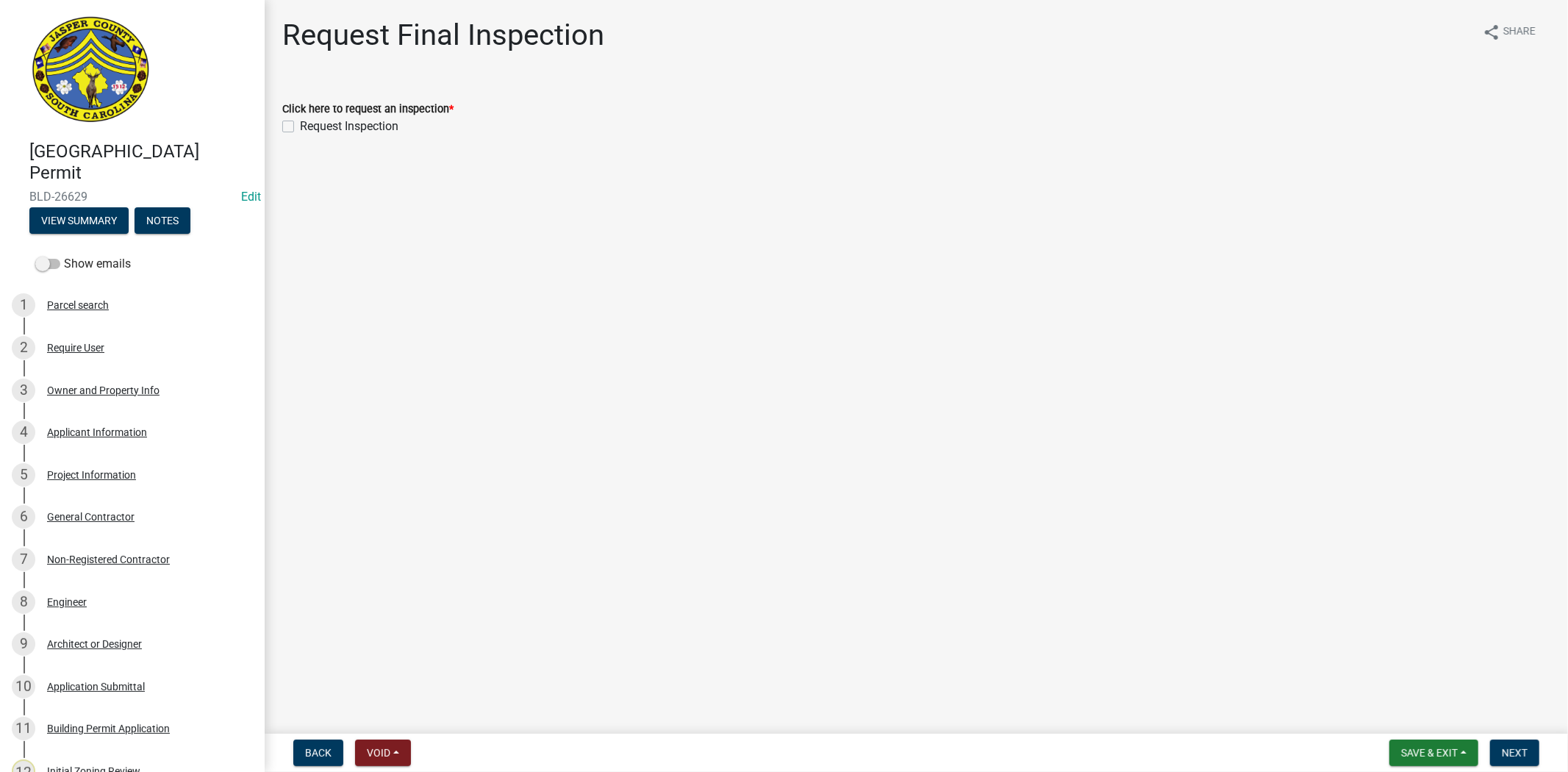
click at [300, 128] on label "Request Inspection" at bounding box center [349, 126] width 99 height 17
click at [300, 127] on input "Request Inspection" at bounding box center [305, 123] width 10 height 10
checkbox input "true"
click at [1532, 745] on button "Next" at bounding box center [1514, 753] width 49 height 27
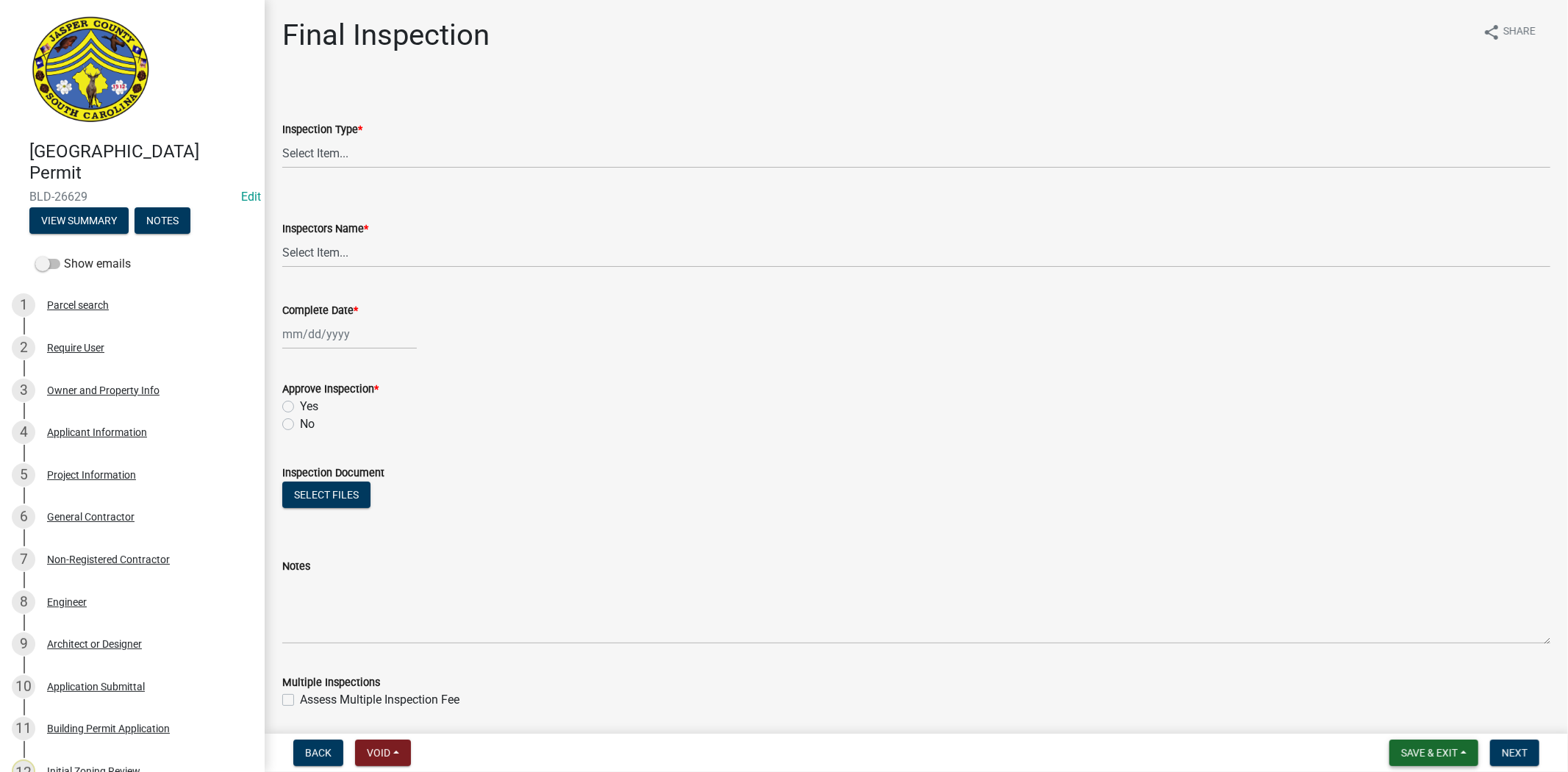
click at [1414, 751] on span "Save & Exit" at bounding box center [1430, 753] width 56 height 12
click at [1401, 712] on button "Save & Exit" at bounding box center [1420, 715] width 118 height 36
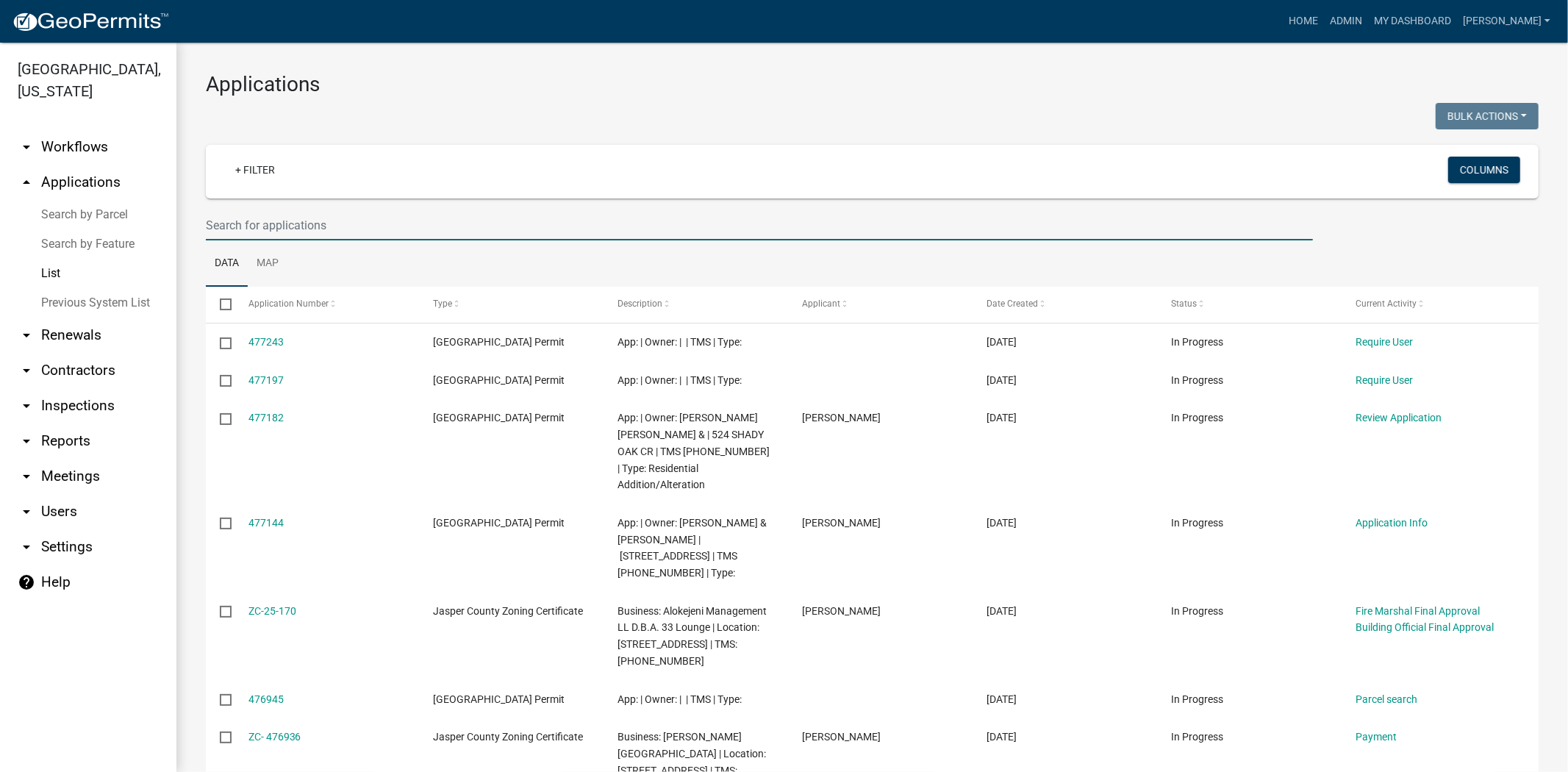
click at [278, 221] on input "text" at bounding box center [759, 226] width 1107 height 30
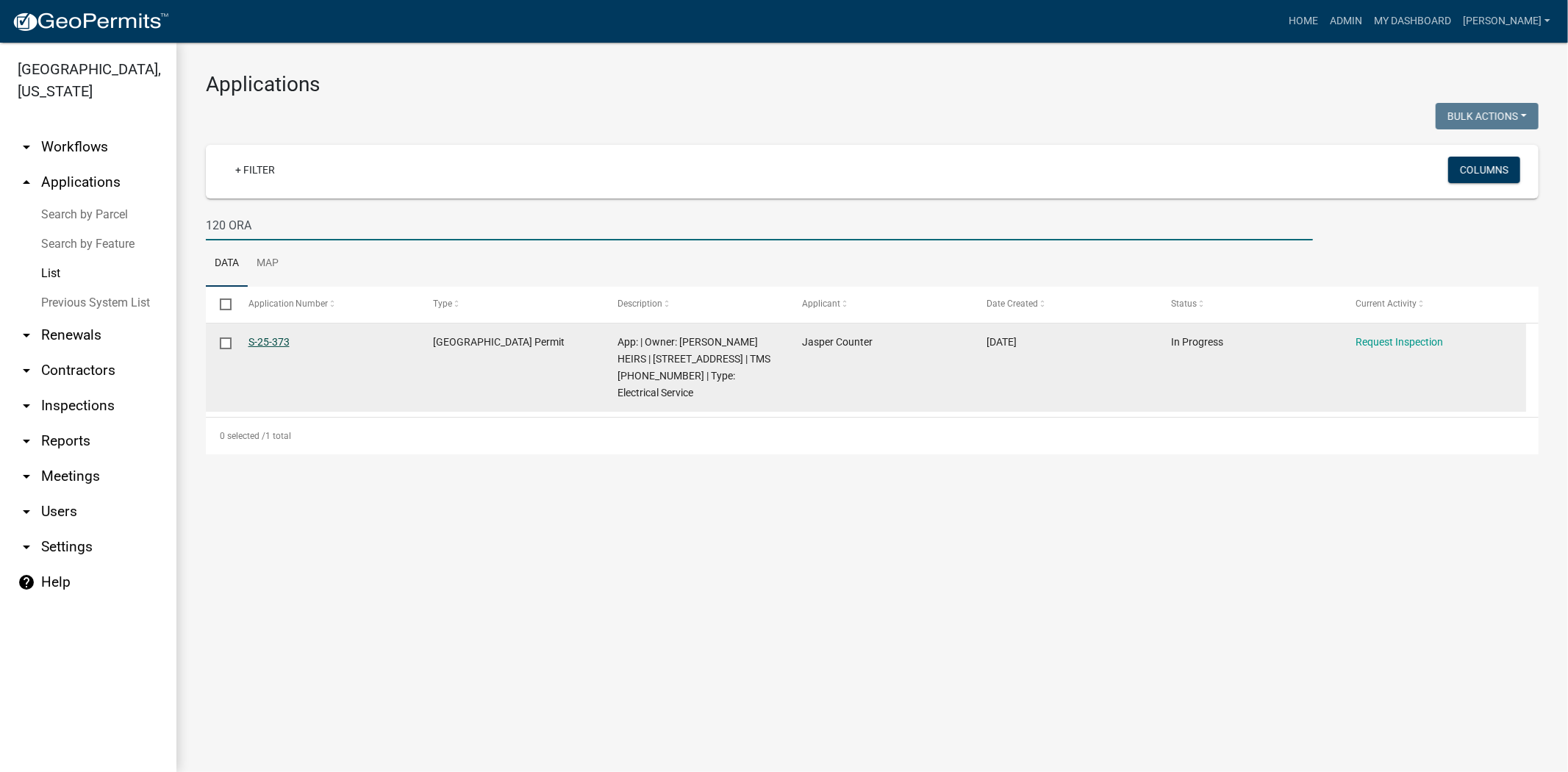
type input "120 ORA"
click at [270, 343] on link "S-25-373" at bounding box center [269, 342] width 41 height 12
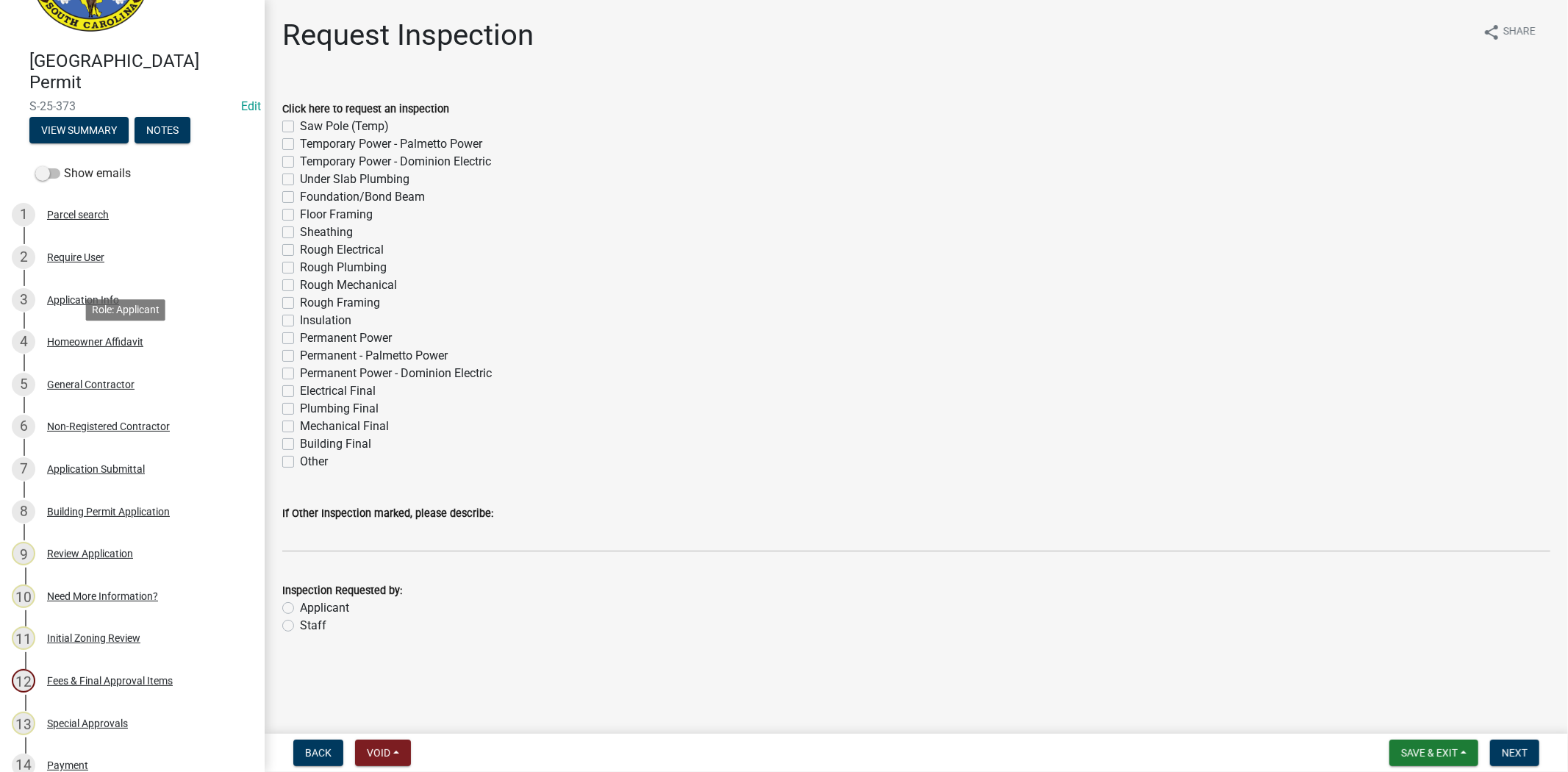
scroll to position [81, 0]
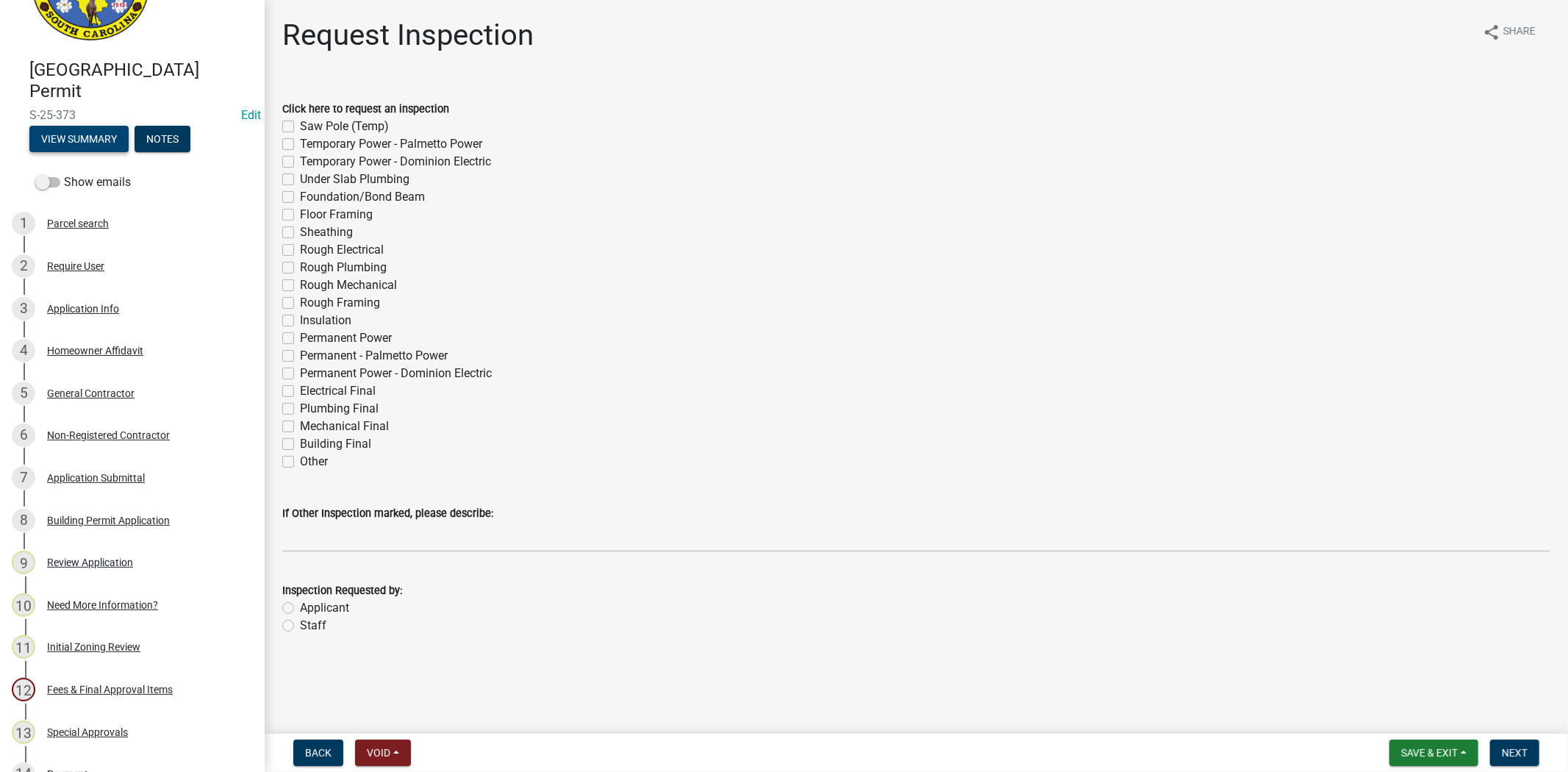
click at [85, 141] on button "View Summary" at bounding box center [79, 139] width 99 height 27
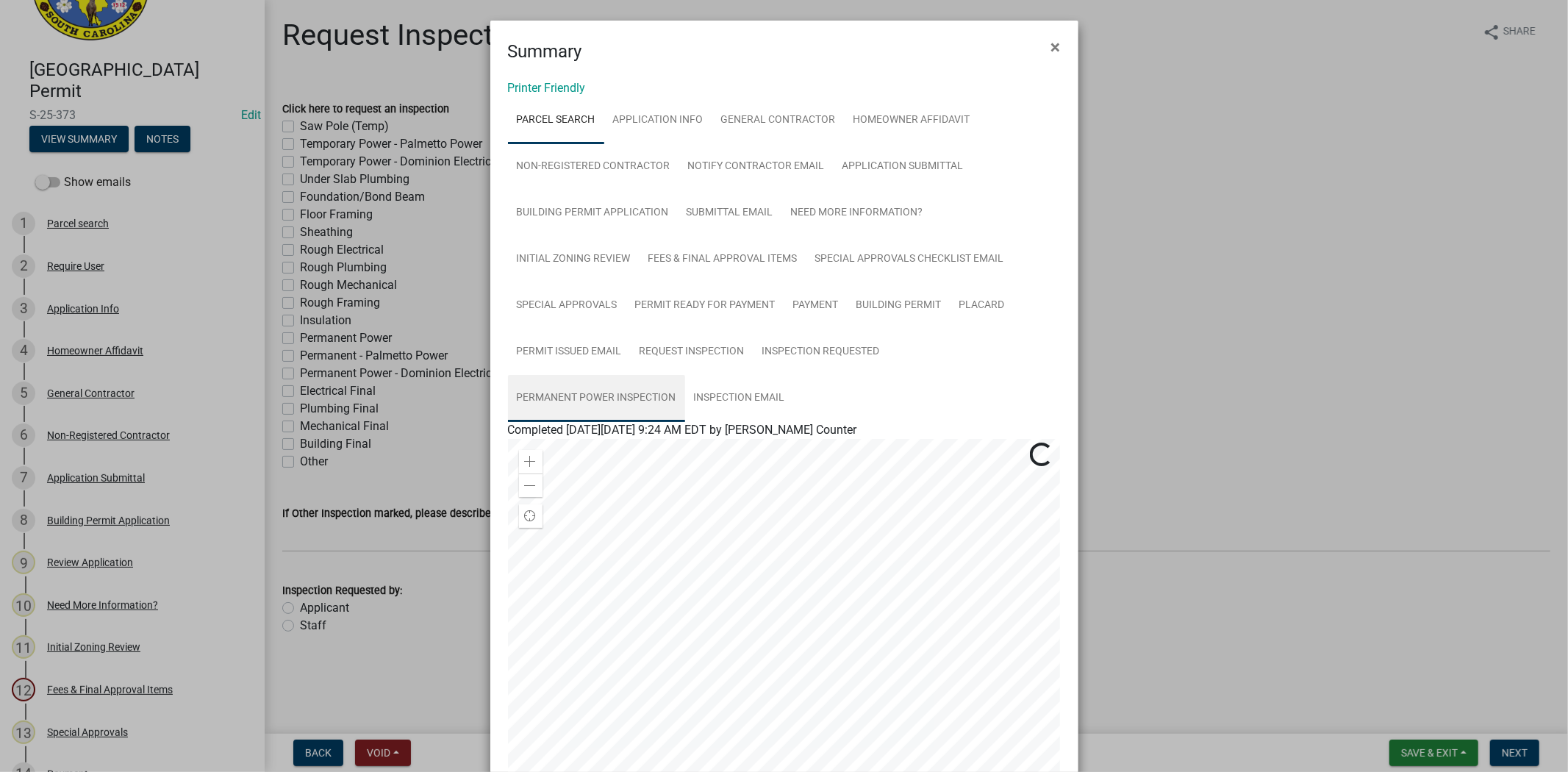
click at [606, 392] on link "Permanent Power Inspection" at bounding box center [597, 398] width 177 height 47
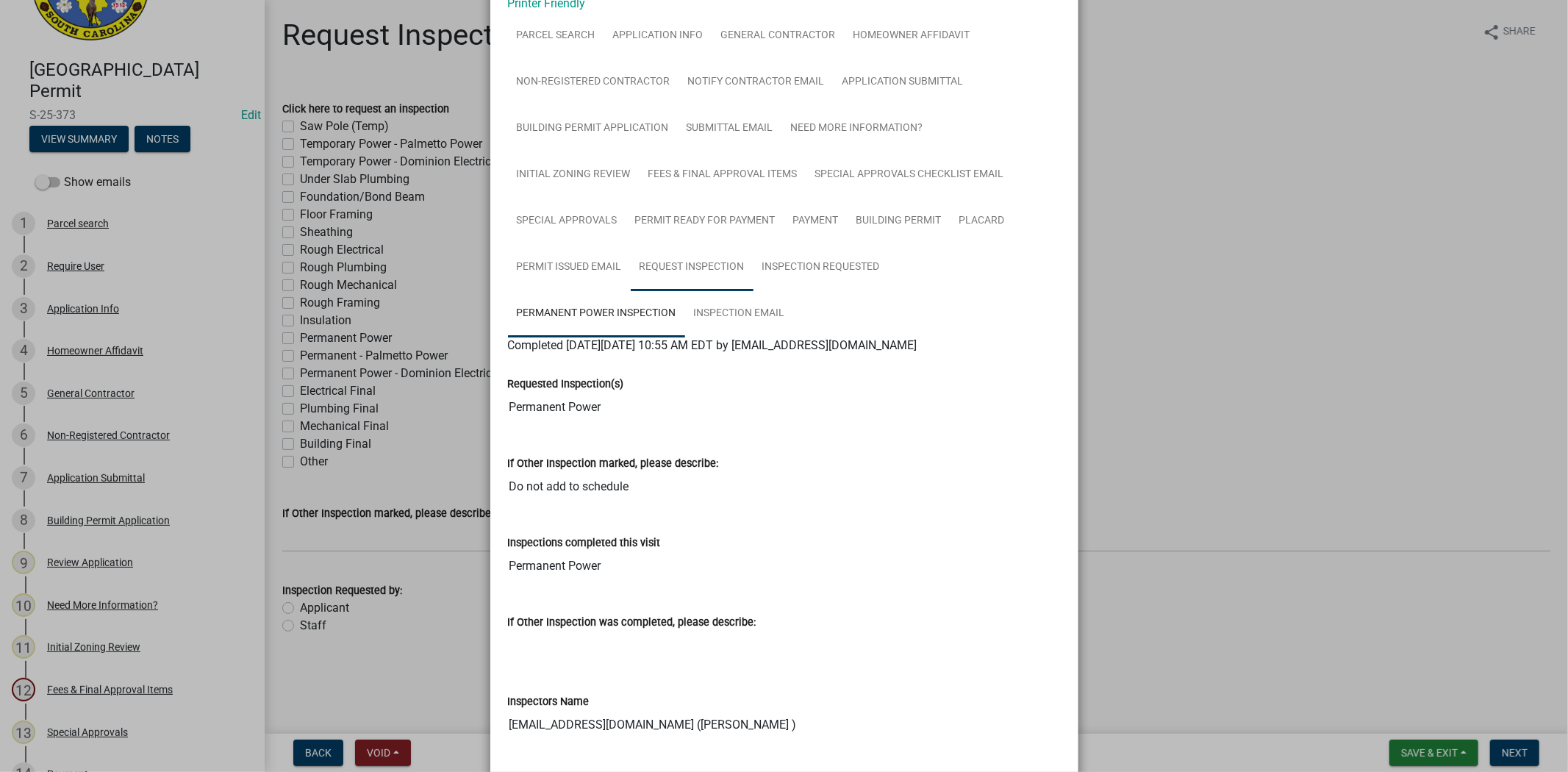
scroll to position [70, 0]
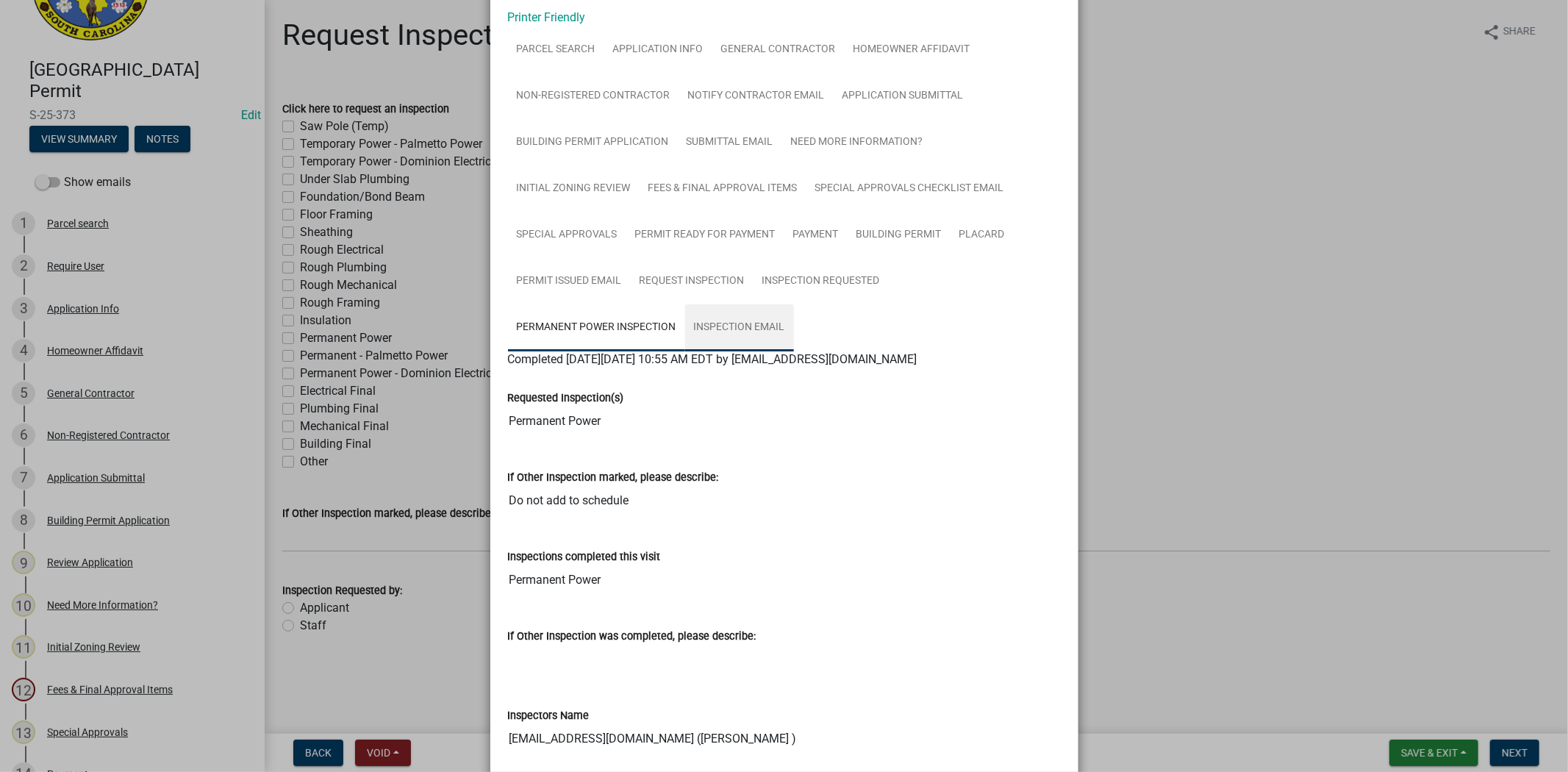
click at [753, 315] on link "Inspection Email" at bounding box center [739, 328] width 109 height 47
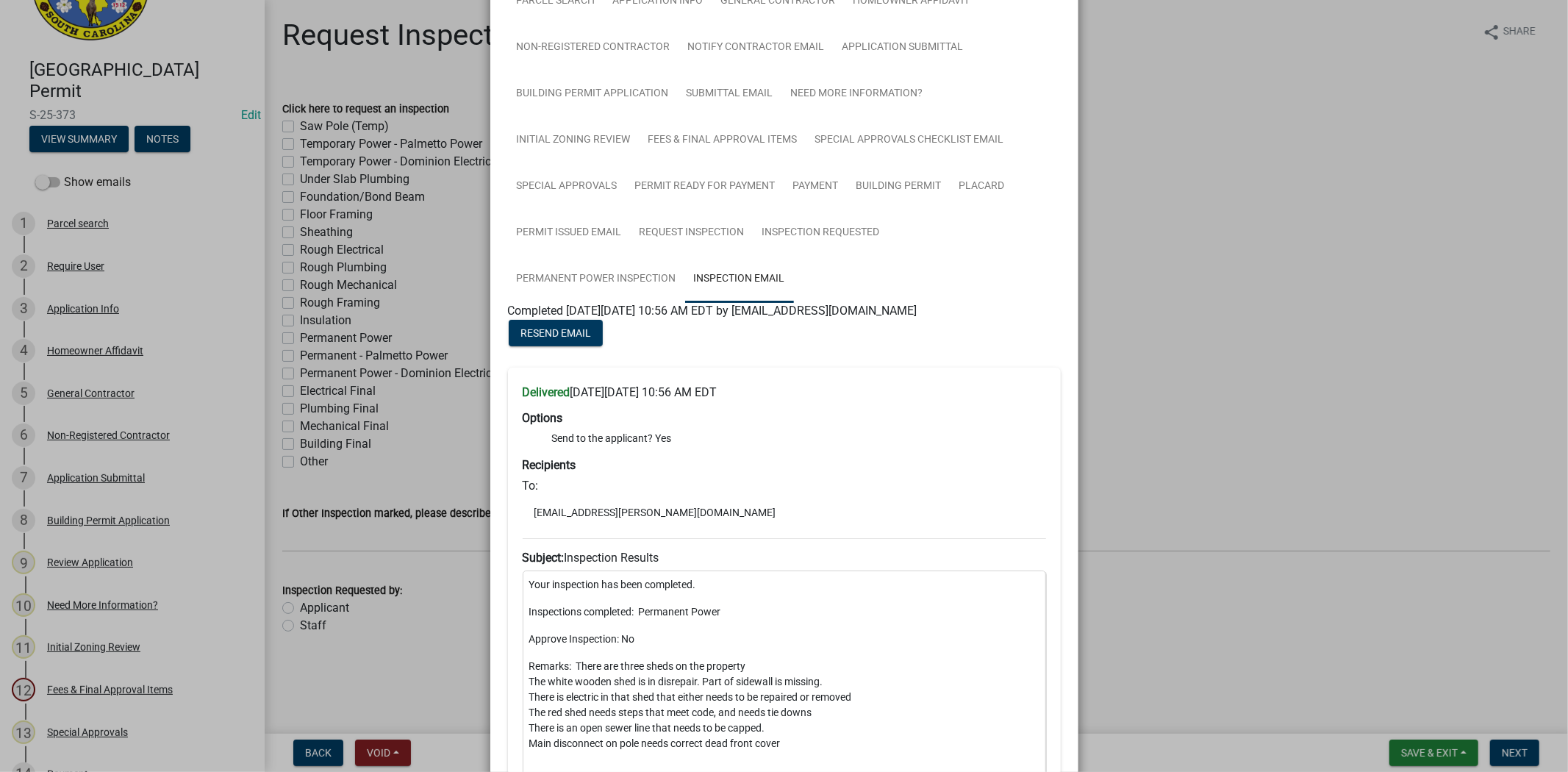
scroll to position [0, 0]
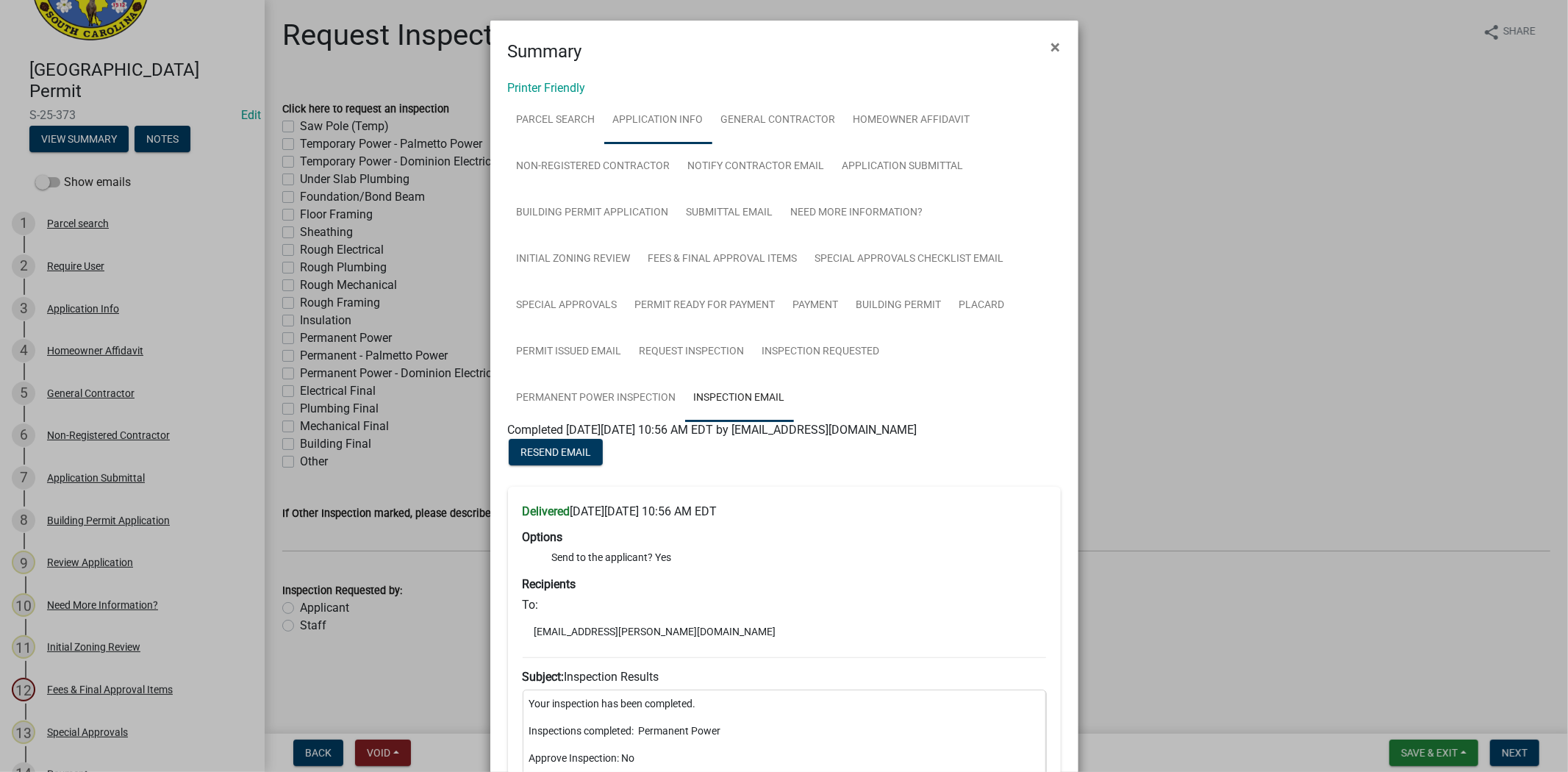
click at [629, 108] on link "Application Info" at bounding box center [658, 120] width 108 height 47
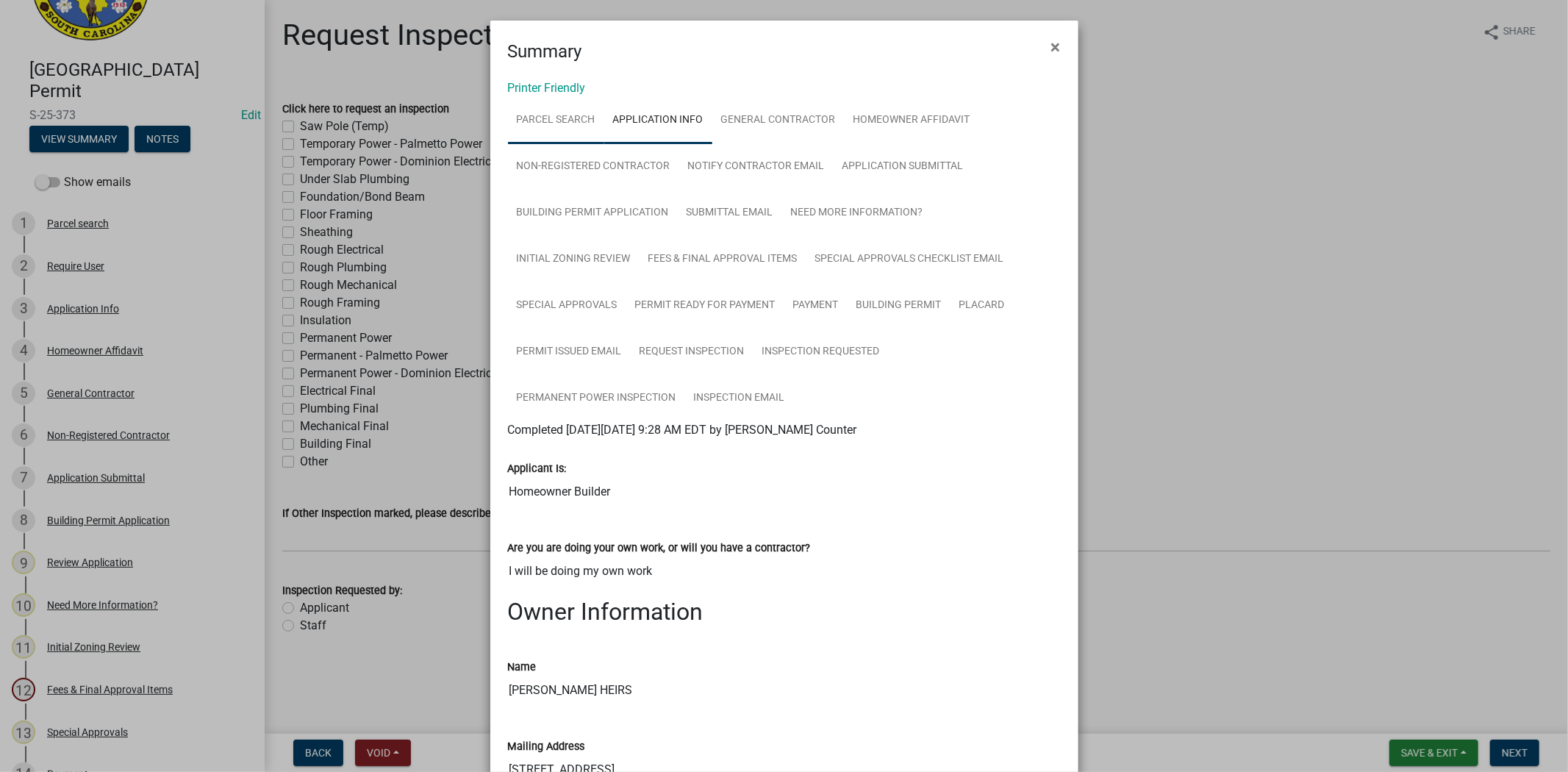
click at [583, 127] on link "Parcel search" at bounding box center [556, 120] width 96 height 47
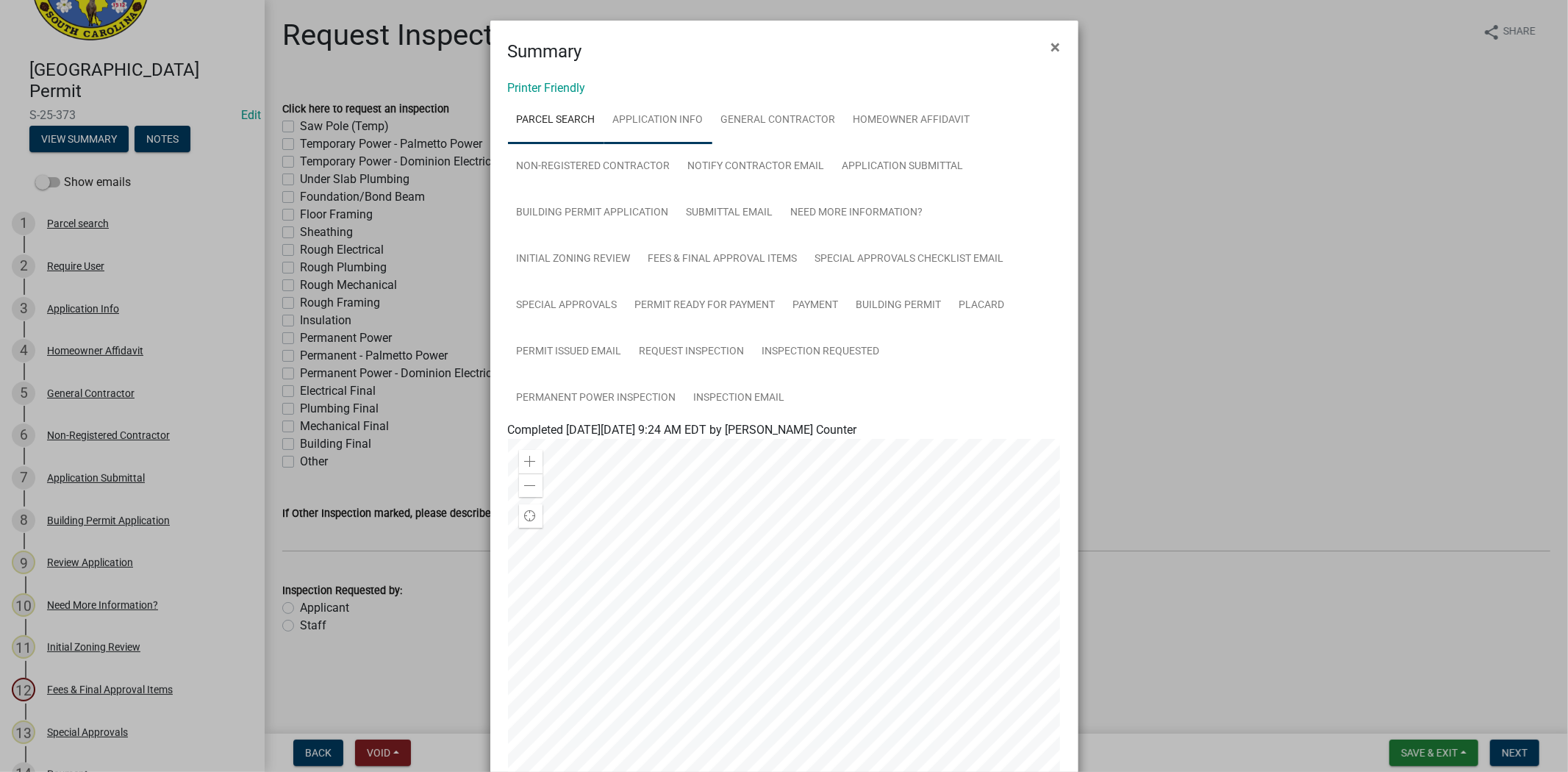
click at [613, 124] on link "Application Info" at bounding box center [658, 120] width 108 height 47
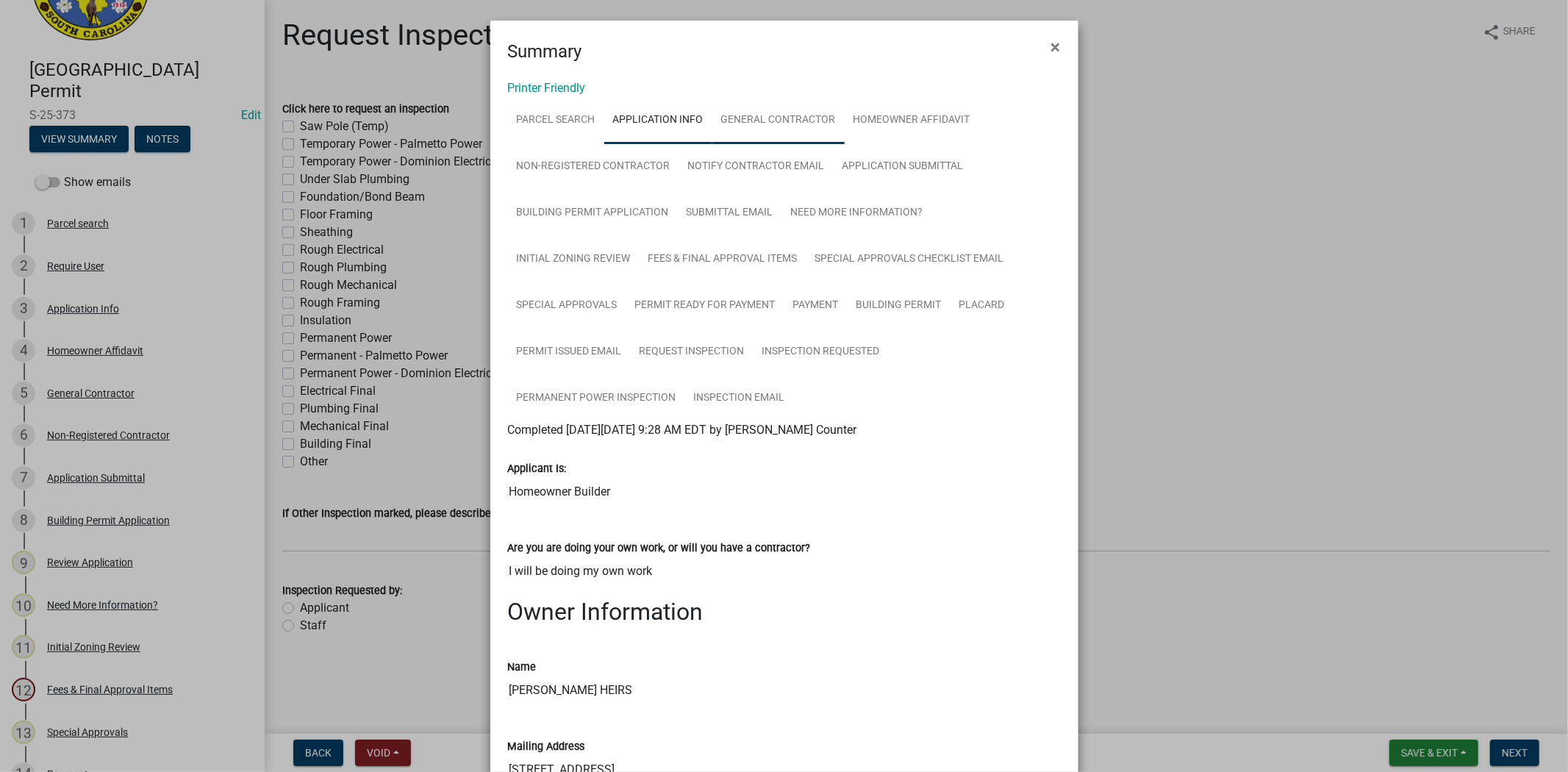
click at [723, 119] on link "General Contractor" at bounding box center [779, 120] width 133 height 47
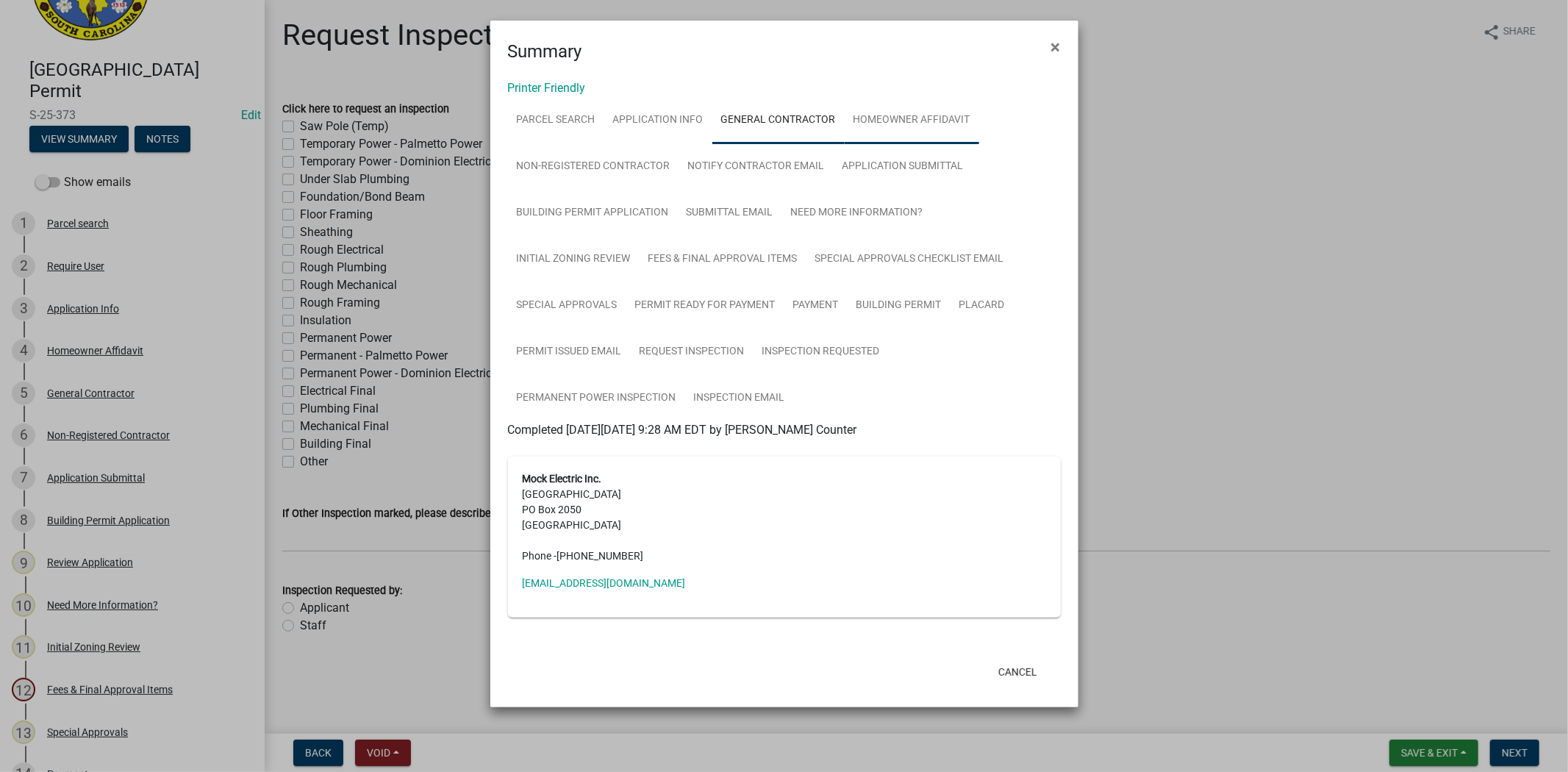
click at [891, 127] on link "Homeowner Affidavit" at bounding box center [912, 120] width 134 height 47
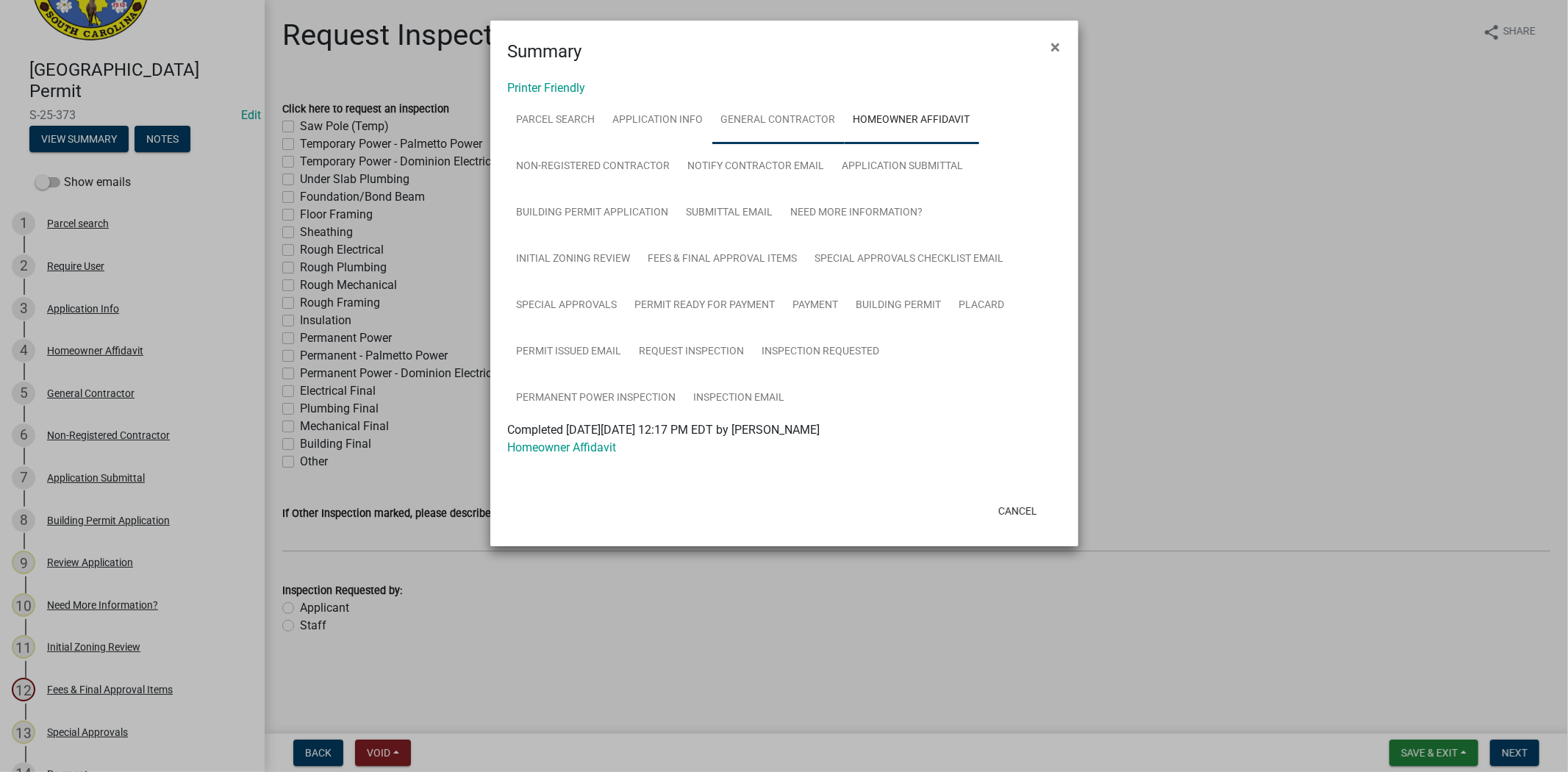
click at [743, 118] on link "General Contractor" at bounding box center [779, 120] width 133 height 47
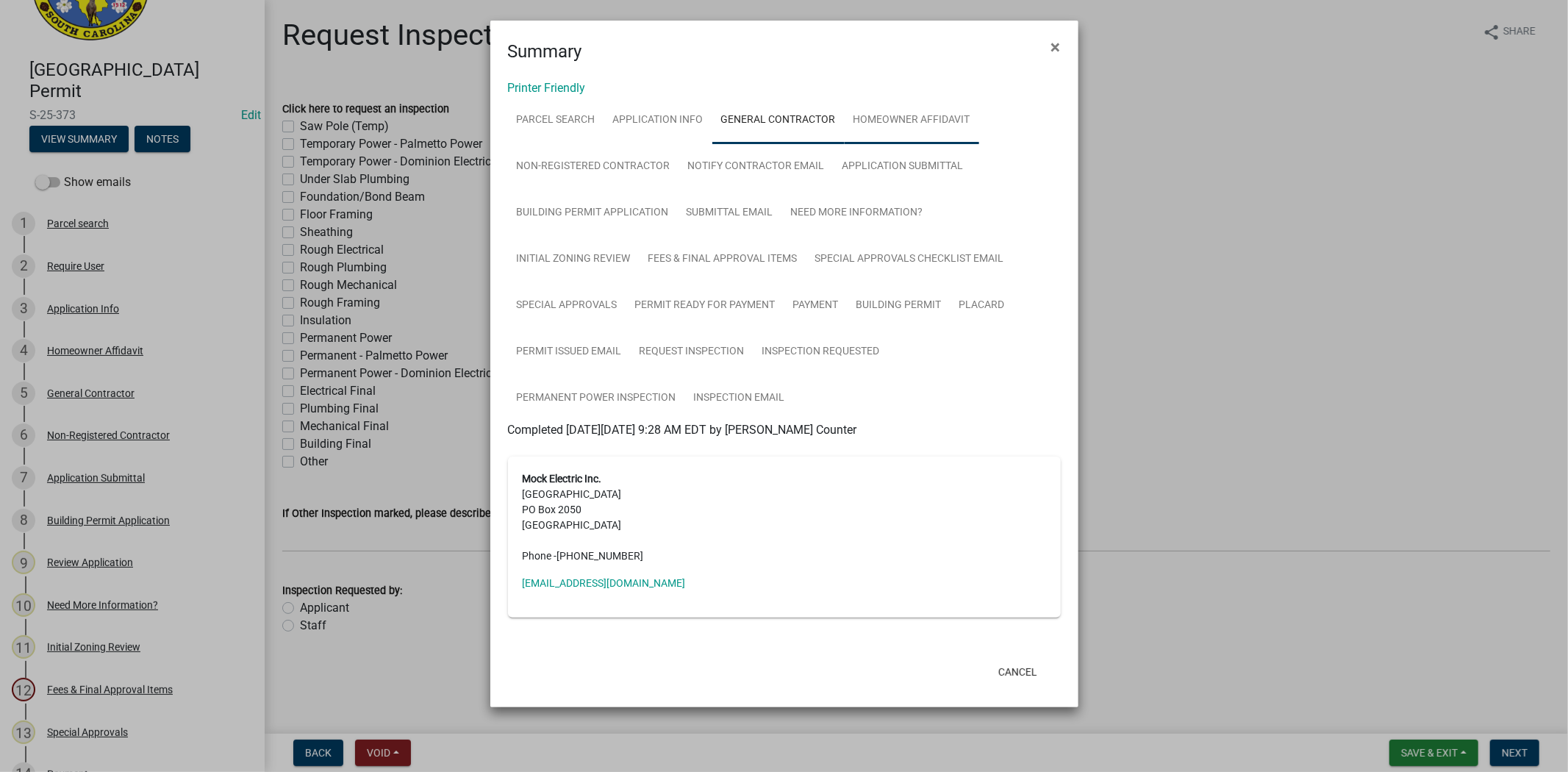
click at [932, 134] on link "Homeowner Affidavit" at bounding box center [912, 120] width 134 height 47
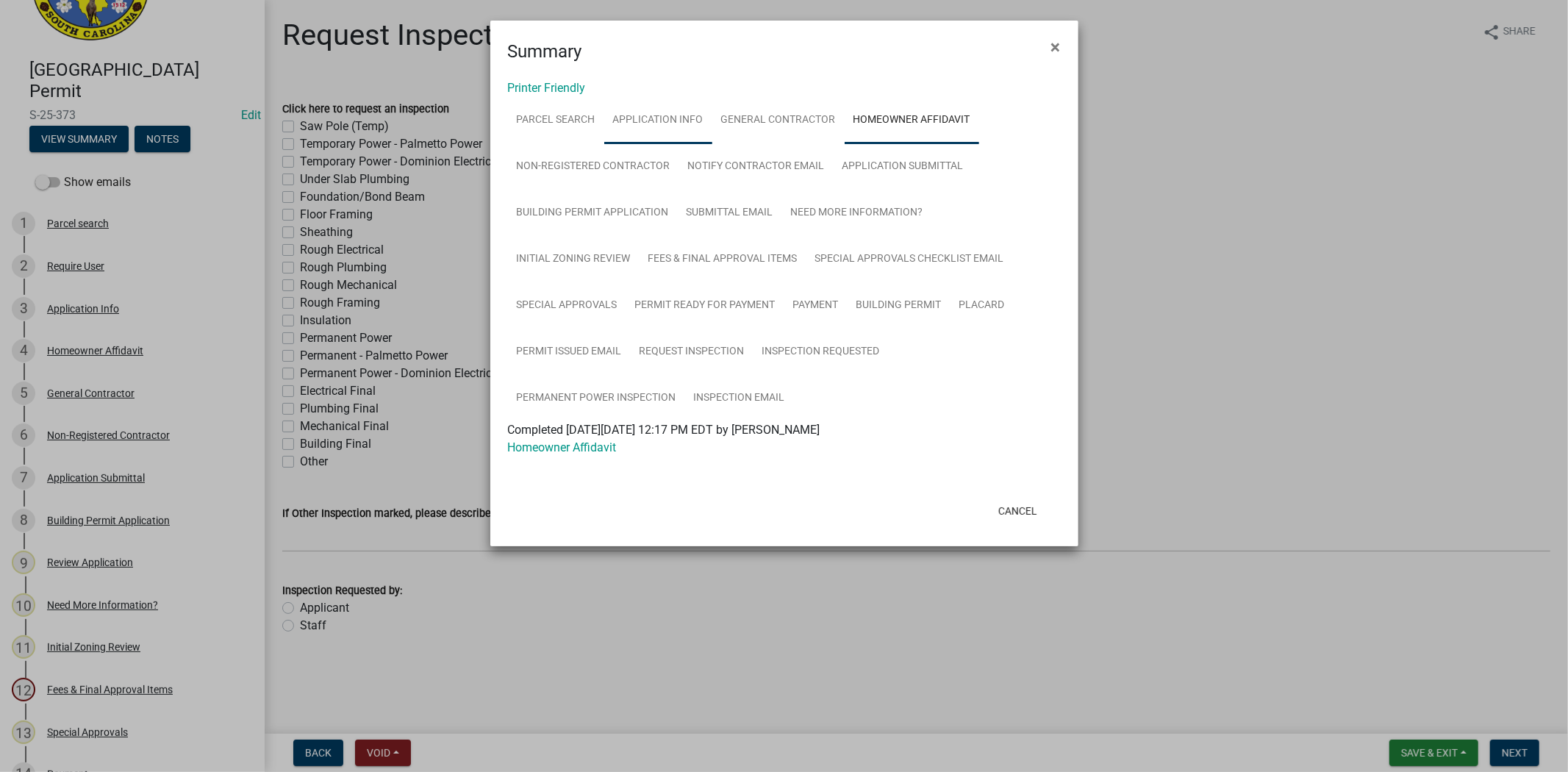
click at [612, 122] on link "Application Info" at bounding box center [658, 120] width 108 height 47
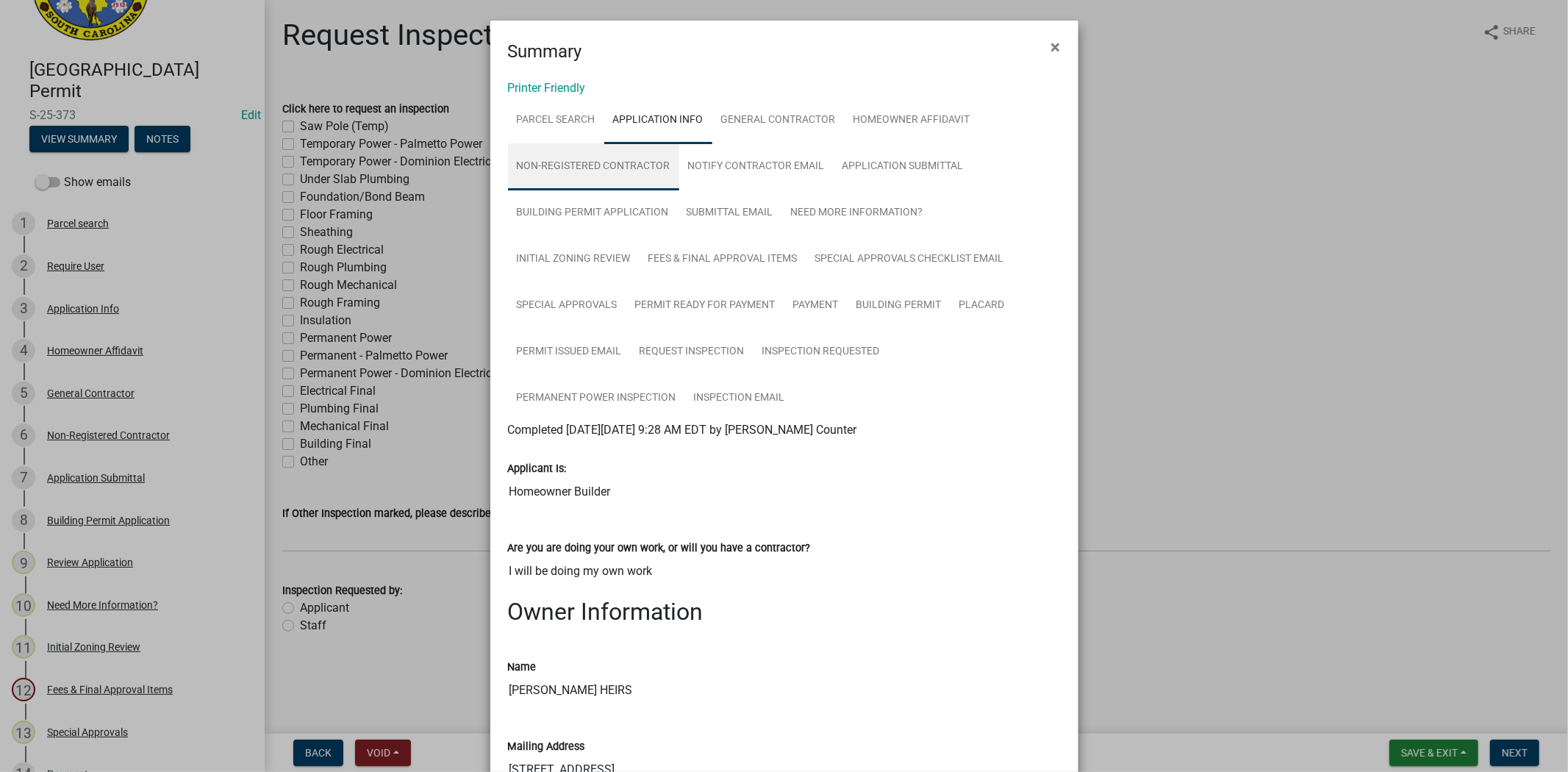
click at [587, 174] on link "Non-Registered Contractor" at bounding box center [593, 167] width 172 height 47
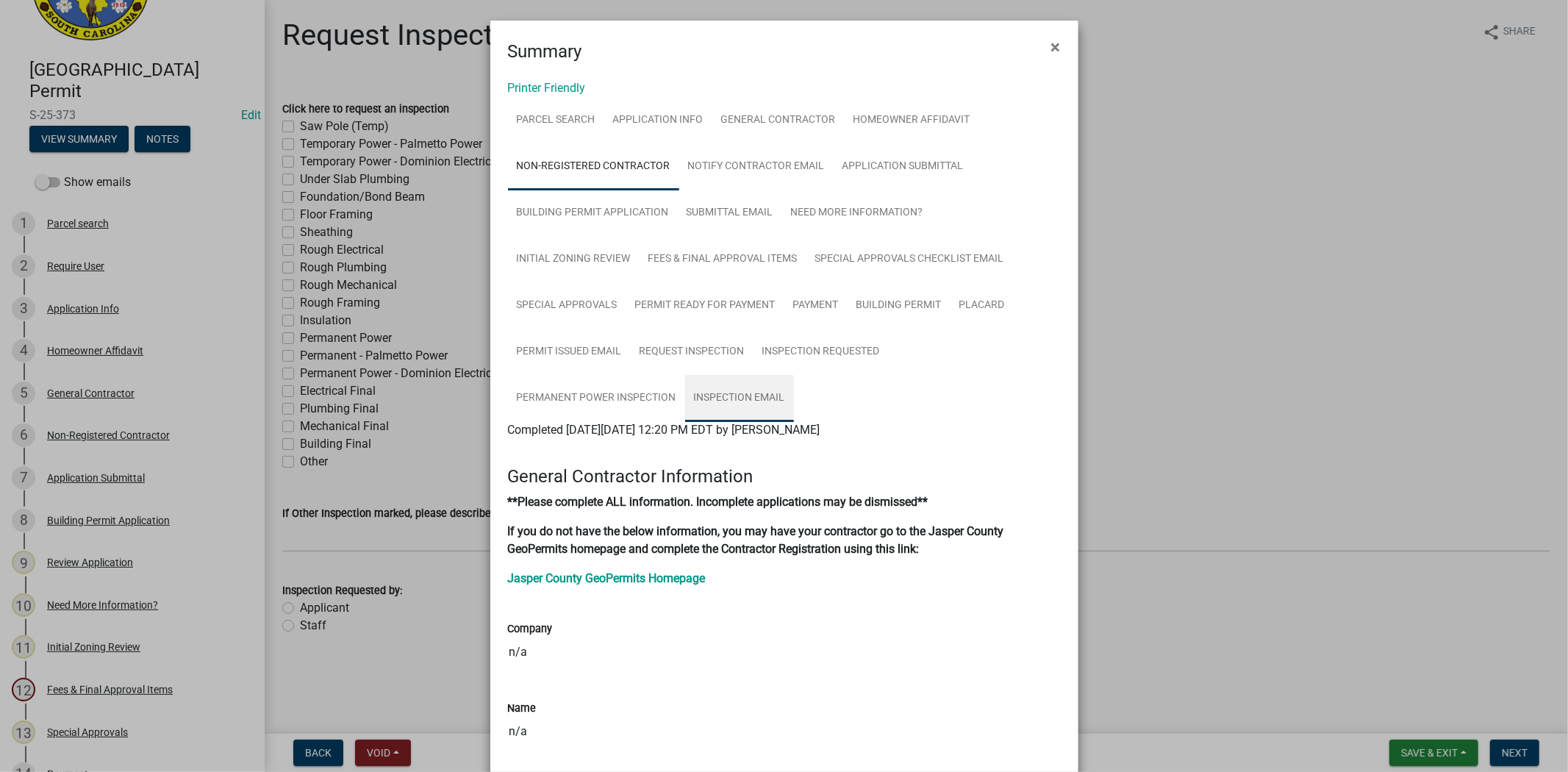
click at [706, 405] on link "Inspection Email" at bounding box center [739, 398] width 109 height 47
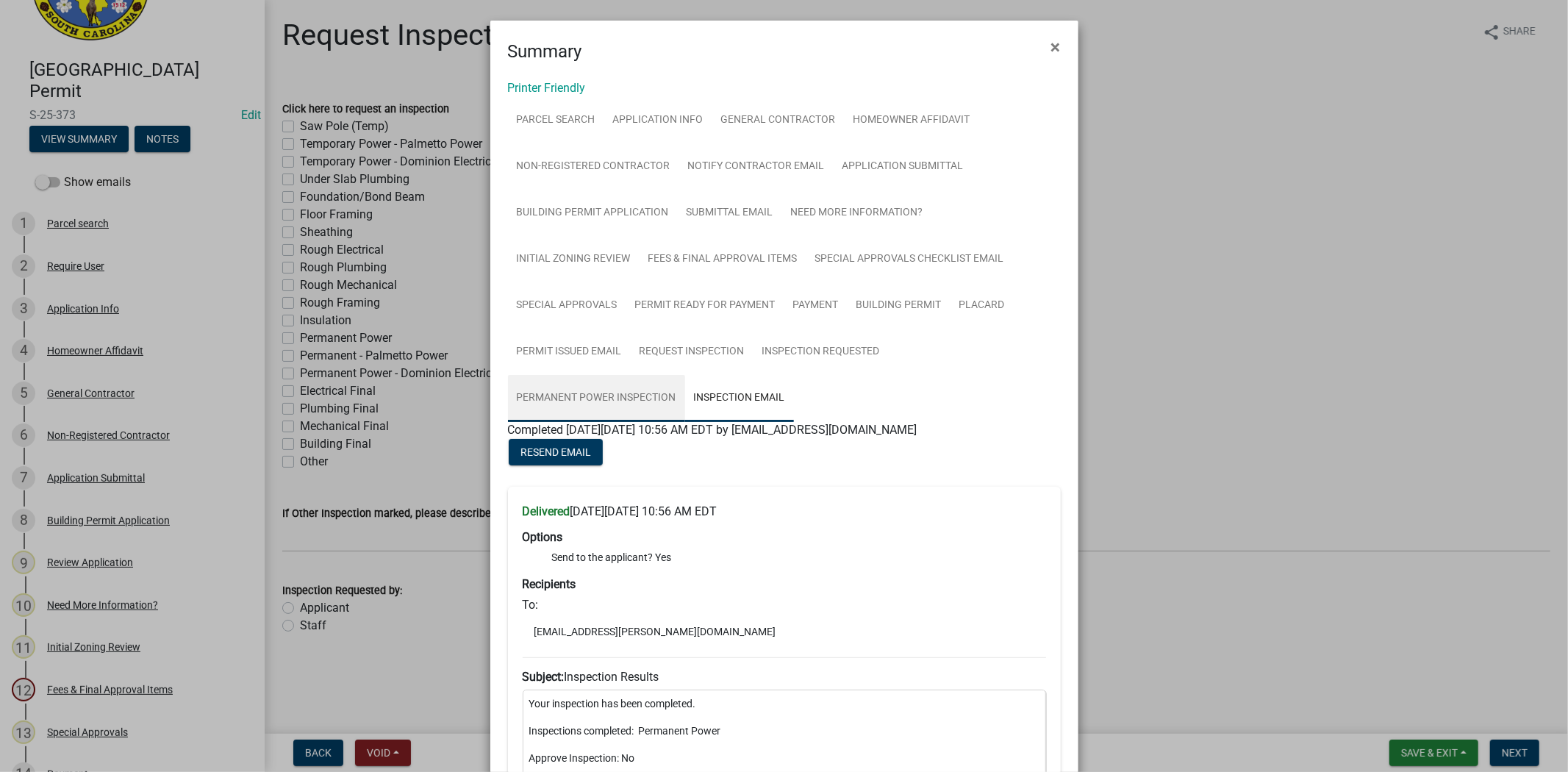
click at [625, 391] on link "Permanent Power Inspection" at bounding box center [597, 398] width 177 height 47
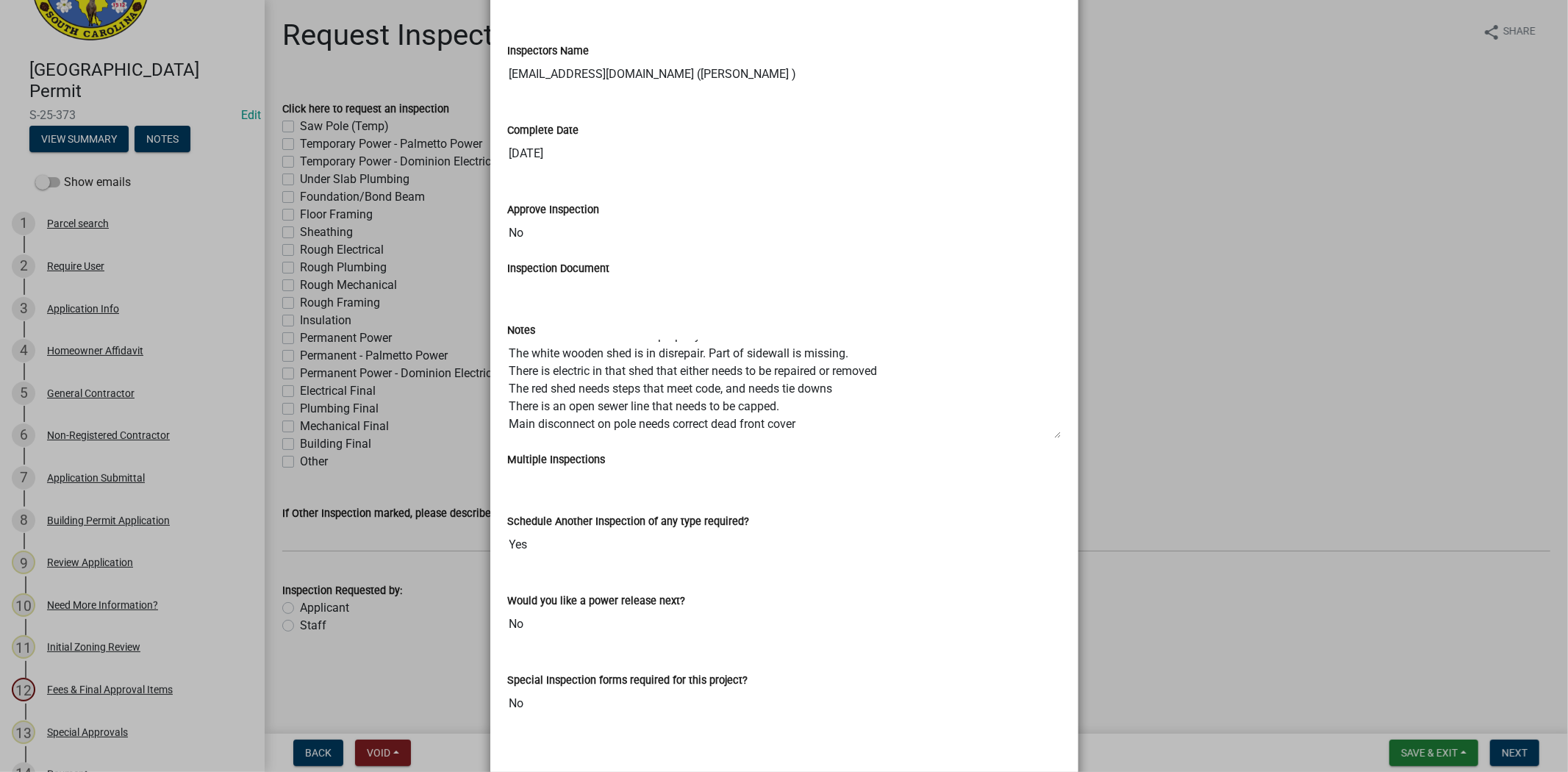
scroll to position [806, 0]
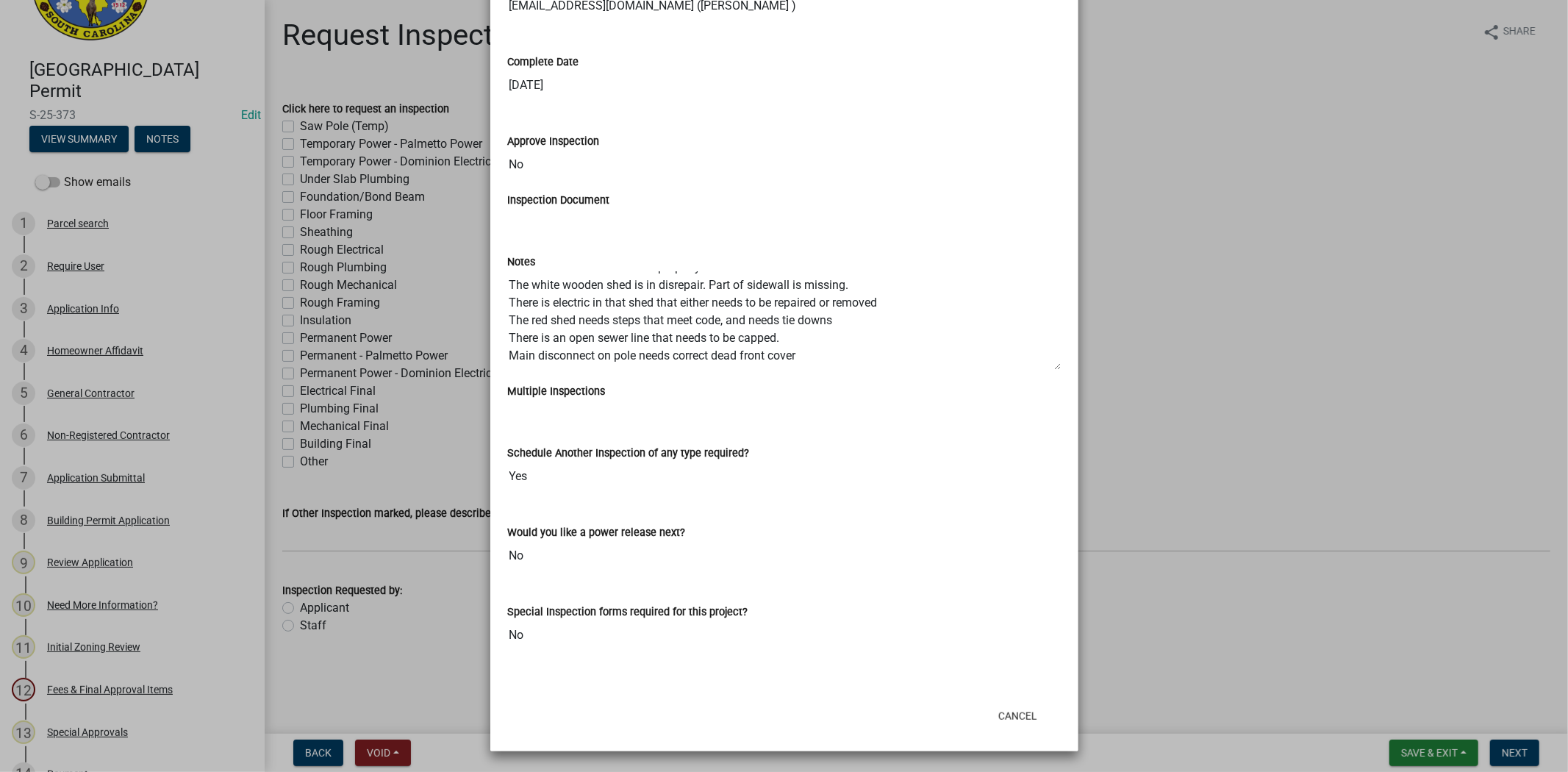
click at [1270, 282] on ngb-modal-window "Summary × Printer Friendly Parcel search Application Info General Contractor Ho…" at bounding box center [784, 386] width 1568 height 772
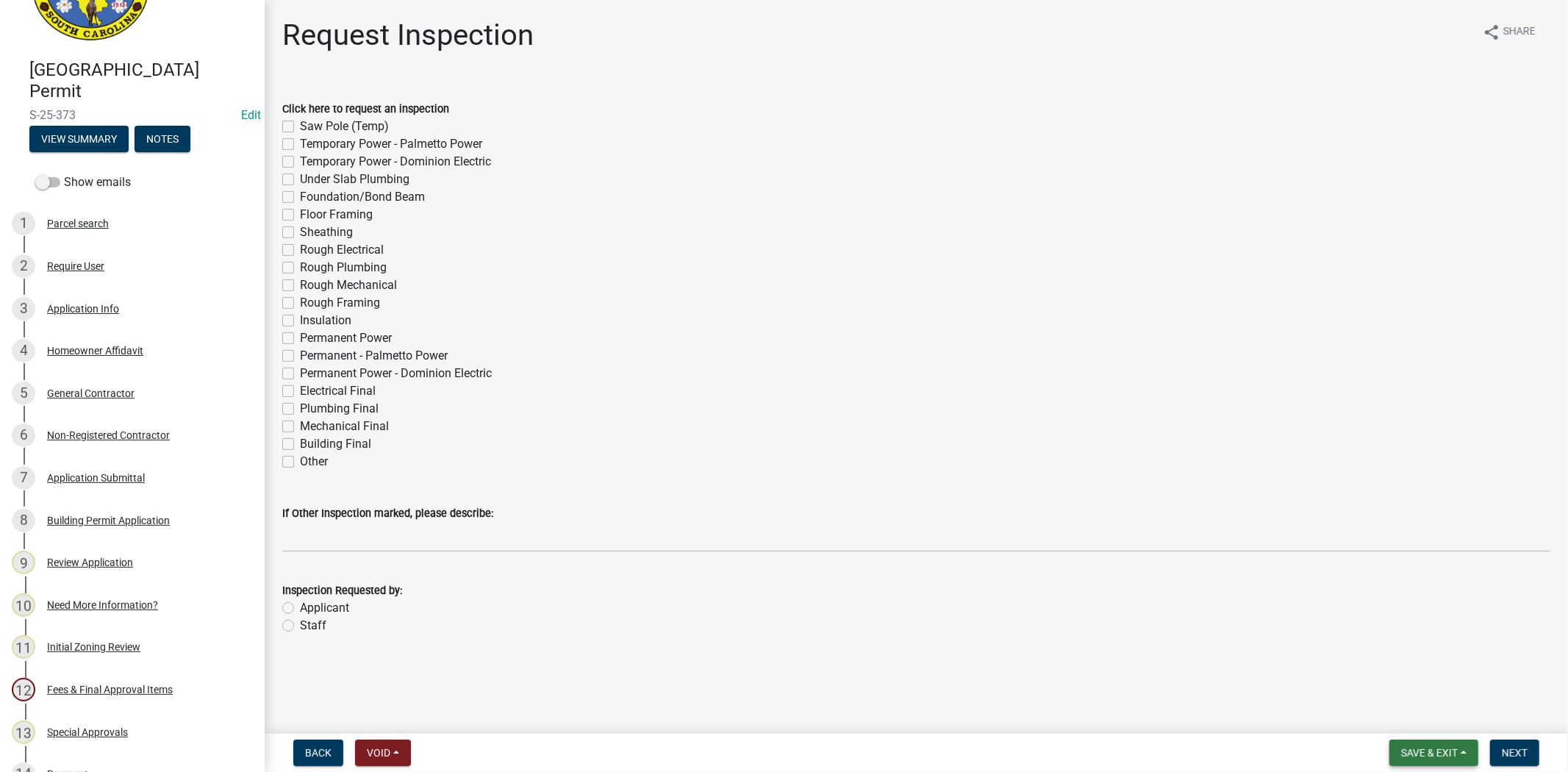
click at [1435, 759] on button "Save & Exit" at bounding box center [1434, 753] width 89 height 27
click at [1408, 706] on button "Save & Exit" at bounding box center [1420, 715] width 118 height 36
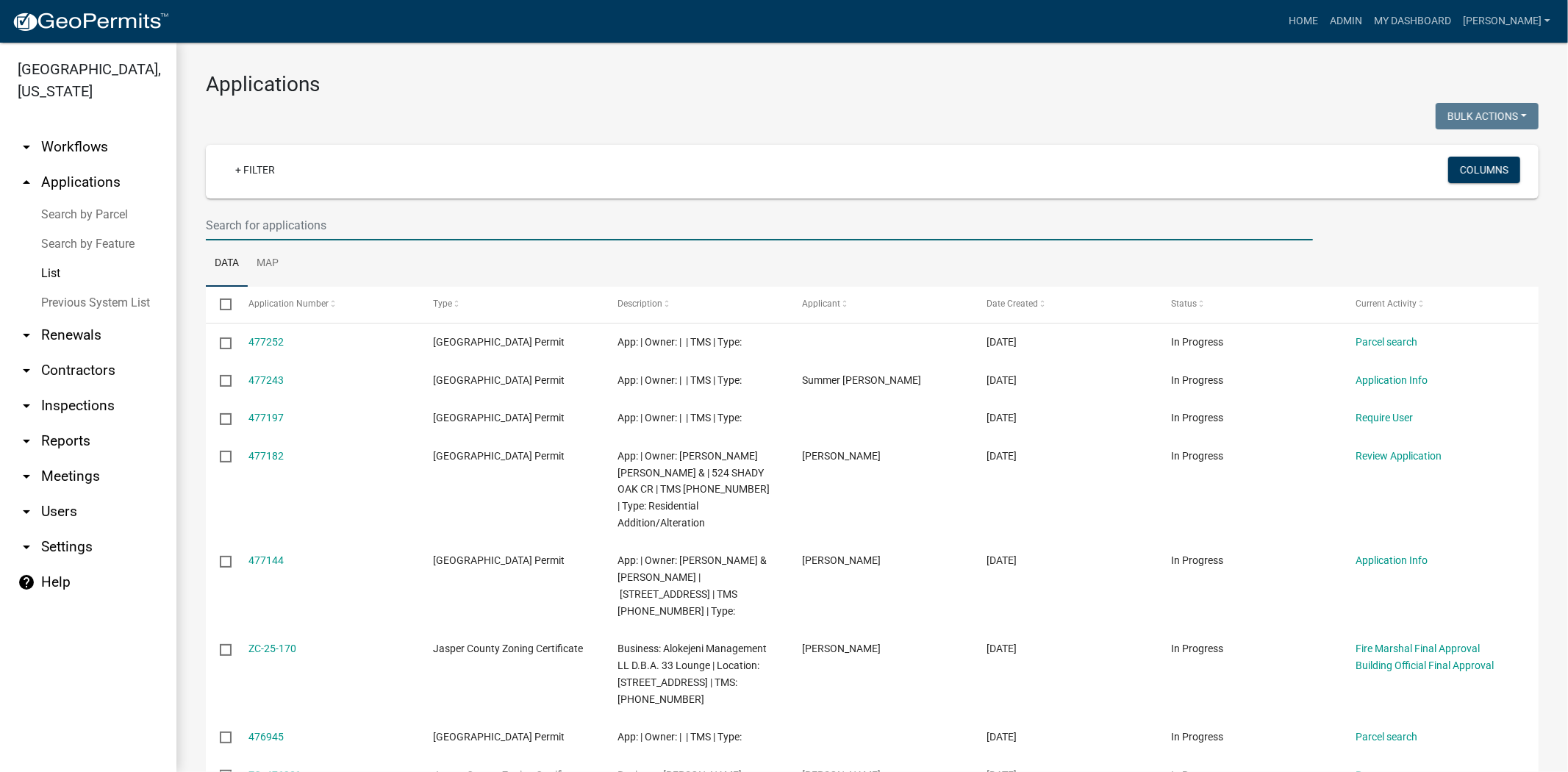
click at [263, 223] on input "text" at bounding box center [759, 226] width 1107 height 30
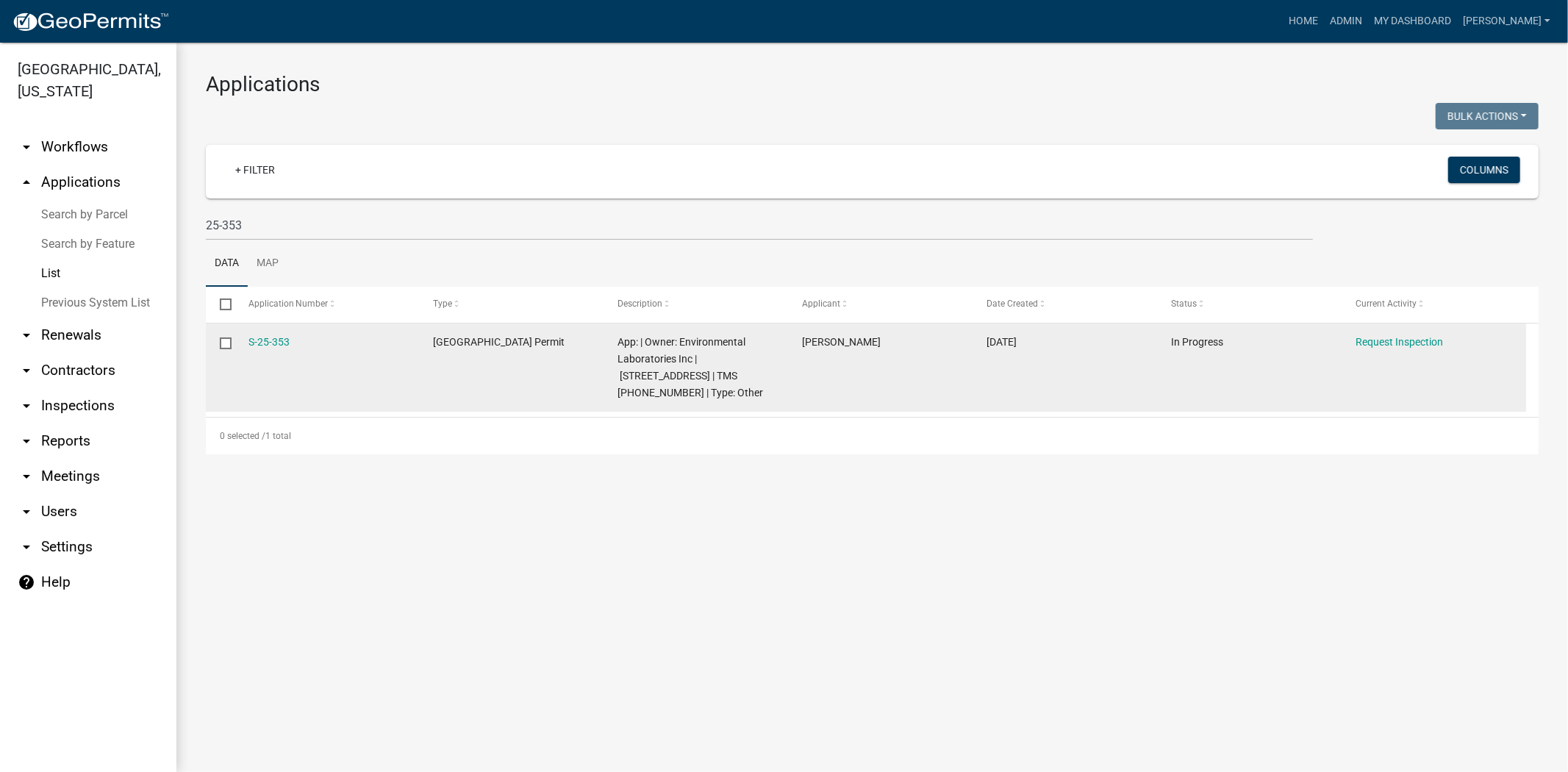
drag, startPoint x: 298, startPoint y: 342, endPoint x: 241, endPoint y: 342, distance: 57.0
click at [241, 342] on datatable-body-cell "S-25-353" at bounding box center [326, 367] width 185 height 88
copy link "S-25-353"
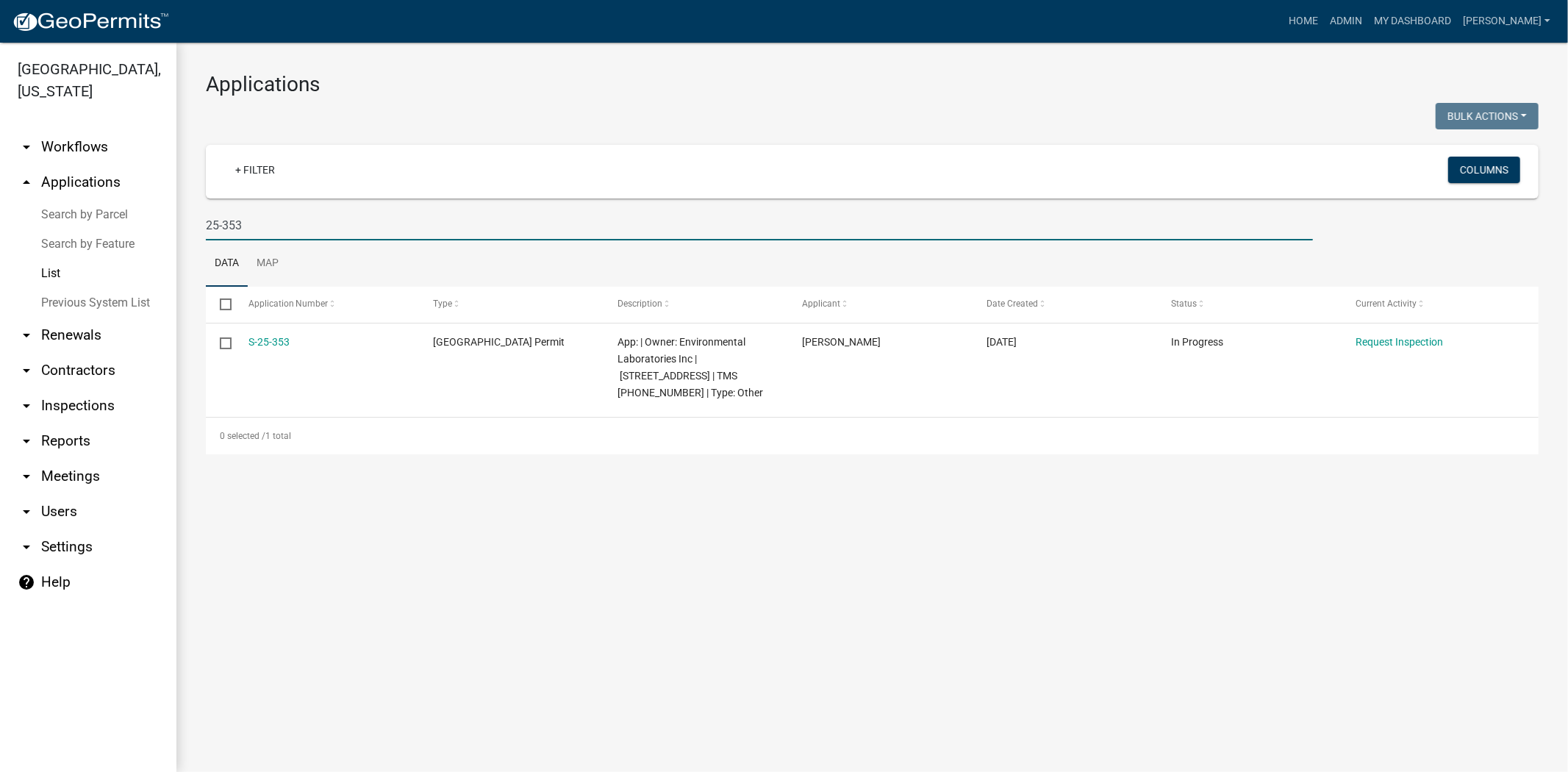
click at [254, 221] on input "25-353" at bounding box center [759, 226] width 1107 height 30
type input "2"
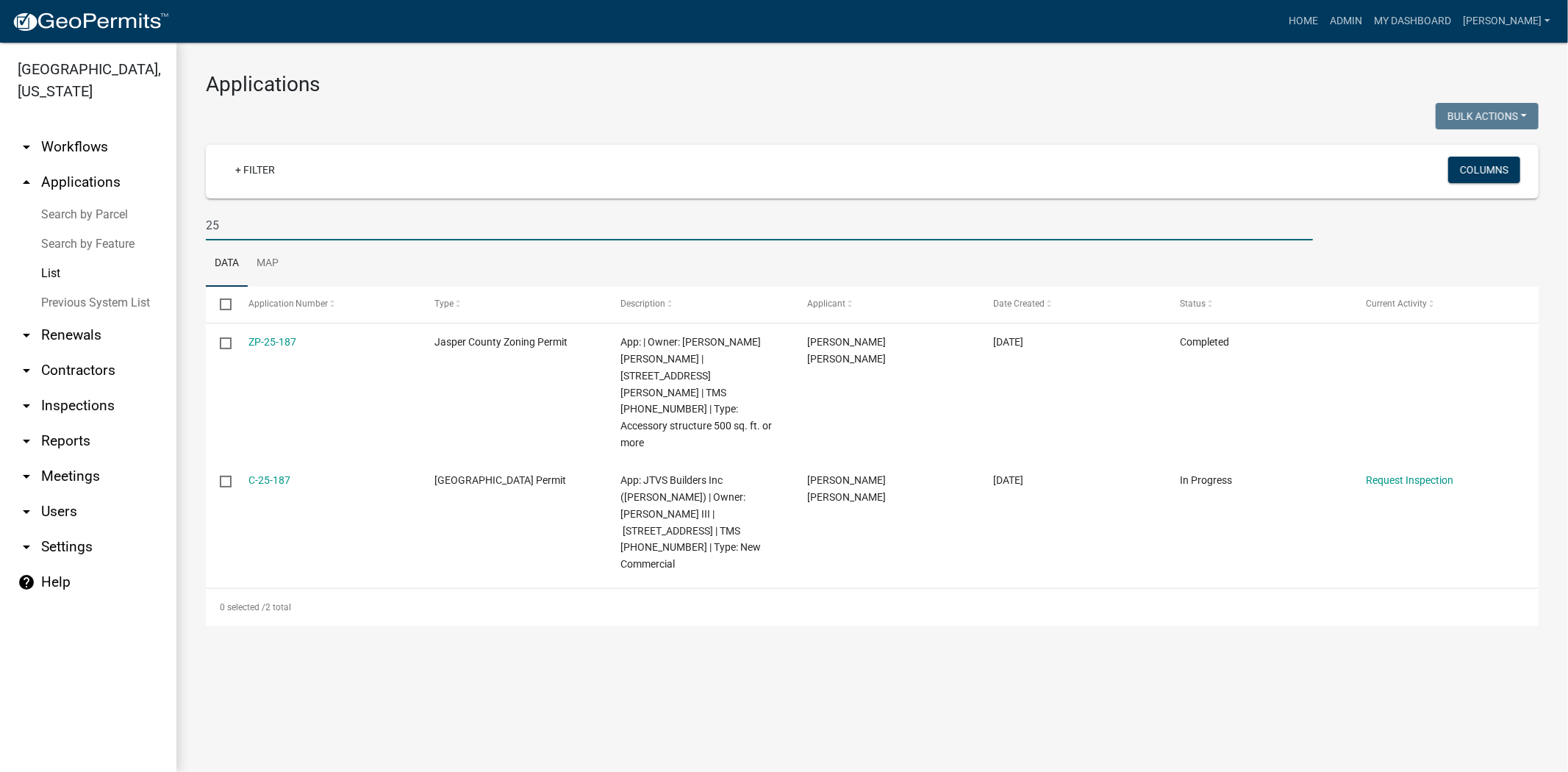
type input "2"
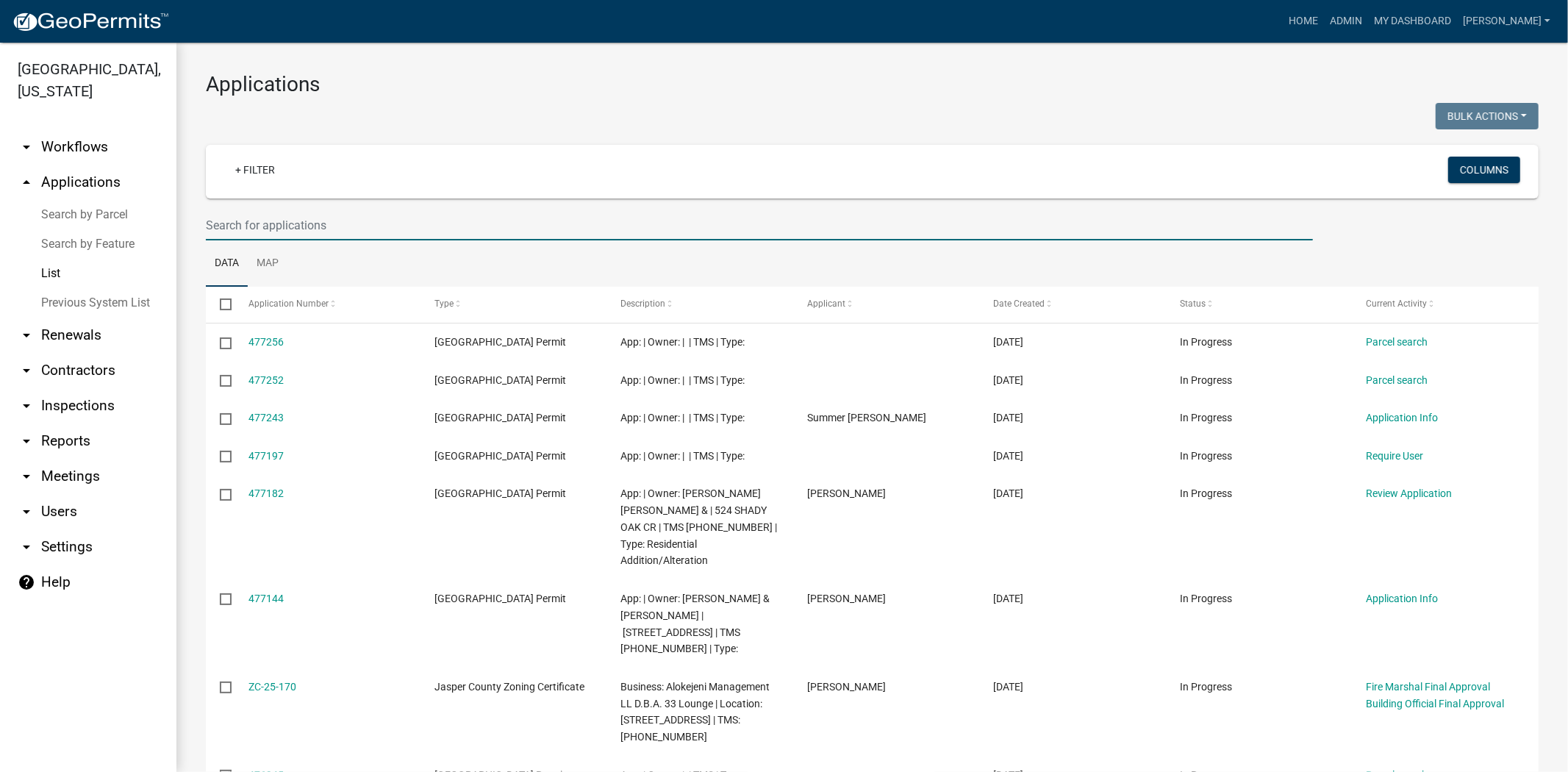
click at [311, 229] on input "text" at bounding box center [759, 226] width 1107 height 30
type input "26629"
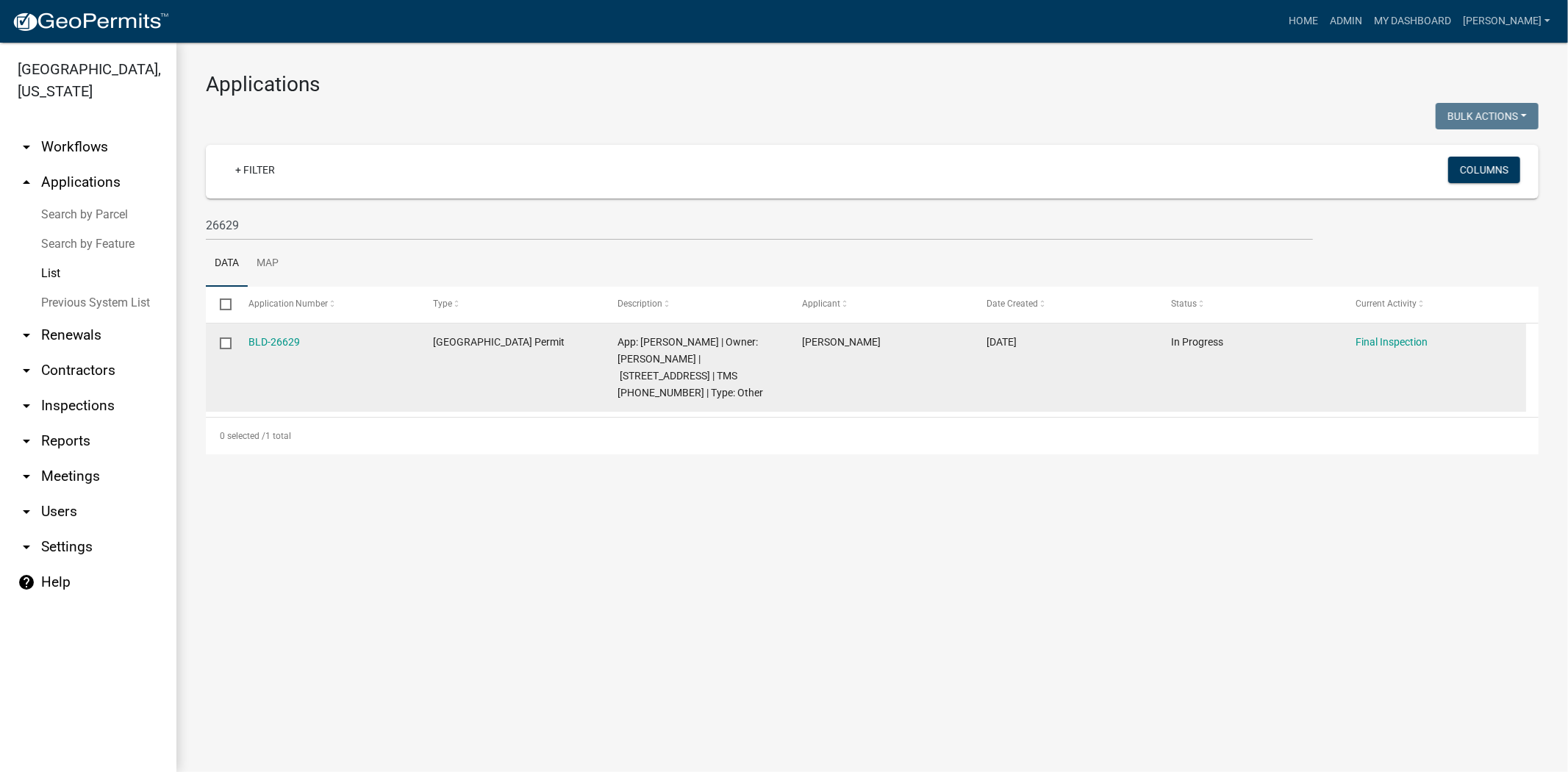
drag, startPoint x: 306, startPoint y: 348, endPoint x: 240, endPoint y: 347, distance: 66.0
click at [240, 347] on datatable-body-cell "BLD-26629" at bounding box center [326, 367] width 185 height 88
copy link "BLD-26629"
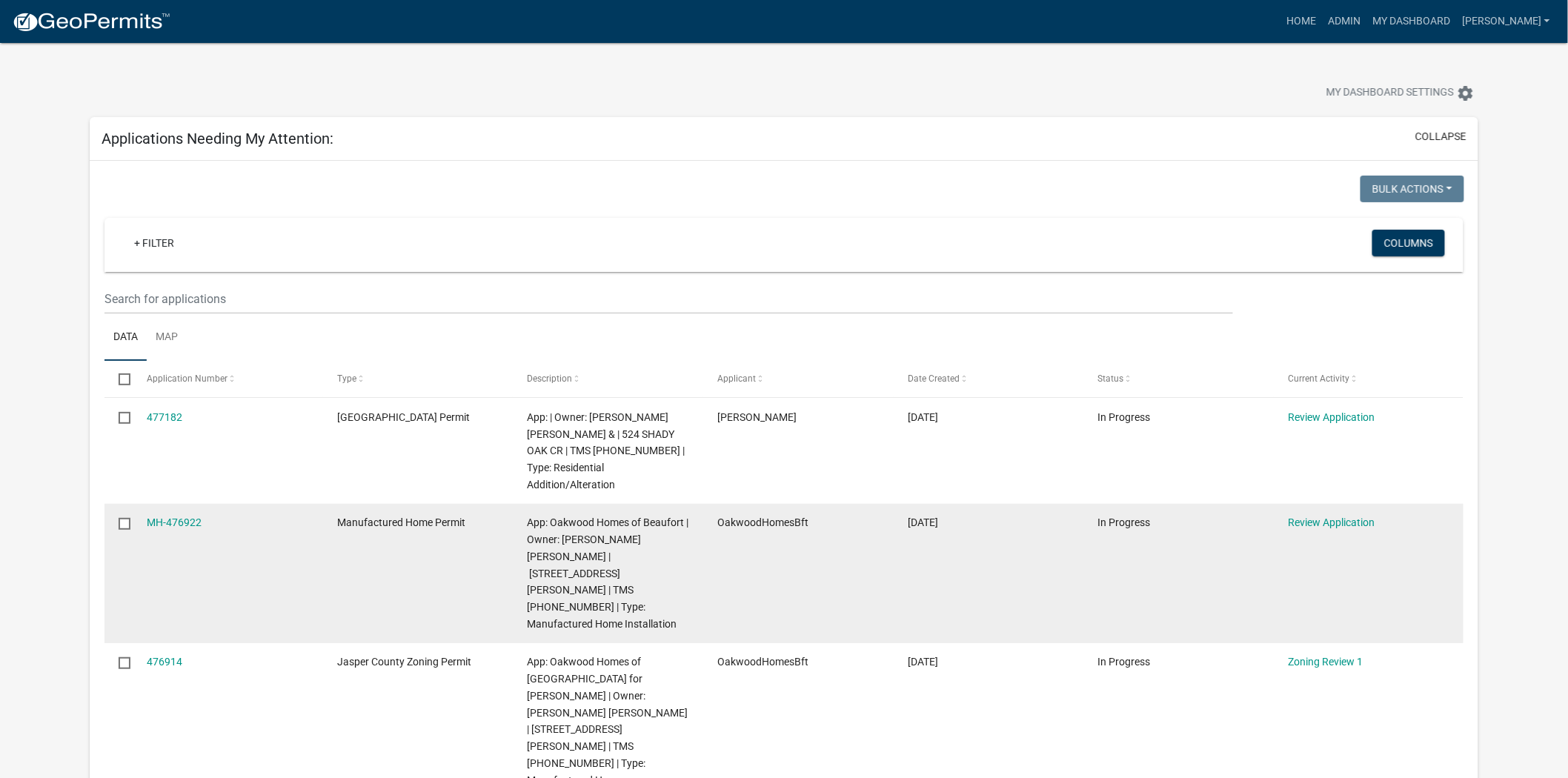
scroll to position [165, 0]
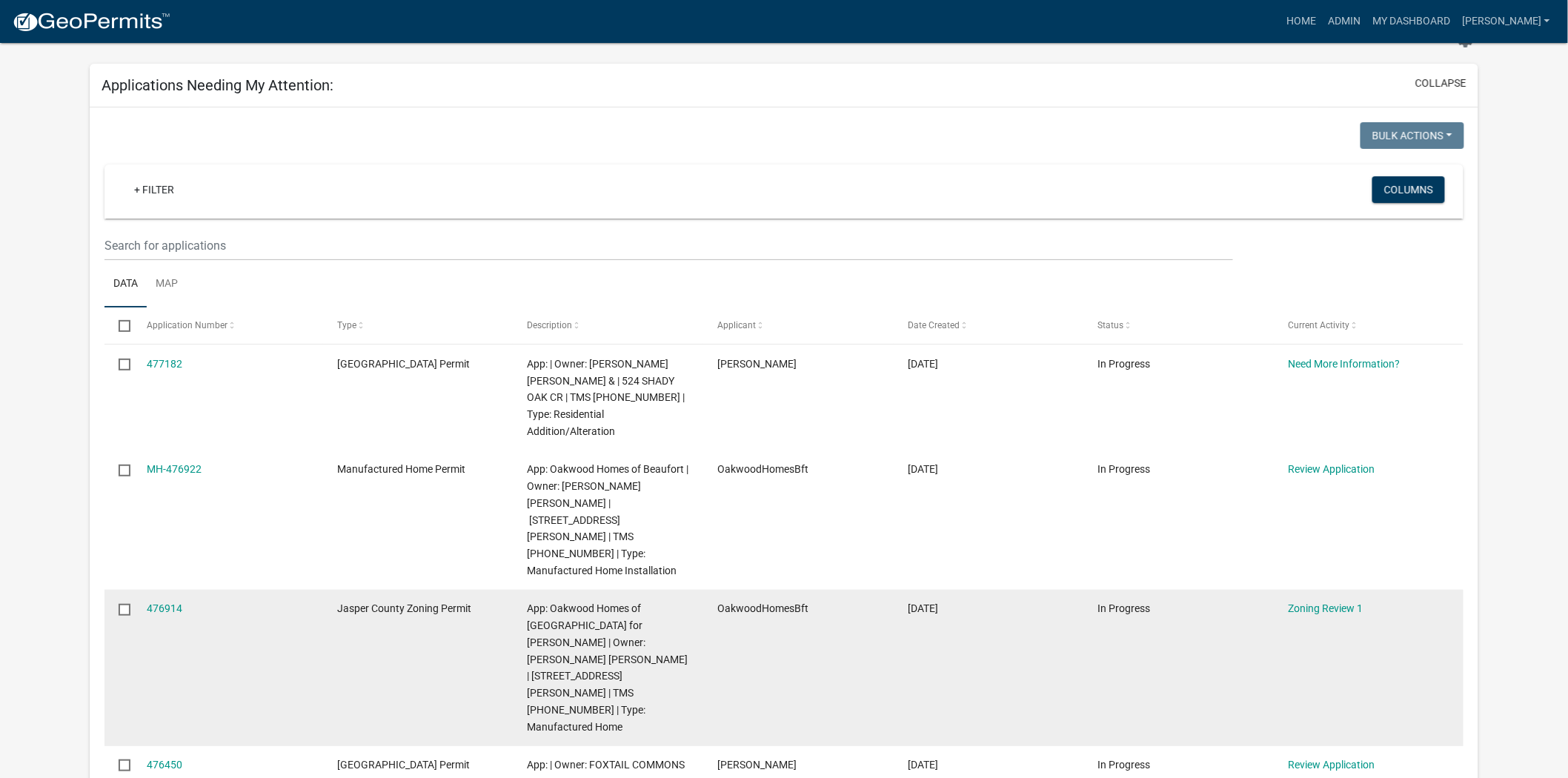
scroll to position [82, 0]
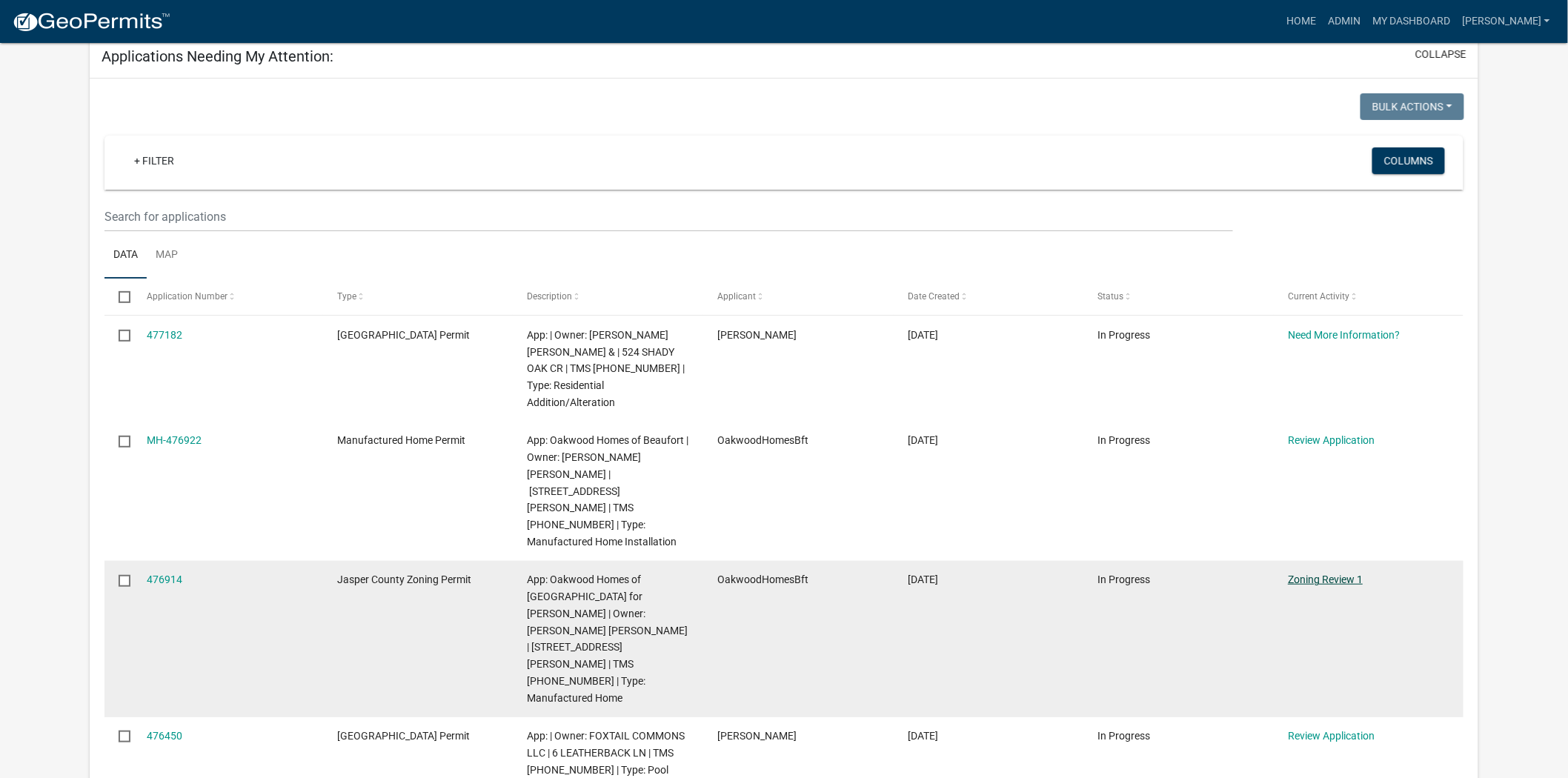
click at [1338, 574] on link "Zoning Review 1" at bounding box center [1326, 580] width 75 height 12
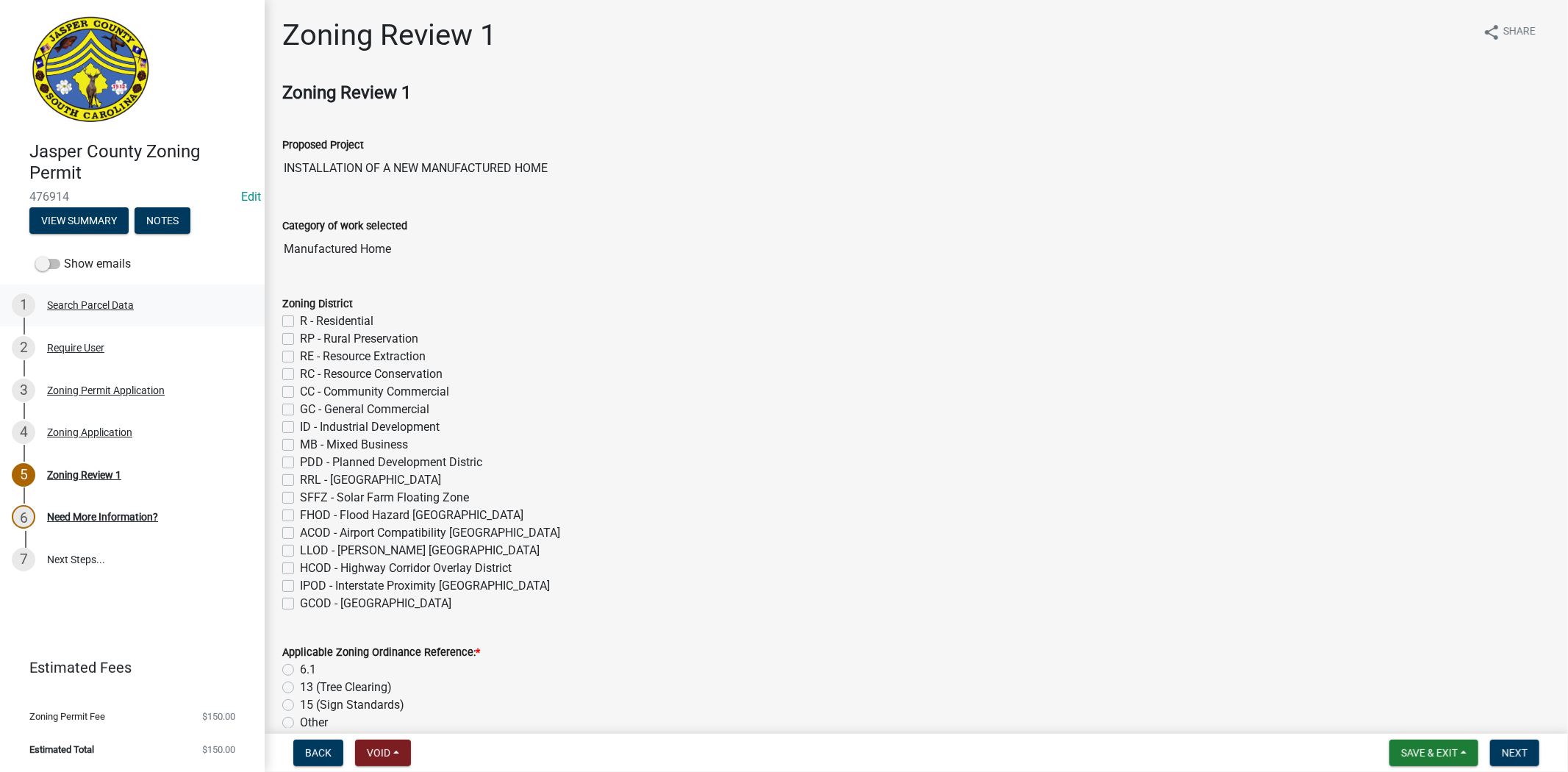
click at [133, 306] on div "Search Parcel Data" at bounding box center [90, 305] width 87 height 10
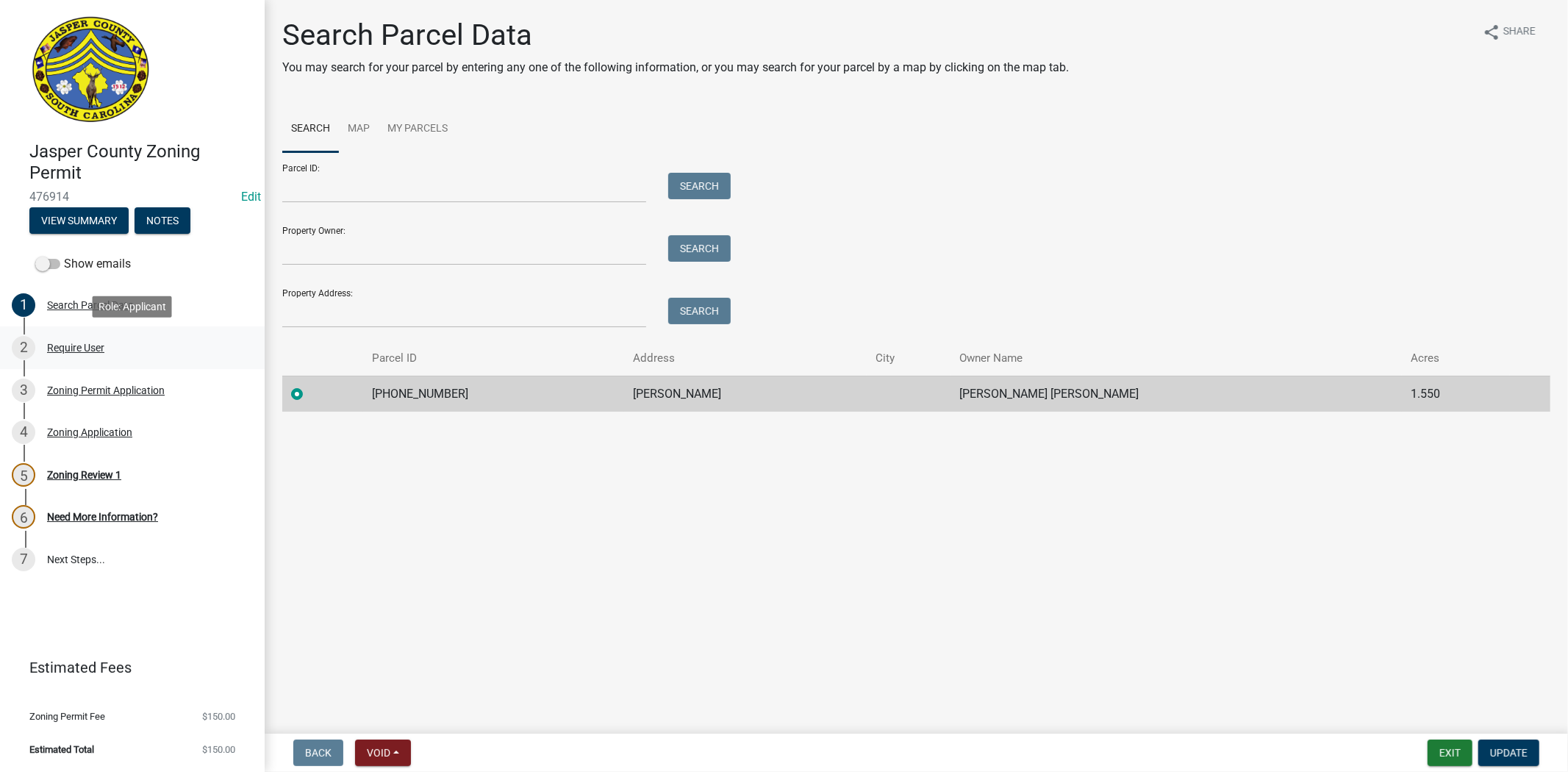
click at [159, 348] on div "2 Require User" at bounding box center [126, 347] width 230 height 23
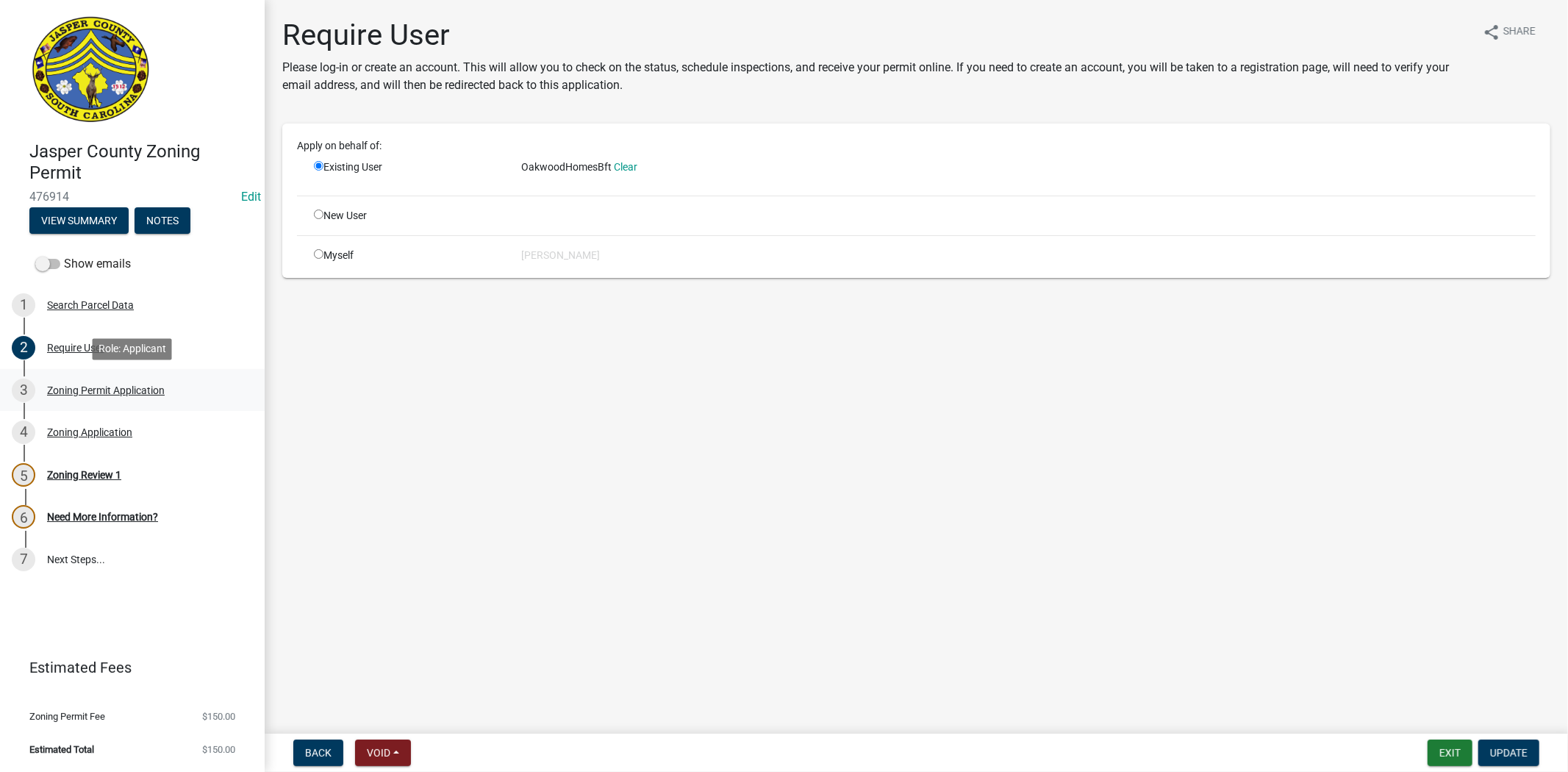
click at [157, 381] on div "3 Zoning Permit Application" at bounding box center [126, 391] width 230 height 23
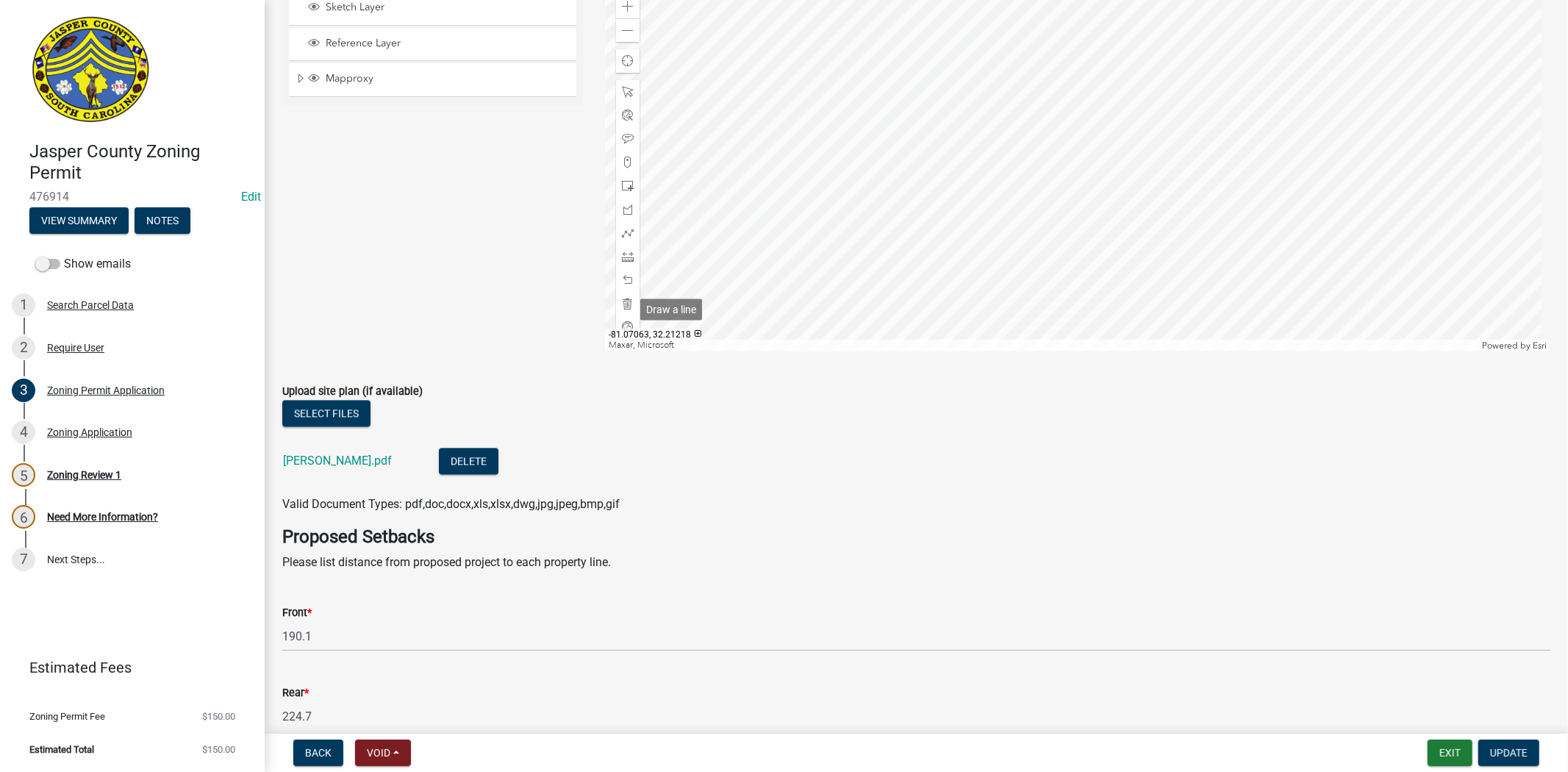
scroll to position [2697, 0]
click at [315, 462] on link "[PERSON_NAME].pdf" at bounding box center [337, 459] width 109 height 14
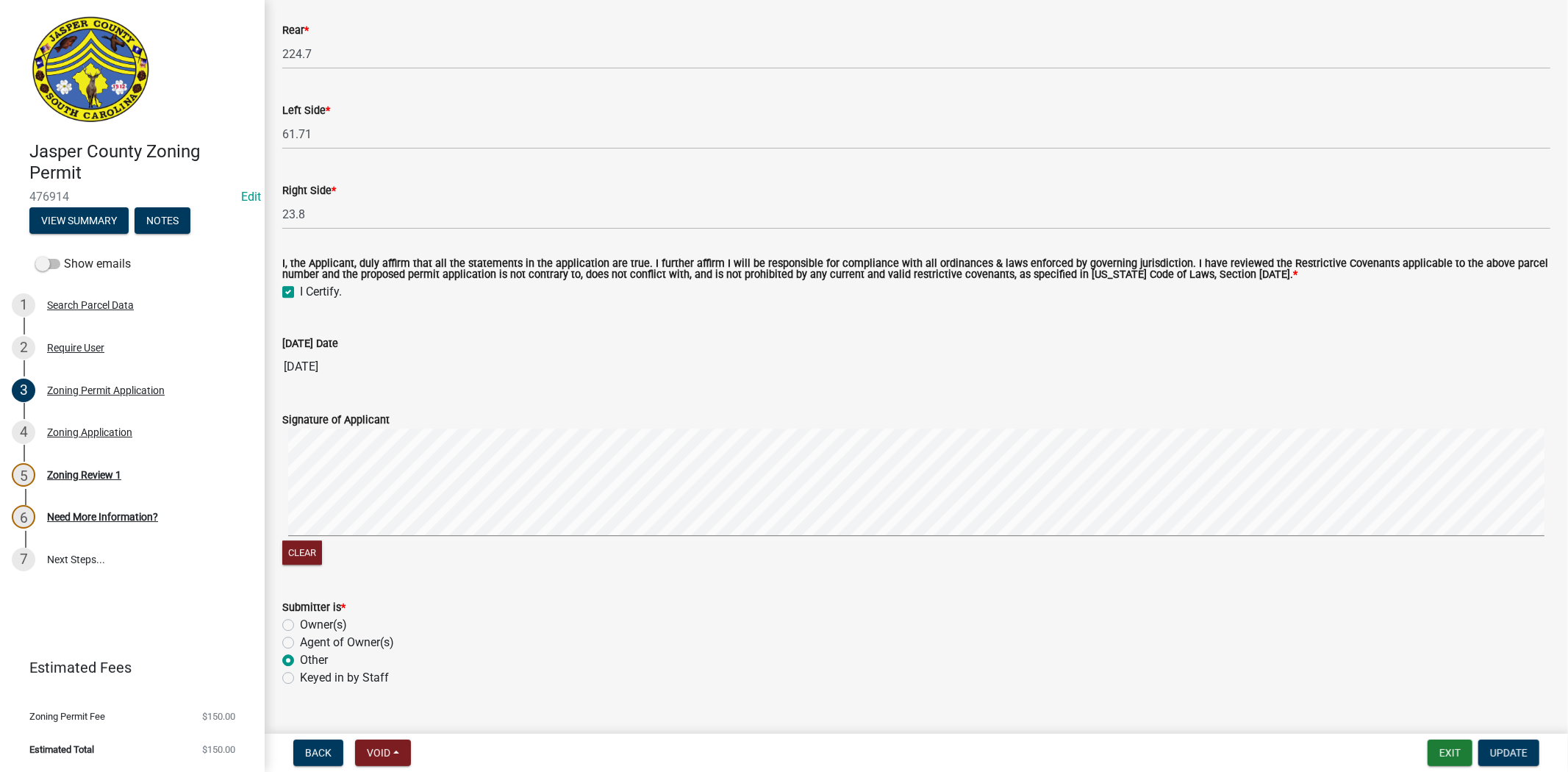
scroll to position [3387, 0]
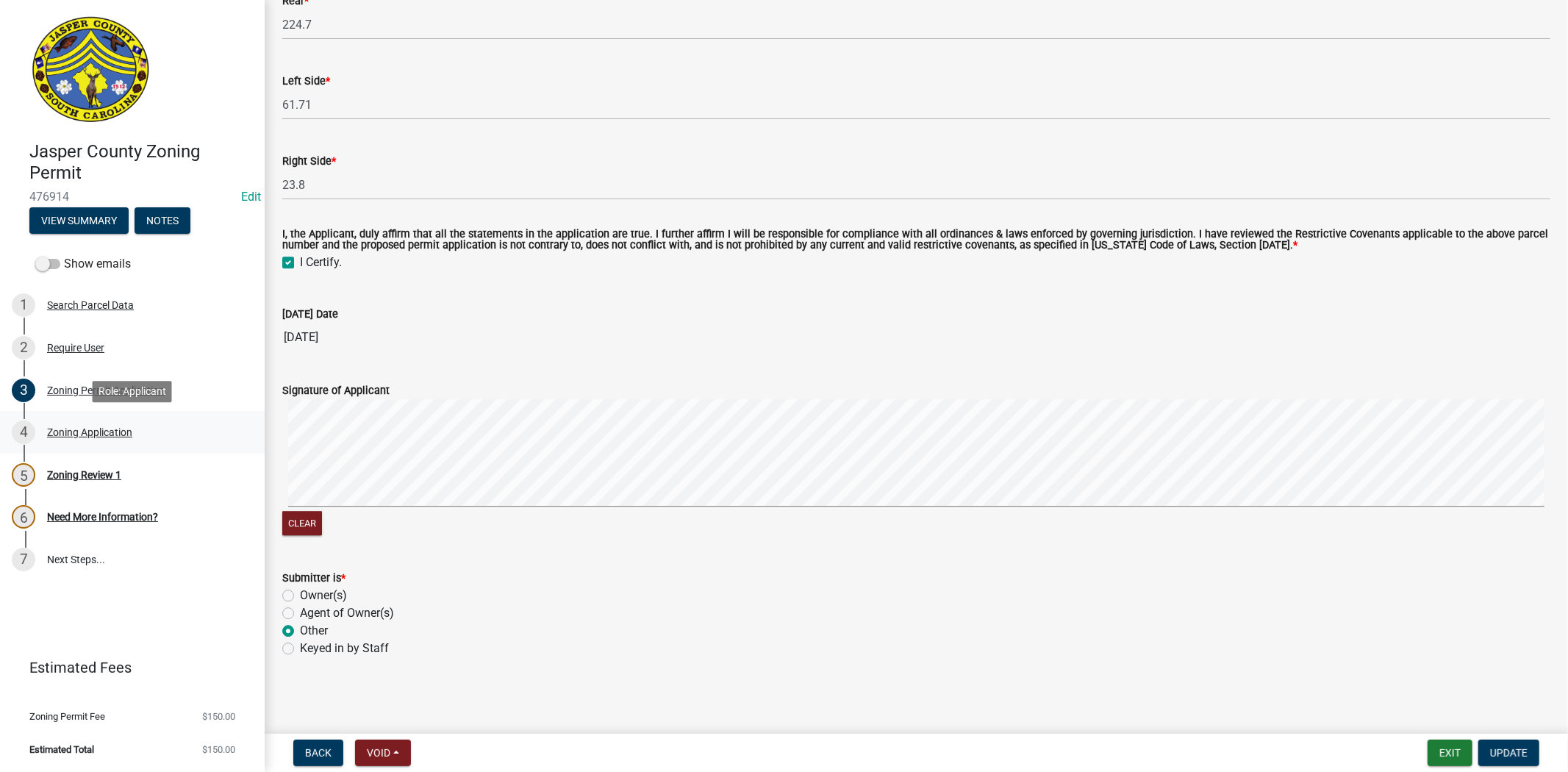
click at [76, 434] on div "Zoning Application" at bounding box center [90, 432] width 85 height 10
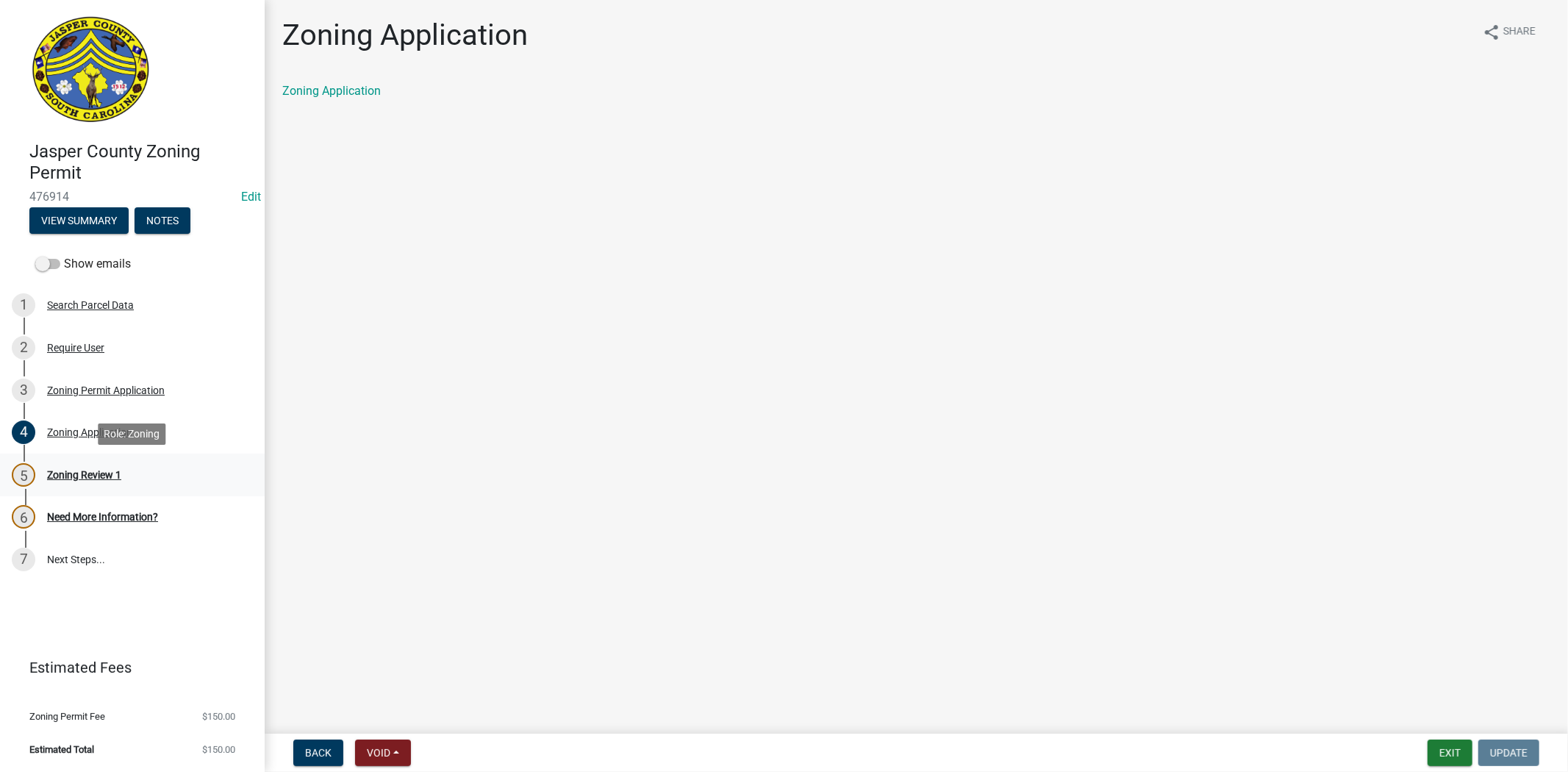
click at [111, 490] on link "5 Zoning Review 1" at bounding box center [132, 474] width 264 height 42
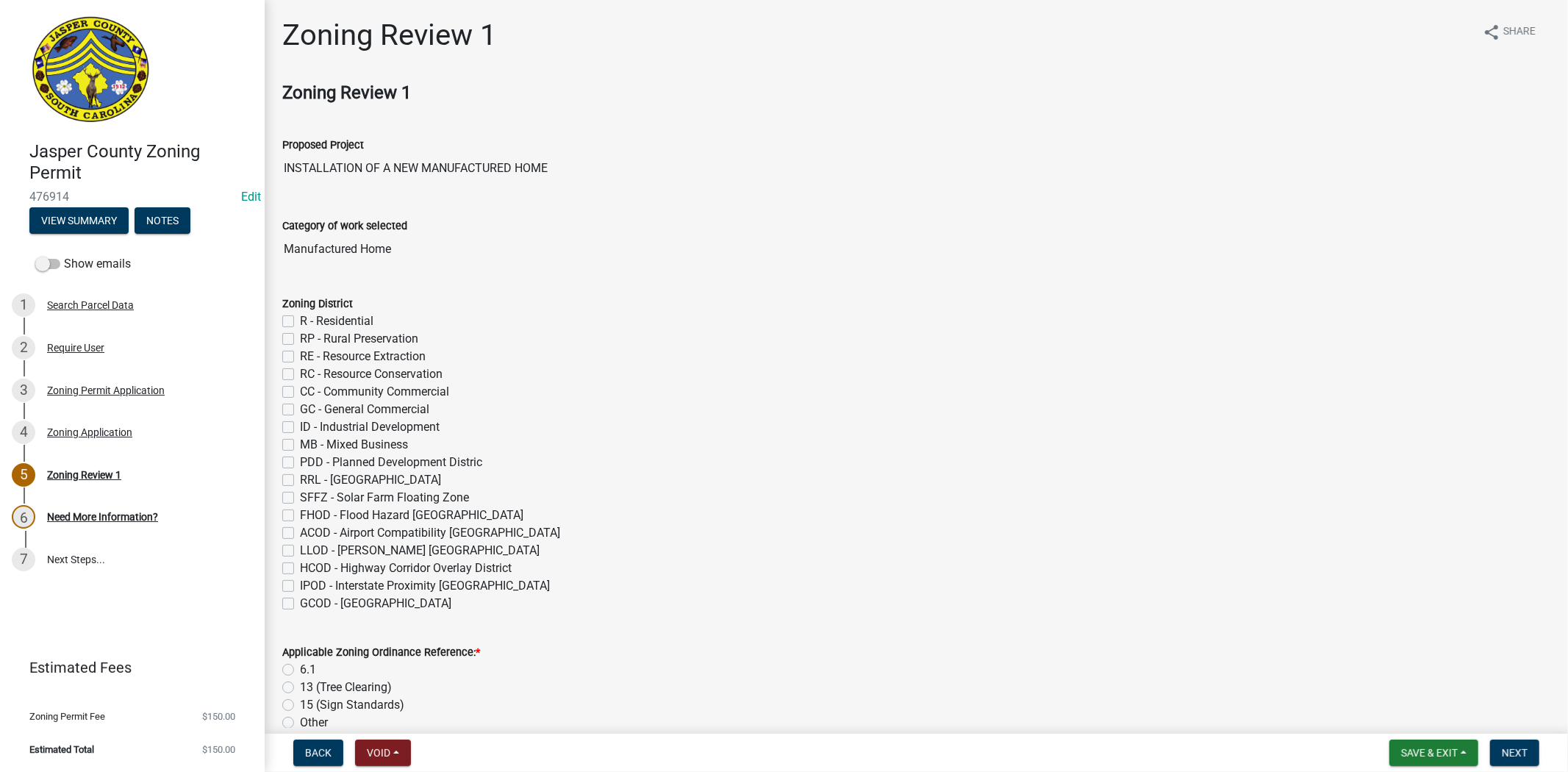
click at [300, 323] on label "R - Residential" at bounding box center [336, 321] width 74 height 17
click at [300, 323] on input "R - Residential" at bounding box center [305, 318] width 10 height 10
checkbox input "true"
checkbox input "false"
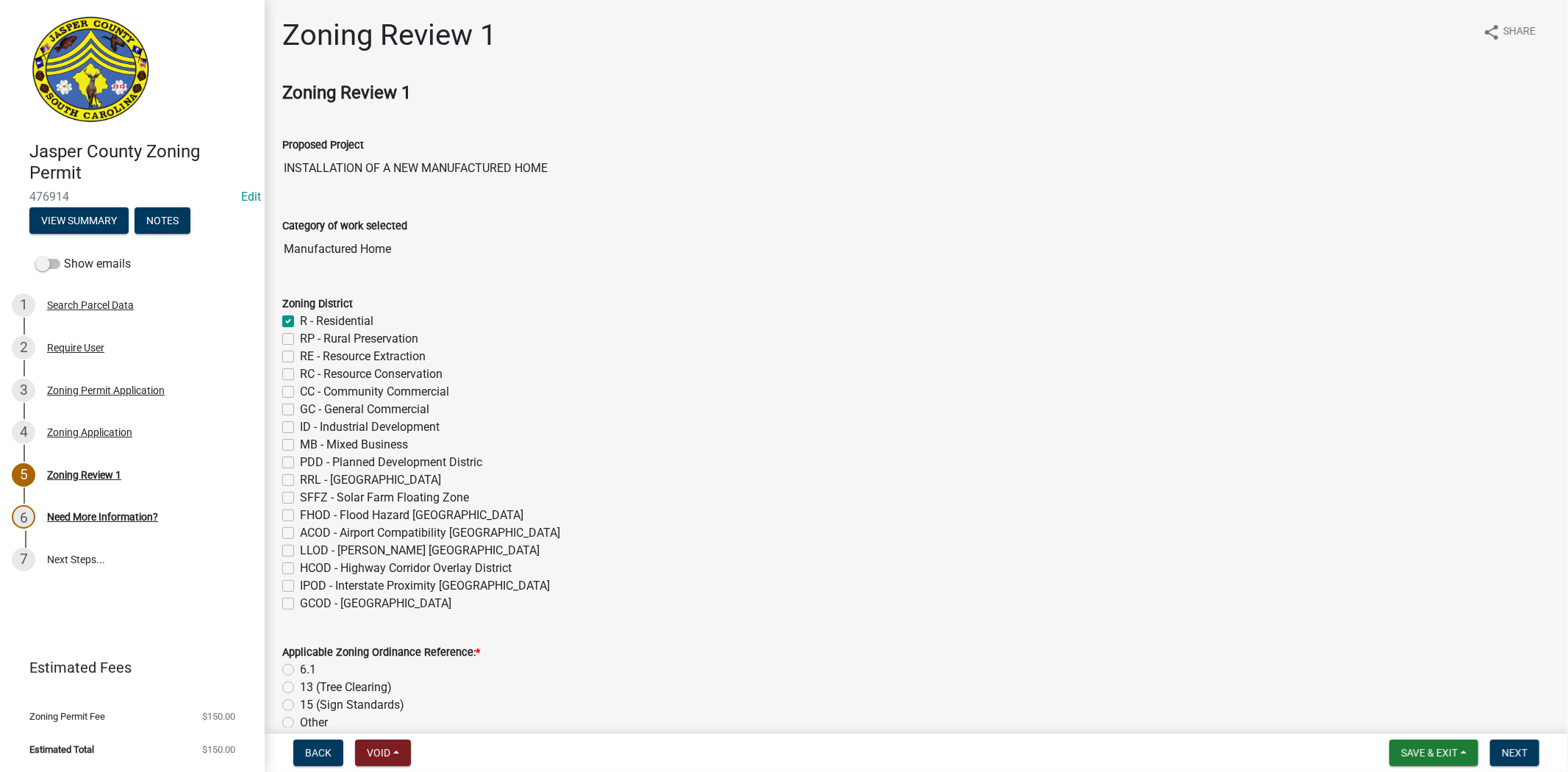
checkbox input "false"
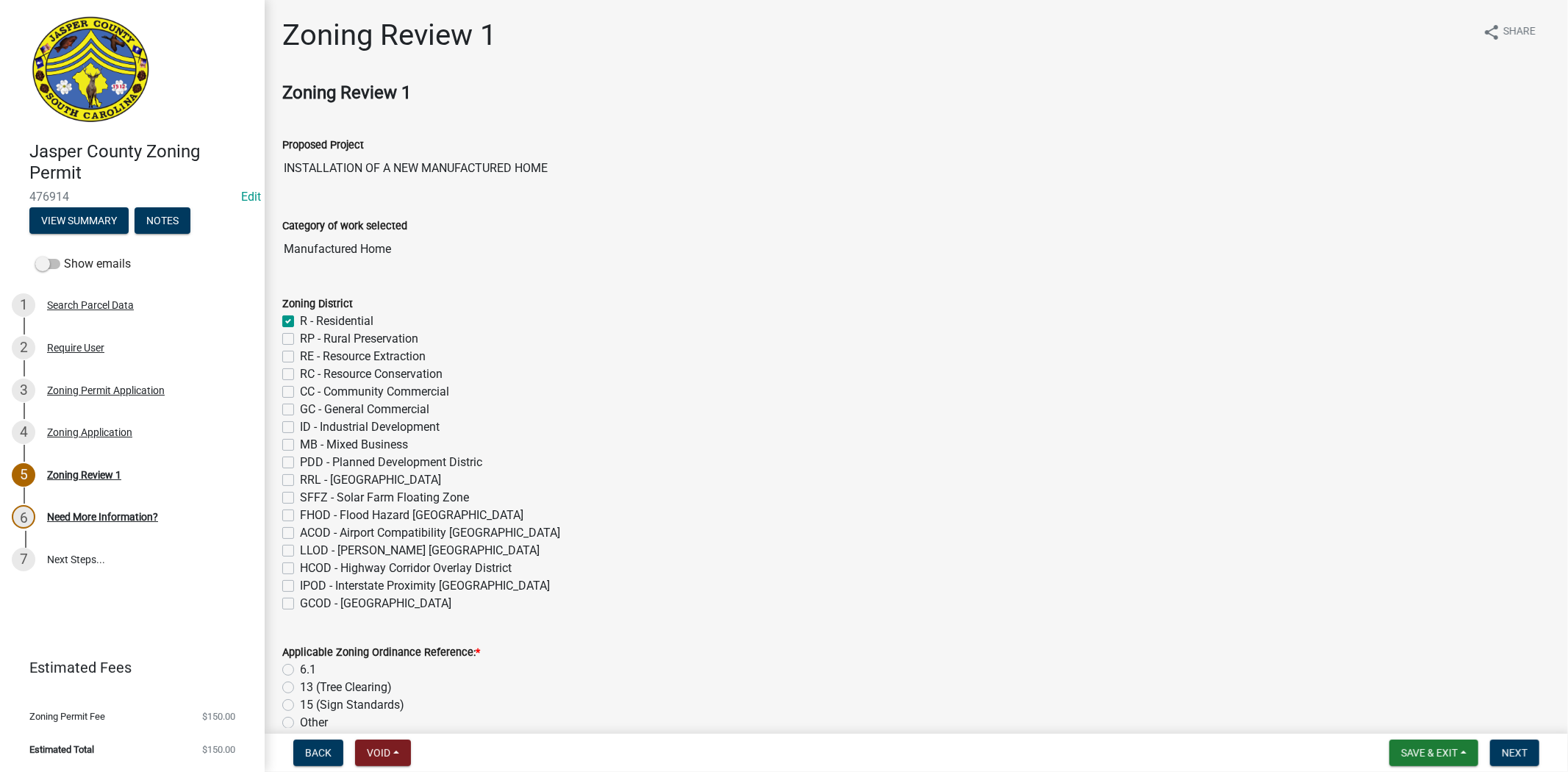
checkbox input "false"
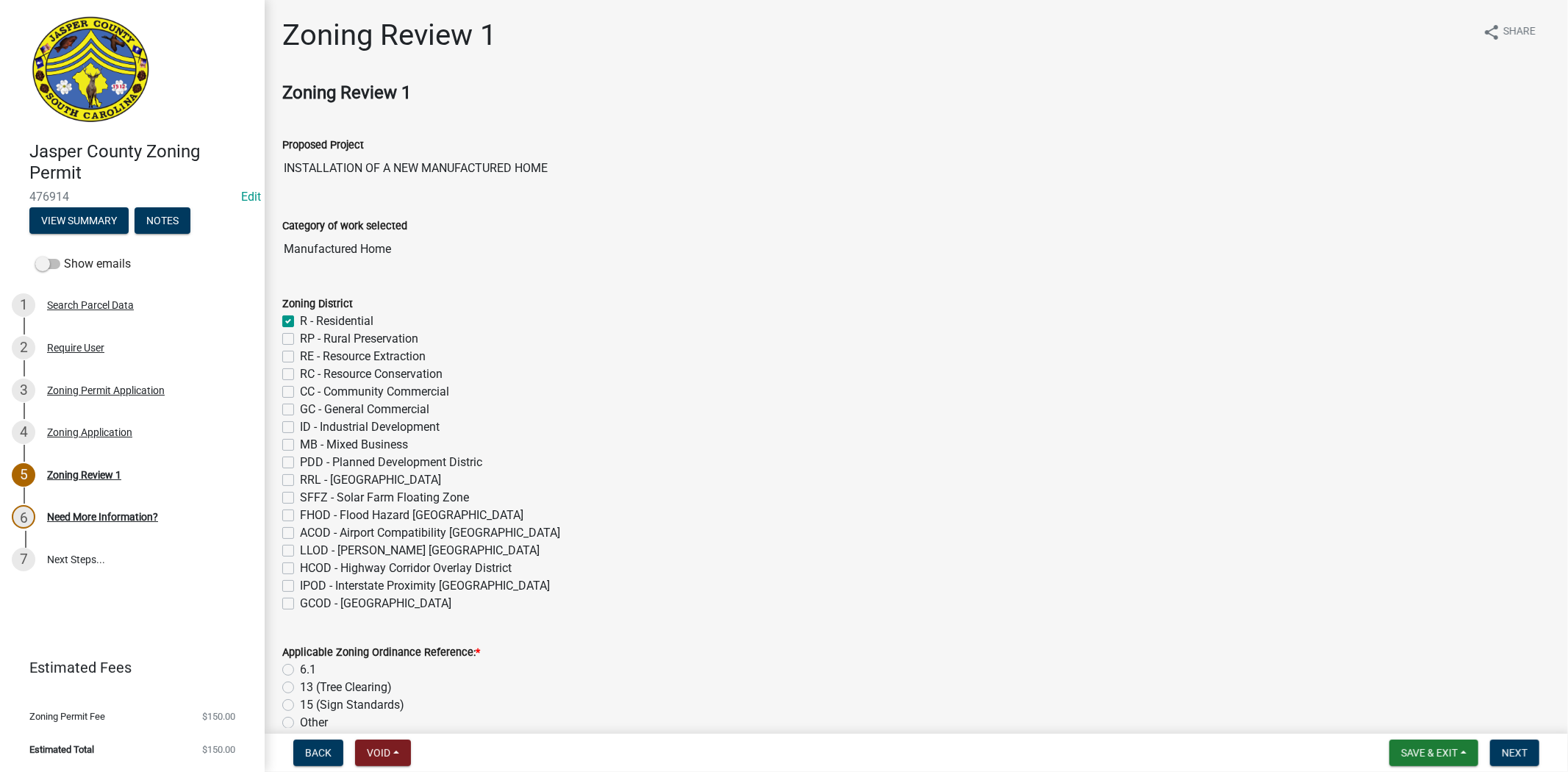
checkbox input "false"
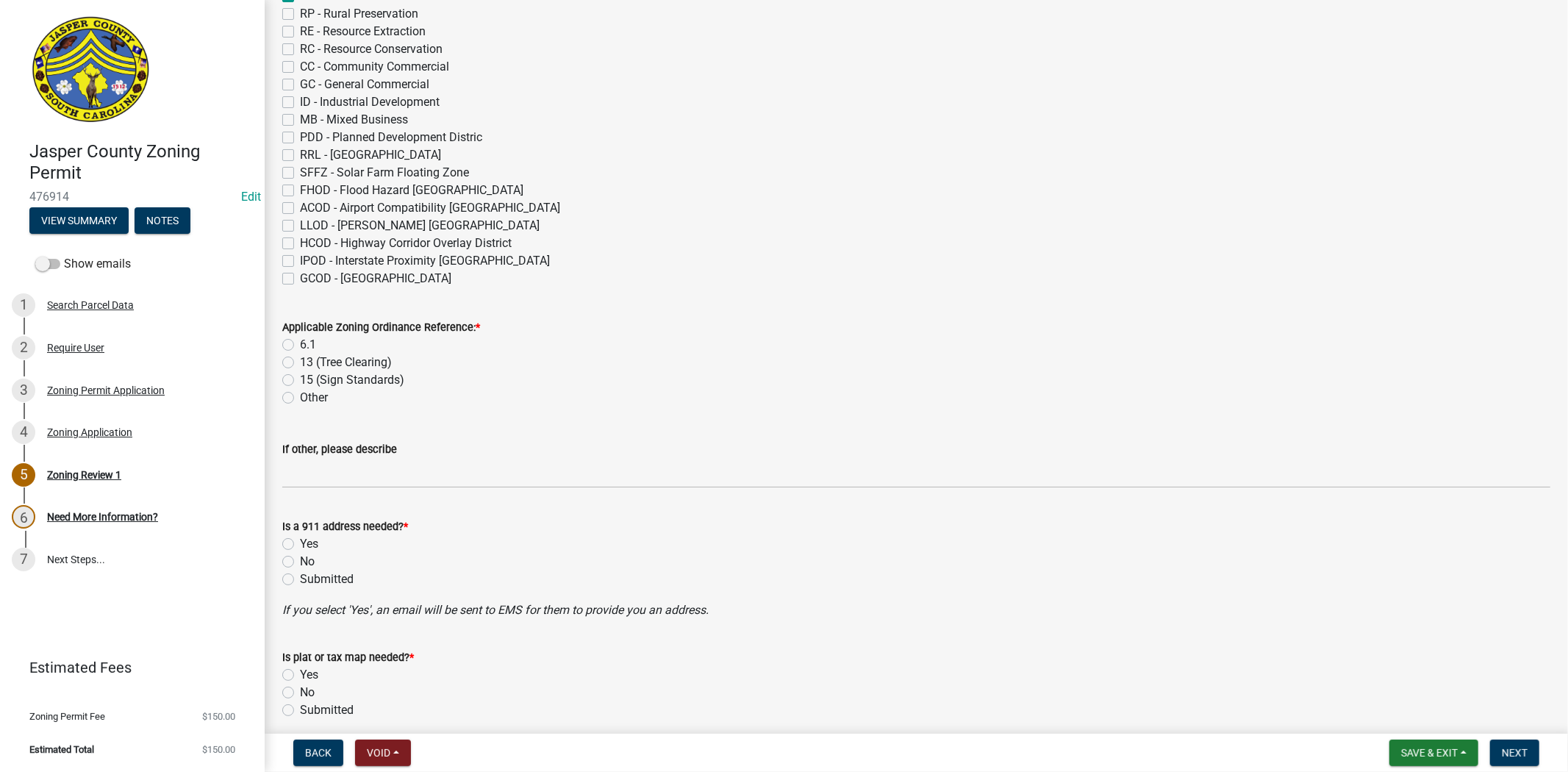
scroll to position [327, 0]
click at [300, 348] on label "6.1" at bounding box center [308, 343] width 17 height 17
click at [300, 344] on input "6.1" at bounding box center [305, 340] width 10 height 10
radio input "true"
click at [300, 557] on label "No" at bounding box center [307, 560] width 15 height 17
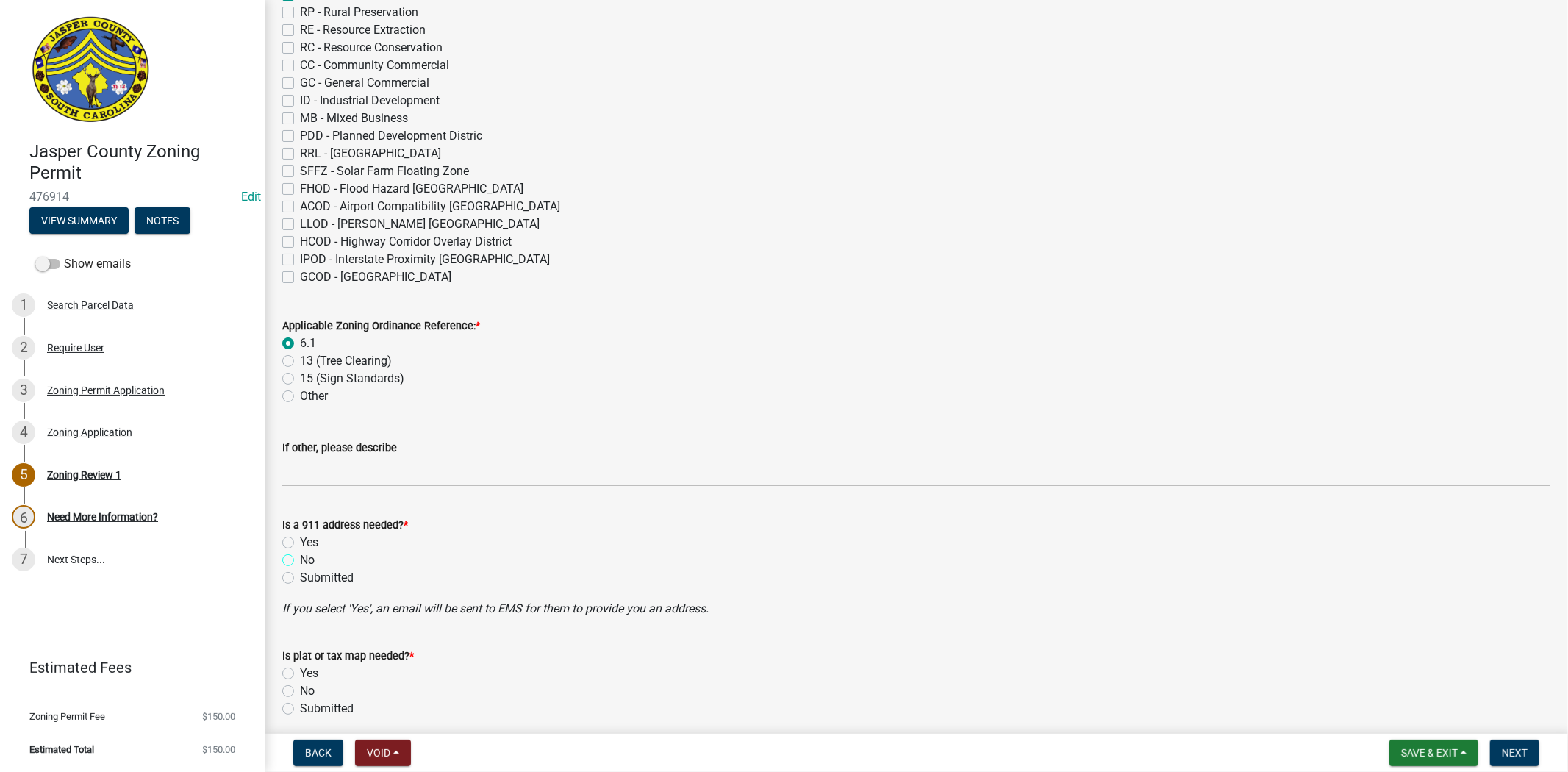
click at [300, 557] on input "No" at bounding box center [305, 556] width 10 height 10
radio input "true"
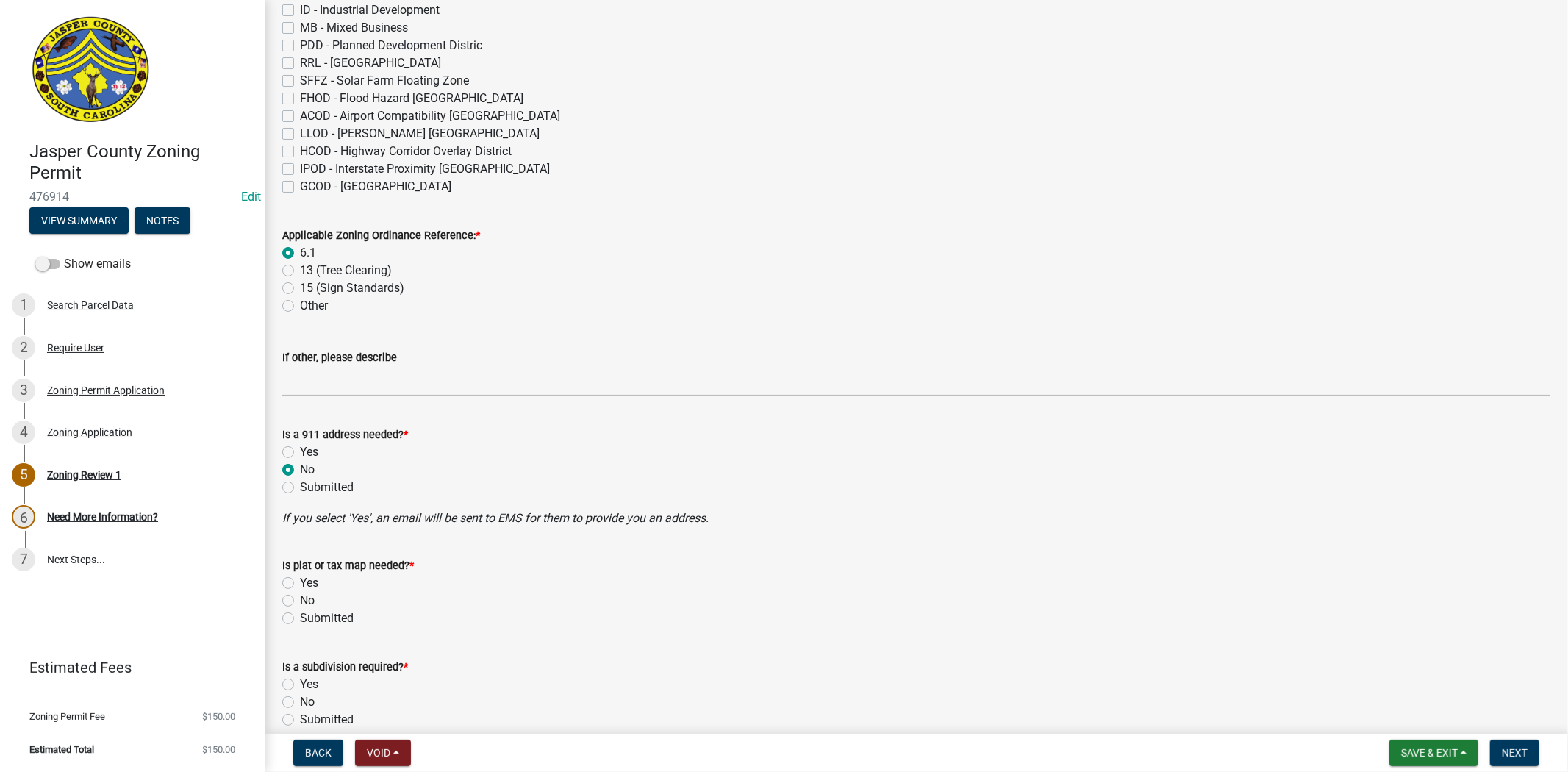
scroll to position [571, 0]
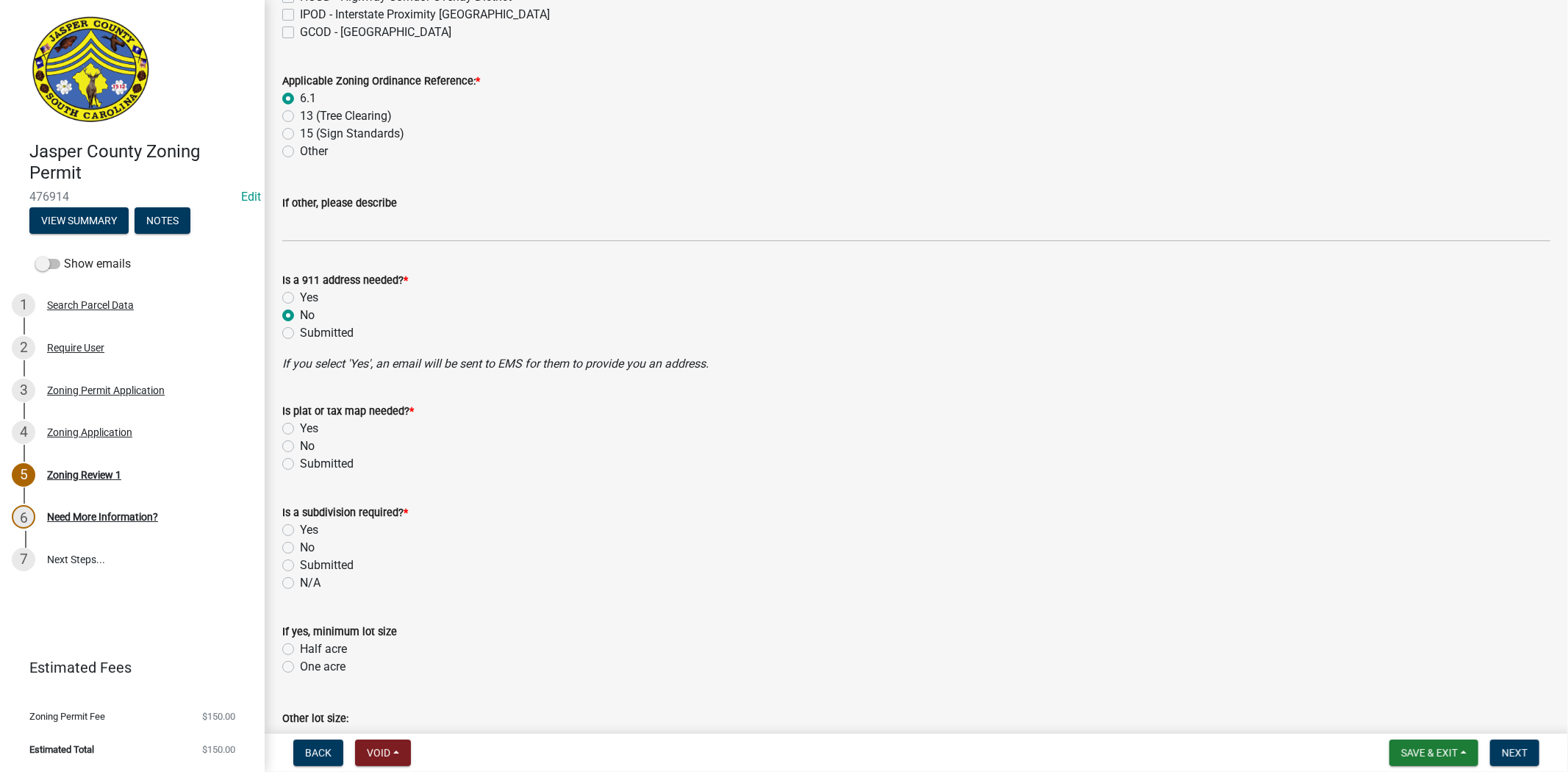
click at [300, 447] on label "No" at bounding box center [307, 446] width 15 height 17
click at [300, 447] on input "No" at bounding box center [305, 443] width 10 height 10
radio input "true"
click at [300, 543] on label "No" at bounding box center [307, 547] width 15 height 17
click at [300, 543] on input "No" at bounding box center [305, 544] width 10 height 10
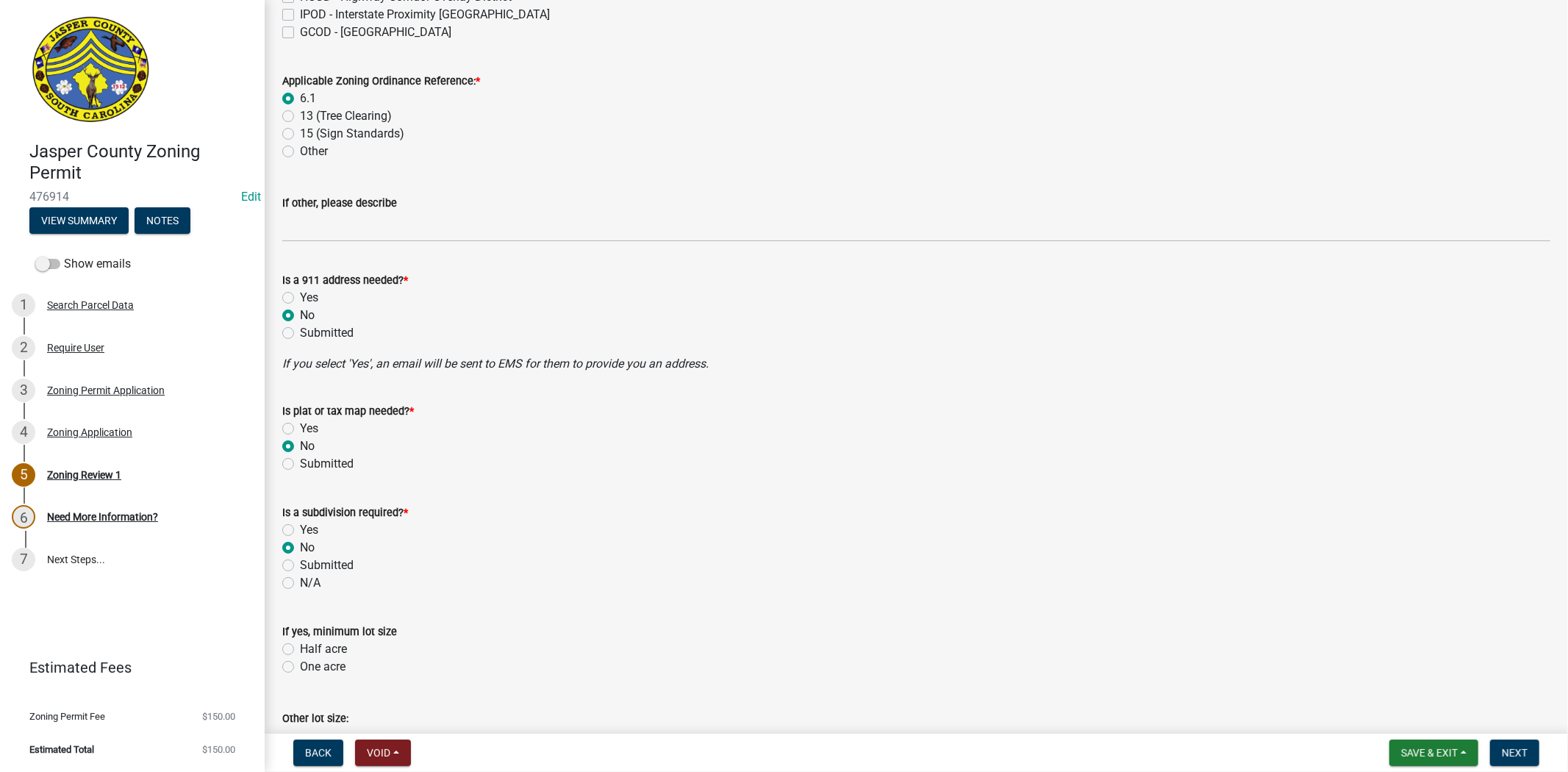
radio input "true"
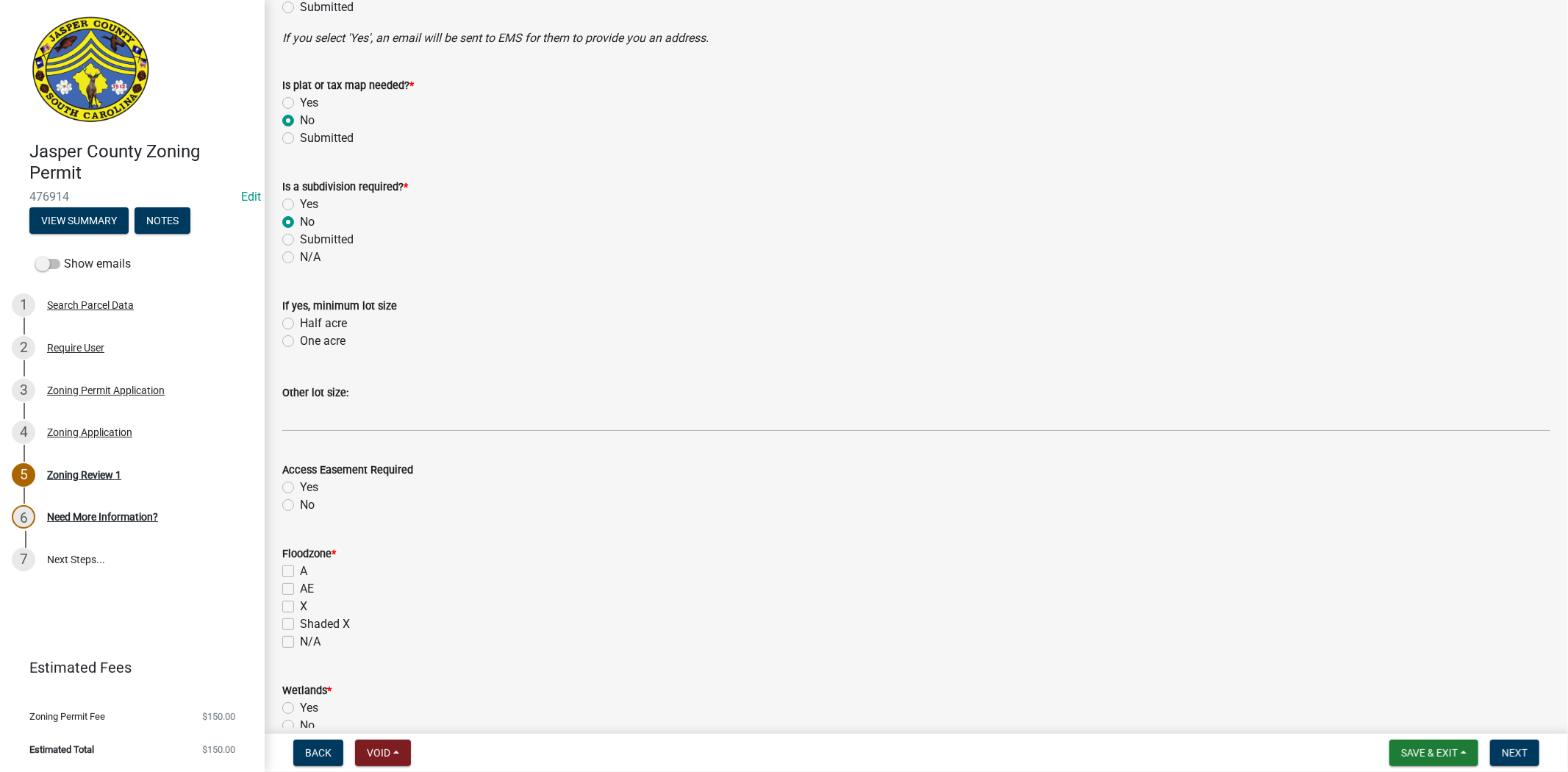
scroll to position [899, 0]
click at [300, 502] on label "No" at bounding box center [307, 503] width 15 height 17
click at [300, 502] on input "No" at bounding box center [305, 500] width 10 height 10
radio input "true"
click at [300, 603] on label "X" at bounding box center [303, 604] width 7 height 17
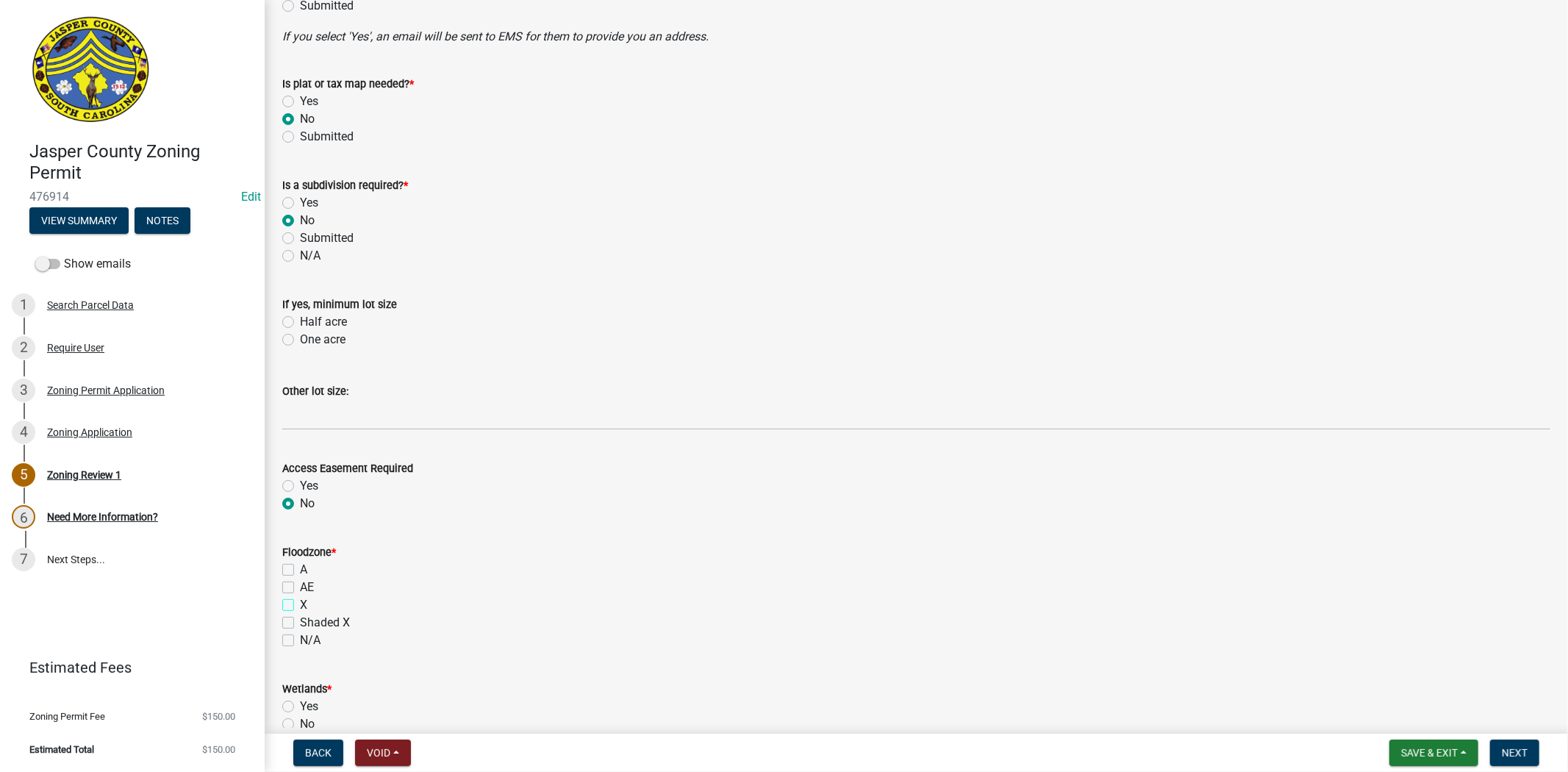
click at [300, 603] on input "X" at bounding box center [305, 601] width 10 height 10
checkbox input "true"
checkbox input "false"
checkbox input "true"
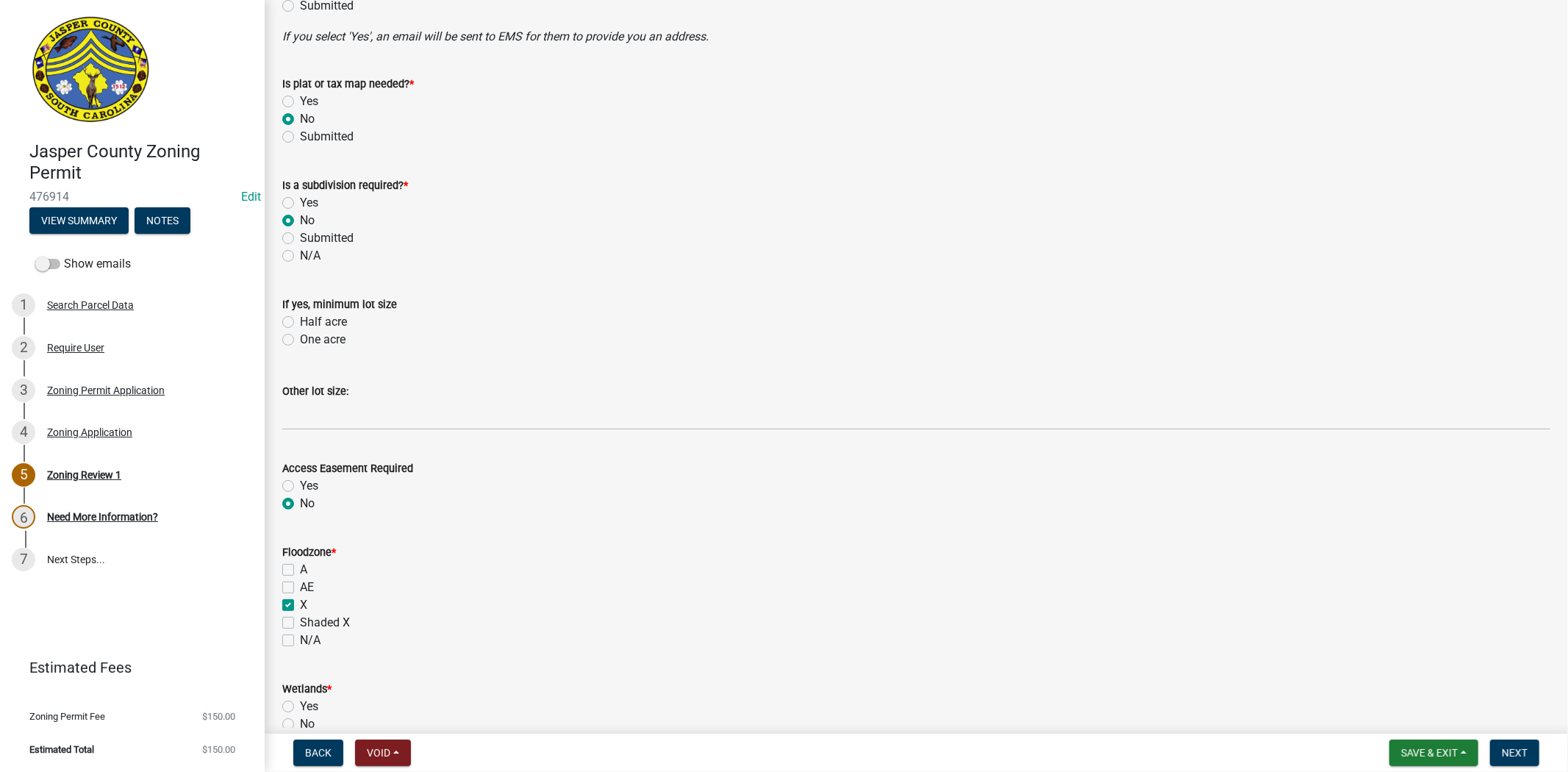
checkbox input "false"
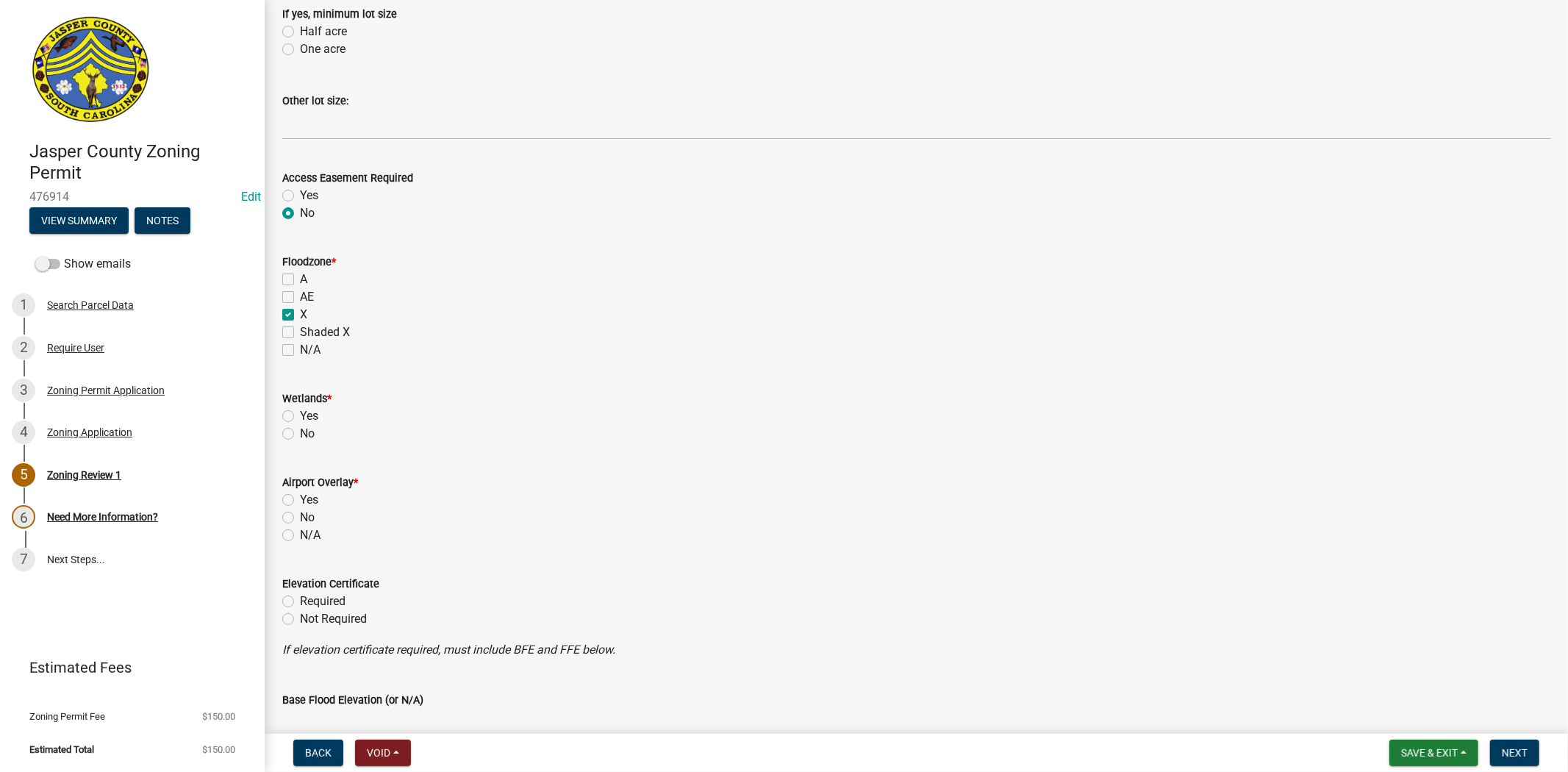
scroll to position [1226, 0]
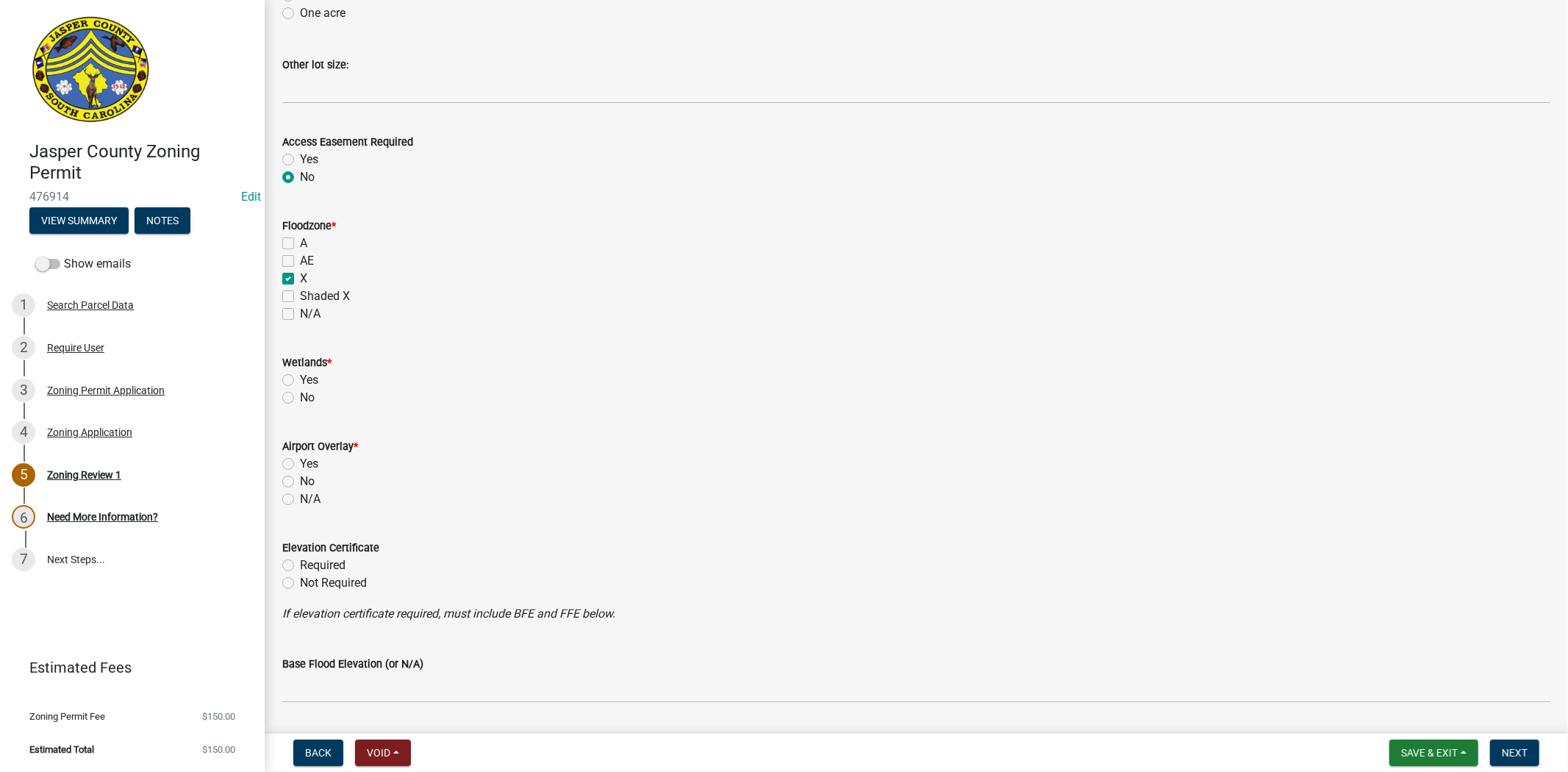
click at [300, 396] on label "No" at bounding box center [307, 397] width 15 height 17
click at [300, 396] on input "No" at bounding box center [305, 394] width 10 height 10
radio input "true"
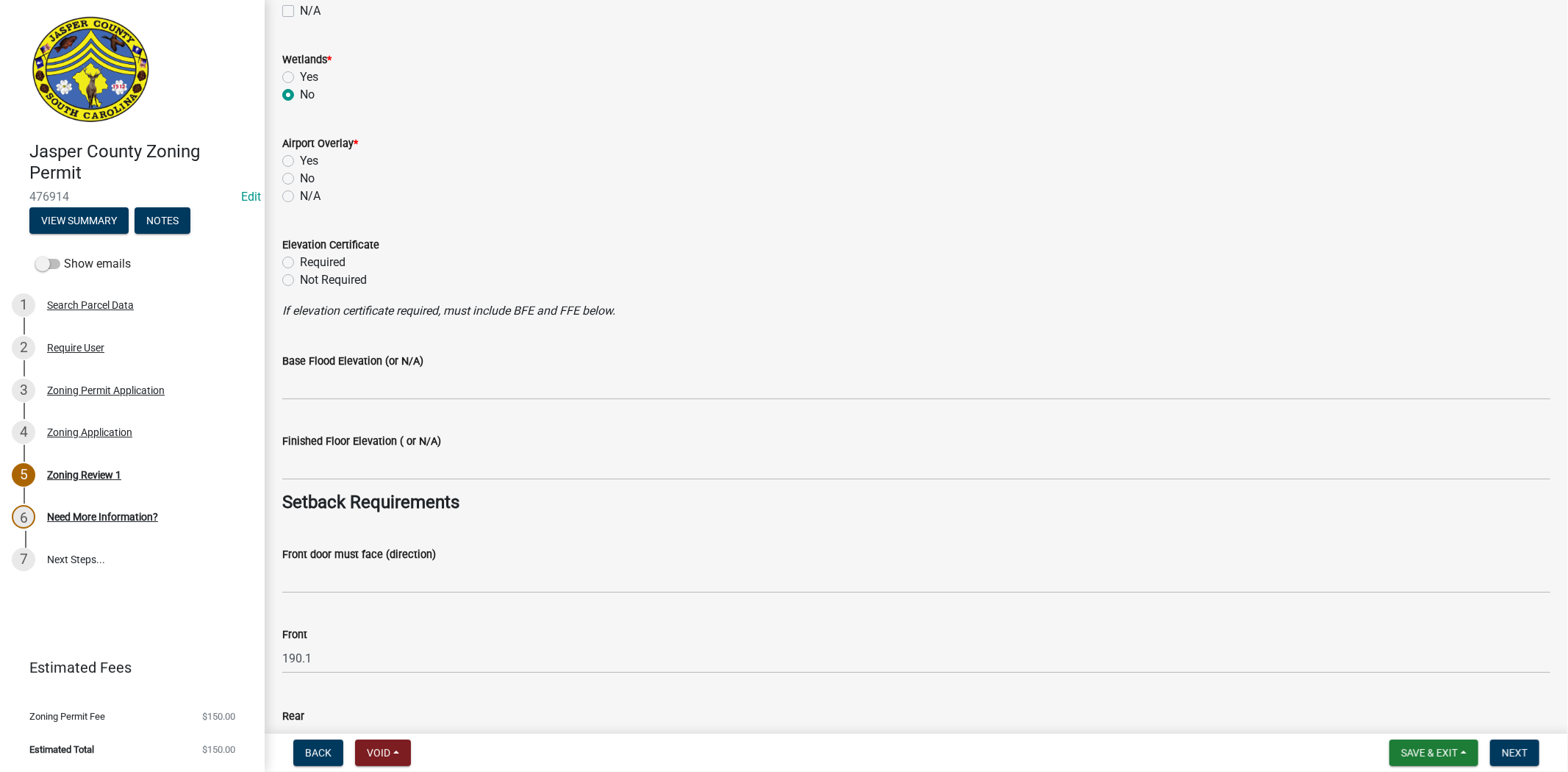
scroll to position [1553, 0]
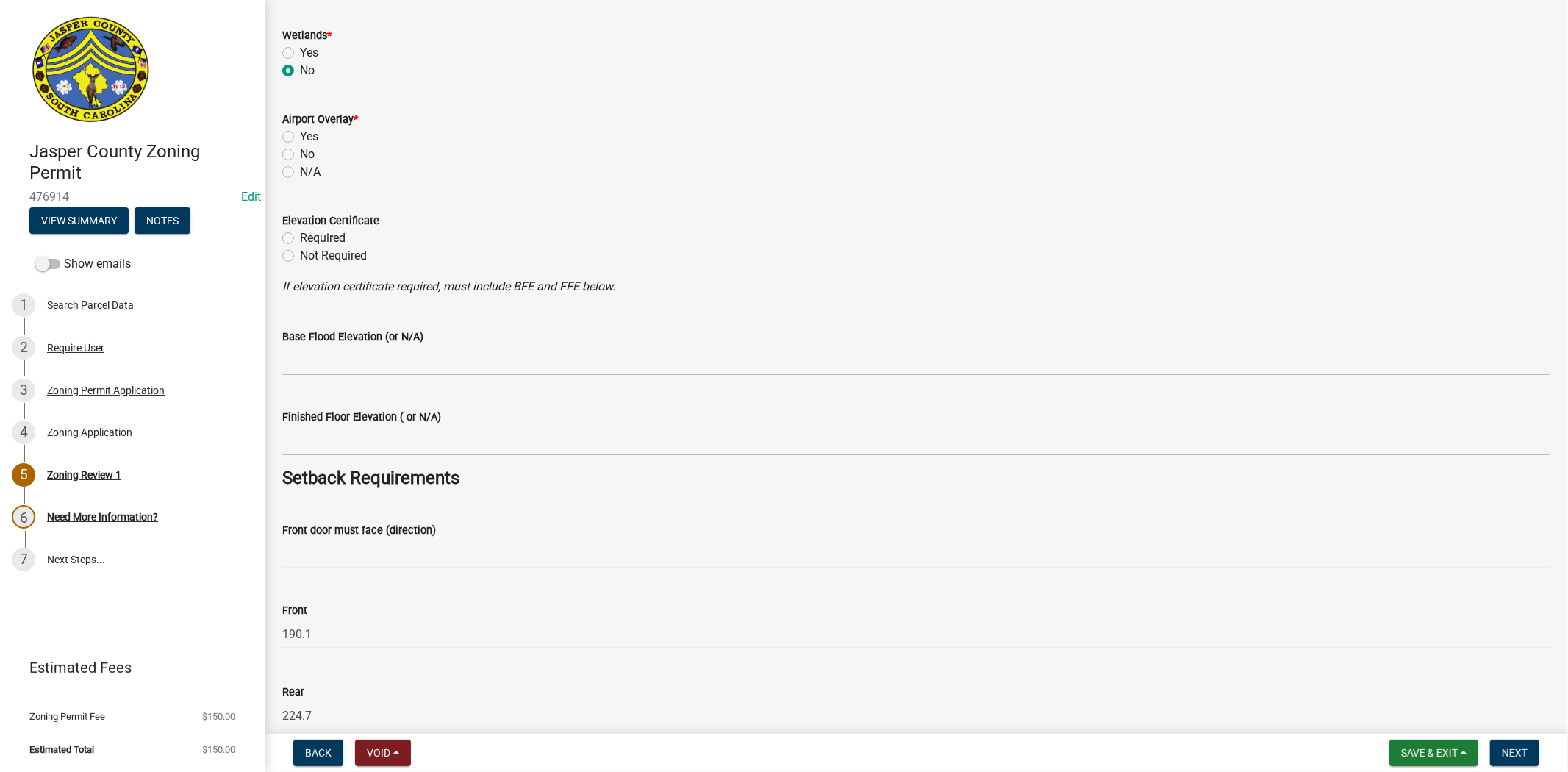
click at [300, 158] on label "No" at bounding box center [307, 154] width 15 height 17
click at [300, 155] on input "No" at bounding box center [305, 151] width 10 height 10
radio input "true"
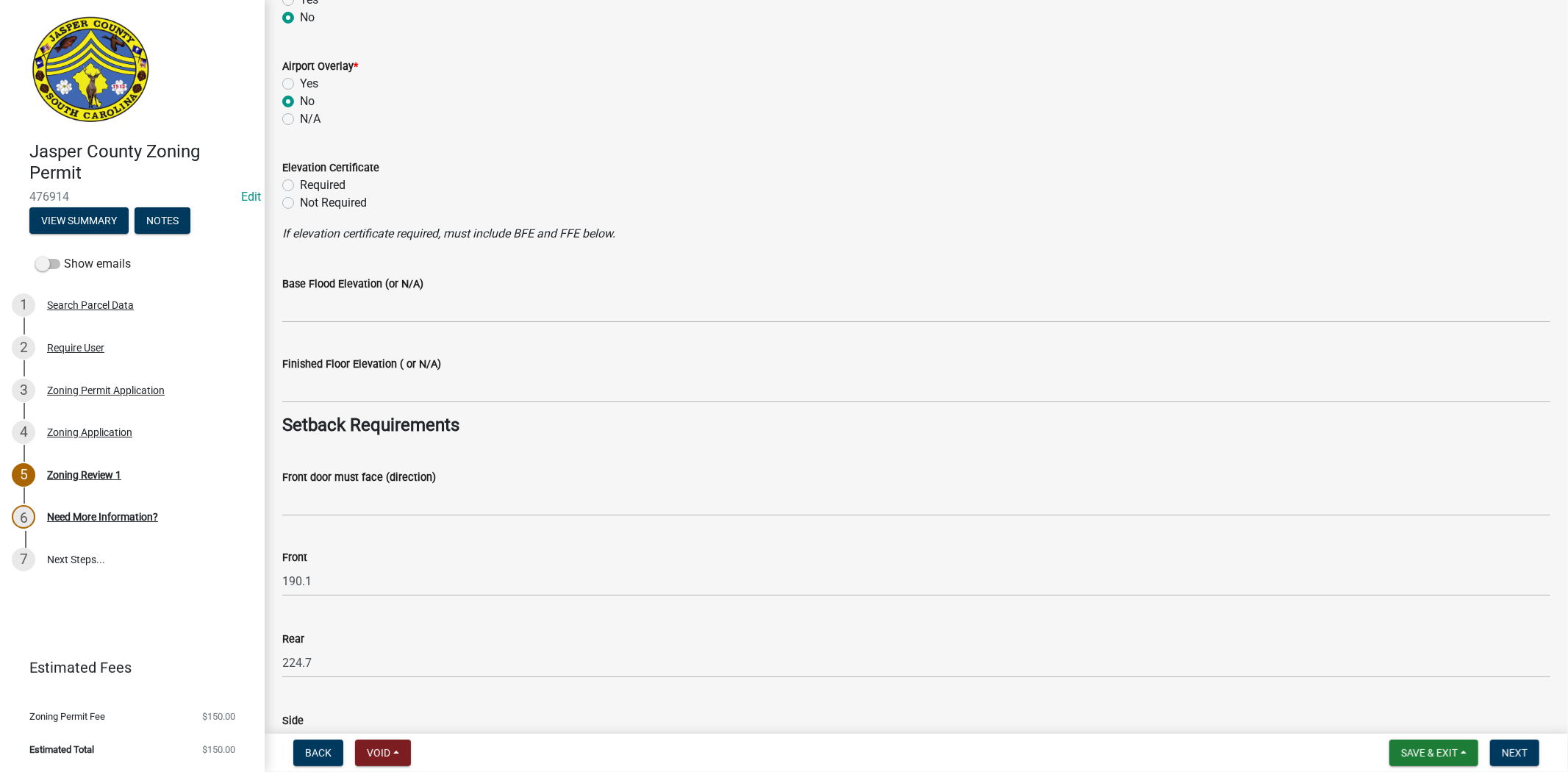
scroll to position [1634, 0]
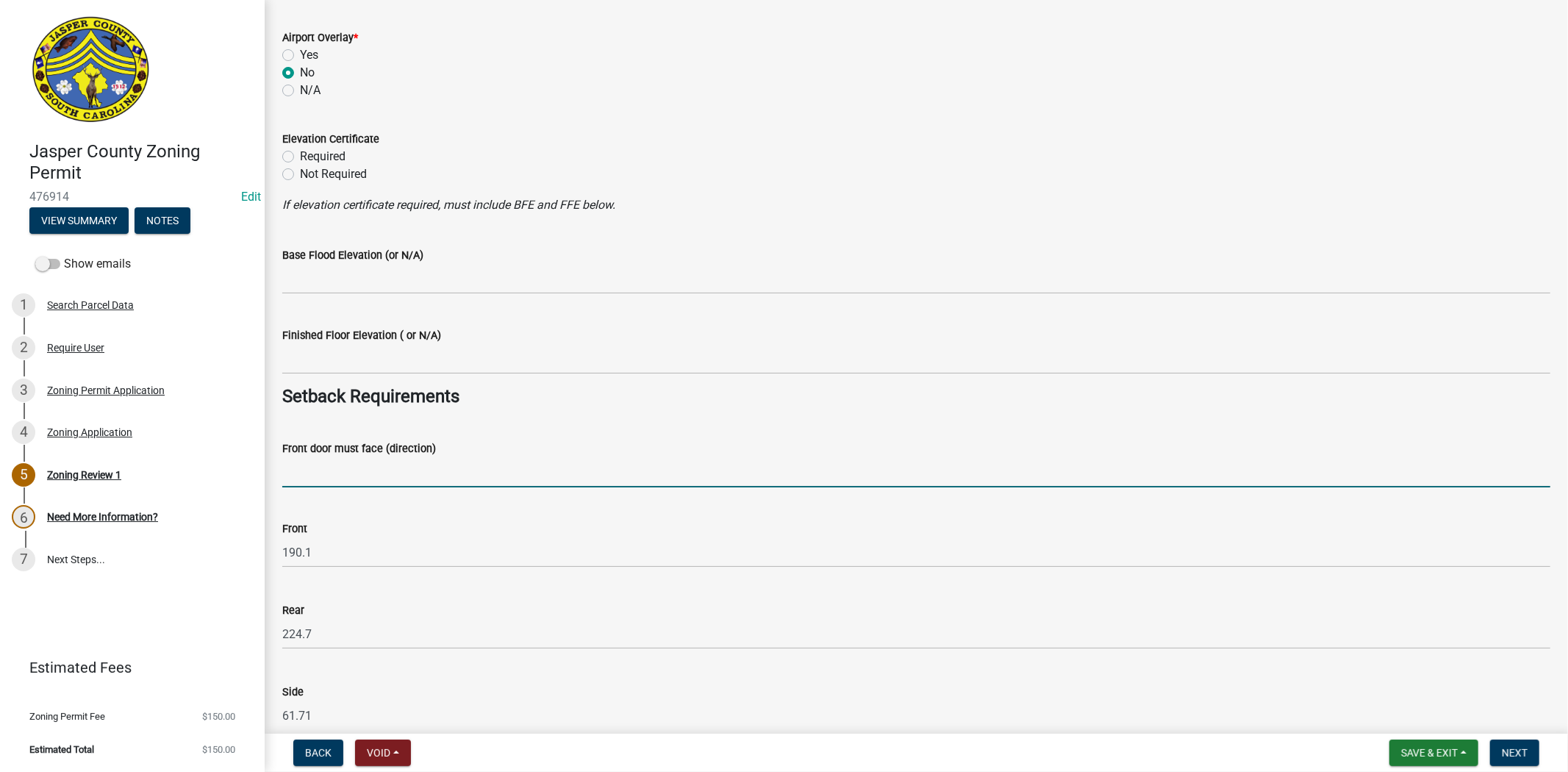
click at [298, 471] on input "Front door must face (direction)" at bounding box center [917, 473] width 1268 height 30
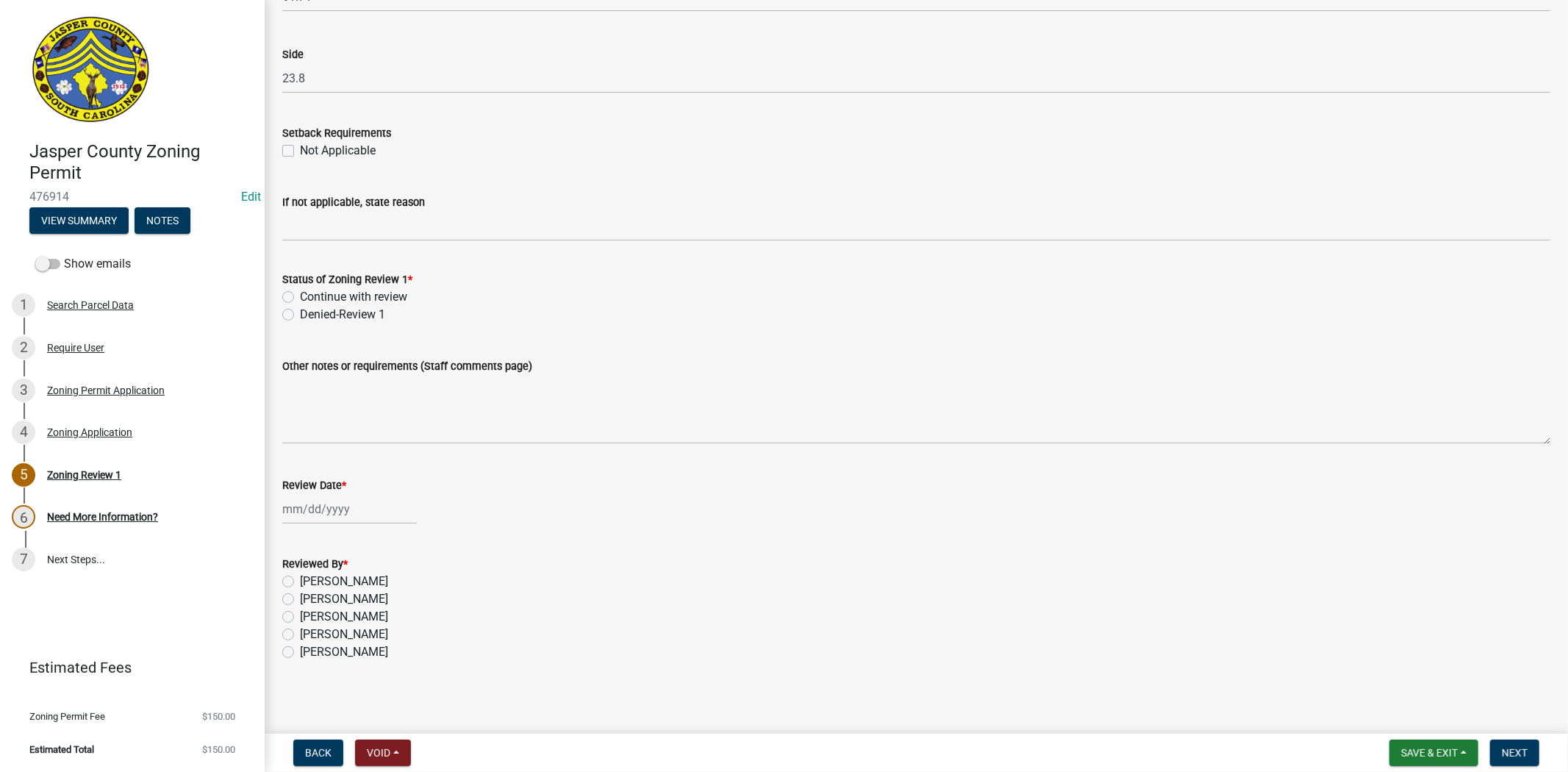
scroll to position [2357, 0]
type input "levy rd"
click at [300, 291] on label "Continue with review" at bounding box center [354, 293] width 108 height 17
click at [300, 291] on input "Continue with review" at bounding box center [305, 289] width 10 height 10
radio input "true"
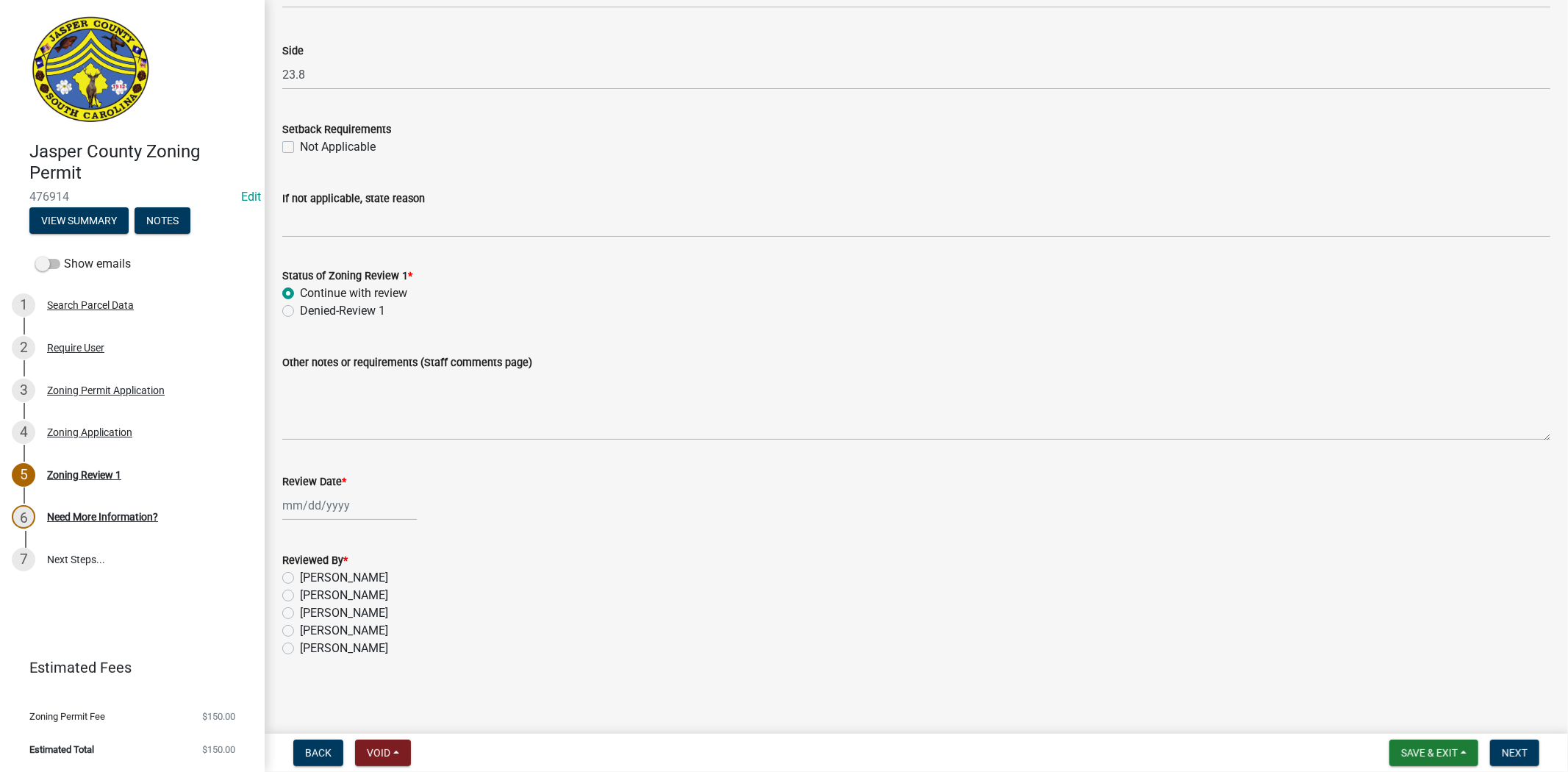
click at [314, 503] on div at bounding box center [350, 506] width 134 height 30
select select "9"
select select "2025"
click at [363, 610] on div "11" at bounding box center [367, 607] width 23 height 23
type input "09/11/2025"
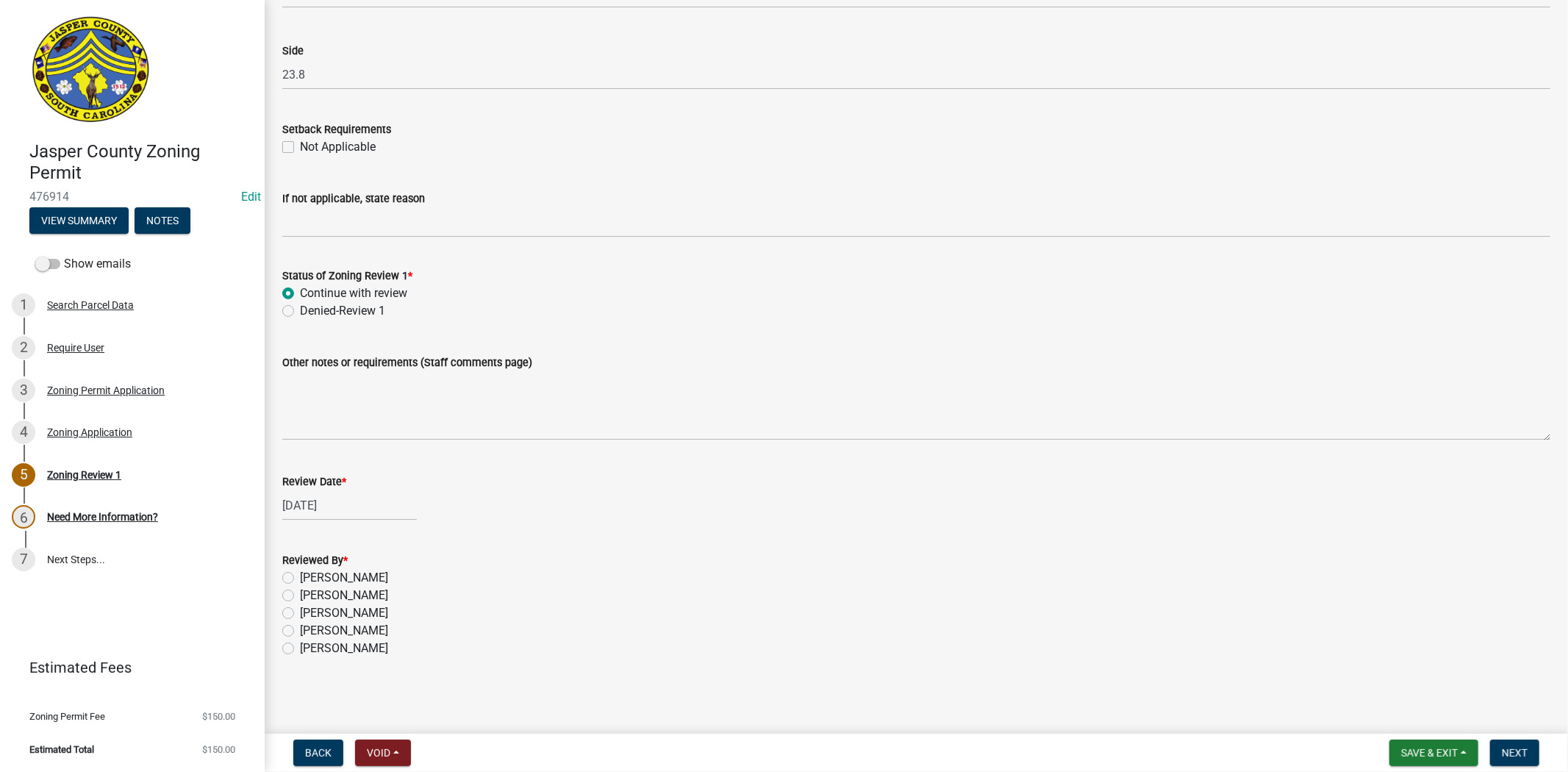
click at [300, 578] on label "Ciara Chapman" at bounding box center [344, 578] width 88 height 17
click at [300, 578] on input "Ciara Chapman" at bounding box center [305, 575] width 10 height 10
radio input "true"
click at [1510, 751] on span "Next" at bounding box center [1514, 753] width 26 height 12
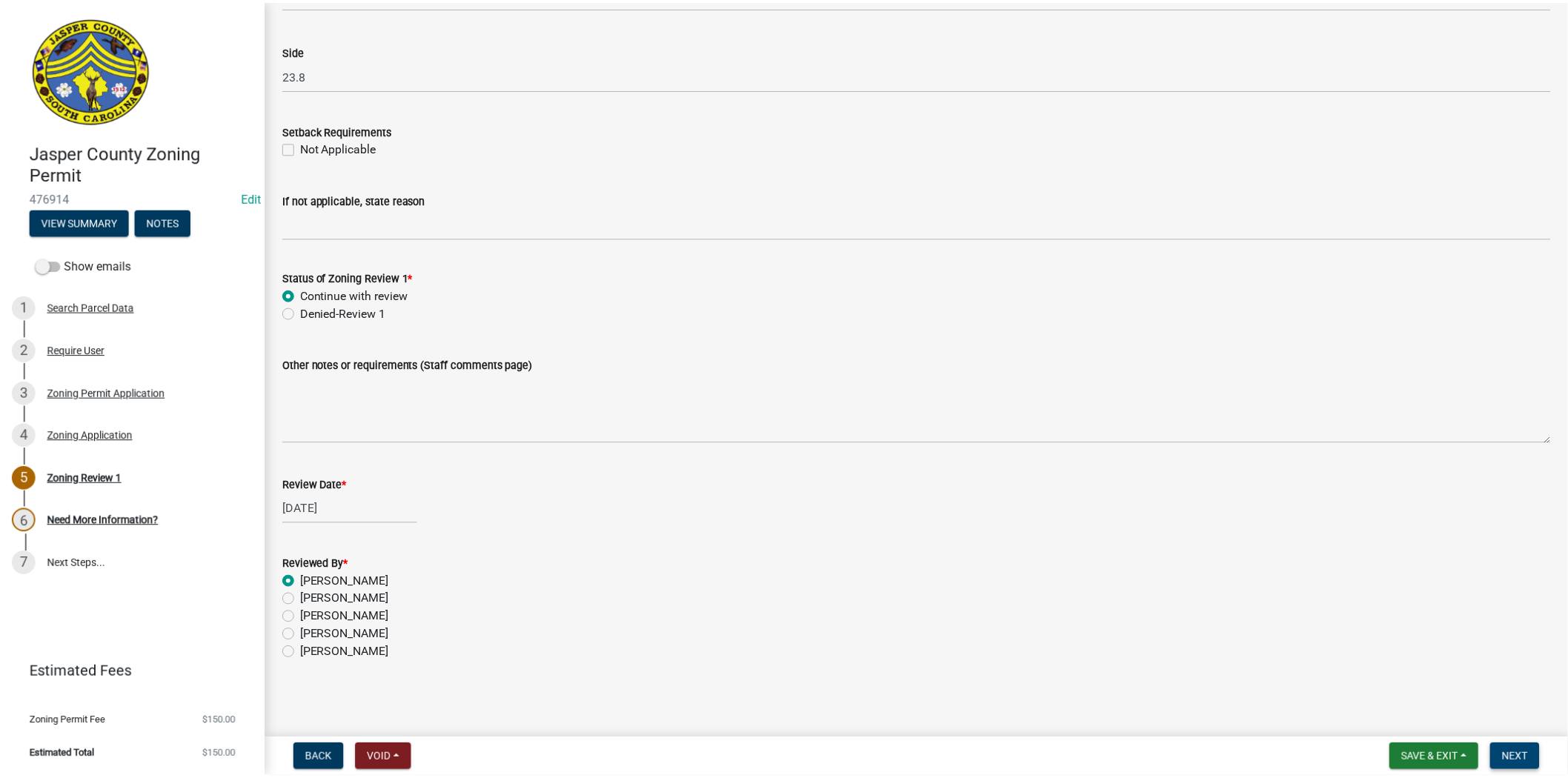
scroll to position [0, 0]
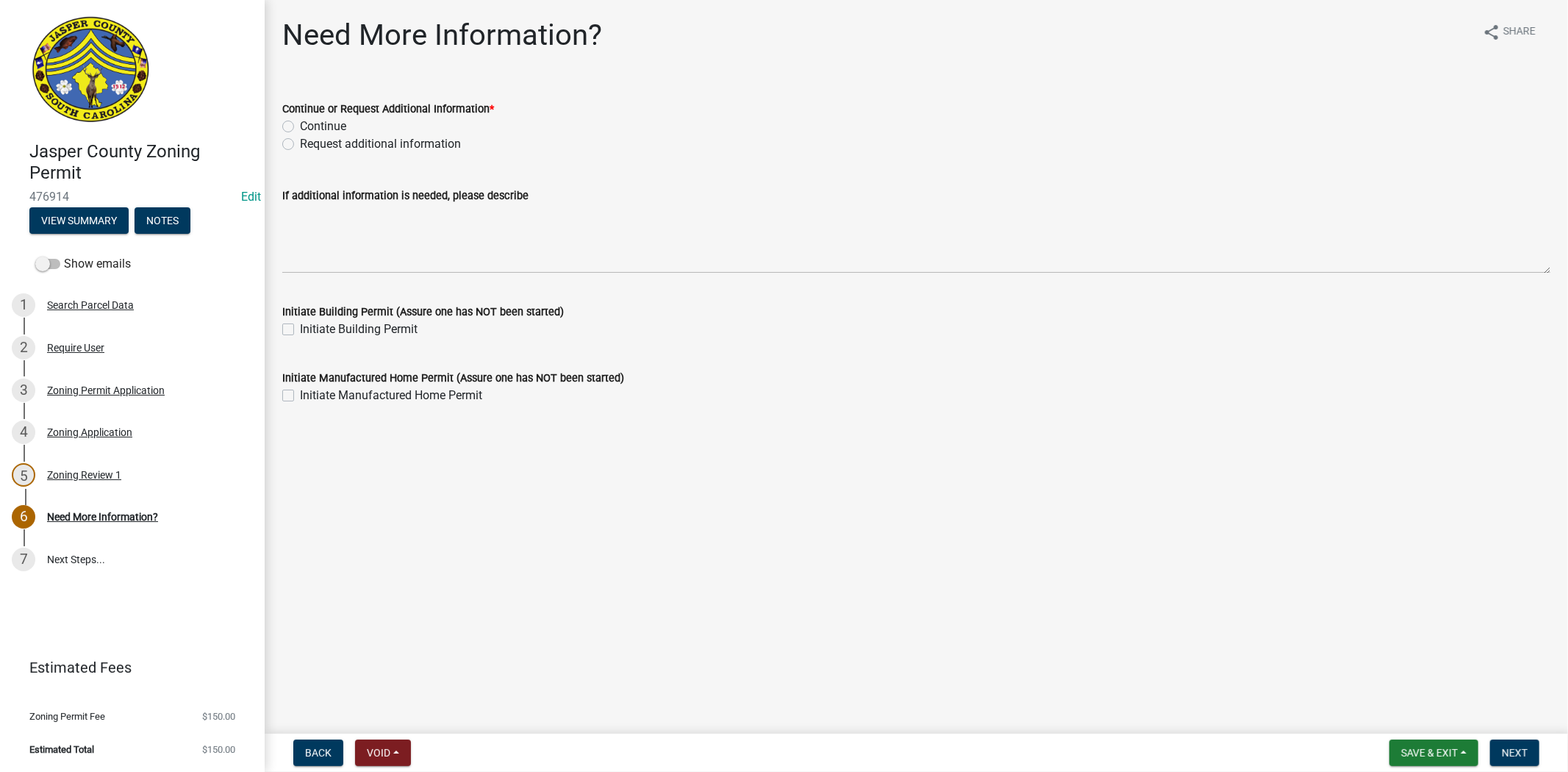
click at [300, 143] on label "Request additional information" at bounding box center [380, 143] width 161 height 17
click at [300, 143] on input "Request additional information" at bounding box center [305, 140] width 10 height 10
radio input "true"
click at [300, 122] on label "Continue" at bounding box center [323, 126] width 46 height 17
click at [300, 122] on input "Continue" at bounding box center [305, 123] width 10 height 10
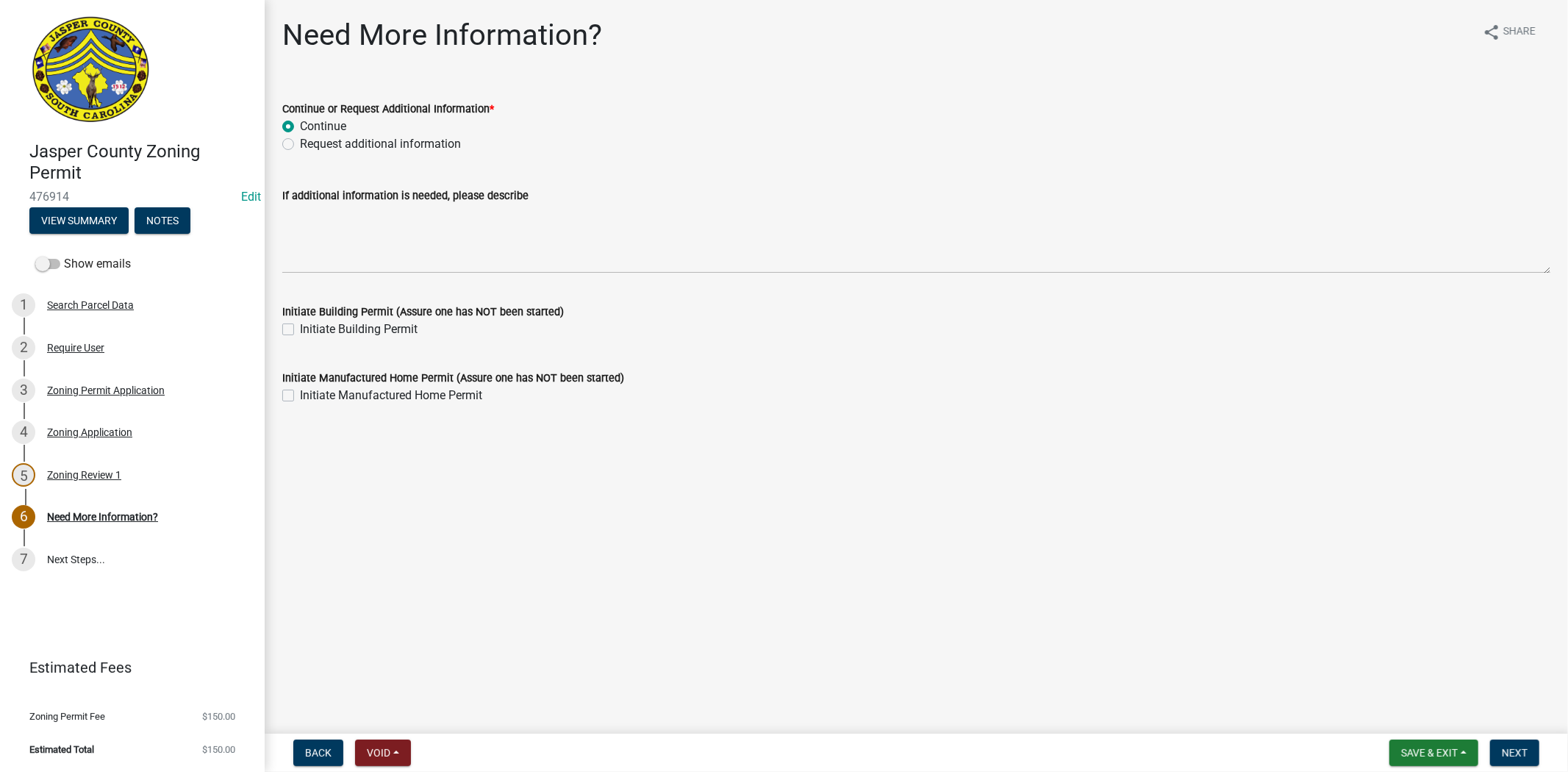
radio input "true"
click at [1524, 756] on span "Next" at bounding box center [1514, 753] width 26 height 12
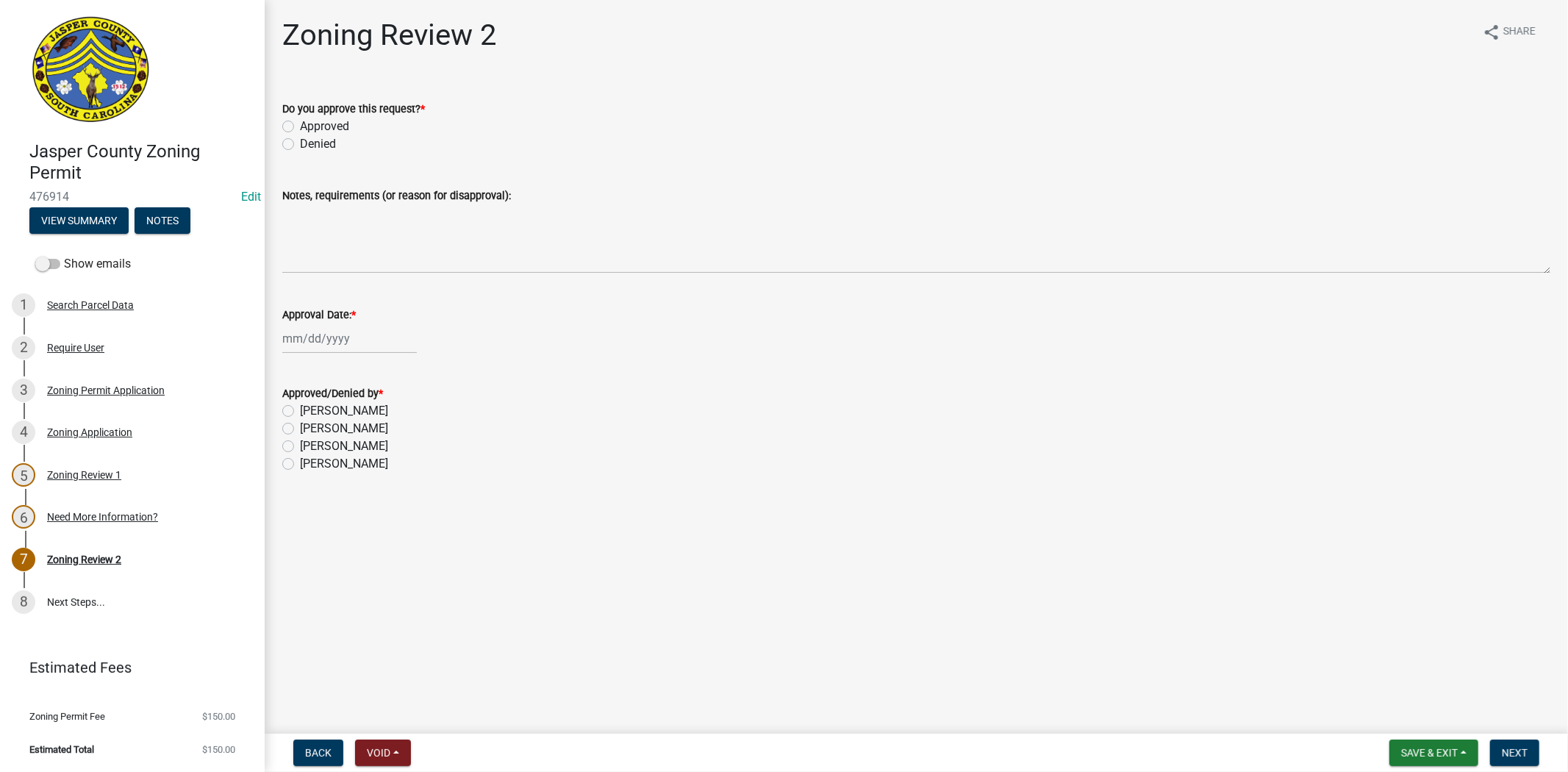
click at [300, 124] on label "Approved" at bounding box center [324, 126] width 49 height 17
click at [300, 124] on input "Approved" at bounding box center [305, 123] width 10 height 10
radio input "true"
click at [306, 342] on div at bounding box center [350, 338] width 134 height 30
select select "9"
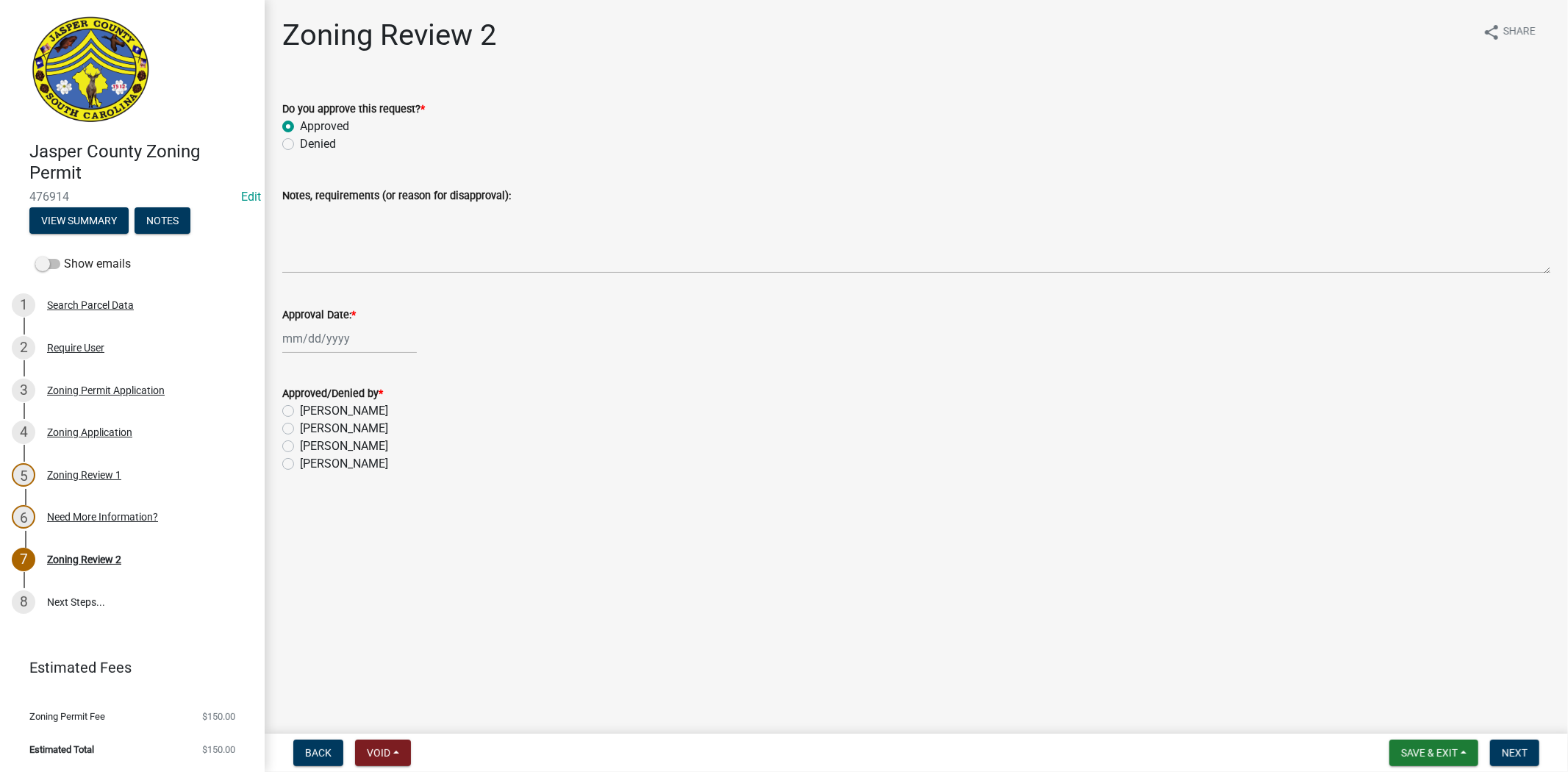
select select "2025"
click at [375, 442] on div "11" at bounding box center [367, 439] width 23 height 23
type input "09/11/2025"
click at [300, 459] on label "Ciara Chapman" at bounding box center [344, 464] width 88 height 17
click at [300, 459] on input "Ciara Chapman" at bounding box center [305, 460] width 10 height 10
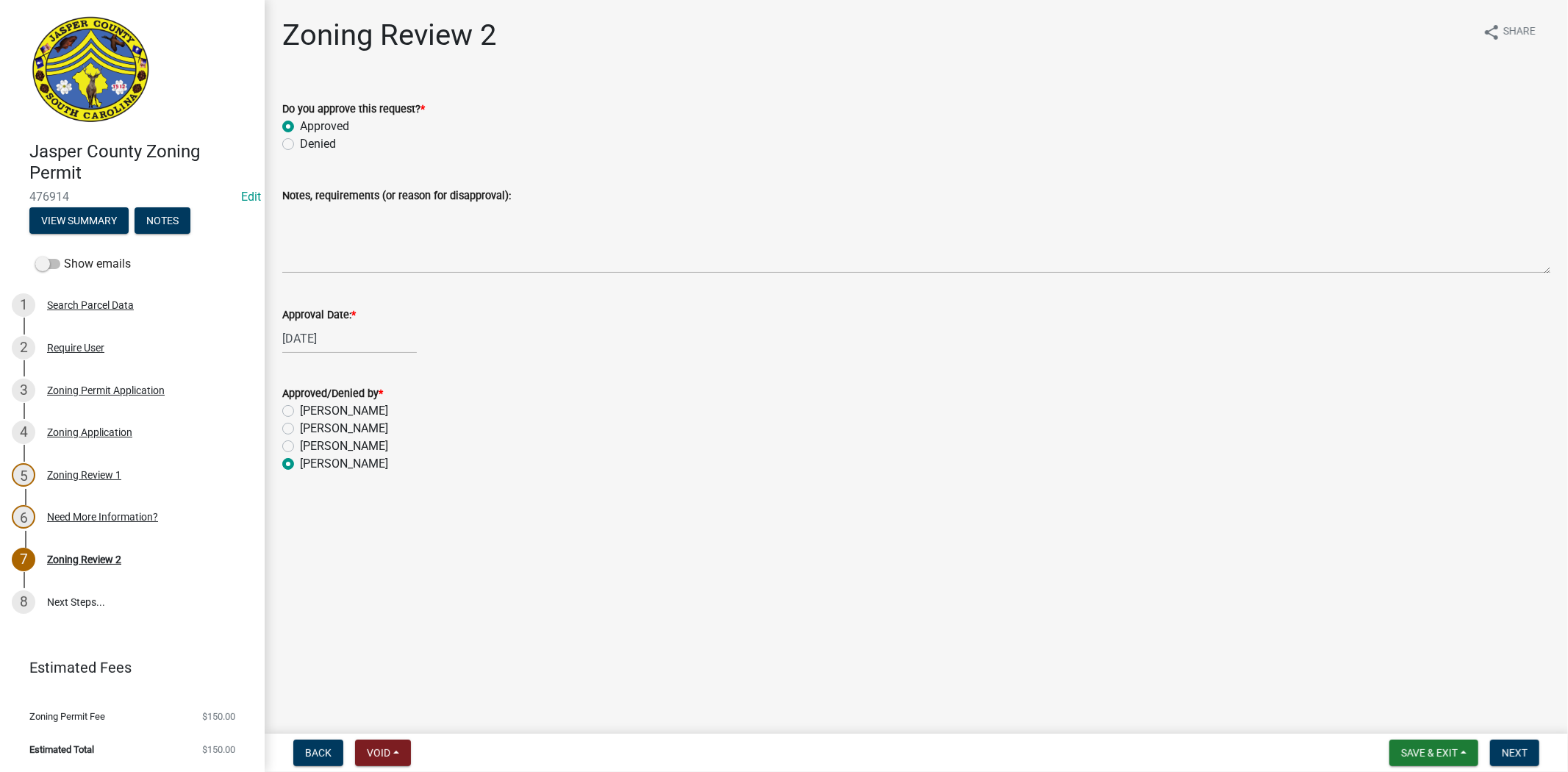
radio input "true"
click at [1514, 755] on span "Next" at bounding box center [1514, 753] width 26 height 12
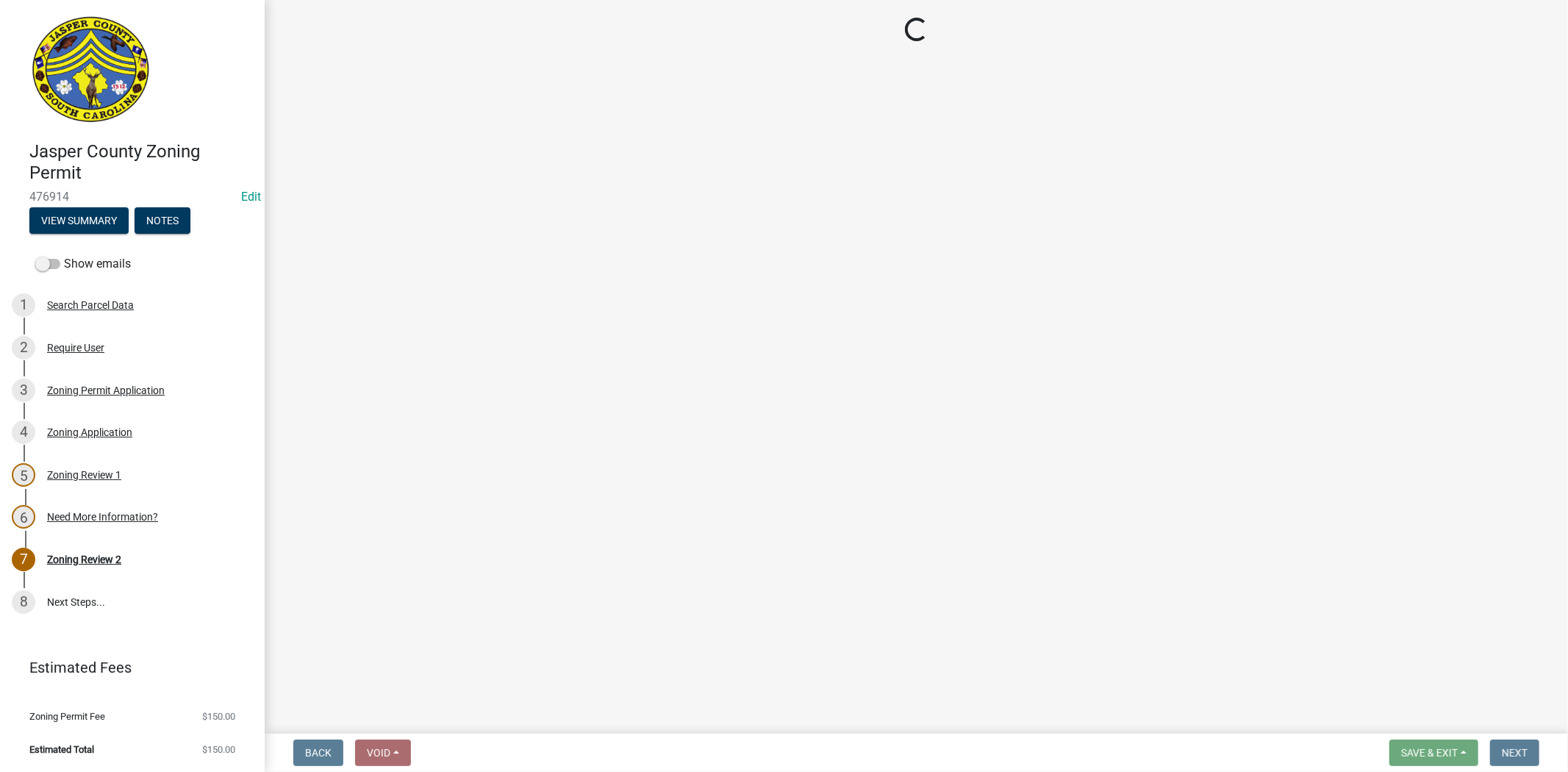
select select "3: 3"
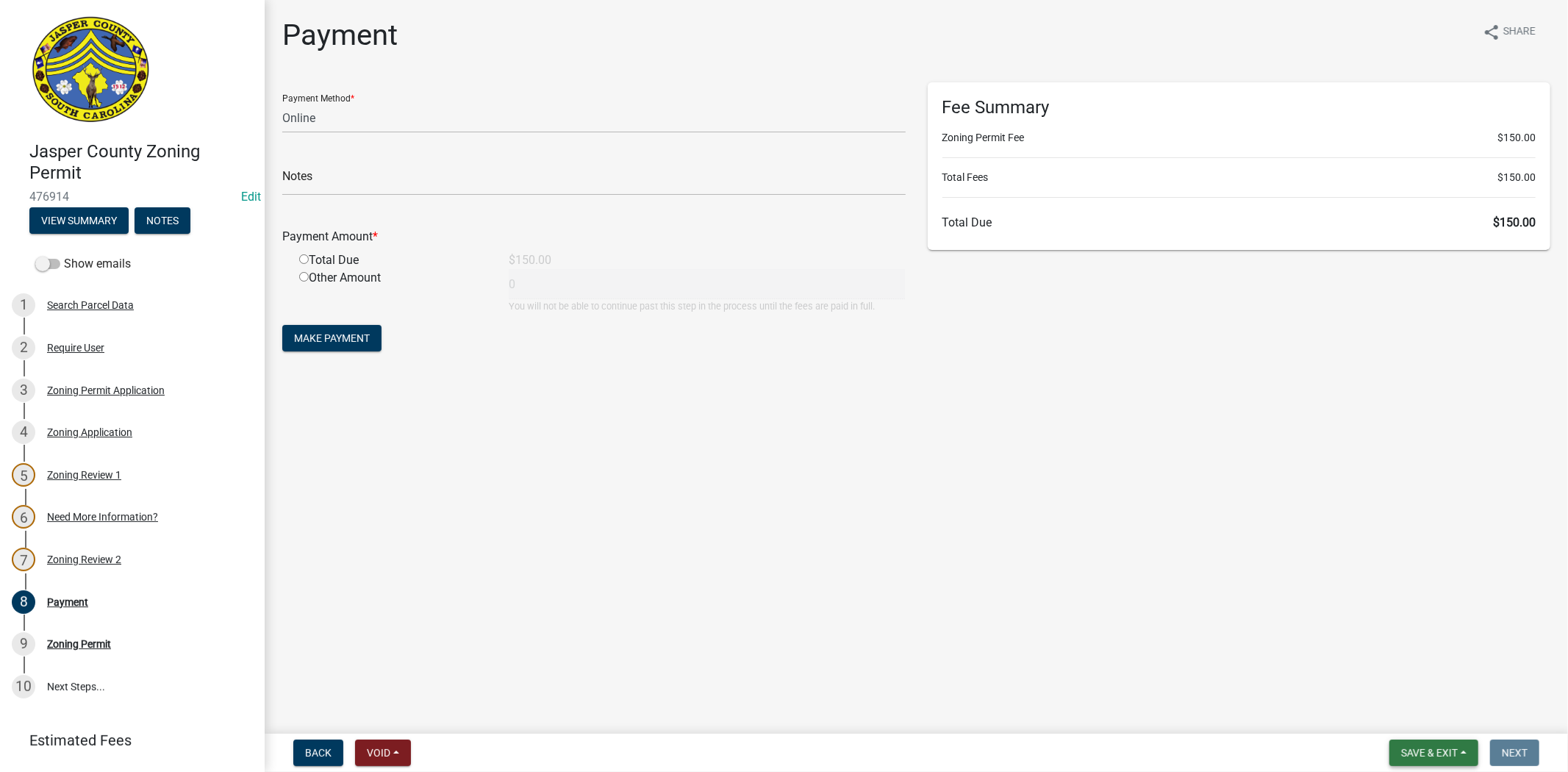
click at [1450, 763] on button "Save & Exit" at bounding box center [1434, 753] width 89 height 27
click at [1414, 718] on button "Save & Exit" at bounding box center [1420, 715] width 118 height 36
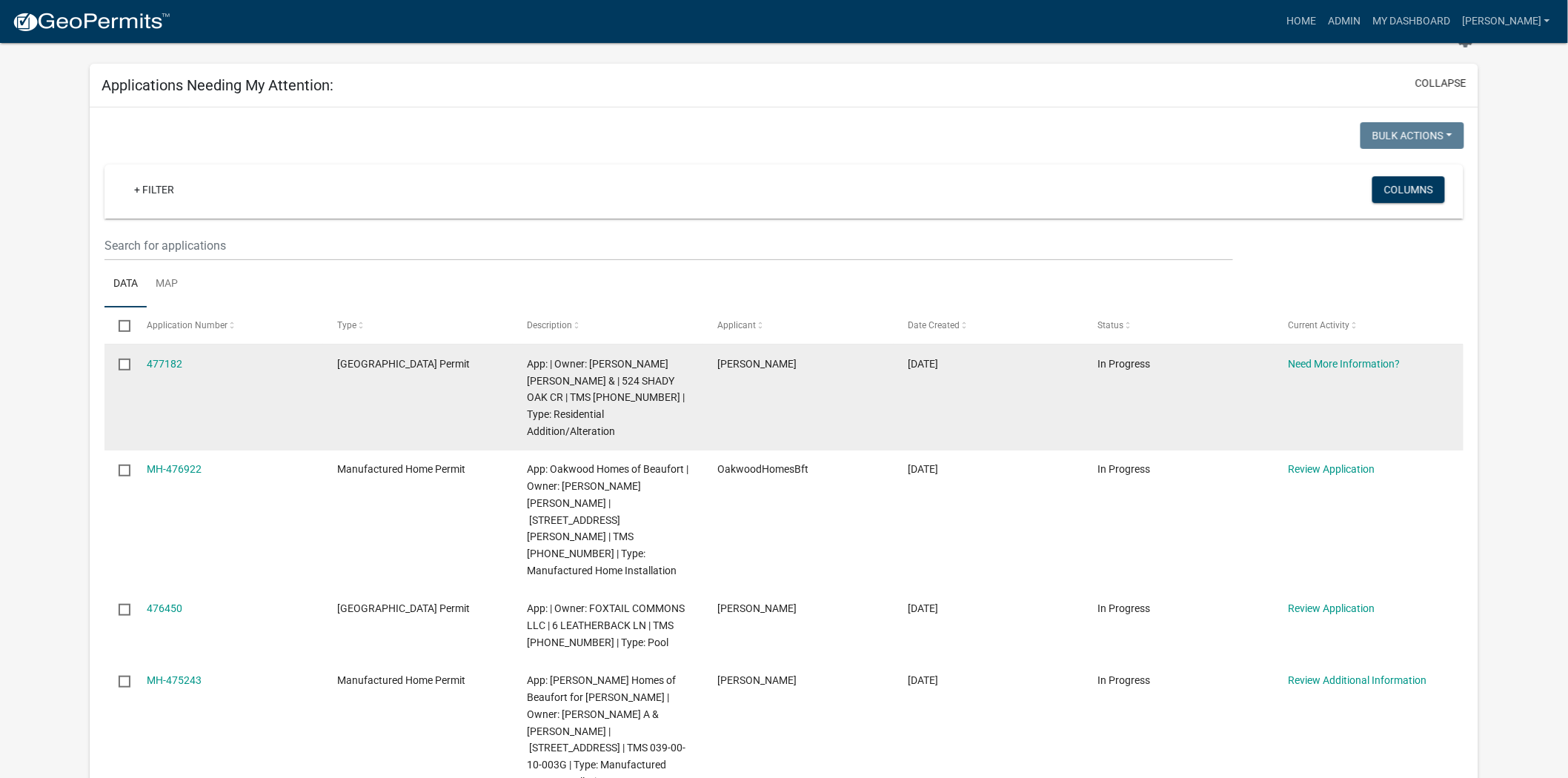
scroll to position [82, 0]
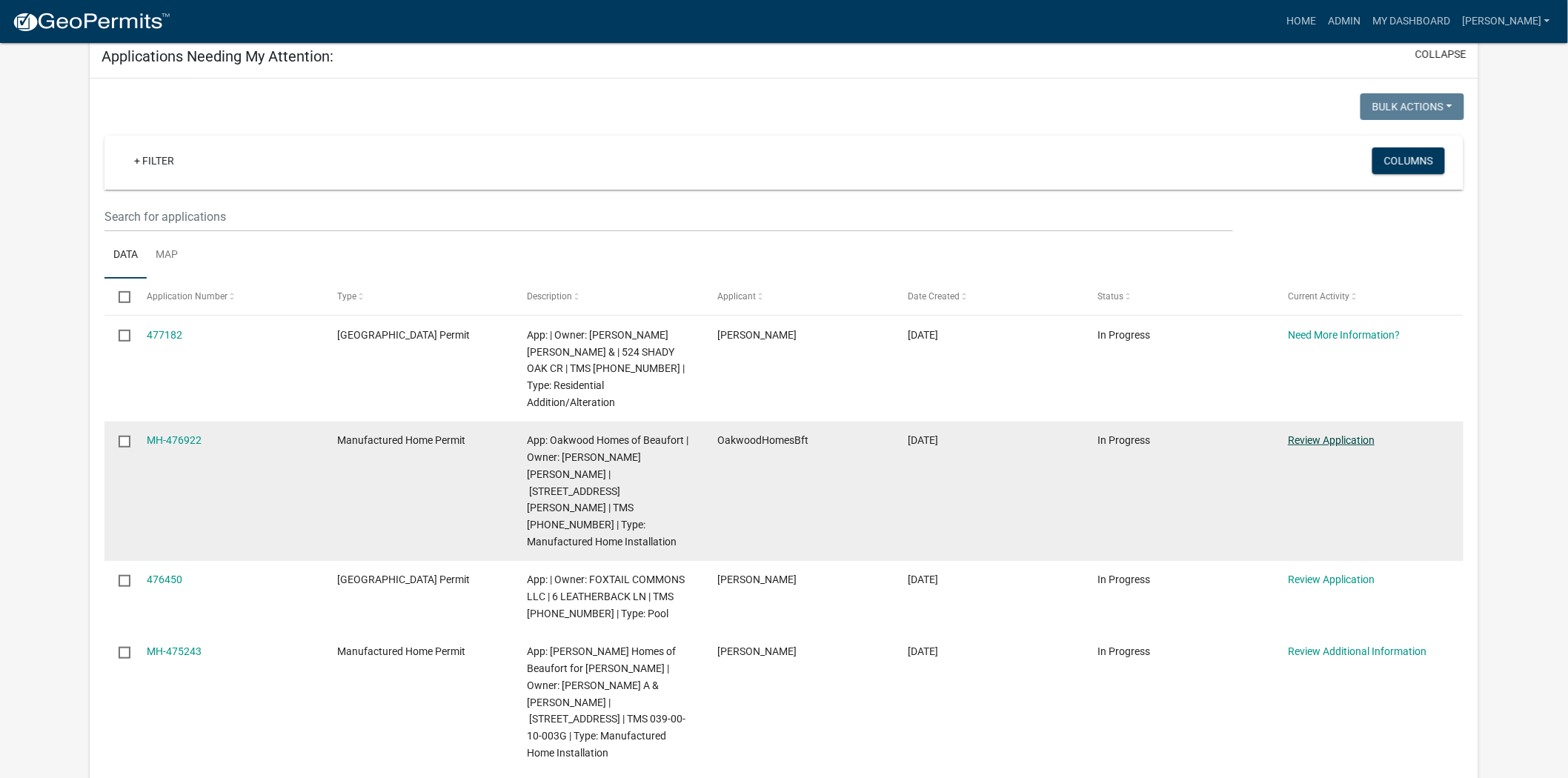
click at [1353, 441] on link "Review Application" at bounding box center [1332, 440] width 87 height 12
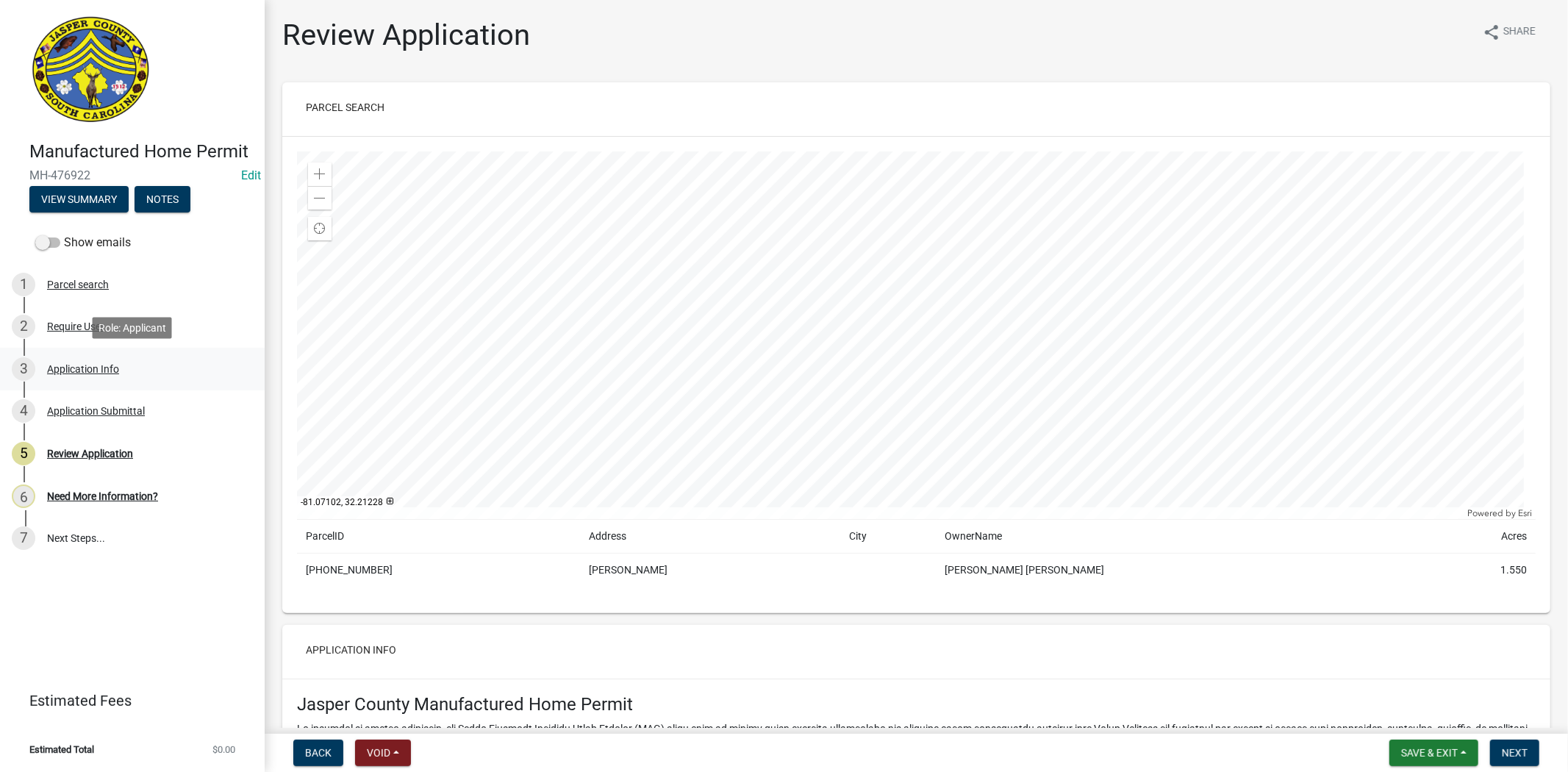
click at [53, 354] on link "3 Application Info" at bounding box center [132, 369] width 264 height 42
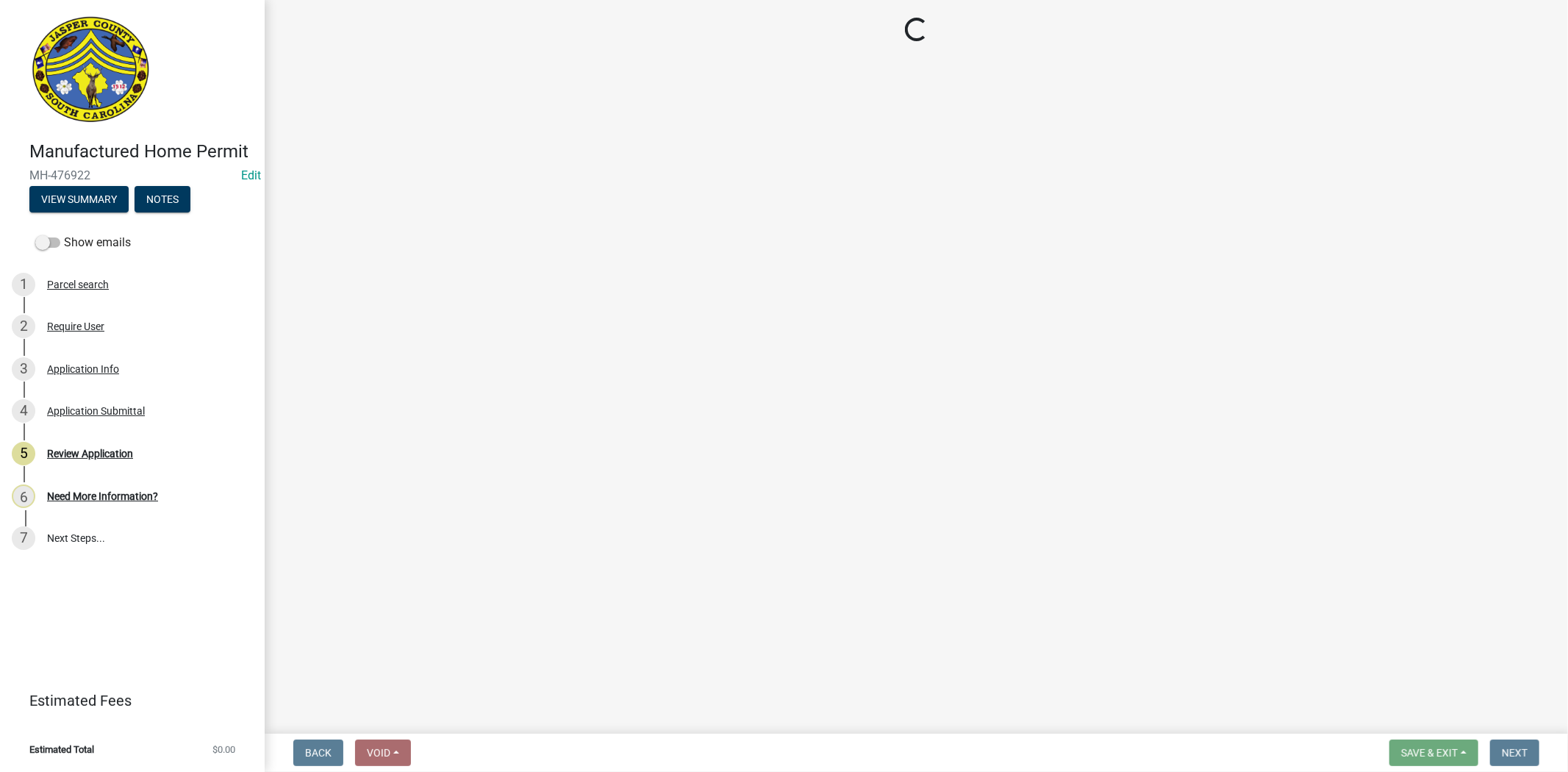
select select "00748aa1-56c2-4786-b7ff-9b3cb1d8d455"
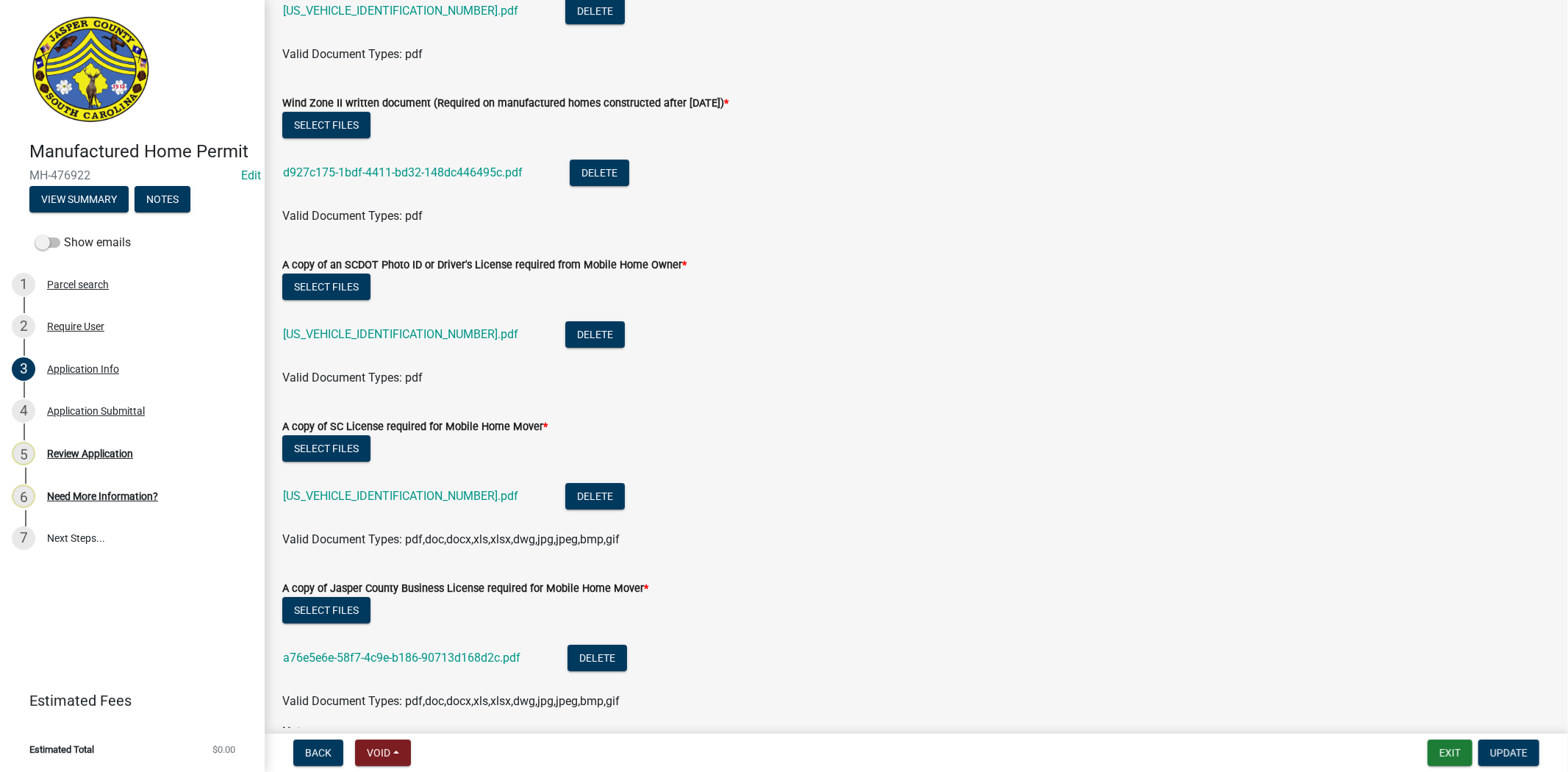
scroll to position [4574, 0]
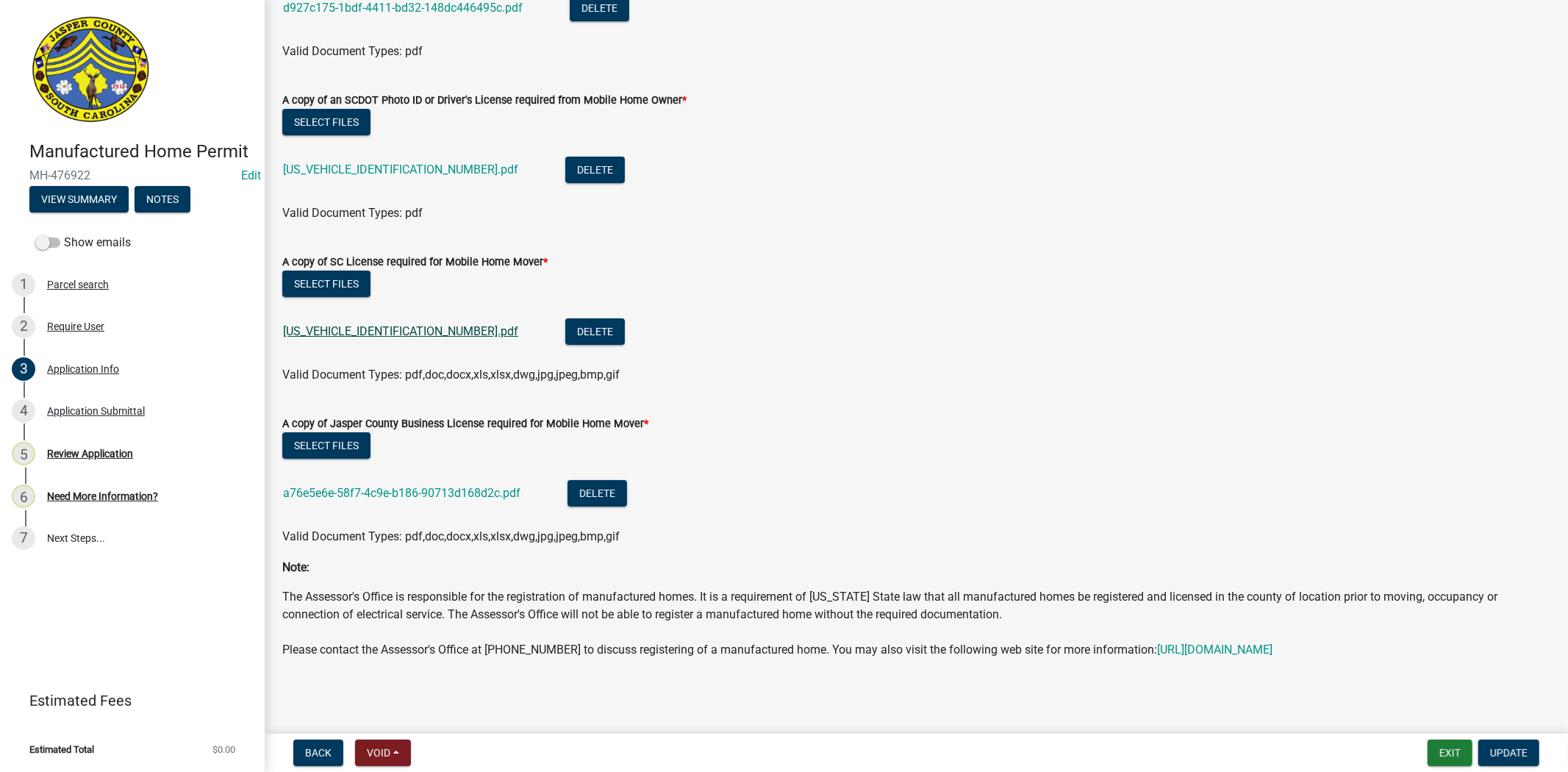
click at [327, 324] on link "SR110125091109551.pdf" at bounding box center [401, 331] width 235 height 14
click at [358, 486] on link "a76e5e6e-58f7-4c9e-b186-90713d168d2c.pdf" at bounding box center [402, 493] width 238 height 14
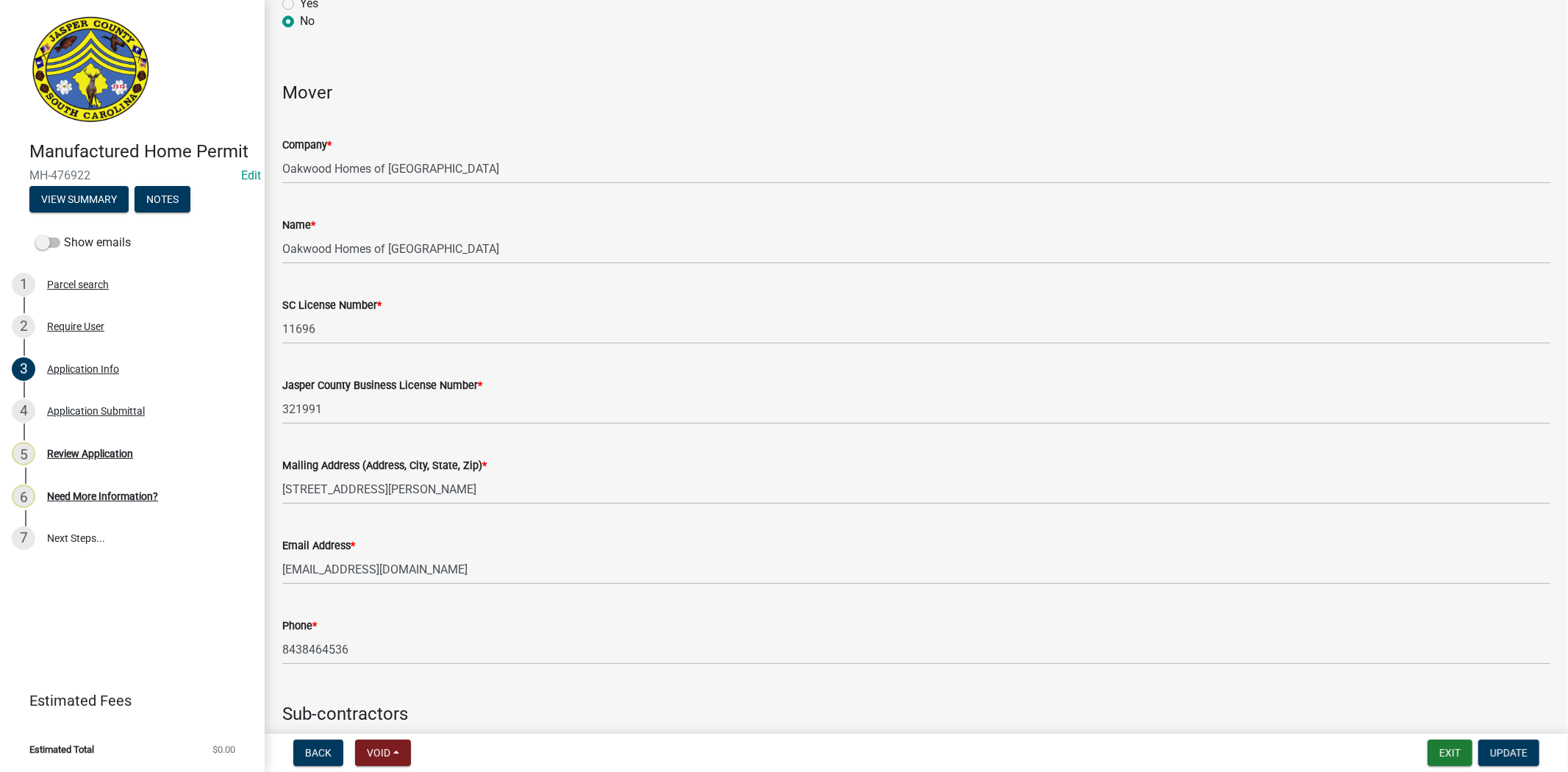
scroll to position [3185, 0]
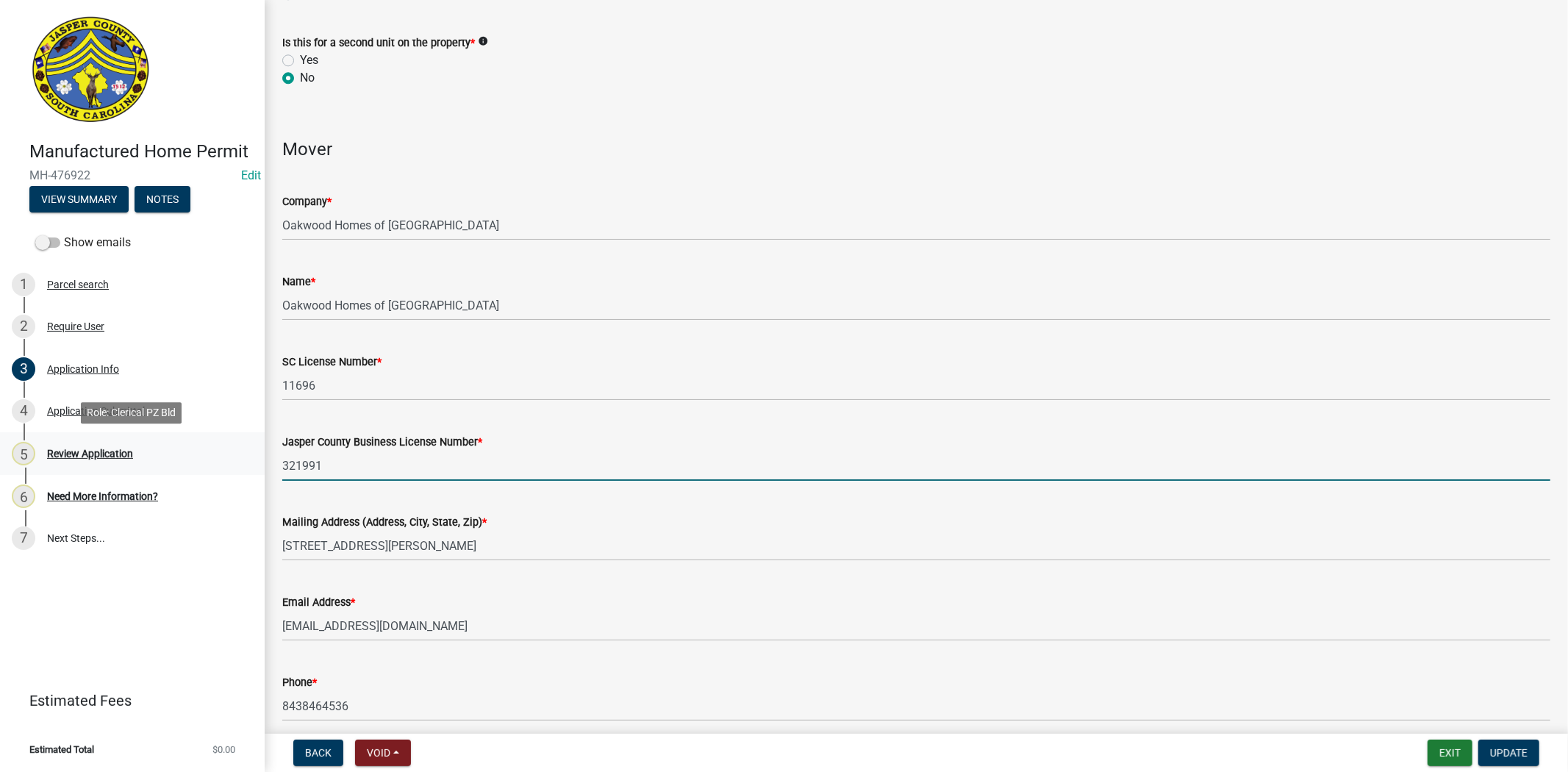
drag, startPoint x: 326, startPoint y: 465, endPoint x: 180, endPoint y: 451, distance: 146.7
click at [180, 451] on div "Manufactured Home Permit MH-476922 Edit View Summary Notes Show emails 1 Parcel…" at bounding box center [784, 386] width 1568 height 772
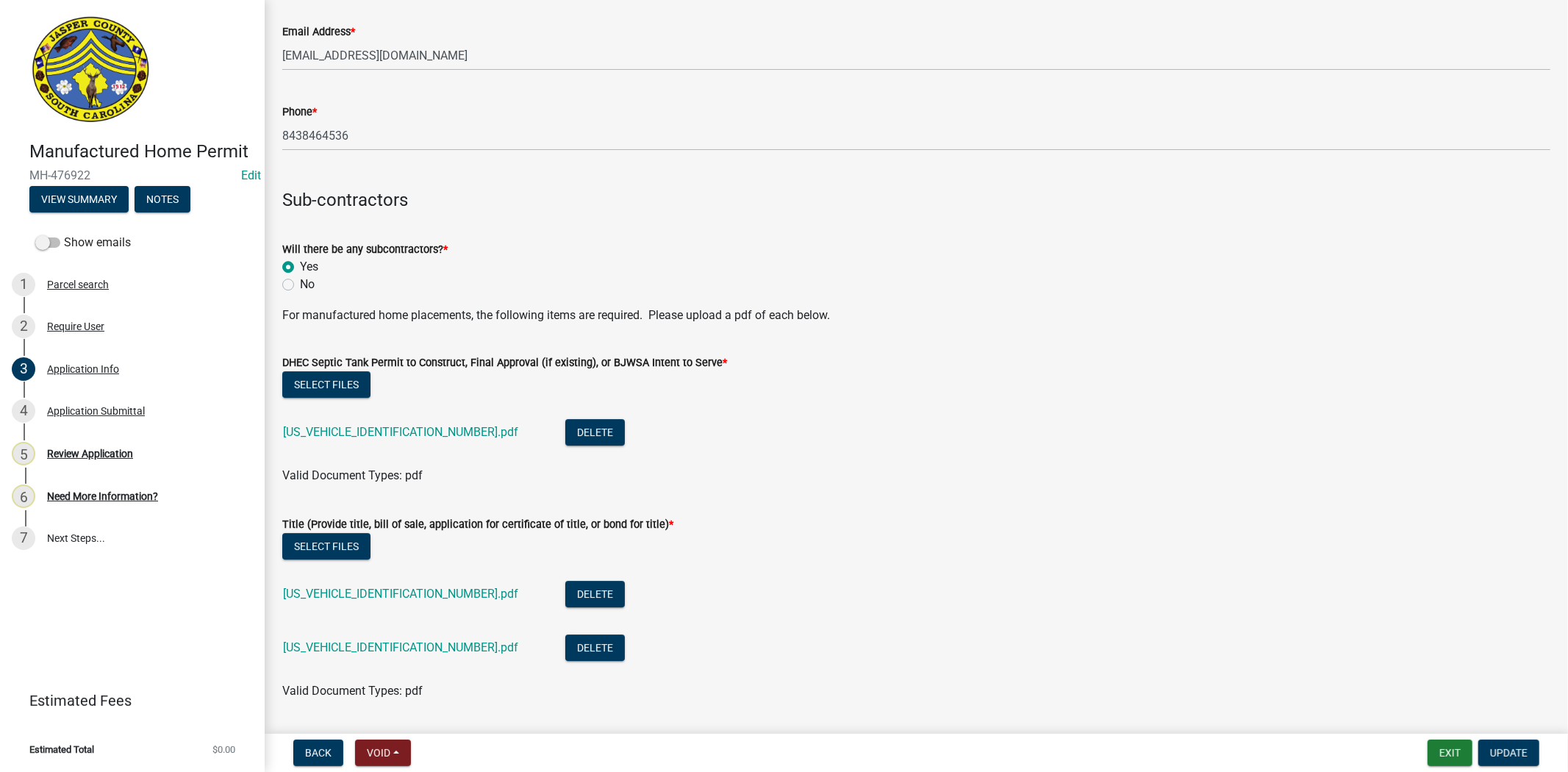
scroll to position [3756, 0]
type input "6894"
click at [975, 420] on li "SR110125091109540.pdf Delete" at bounding box center [917, 434] width 1268 height 54
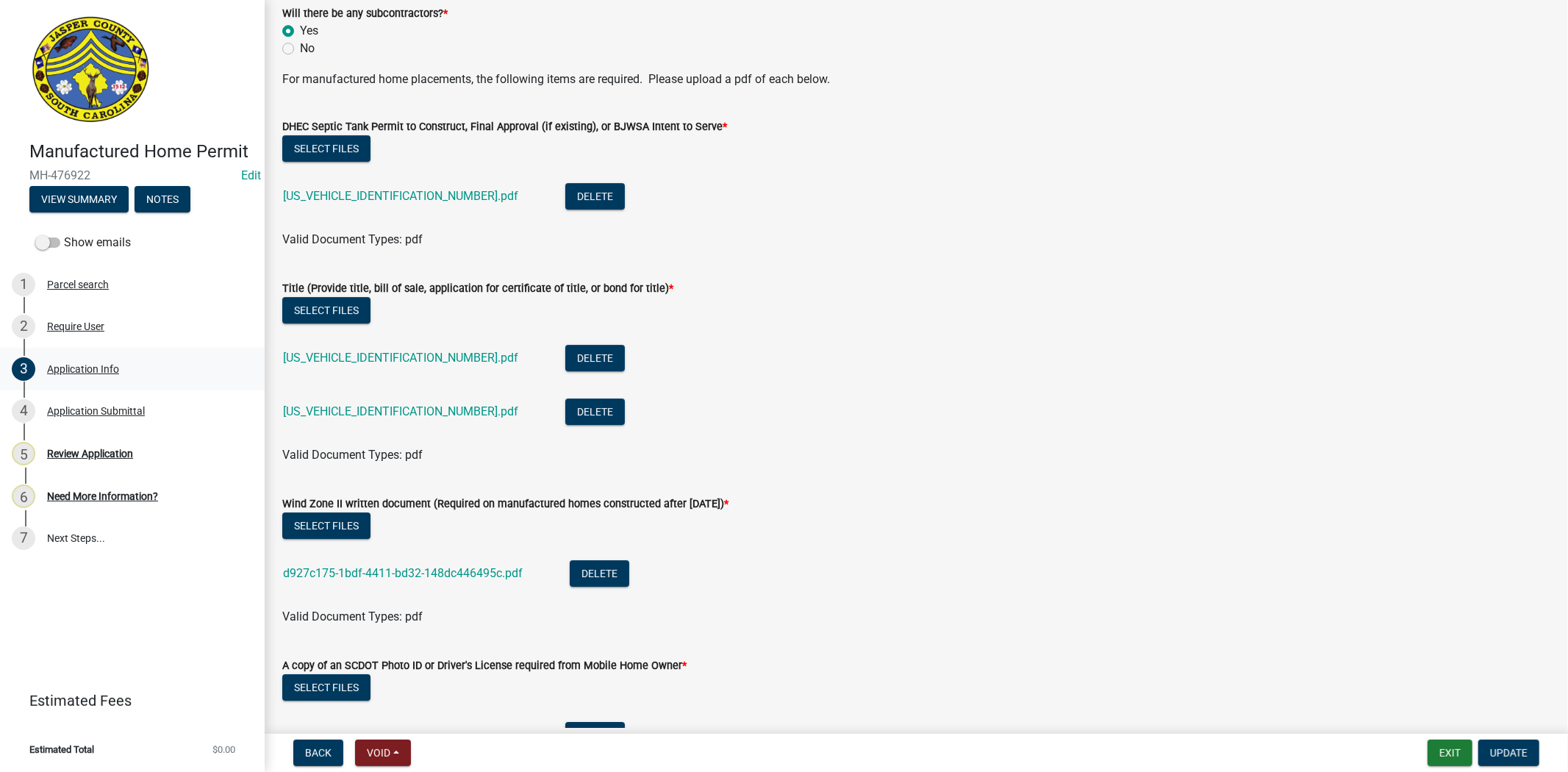
scroll to position [4002, 0]
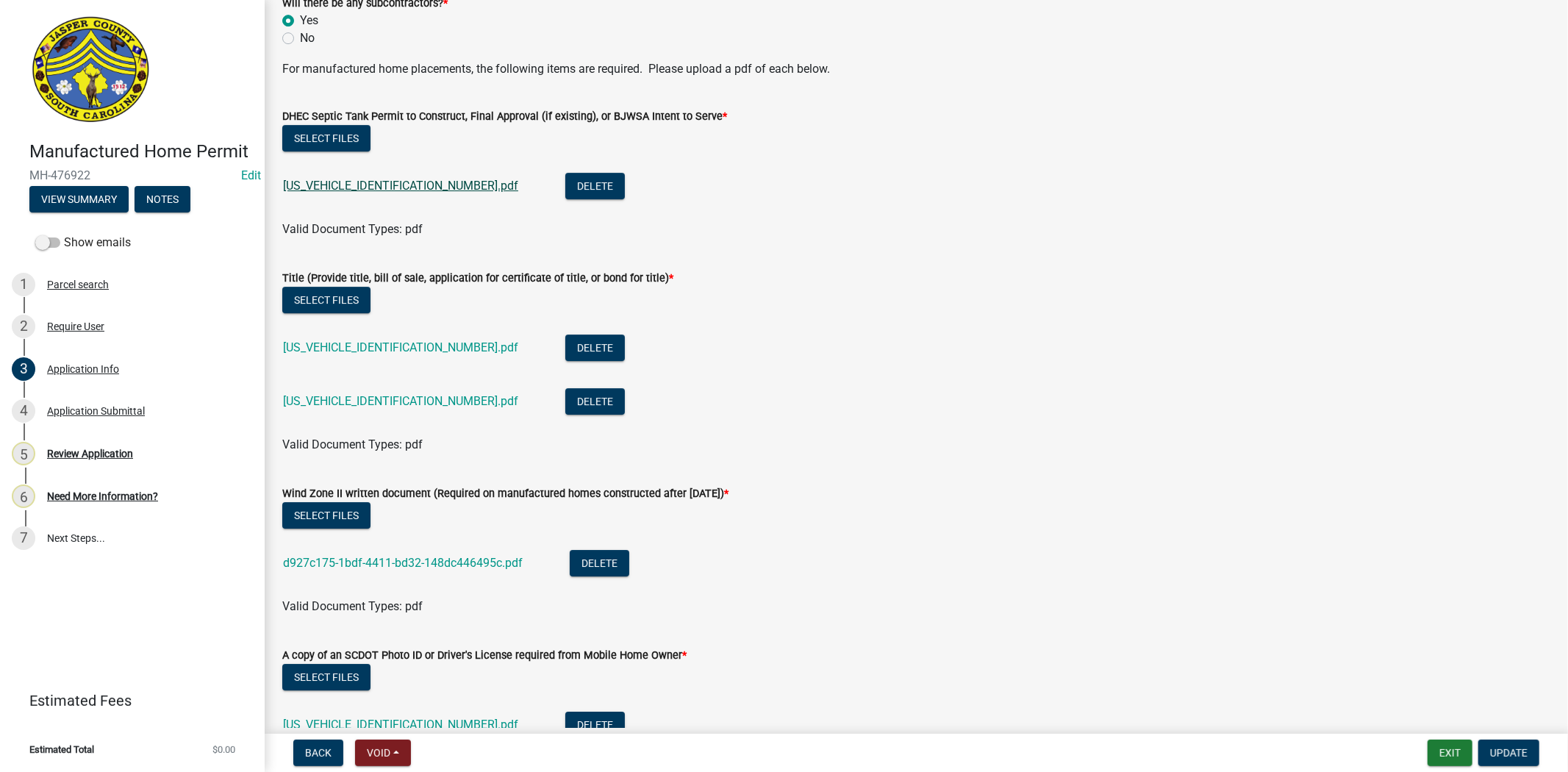
click at [349, 185] on link "SR110125091109540.pdf" at bounding box center [401, 186] width 235 height 14
click at [356, 344] on link "SR110125091109542.pdf" at bounding box center [401, 347] width 235 height 14
click at [312, 396] on link "SR110125091109541.pdf" at bounding box center [401, 401] width 235 height 14
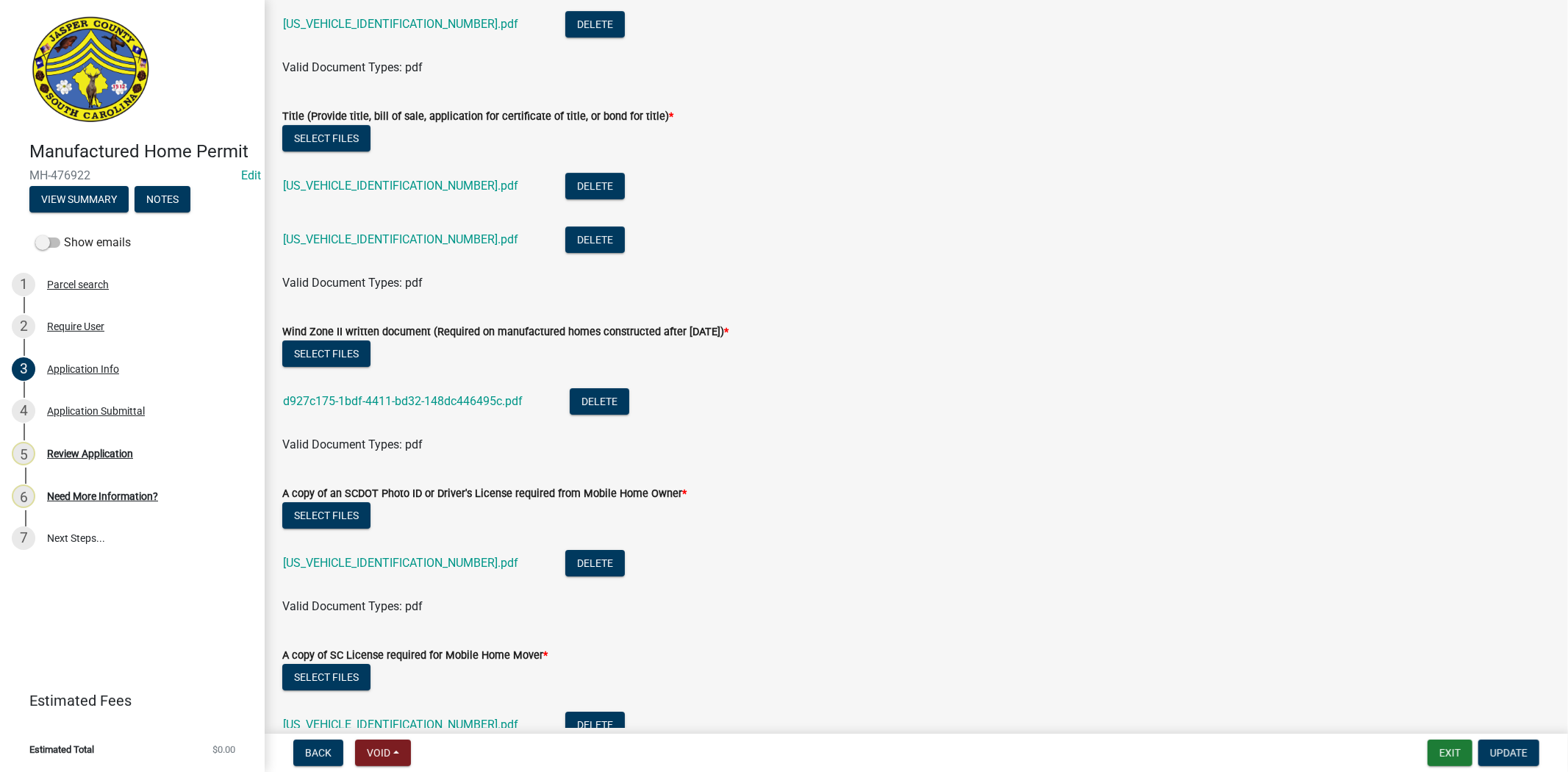
scroll to position [4165, 0]
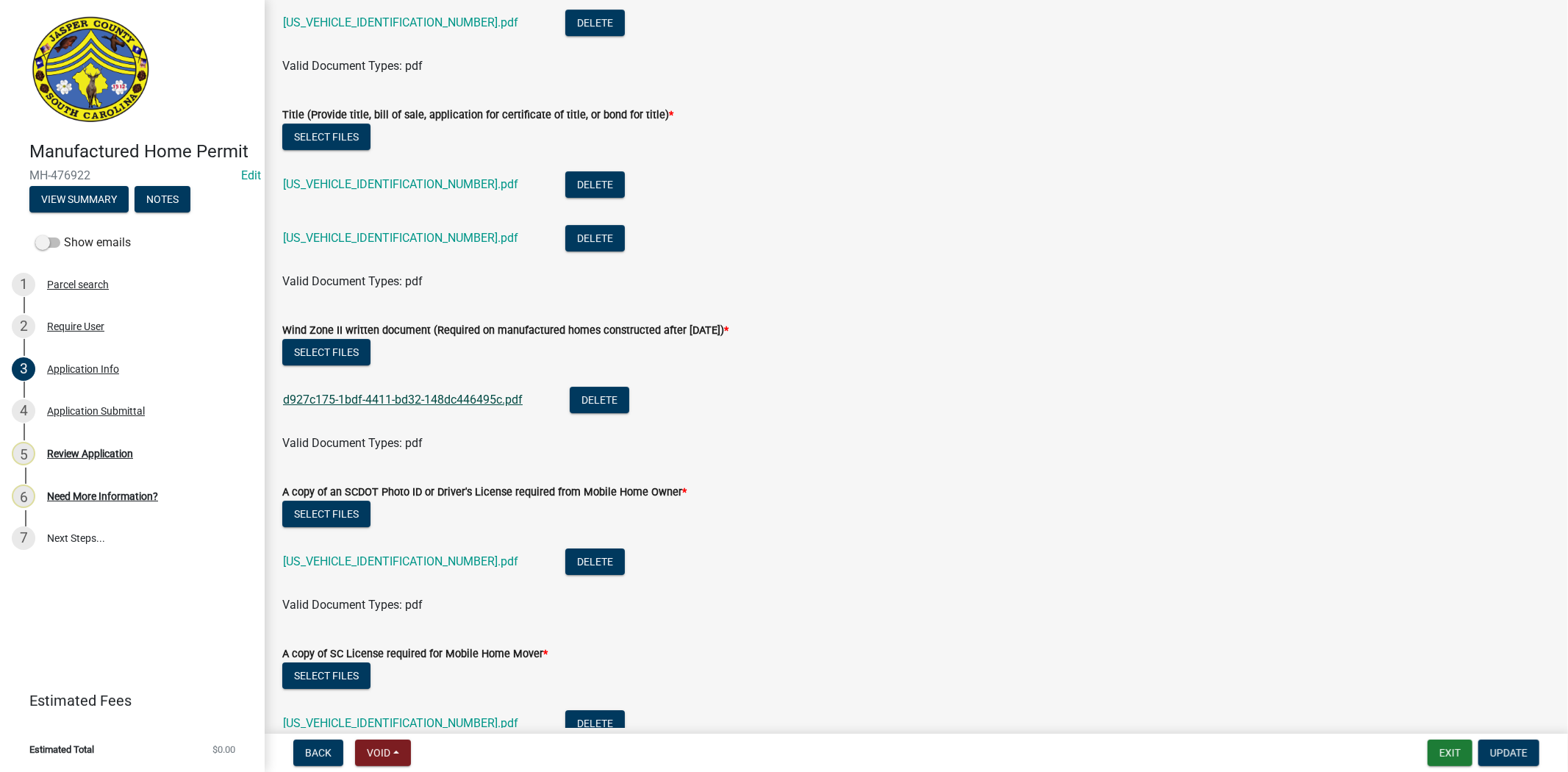
click at [332, 401] on link "d927c175-1bdf-4411-bd32-148dc446495c.pdf" at bounding box center [403, 400] width 240 height 14
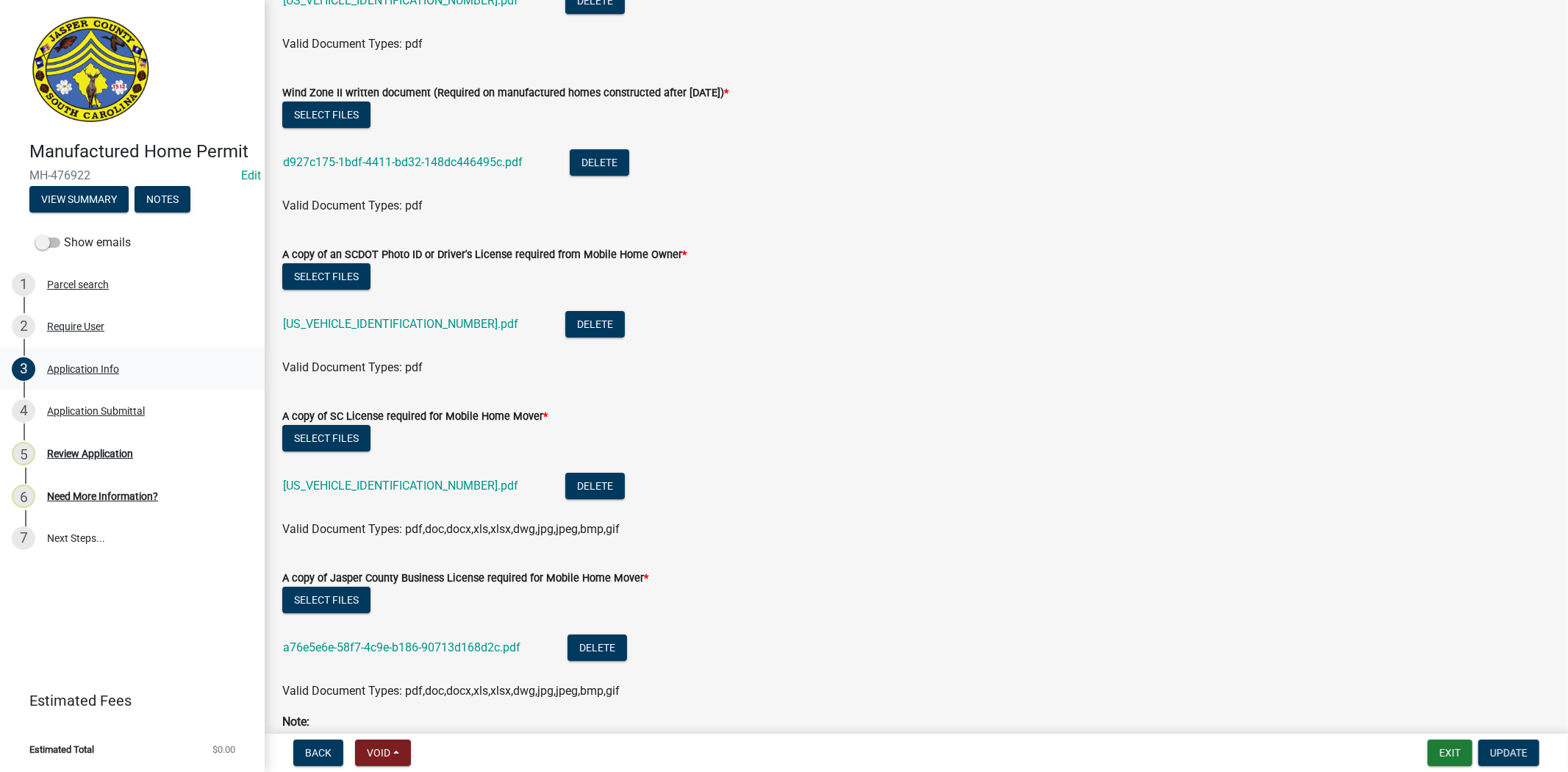
scroll to position [4411, 0]
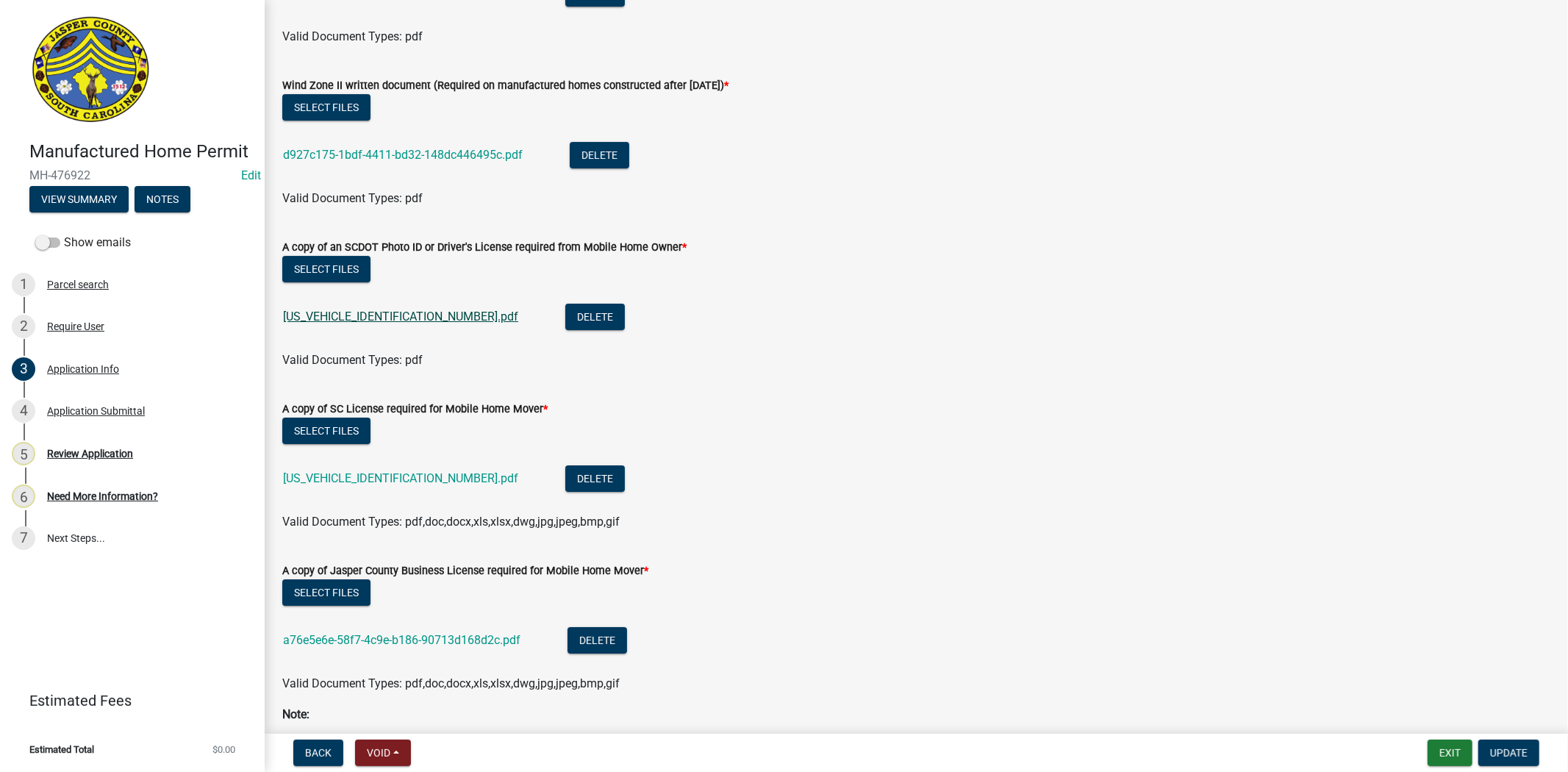
click at [317, 320] on link "SR110125091109550.pdf" at bounding box center [401, 316] width 235 height 14
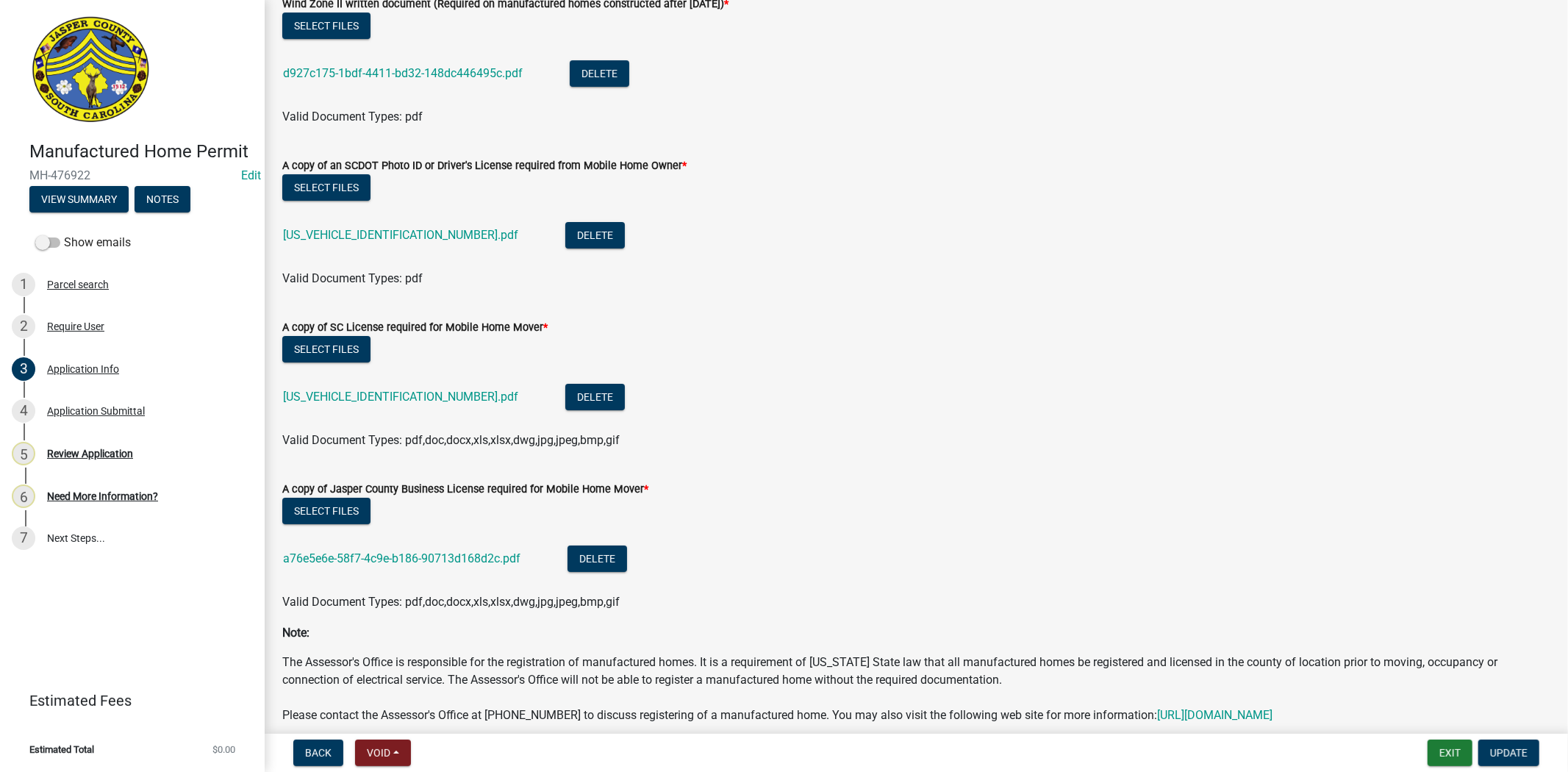
scroll to position [4574, 0]
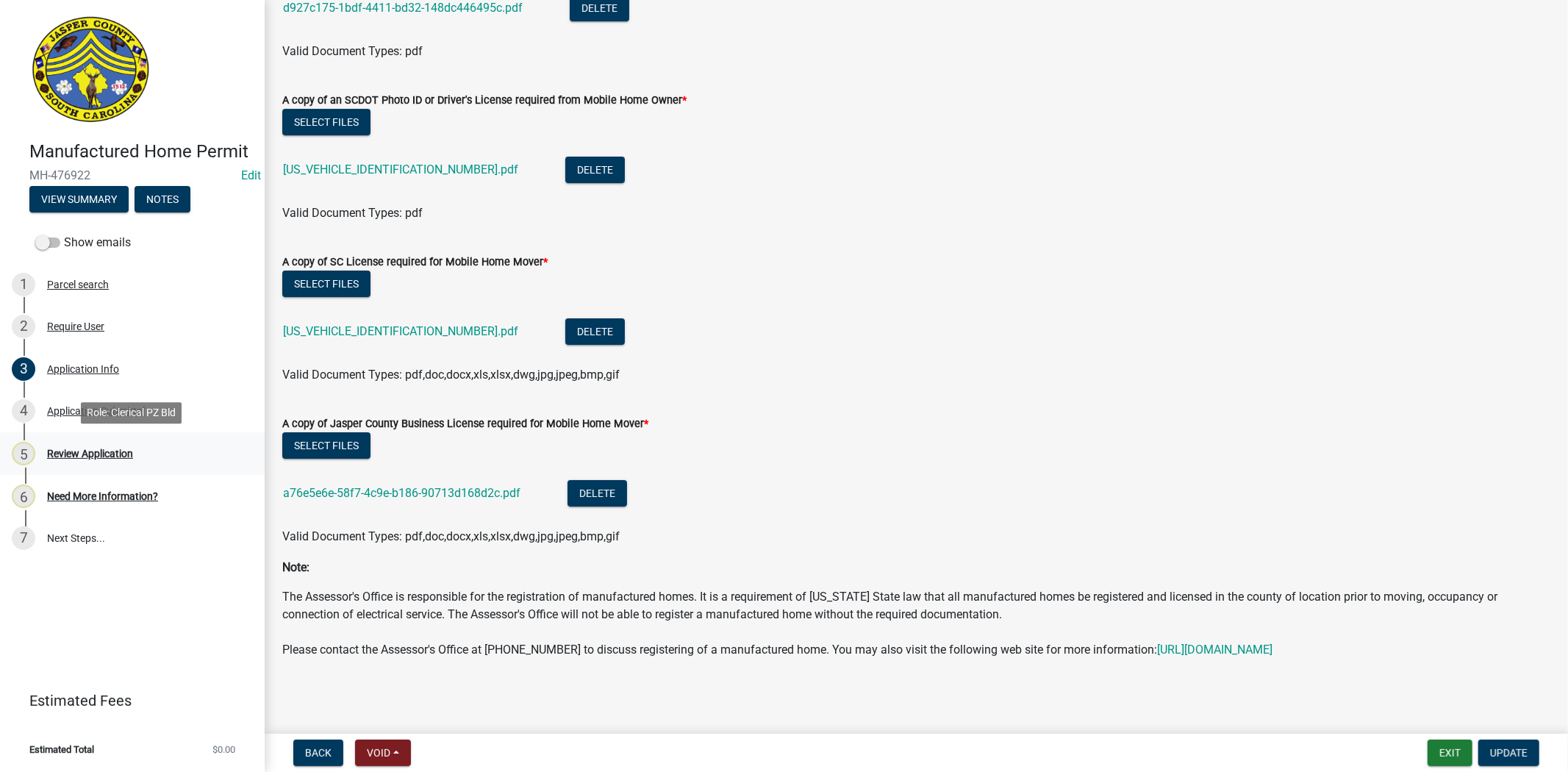
click at [90, 450] on div "Review Application" at bounding box center [90, 454] width 86 height 10
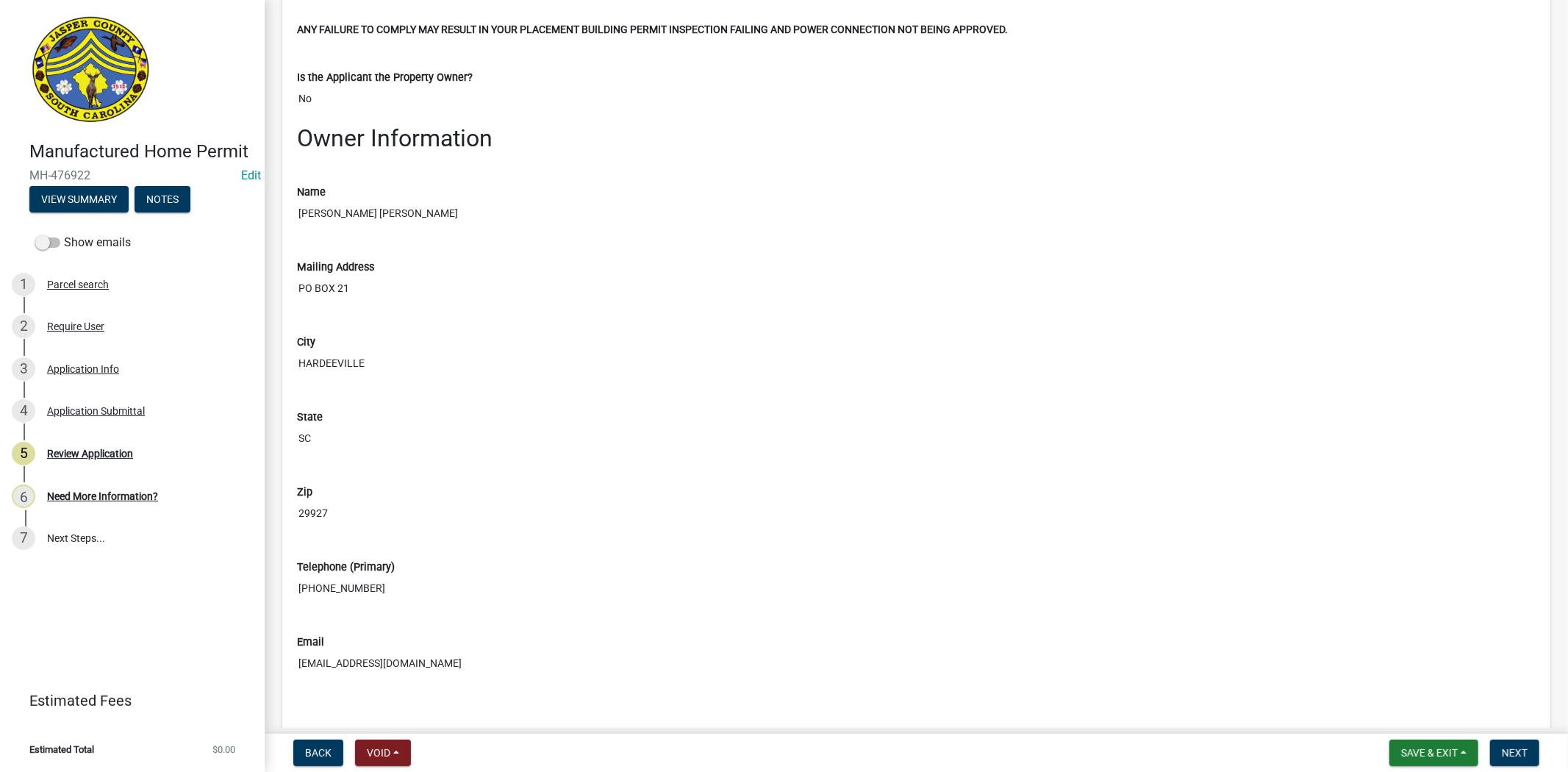
scroll to position [1062, 0]
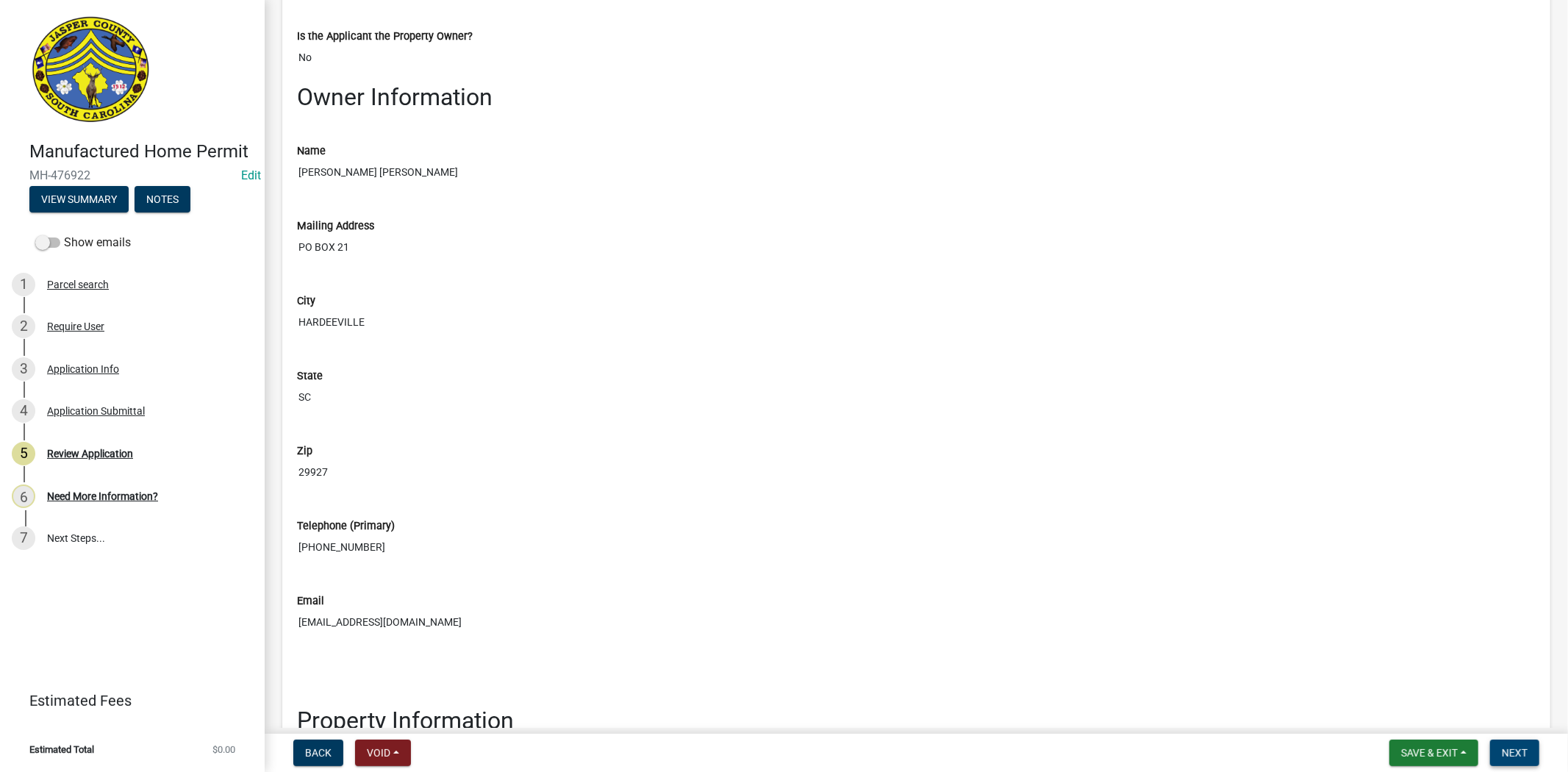
click at [1520, 749] on span "Next" at bounding box center [1514, 753] width 26 height 12
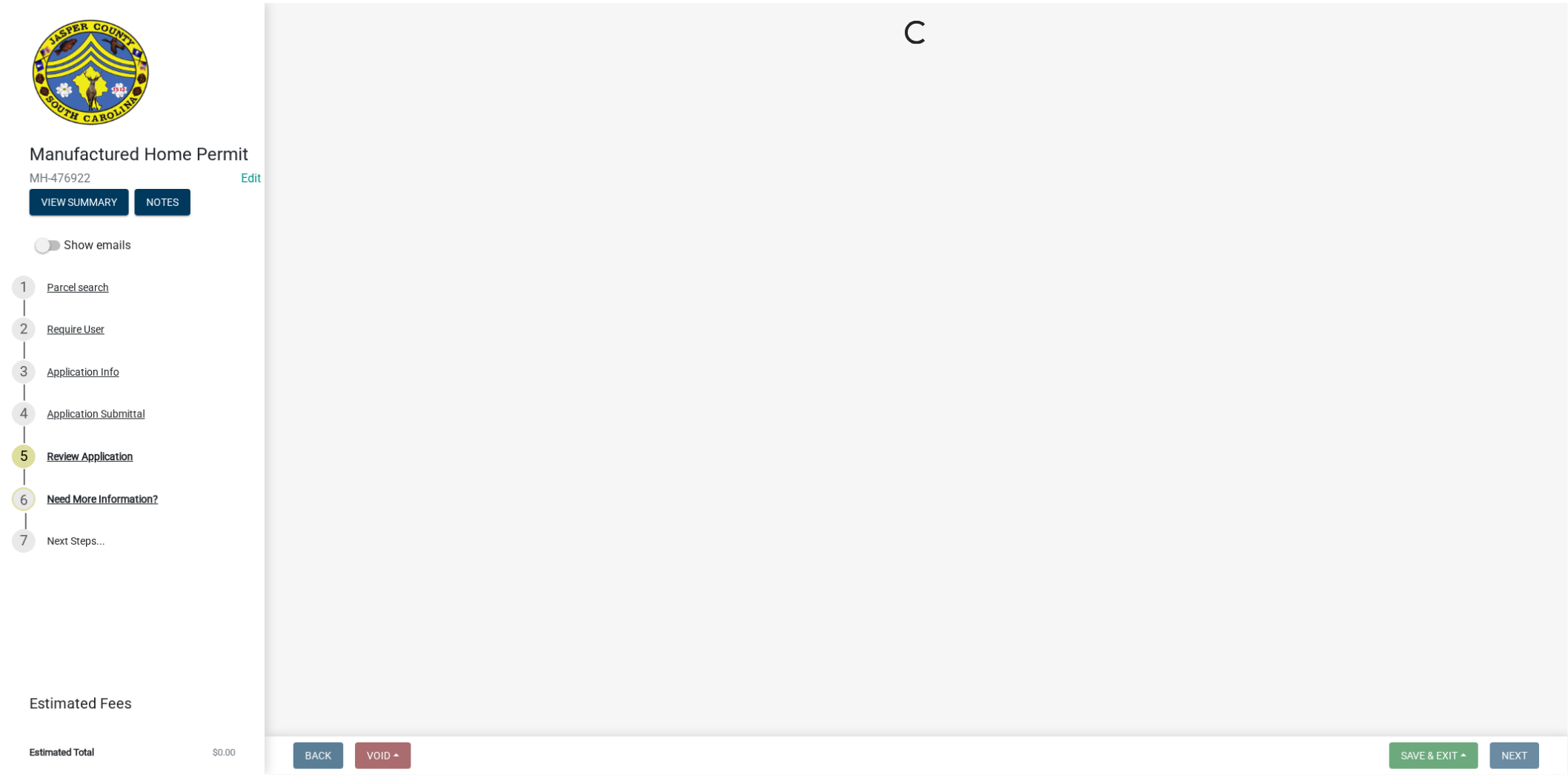
scroll to position [0, 0]
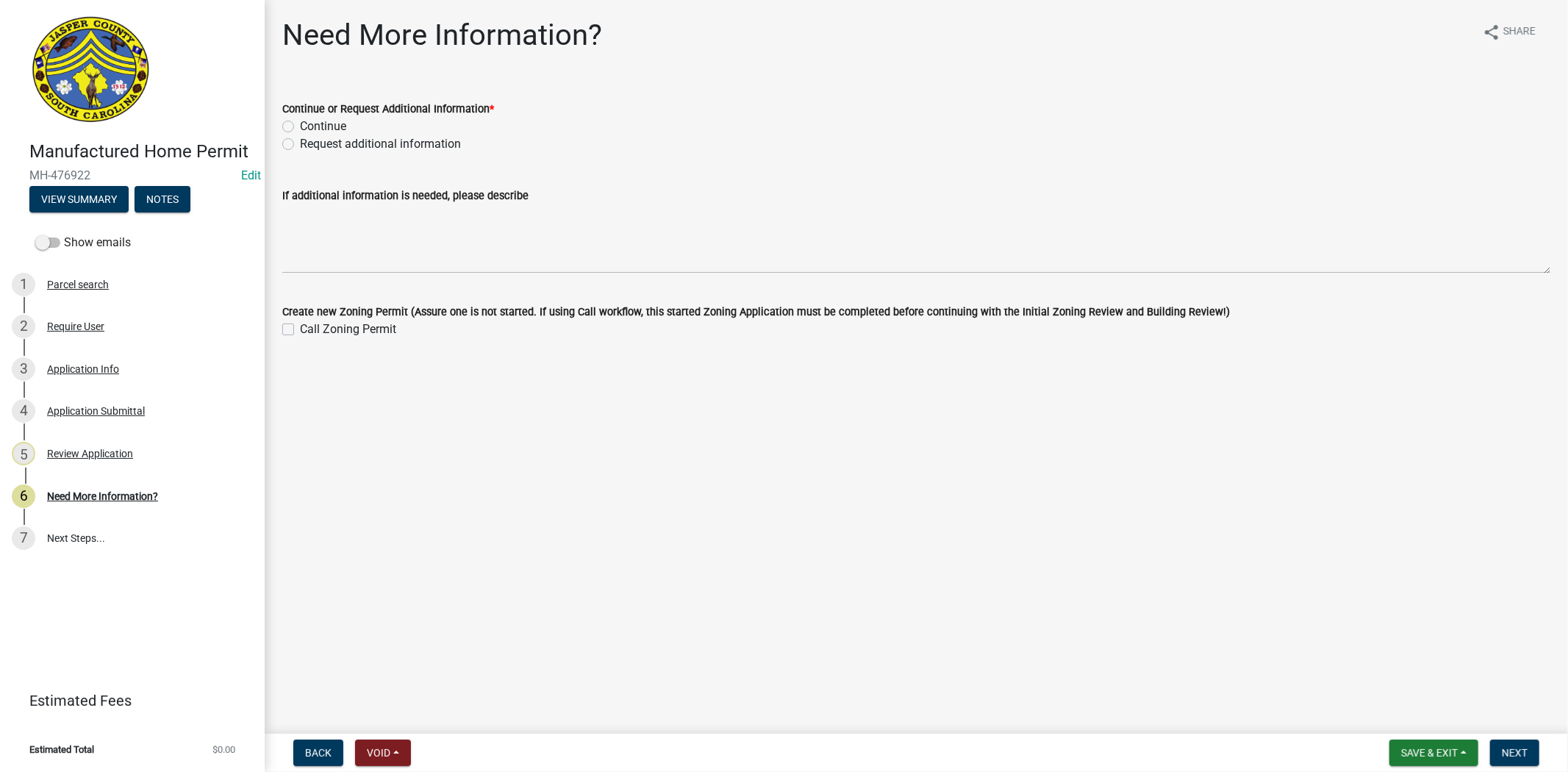
click at [300, 143] on label "Request additional information" at bounding box center [380, 143] width 161 height 17
click at [300, 143] on input "Request additional information" at bounding box center [305, 140] width 10 height 10
radio input "true"
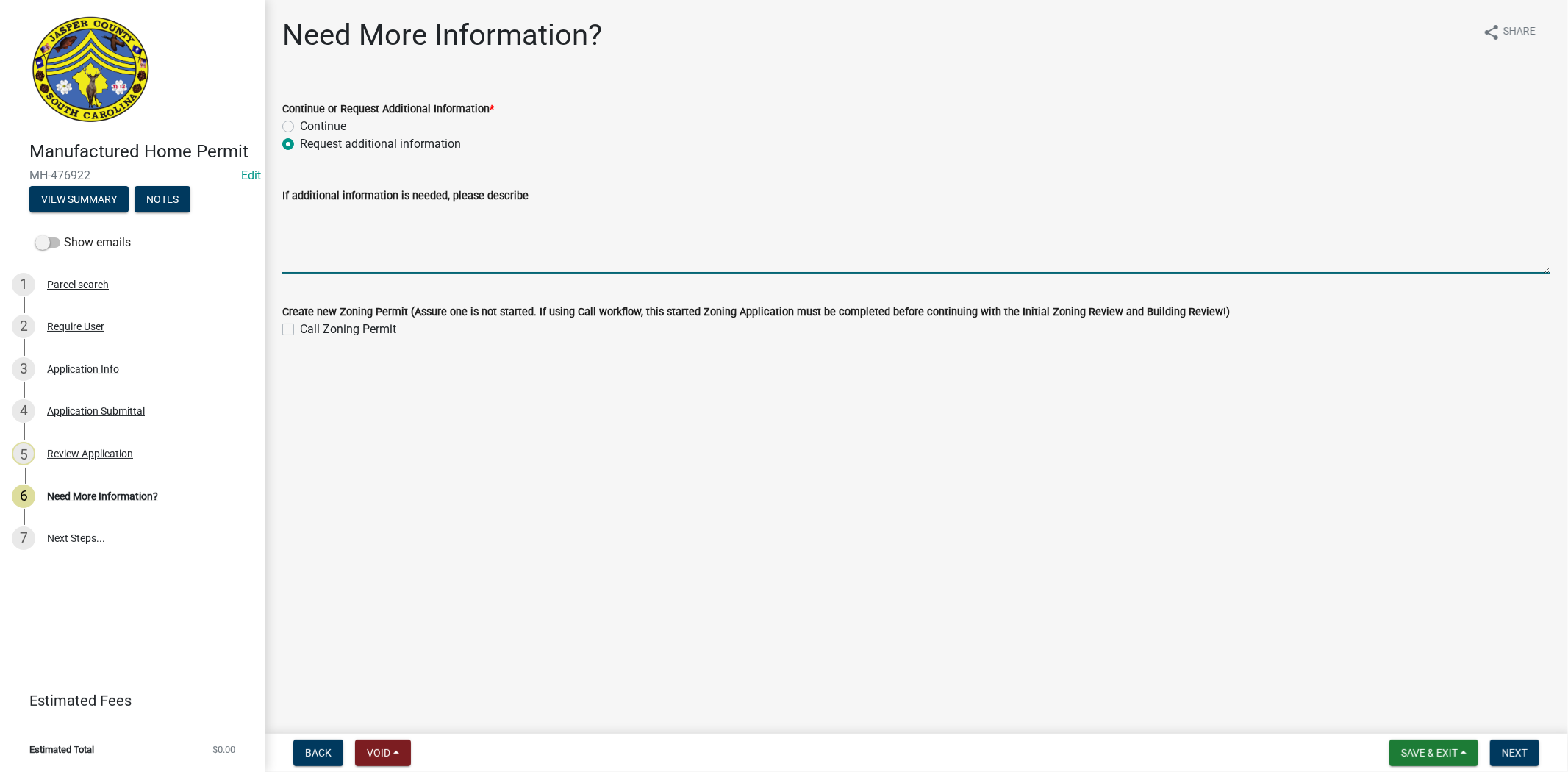
click at [491, 241] on textarea "If additional information is needed, please describe" at bounding box center [917, 239] width 1268 height 69
type textarea "please provide form 400"
click at [1520, 747] on span "Next" at bounding box center [1514, 753] width 26 height 12
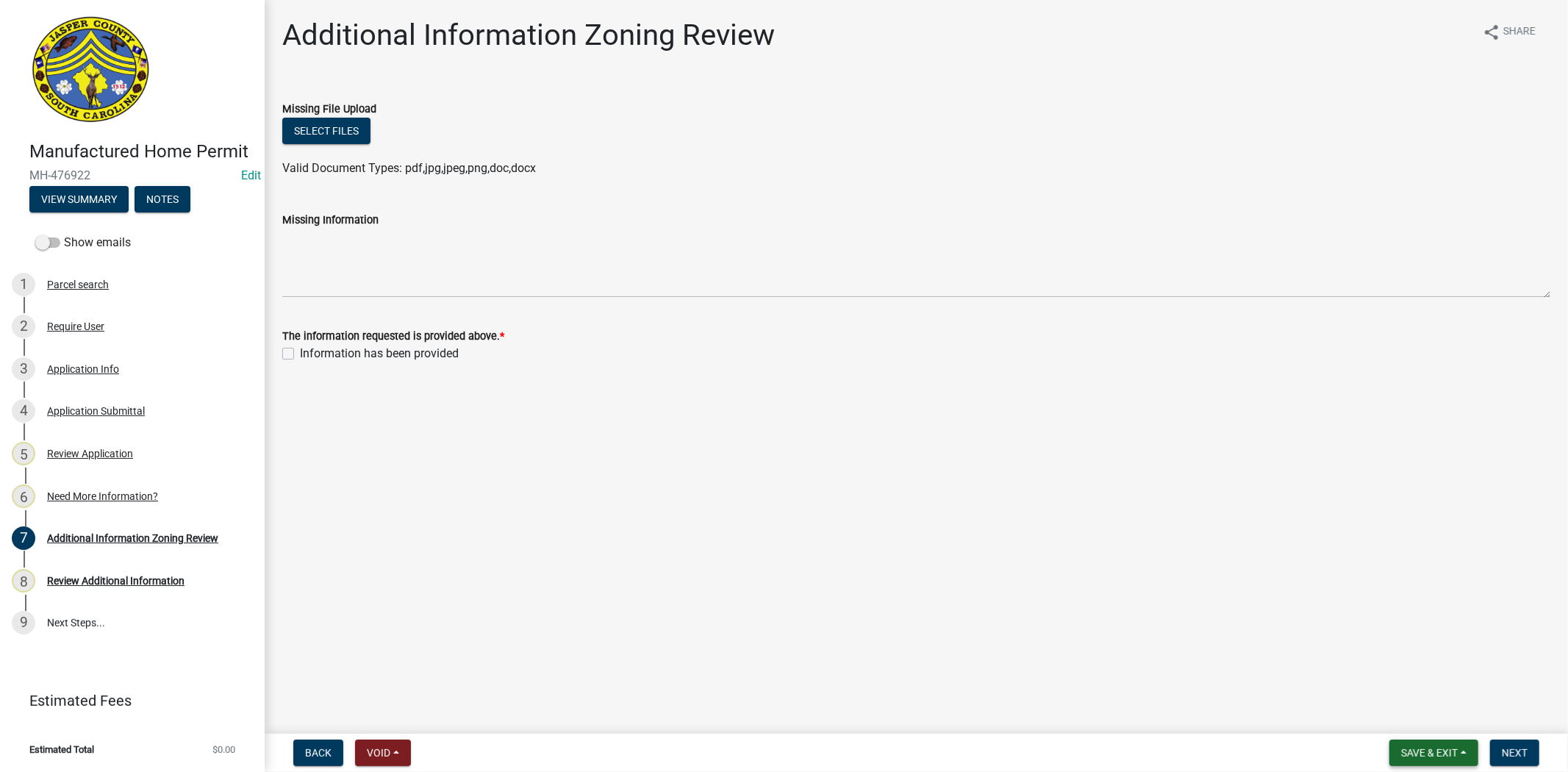
click at [1426, 752] on span "Save & Exit" at bounding box center [1430, 753] width 56 height 12
click at [1411, 724] on button "Save & Exit" at bounding box center [1420, 715] width 118 height 36
